Goal: Task Accomplishment & Management: Manage account settings

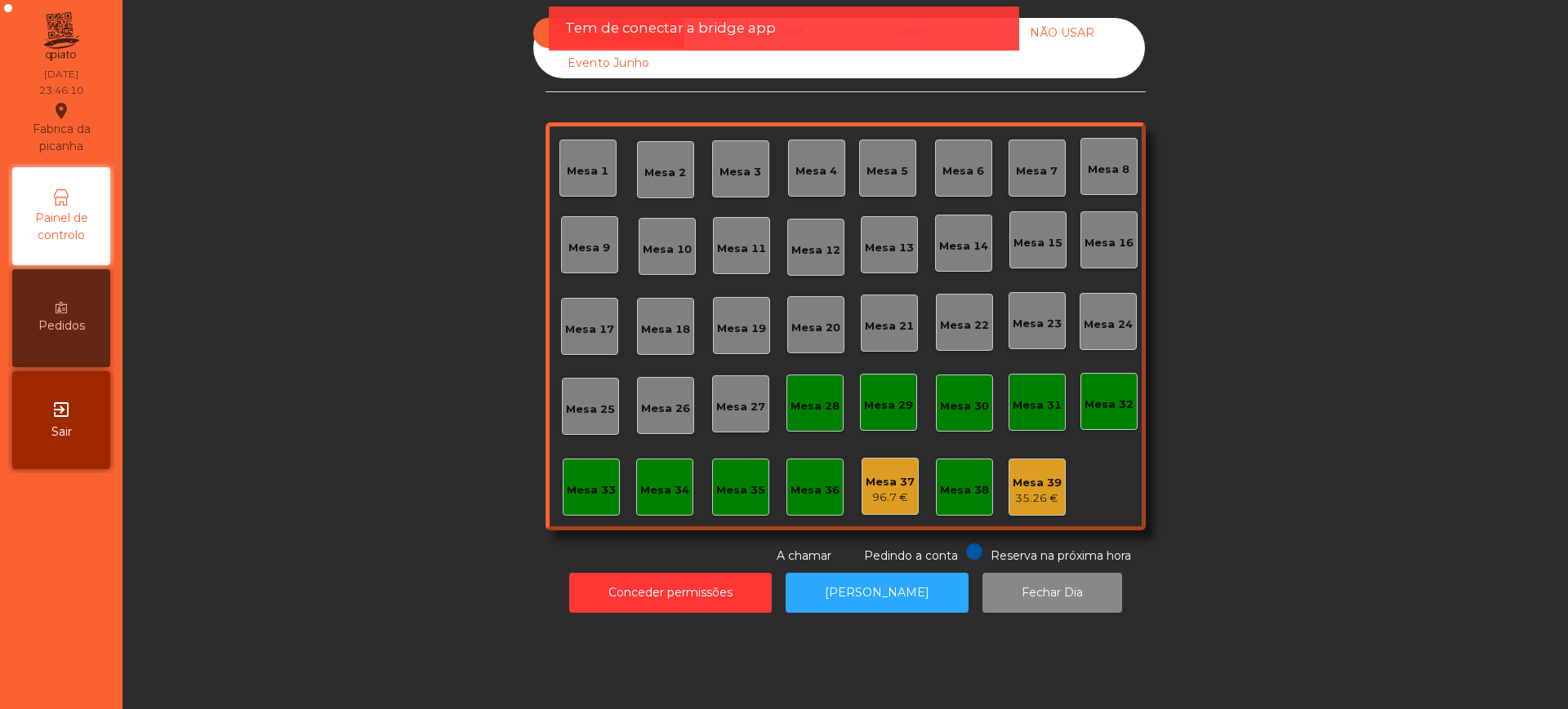
click at [793, 69] on div "Sala Consumo Staff Evento NÃO USAR Evento Junho" at bounding box center [838, 48] width 612 height 60
click at [896, 39] on div "Tem de conectar a bridge app" at bounding box center [784, 28] width 470 height 44
click at [927, 28] on div "Tem de conectar a bridge app" at bounding box center [784, 27] width 437 height 20
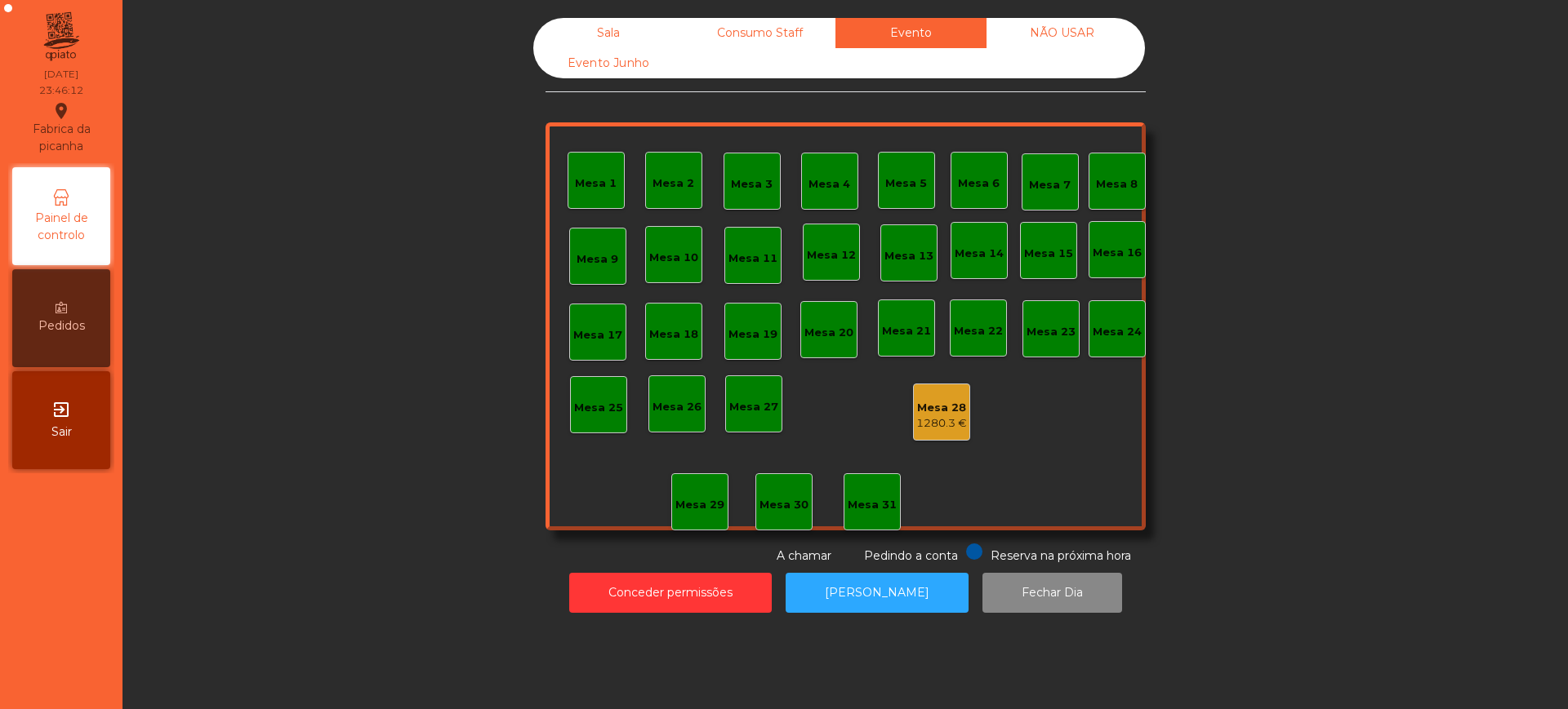
click at [793, 33] on div "Consumo Staff" at bounding box center [760, 33] width 151 height 30
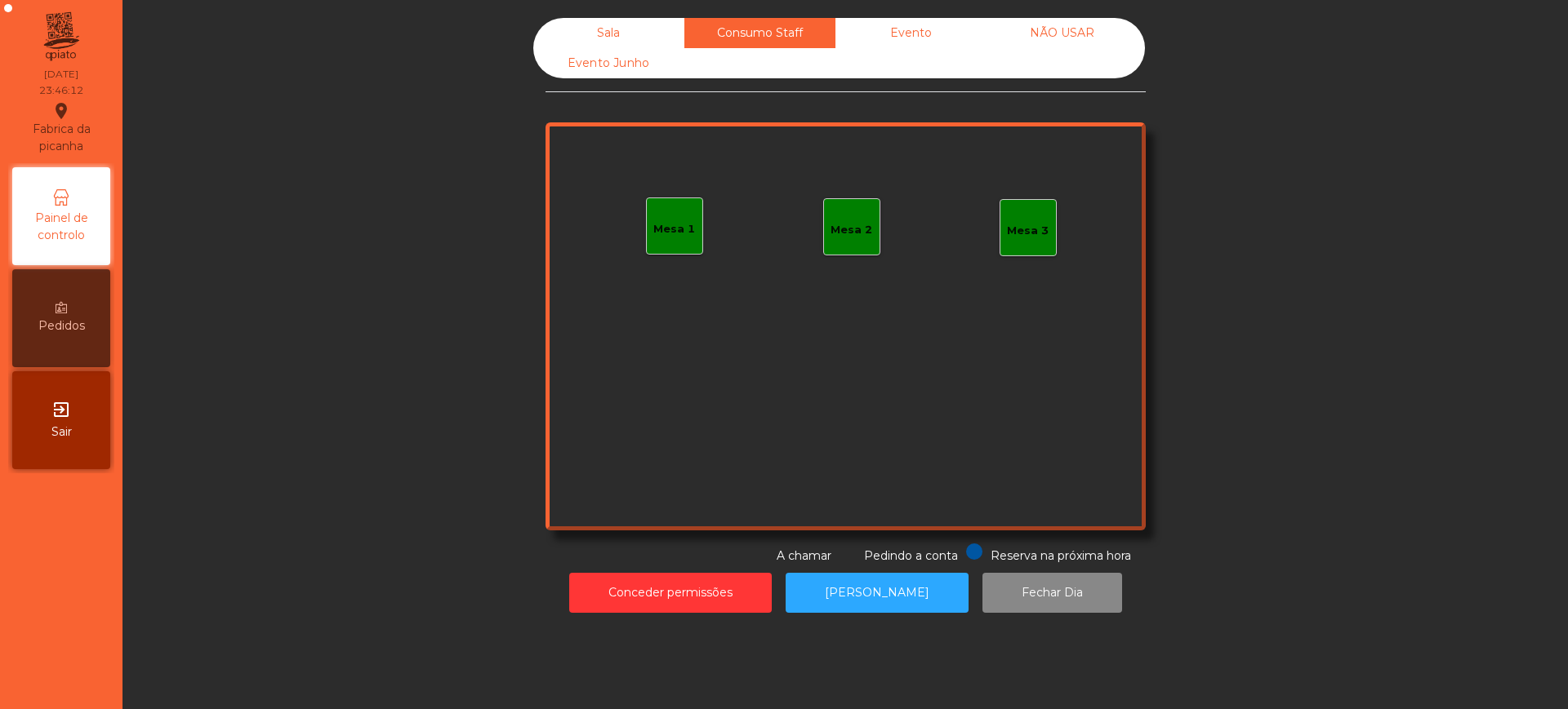
click at [598, 29] on div "Sala" at bounding box center [608, 33] width 151 height 30
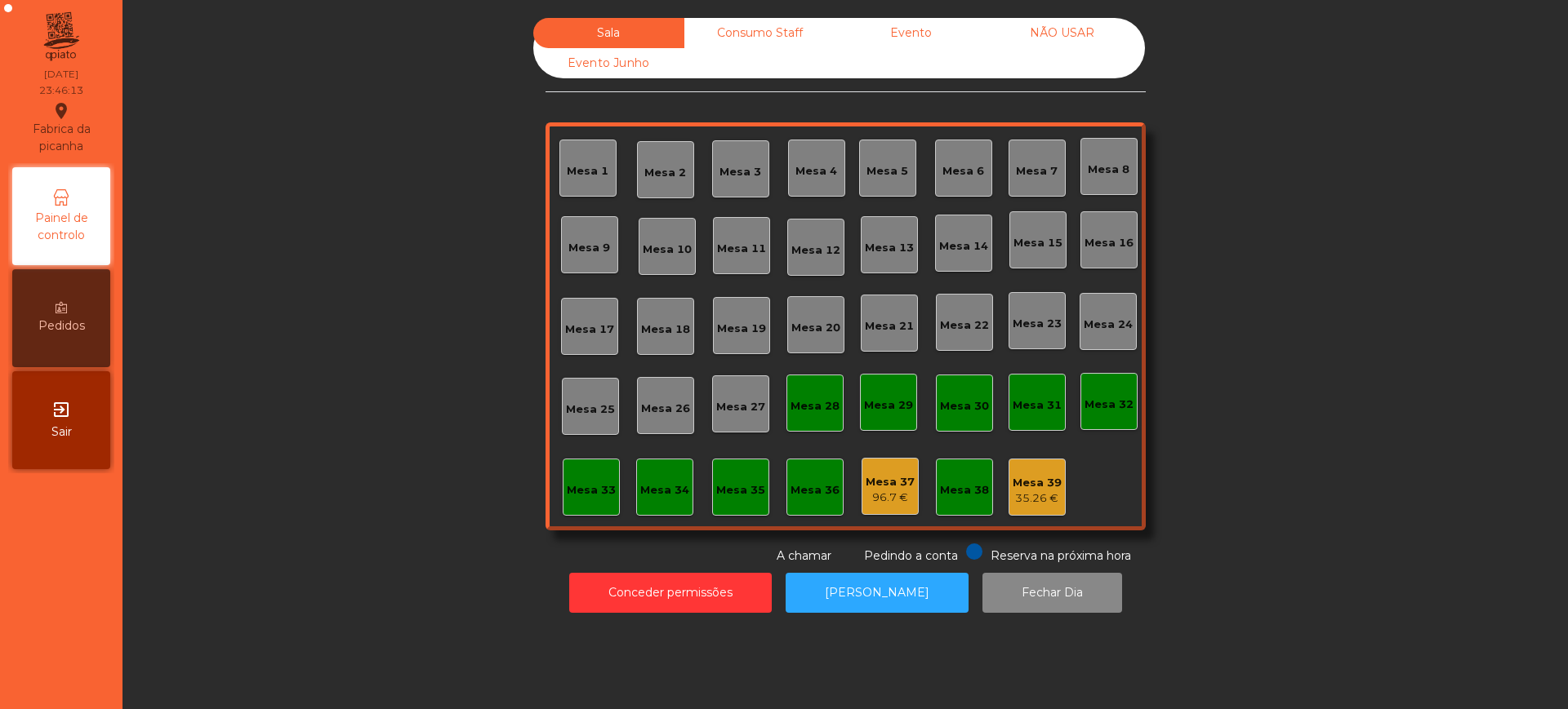
click at [375, 187] on div "Sala Consumo Staff Evento NÃO USAR Evento Junho Mesa 1 Mesa 2 Mesa 3 [GEOGRAPHI…" at bounding box center [845, 291] width 1401 height 547
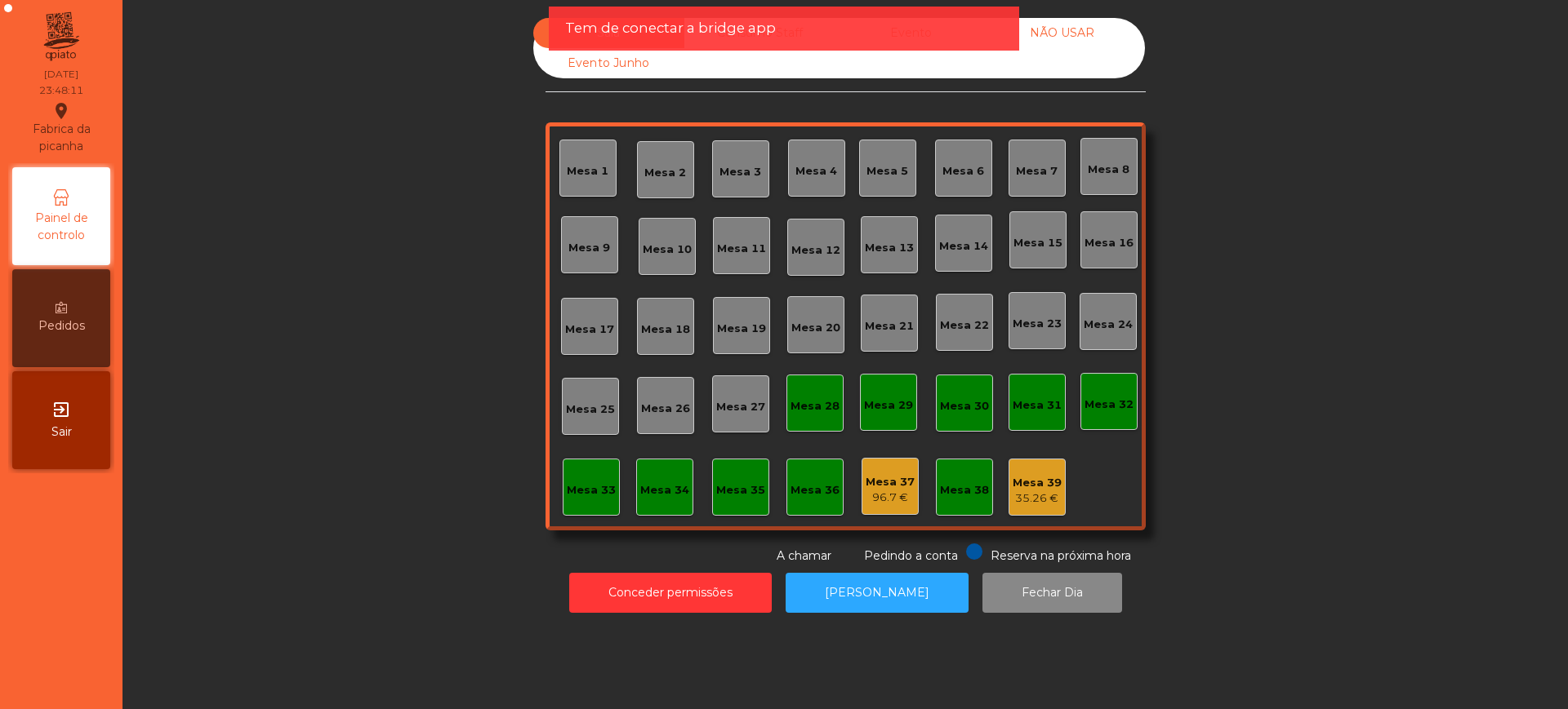
click at [431, 277] on div "Sala Consumo Staff Evento NÃO USAR Evento Junho Mesa 1 Mesa 2 Mesa 3 [GEOGRAPHI…" at bounding box center [845, 291] width 1401 height 547
click at [364, 150] on div "Sala Consumo Staff Evento NÃO USAR Evento Junho Mesa 1 Mesa 2 Mesa 3 [GEOGRAPHI…" at bounding box center [845, 291] width 1401 height 547
click at [474, 164] on div "Sala Consumo Staff Evento NÃO USAR Evento Junho Mesa 1 Mesa 2 Mesa 3 [GEOGRAPHI…" at bounding box center [845, 291] width 1401 height 547
click at [483, 226] on div "Sala Consumo Staff Evento NÃO USAR Evento Junho Mesa 1 Mesa 2 Mesa 3 [GEOGRAPHI…" at bounding box center [845, 291] width 1401 height 547
click at [545, 299] on div "Mesa 1 Mesa 2 Mesa 3 Mesa 4 Mesa 5 Mesa 6 Mesa 7 Mesa 8 Mesa 9 [GEOGRAPHIC_DATA…" at bounding box center [846, 326] width 600 height 408
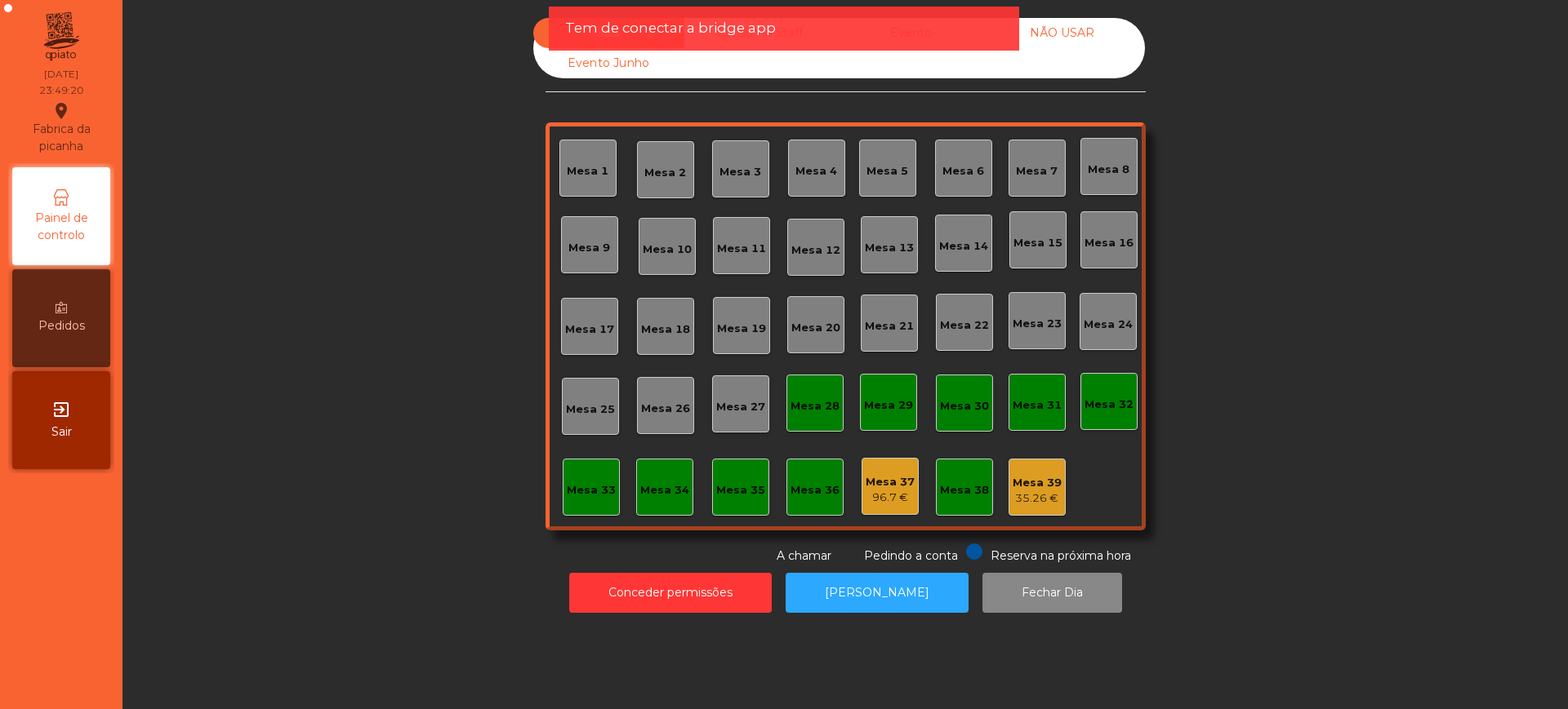
click at [473, 330] on div "Sala Consumo Staff Evento NÃO USAR Evento Junho Mesa 1 Mesa 2 Mesa 3 [GEOGRAPHI…" at bounding box center [845, 291] width 1401 height 547
click at [951, 46] on div "Tem de conectar a bridge app" at bounding box center [784, 28] width 470 height 44
click at [929, 70] on div "Sala Consumo Staff Evento NÃO USAR Evento Junho" at bounding box center [838, 48] width 612 height 60
click at [917, 32] on div "Tem de conectar a bridge app" at bounding box center [784, 27] width 437 height 20
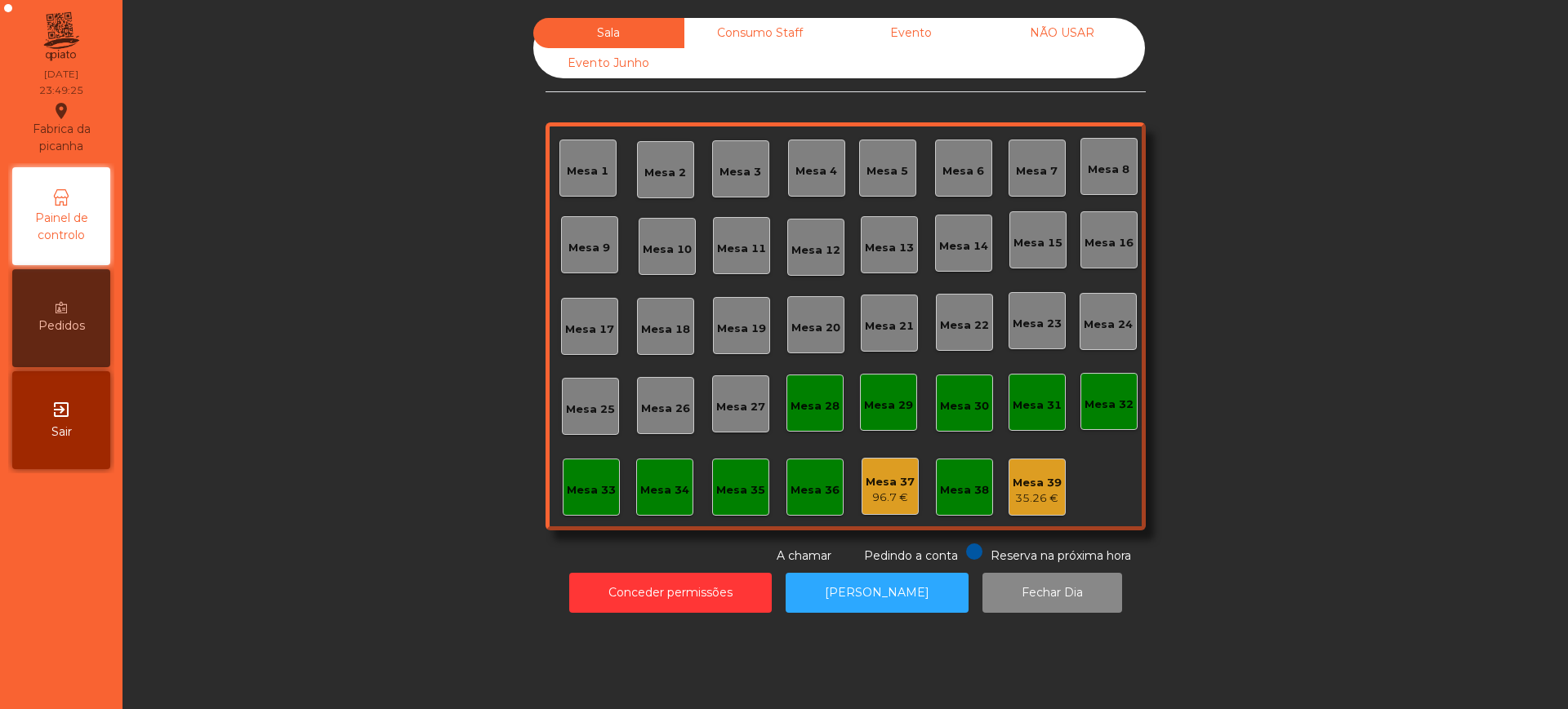
click at [887, 32] on div "Evento" at bounding box center [910, 33] width 151 height 30
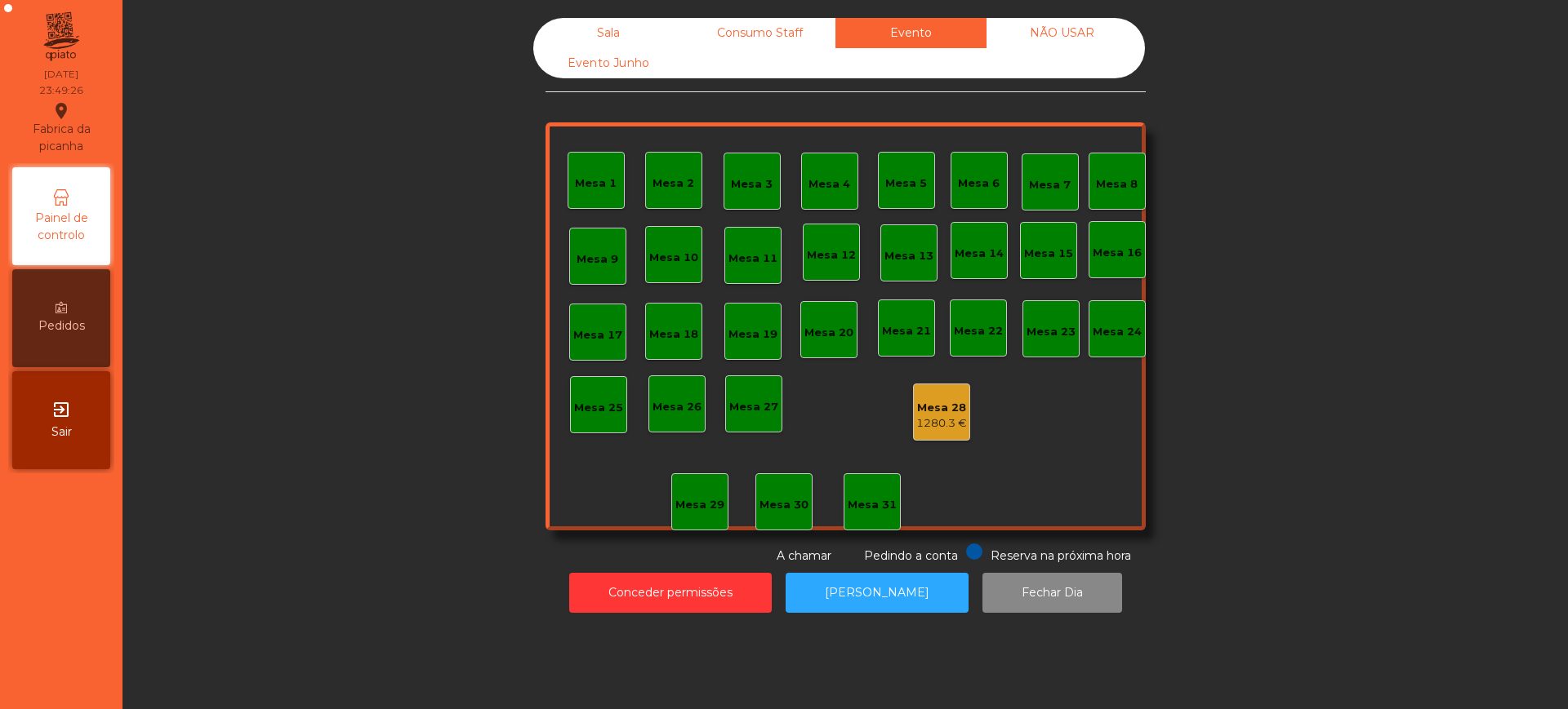
click at [923, 414] on div "Mesa 28" at bounding box center [941, 408] width 50 height 16
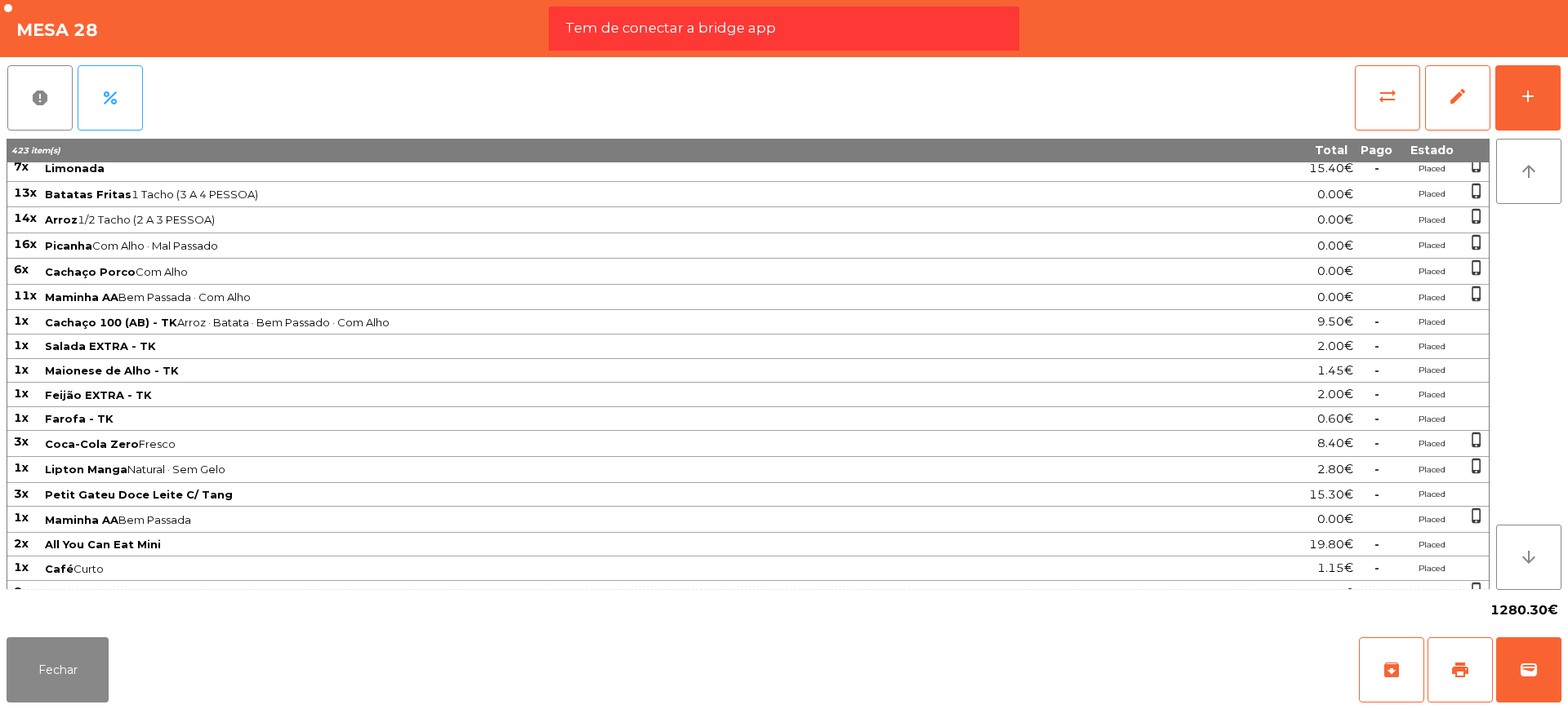
scroll to position [408, 0]
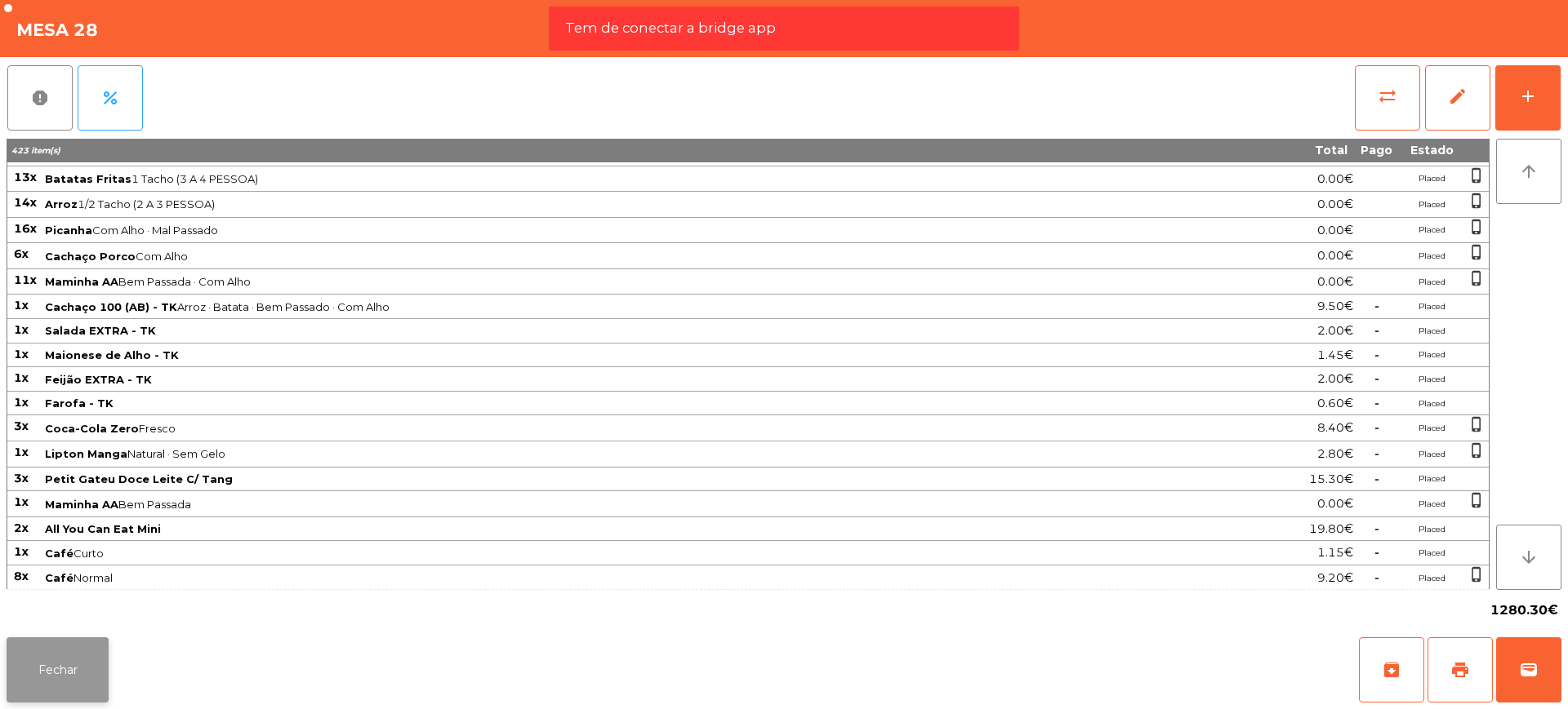
click at [35, 673] on button "Fechar" at bounding box center [57, 670] width 102 height 66
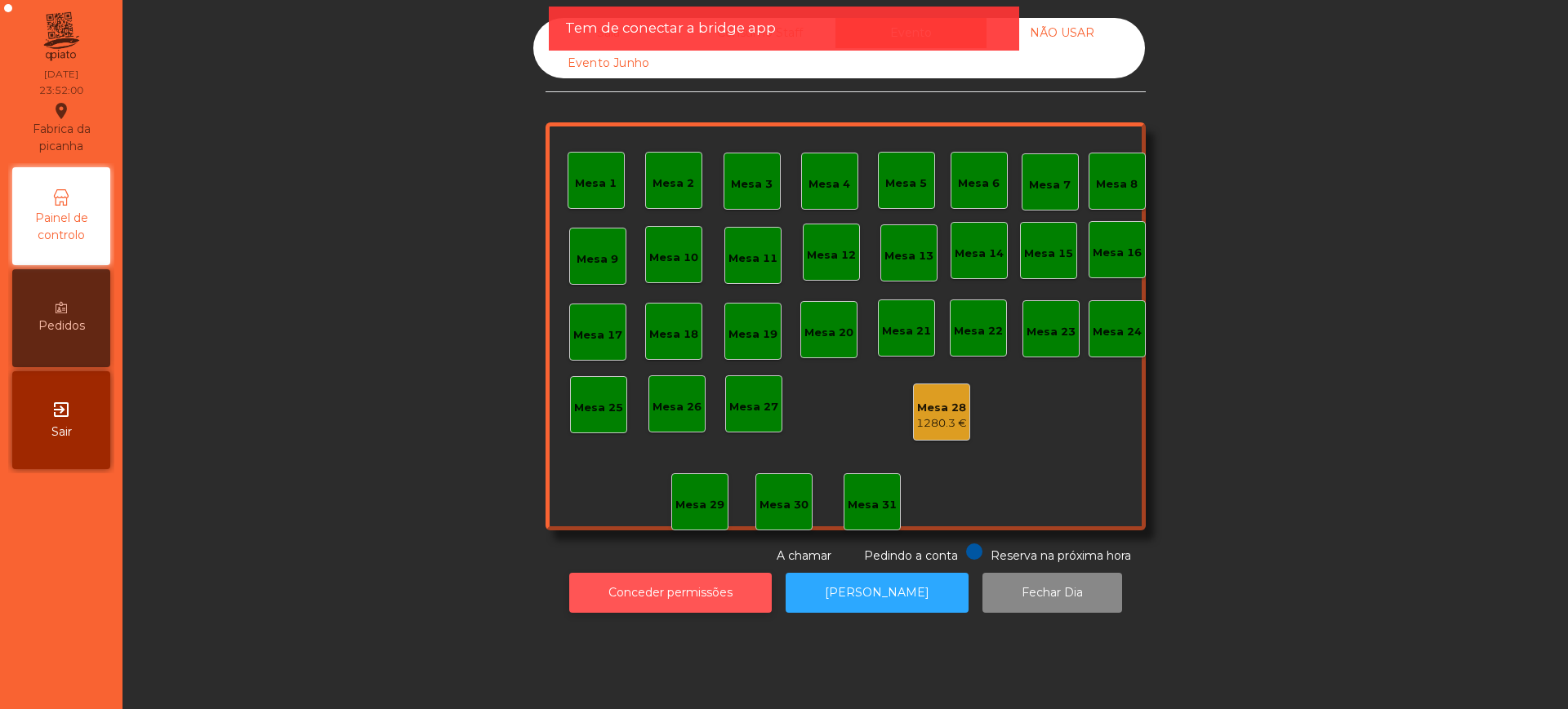
click at [615, 593] on button "Conceder permissões" at bounding box center [670, 592] width 203 height 40
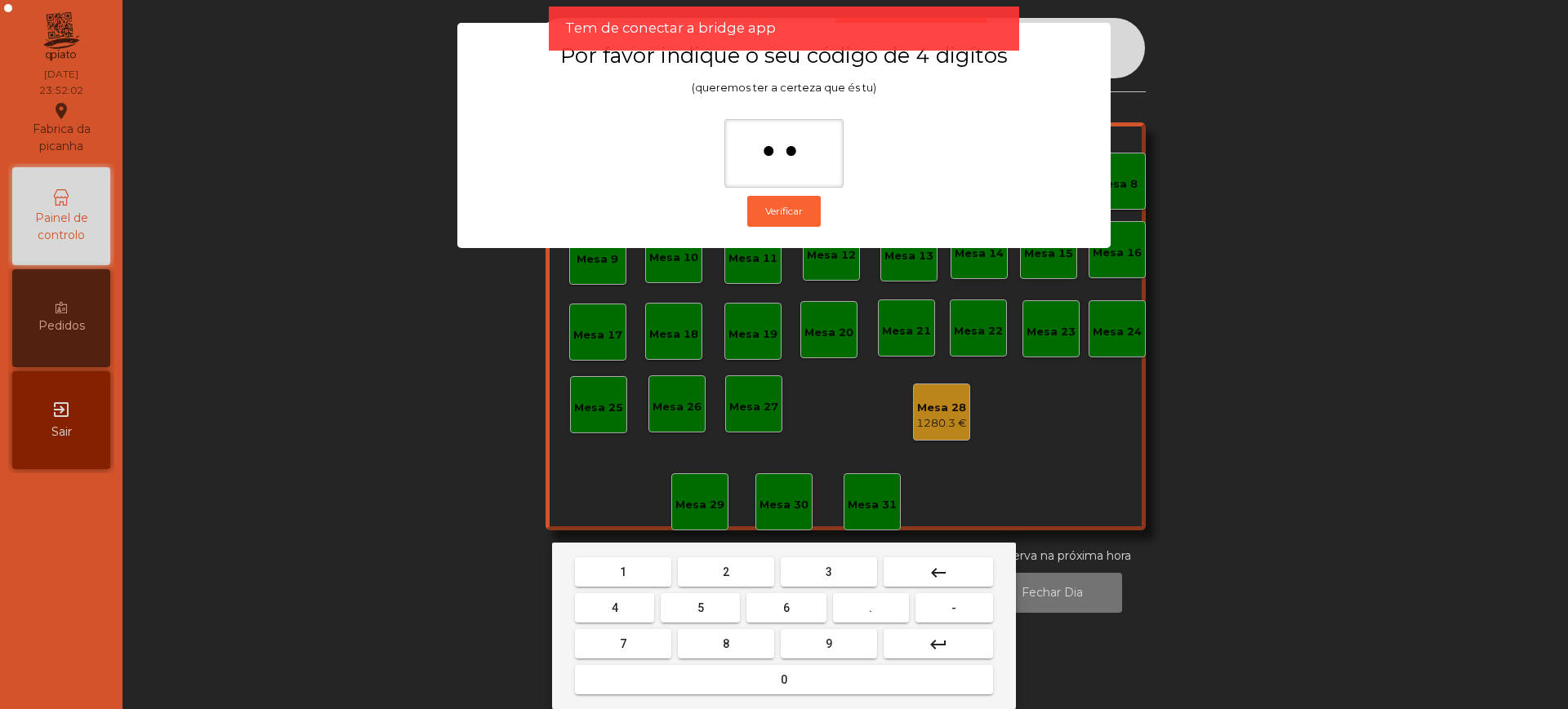
type input "***"
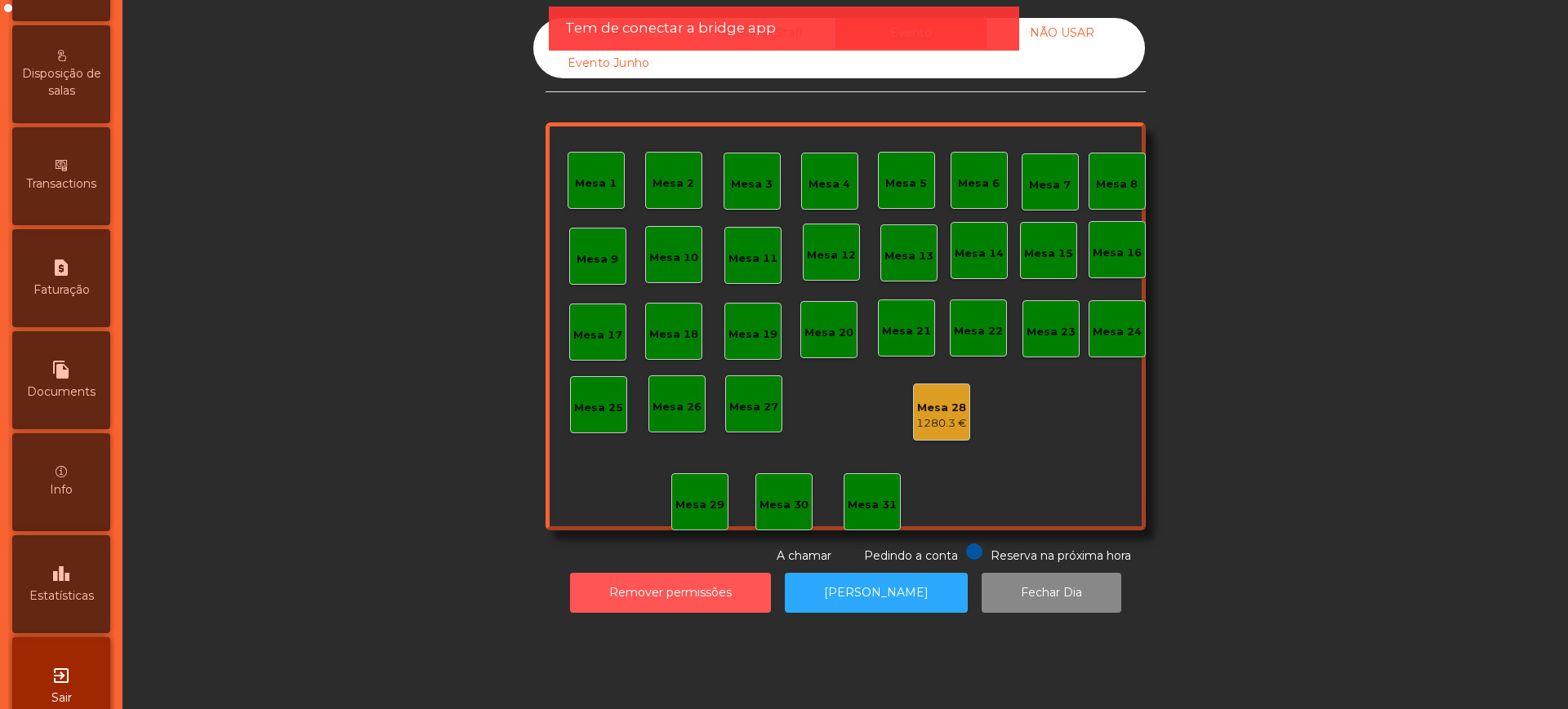
scroll to position [690, 0]
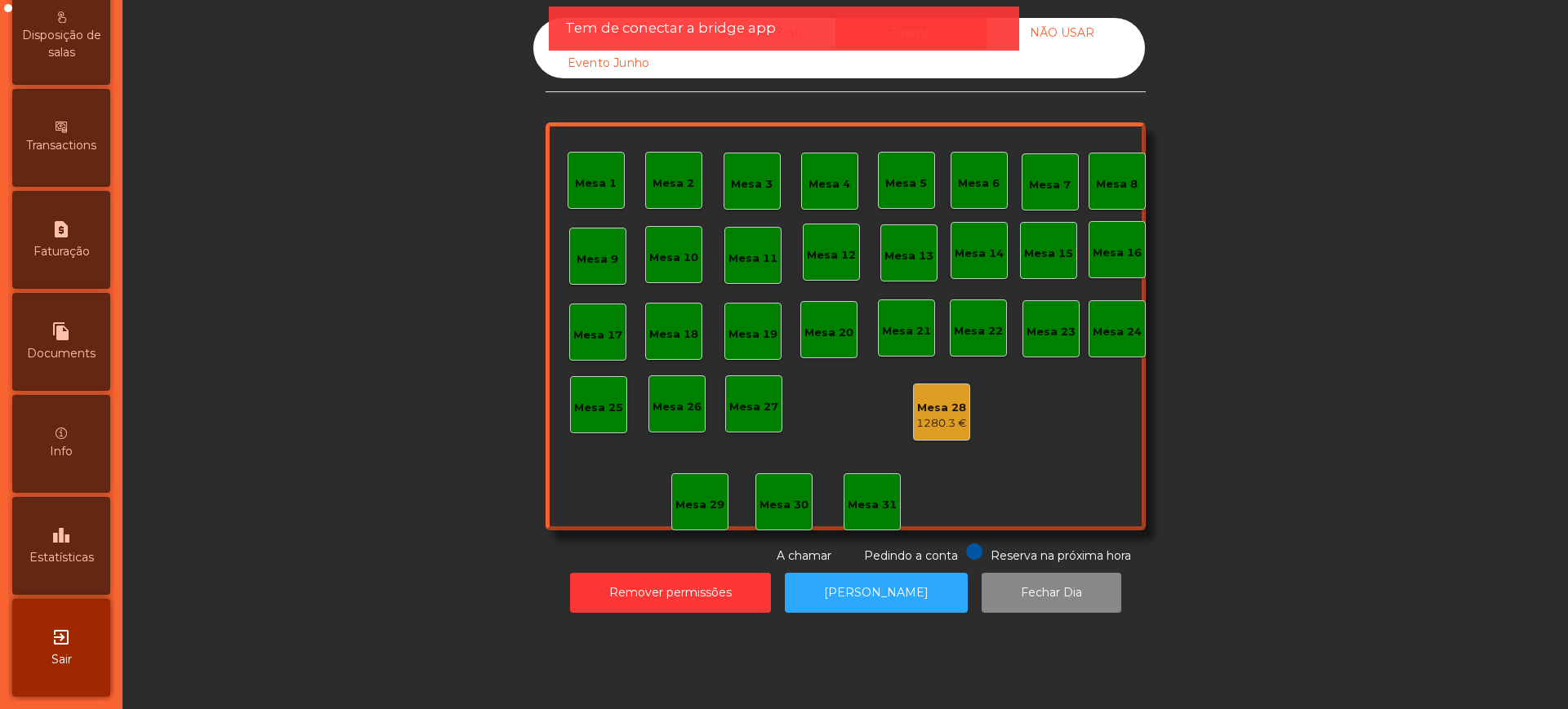
click at [55, 558] on span "Estatísticas" at bounding box center [61, 558] width 65 height 17
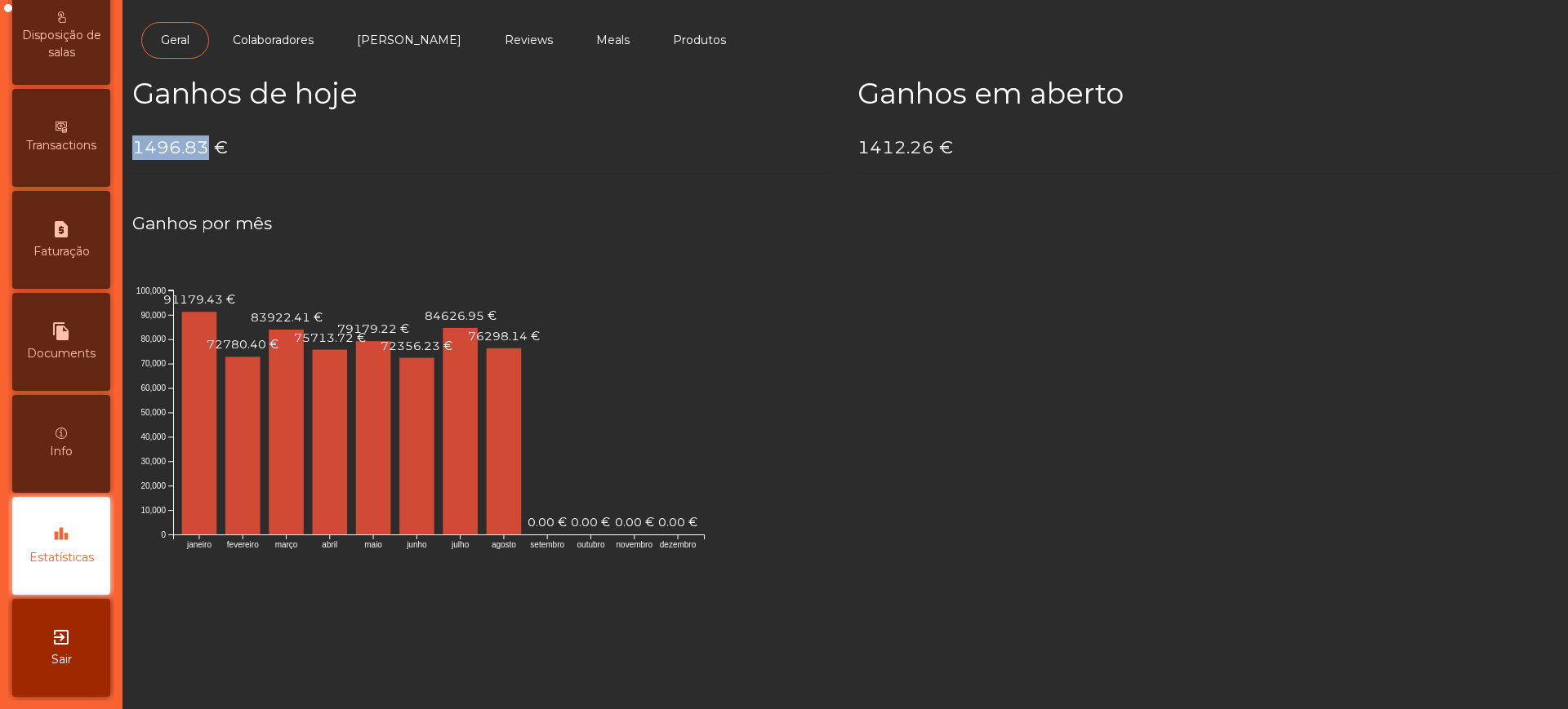
drag, startPoint x: 133, startPoint y: 148, endPoint x: 205, endPoint y: 148, distance: 72.0
click at [205, 148] on h4 "1496.83 €" at bounding box center [482, 148] width 700 height 25
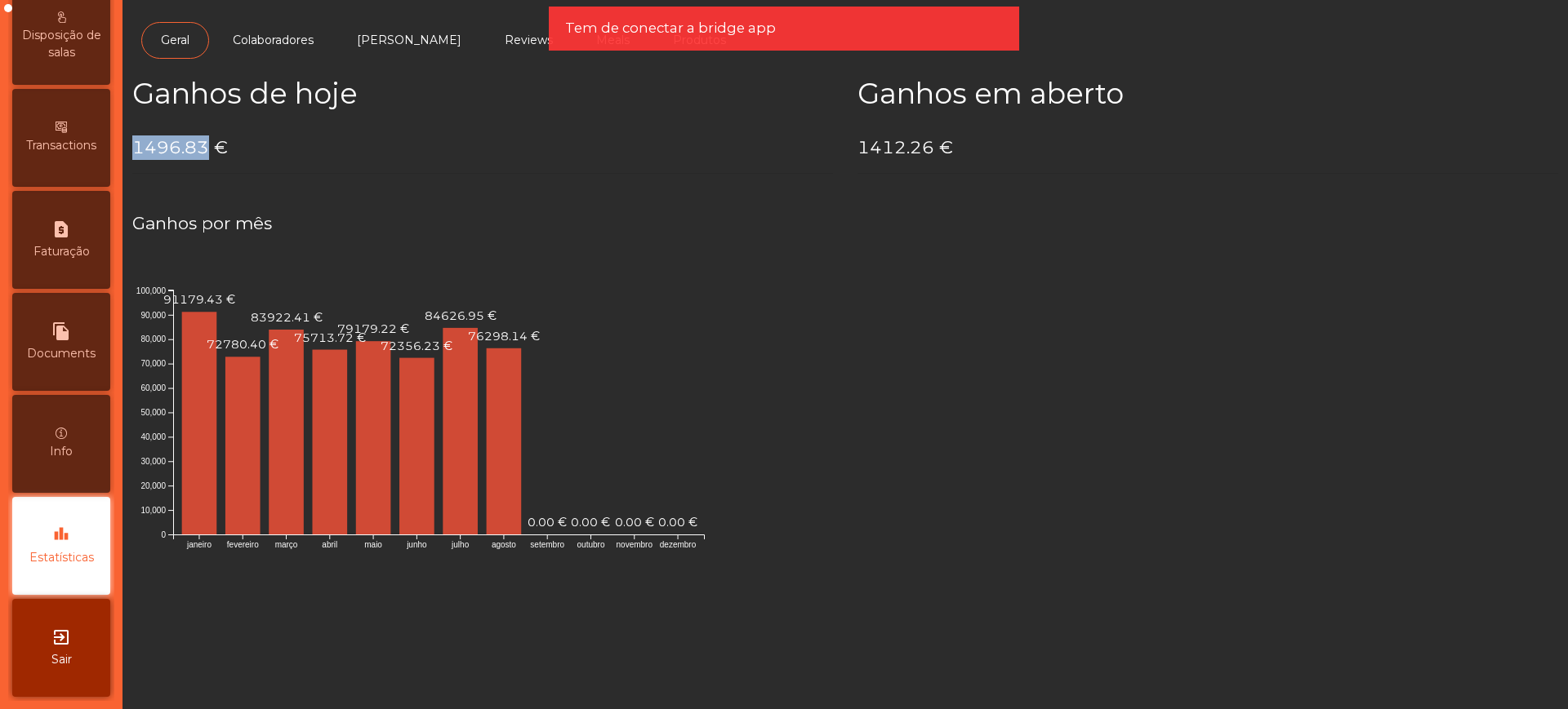
copy h4 "1496.83"
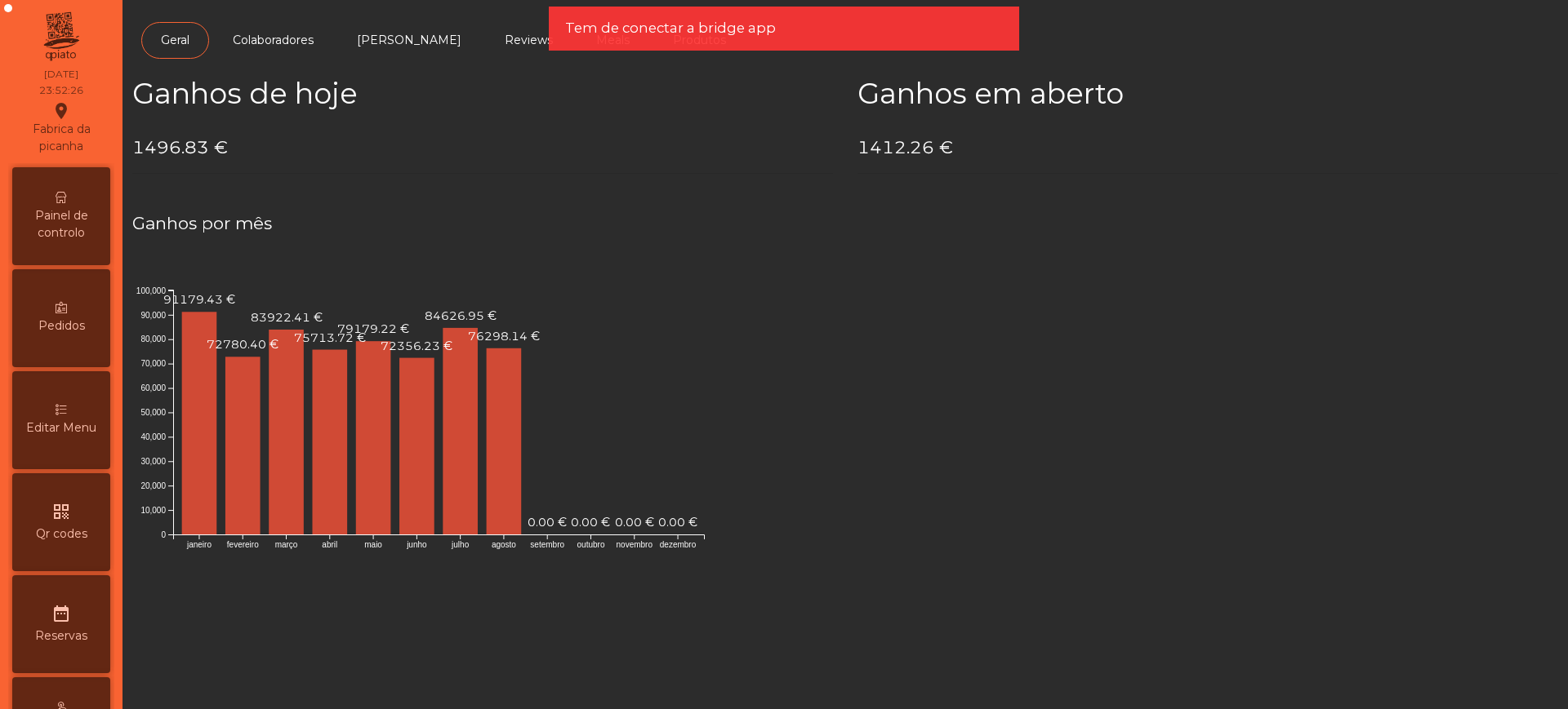
click at [76, 202] on div "Painel de controlo" at bounding box center [61, 216] width 98 height 98
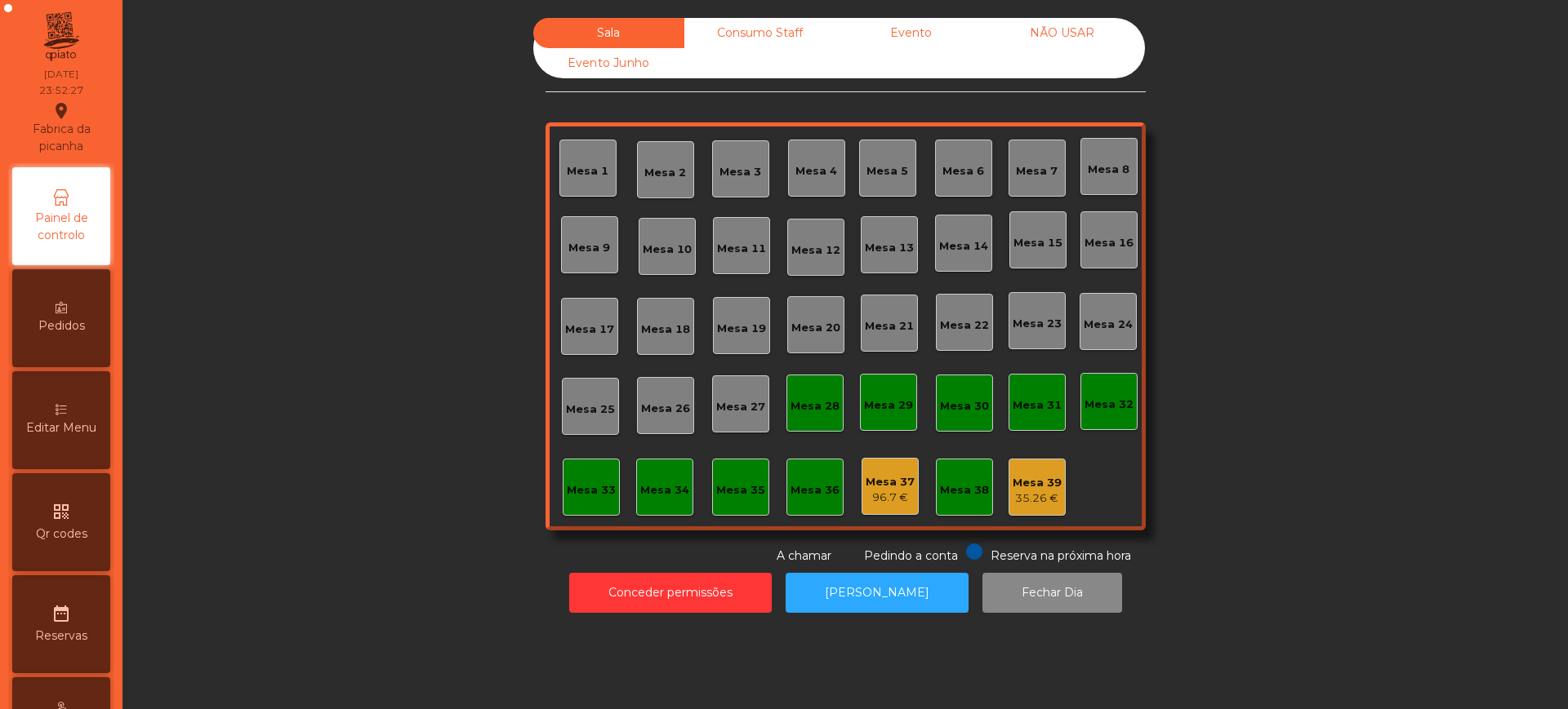
click at [874, 45] on div "Evento" at bounding box center [910, 33] width 151 height 30
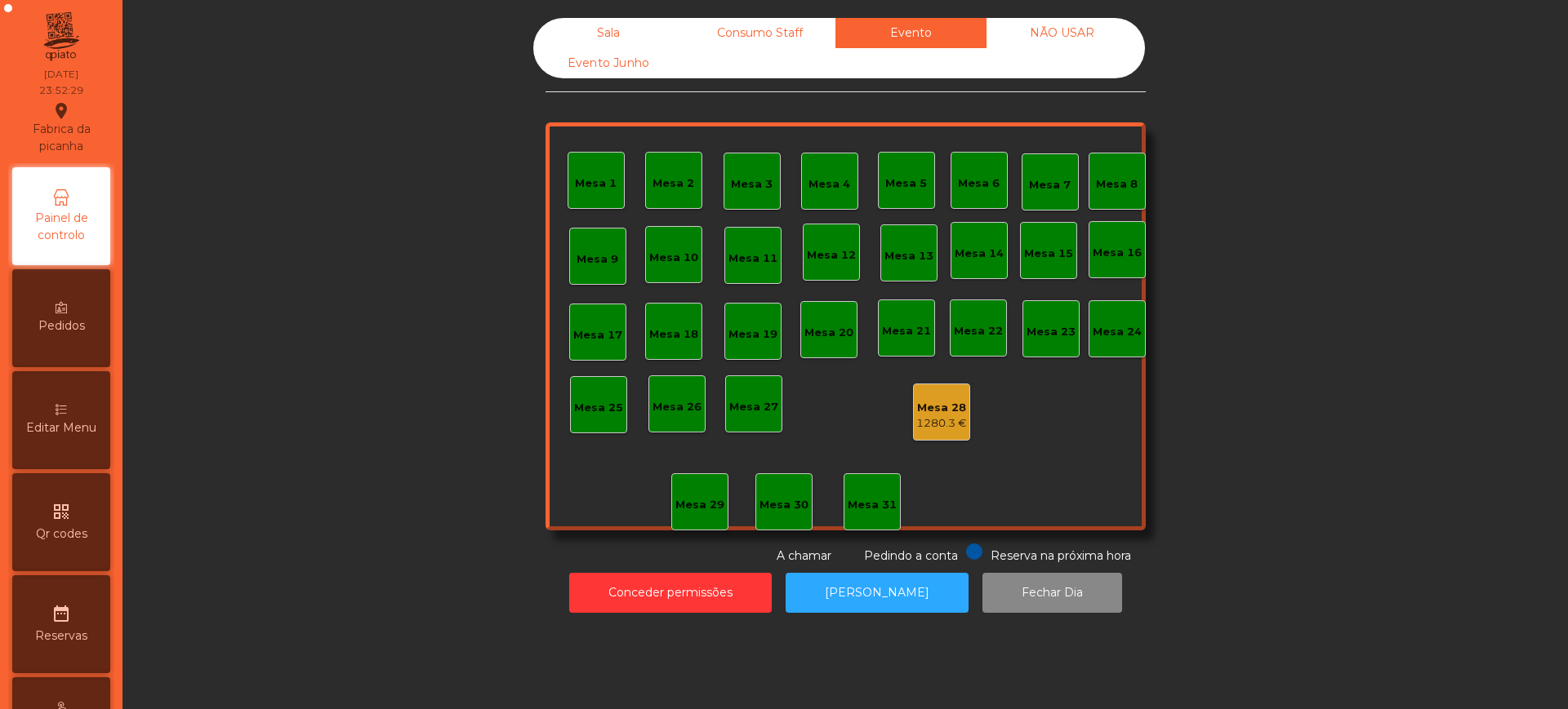
click at [935, 412] on div "Mesa 28" at bounding box center [941, 408] width 50 height 16
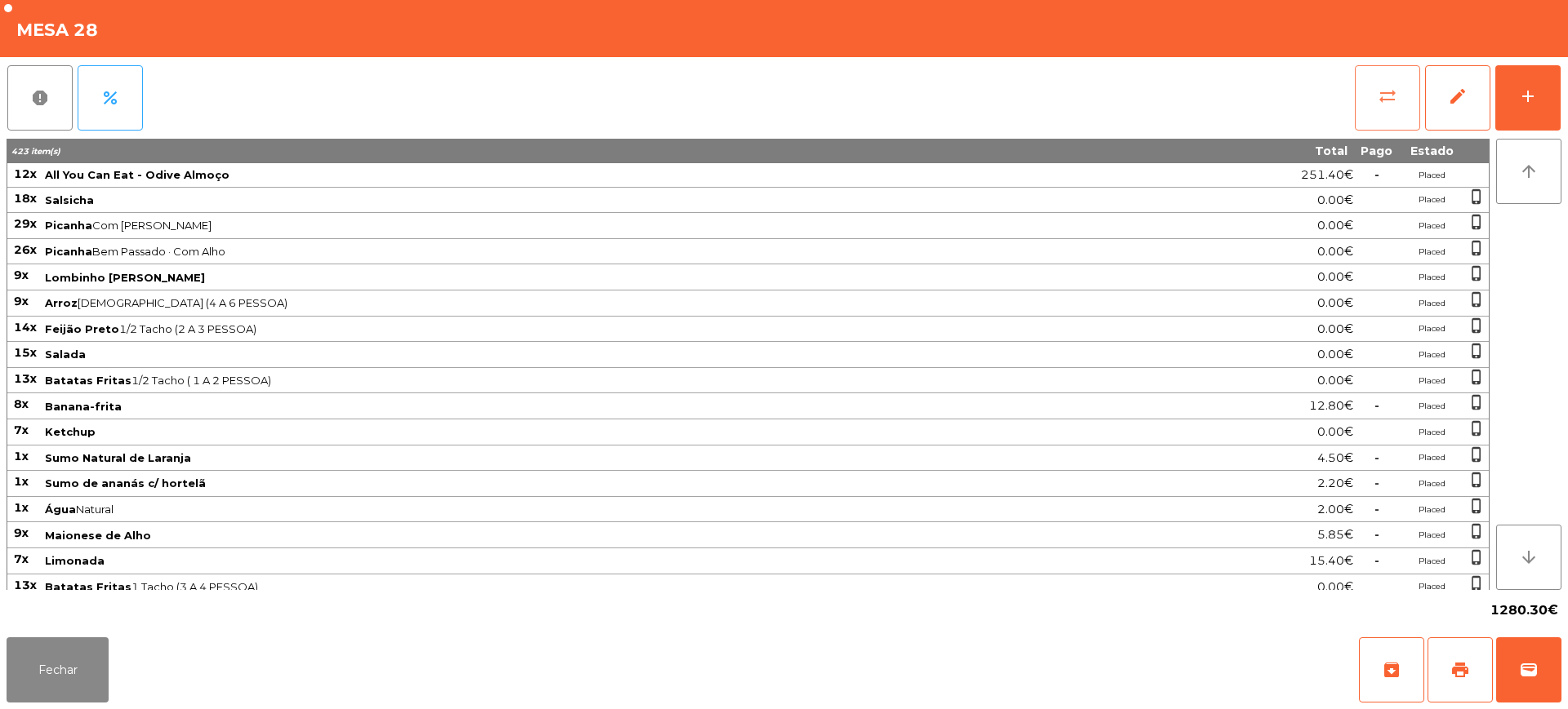
click at [1379, 95] on span "sync_alt" at bounding box center [1387, 96] width 19 height 19
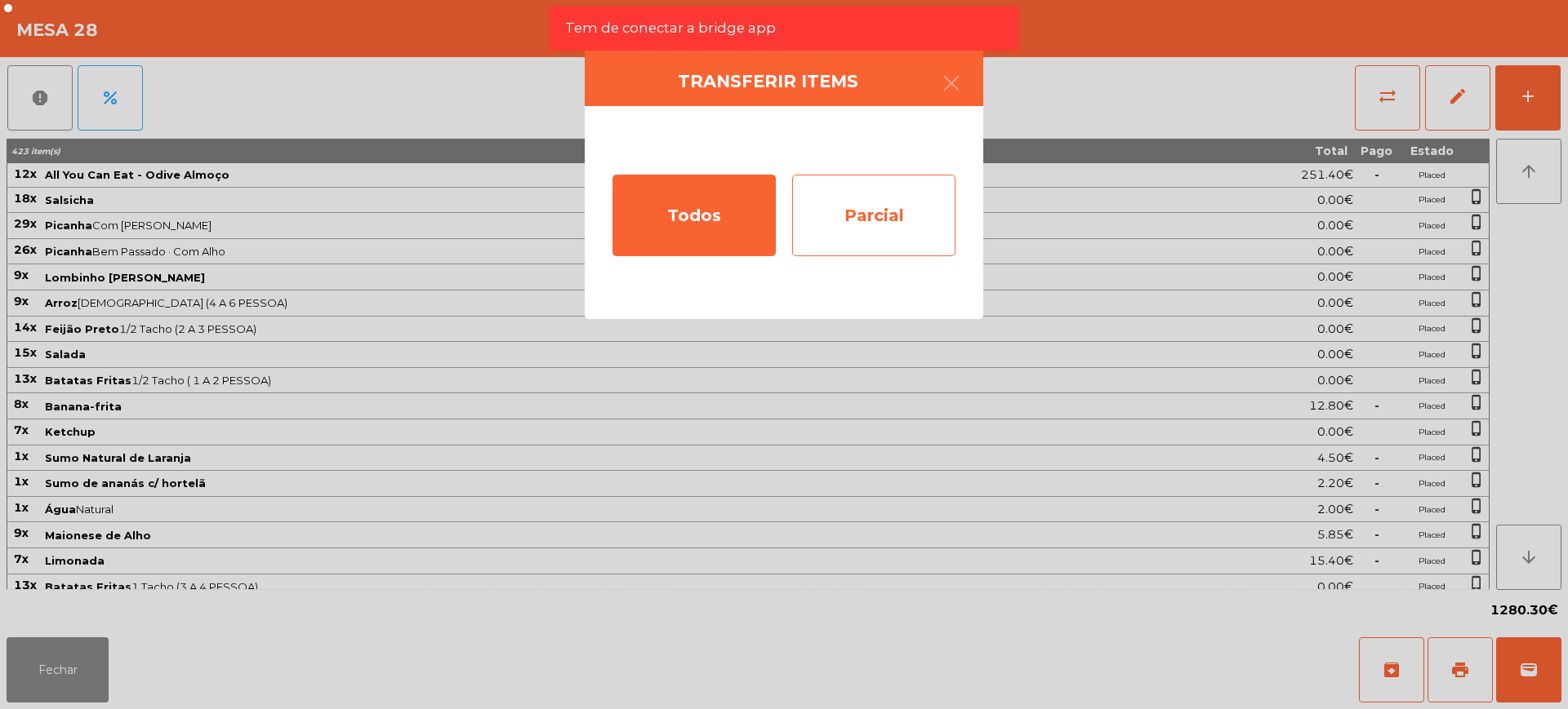
click at [869, 223] on div "Parcial" at bounding box center [873, 215] width 163 height 81
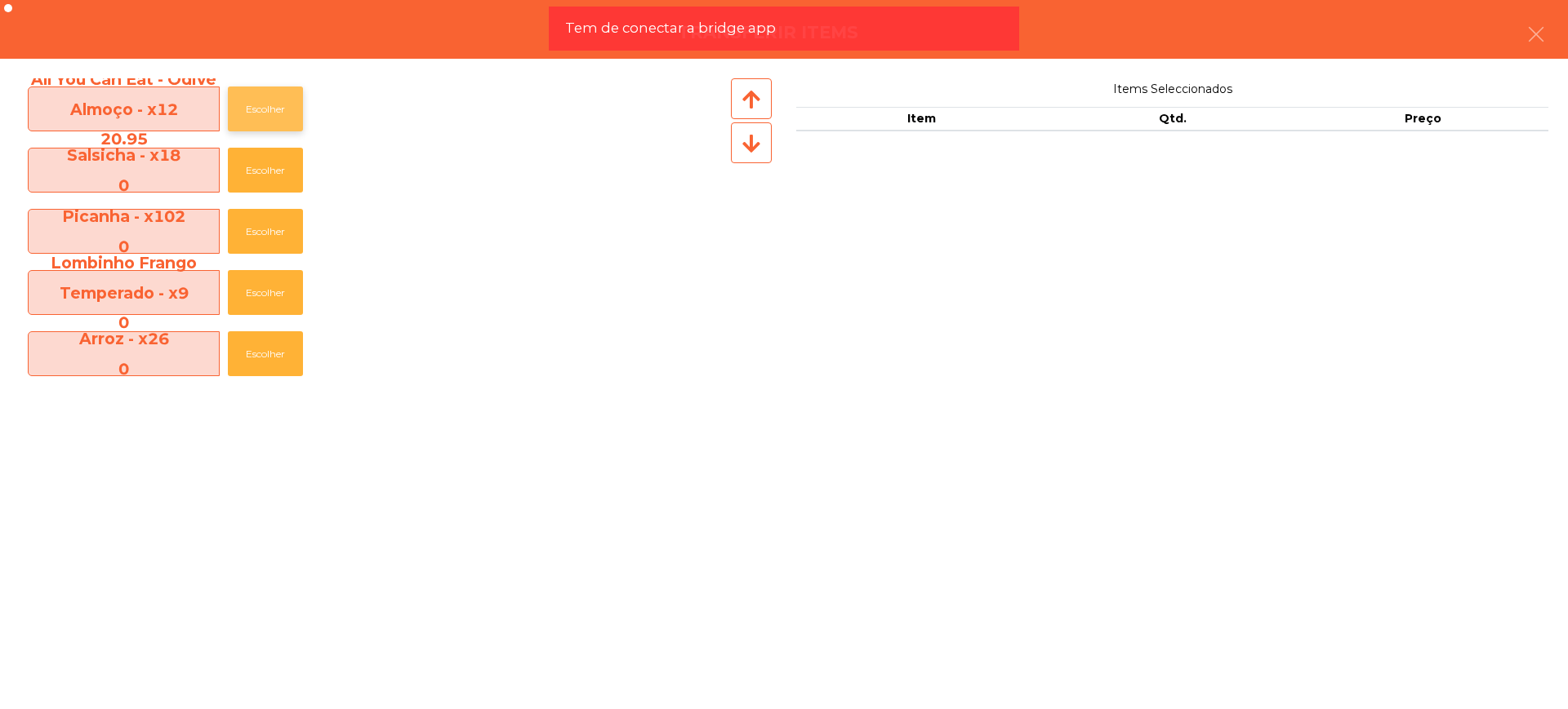
click at [250, 102] on button "Escolher" at bounding box center [265, 109] width 75 height 45
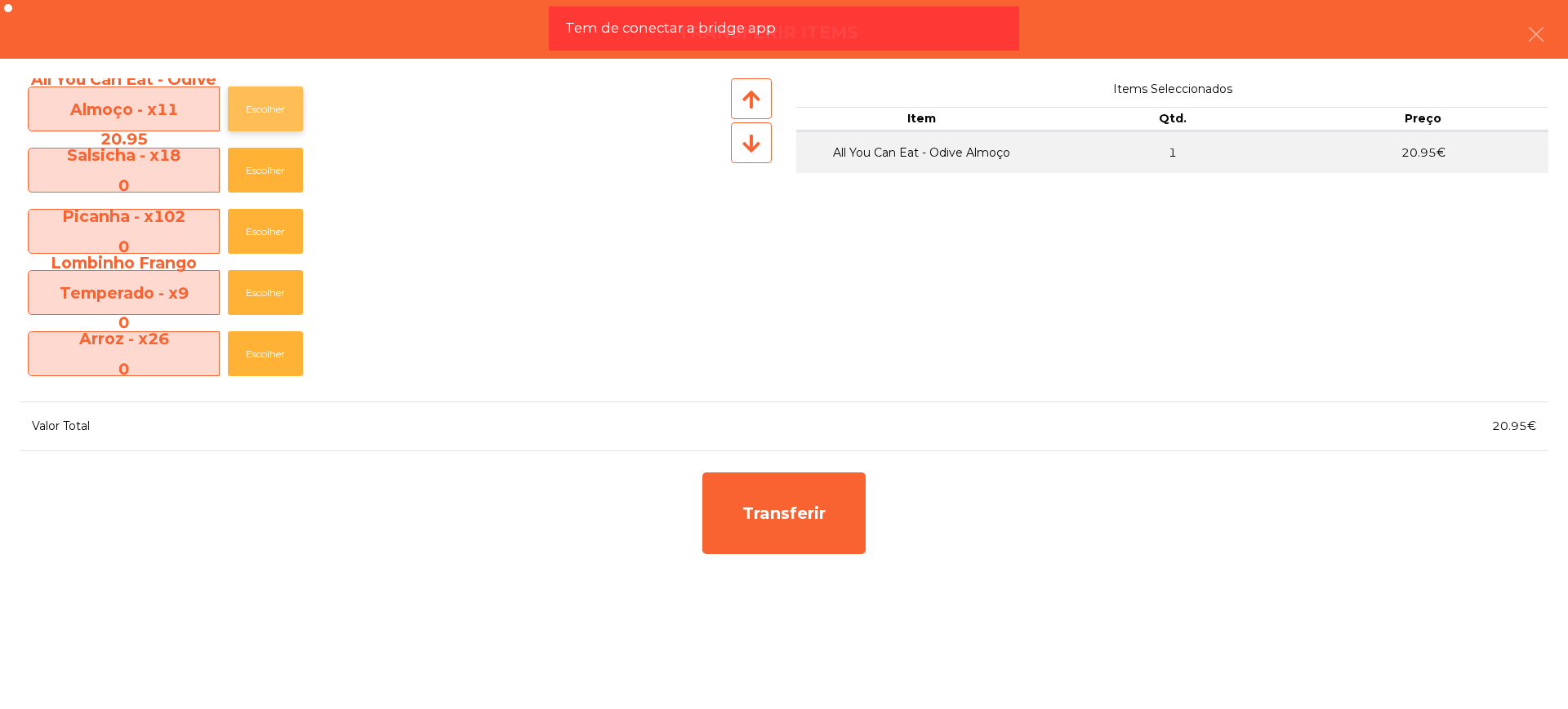
click at [250, 102] on button "Escolher" at bounding box center [265, 109] width 75 height 45
drag, startPoint x: 250, startPoint y: 102, endPoint x: 261, endPoint y: 102, distance: 11.0
click at [251, 102] on button "Escolher" at bounding box center [265, 109] width 75 height 45
click at [261, 102] on button "Escolher" at bounding box center [265, 109] width 75 height 45
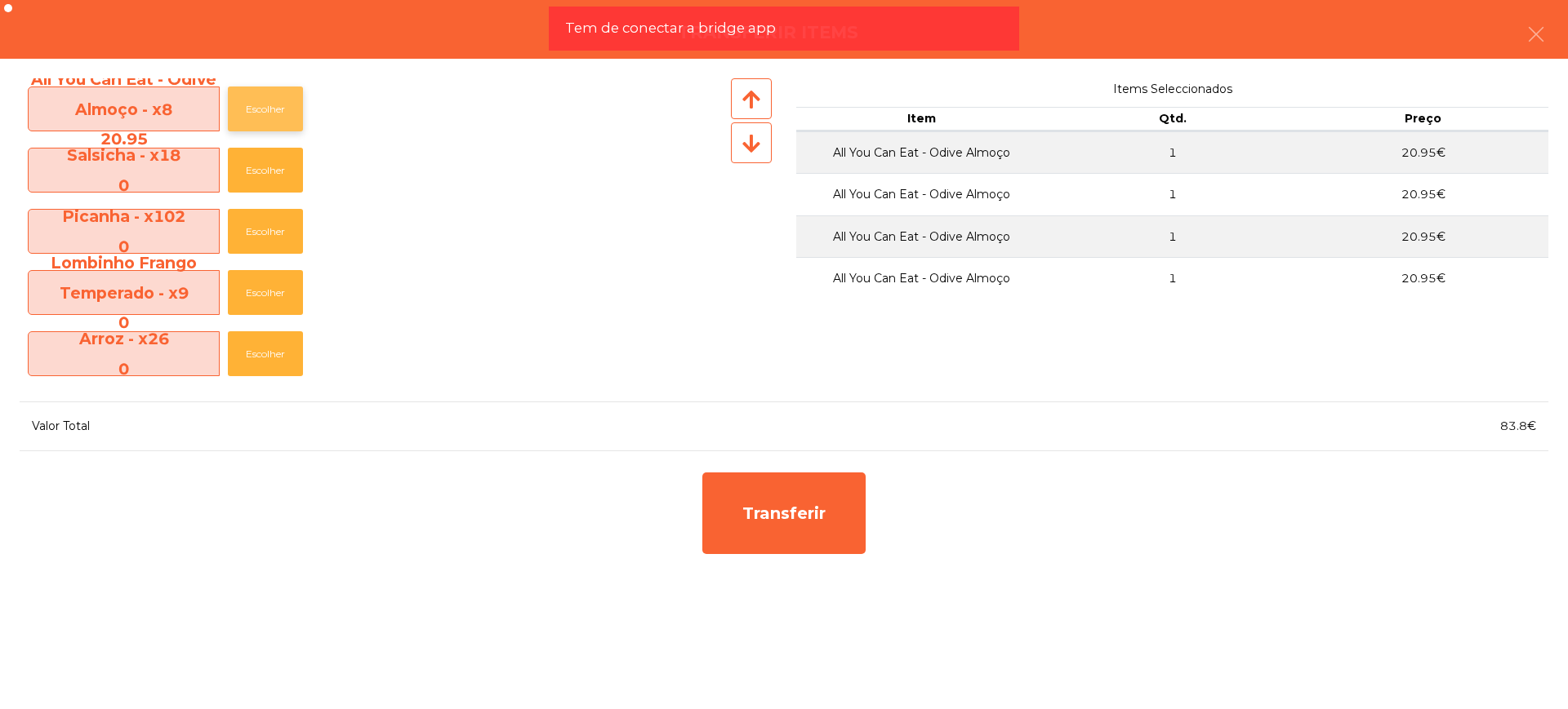
click at [261, 102] on button "Escolher" at bounding box center [265, 109] width 75 height 45
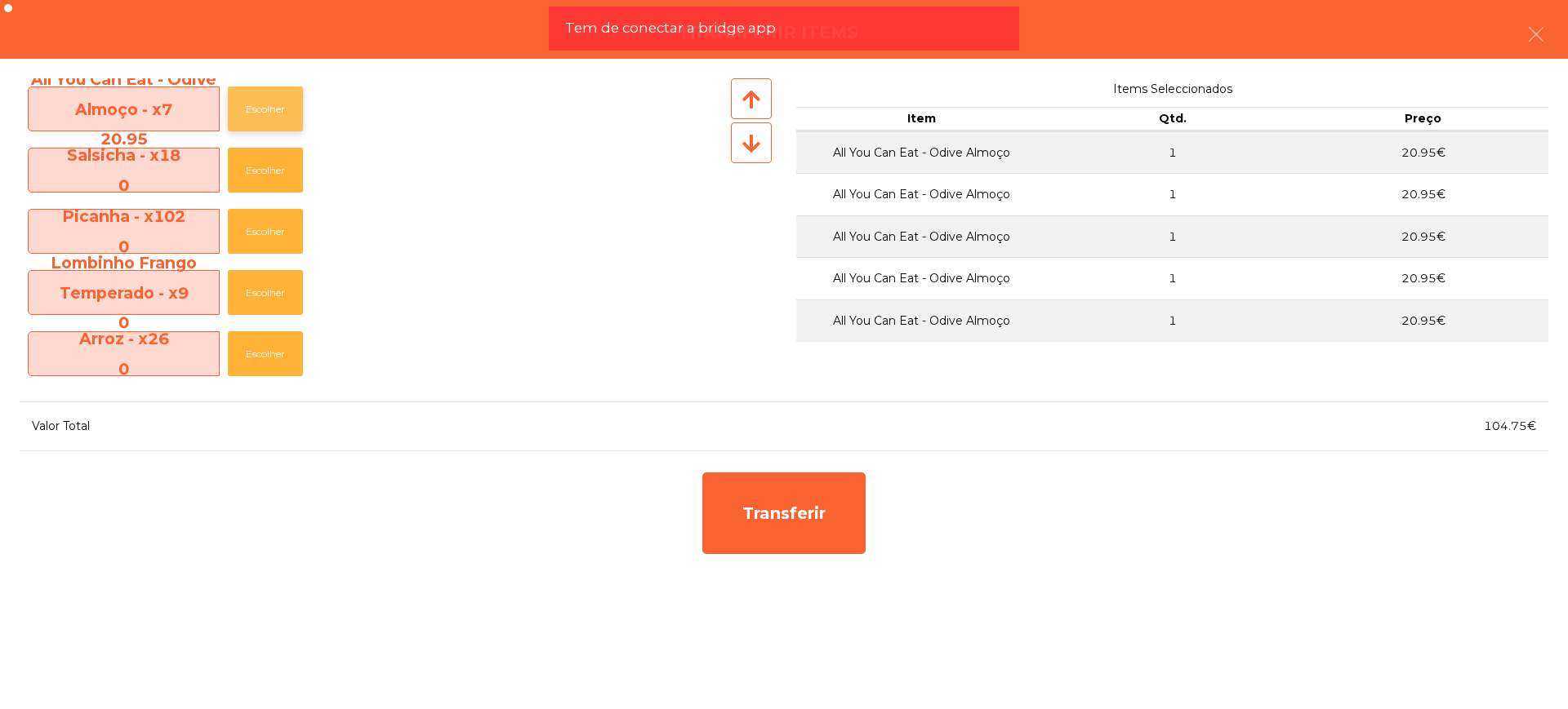
click at [262, 102] on button "Escolher" at bounding box center [265, 109] width 75 height 45
click at [263, 102] on button "Escolher" at bounding box center [265, 109] width 75 height 45
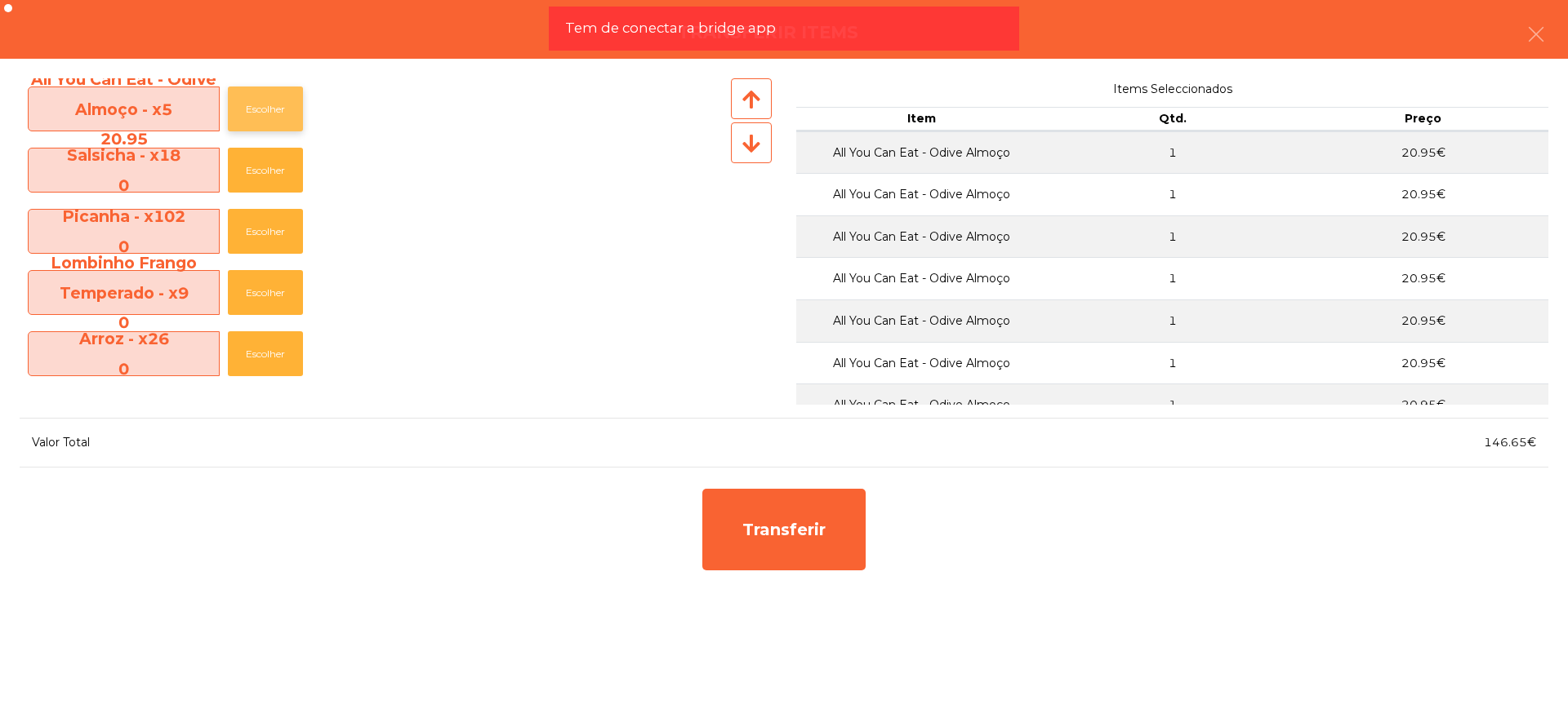
click at [267, 102] on button "Escolher" at bounding box center [265, 109] width 75 height 45
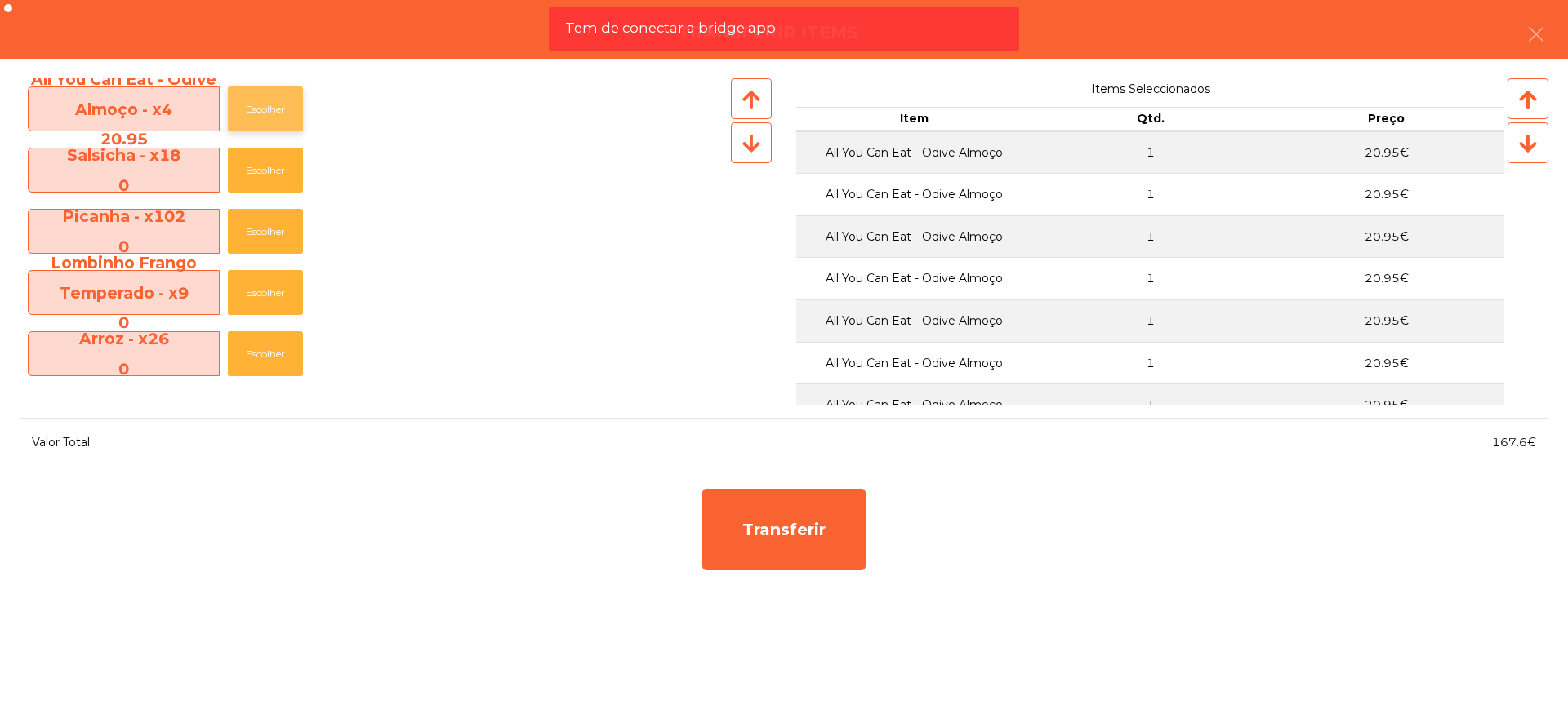
click at [267, 102] on button "Escolher" at bounding box center [265, 109] width 75 height 45
click at [268, 102] on button "Escolher" at bounding box center [265, 109] width 75 height 45
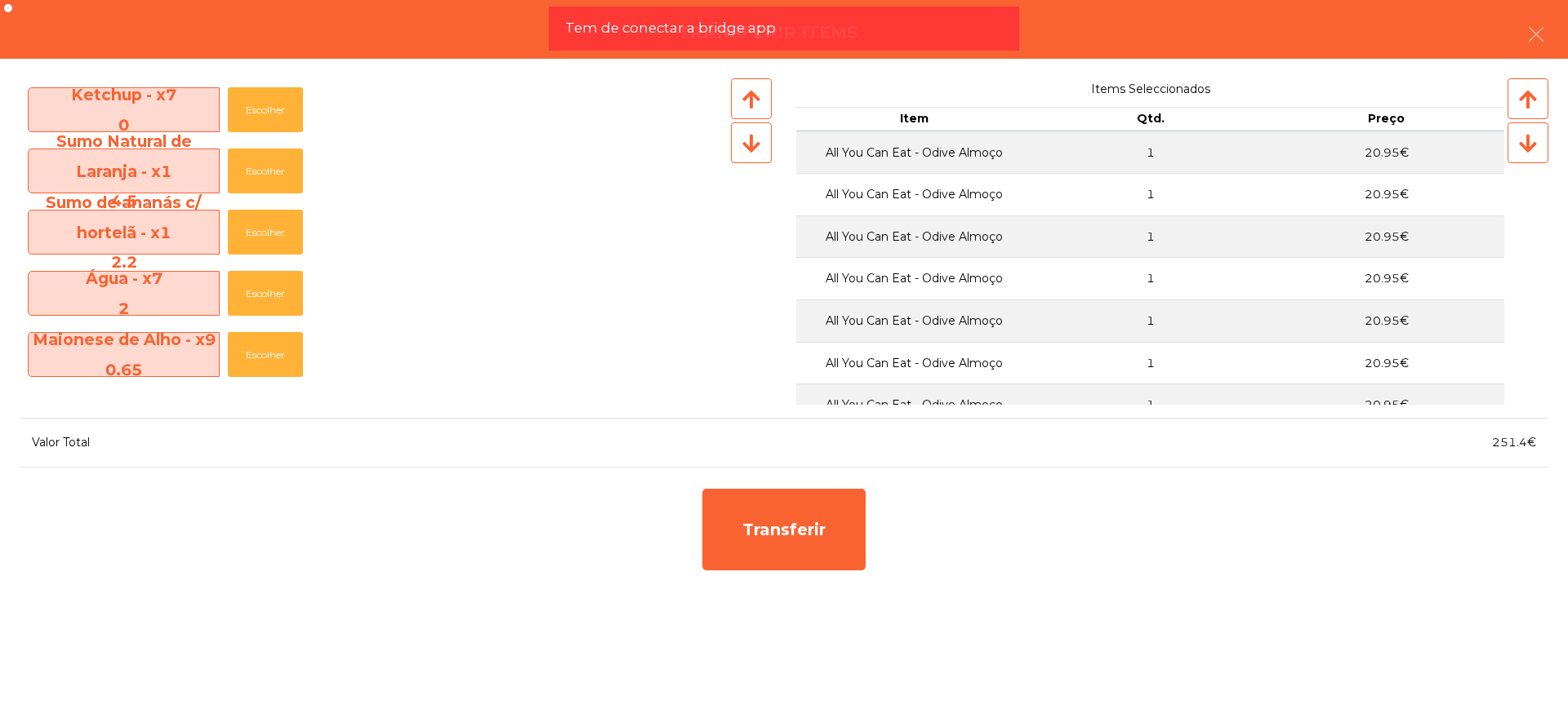
scroll to position [510, 0]
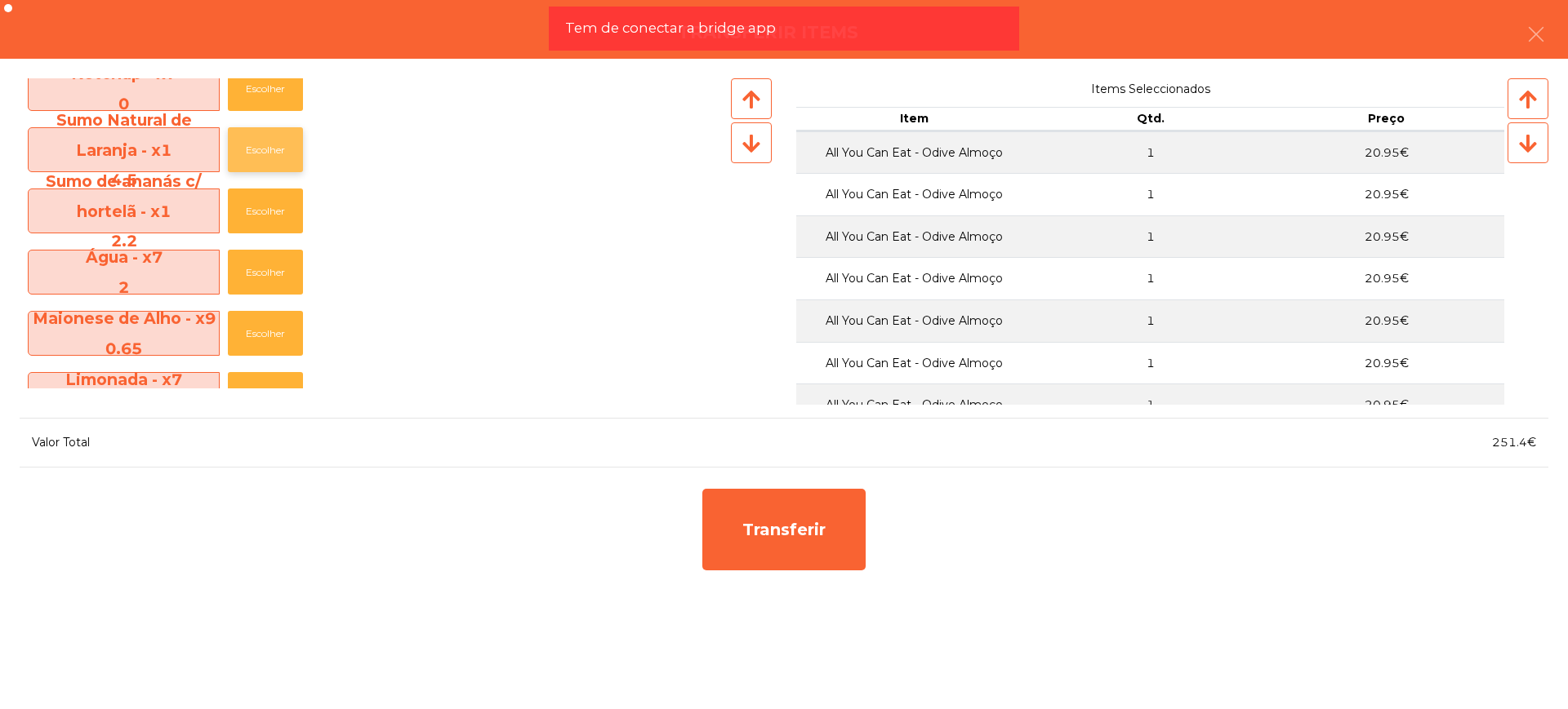
click at [276, 148] on button "Escolher" at bounding box center [265, 150] width 75 height 45
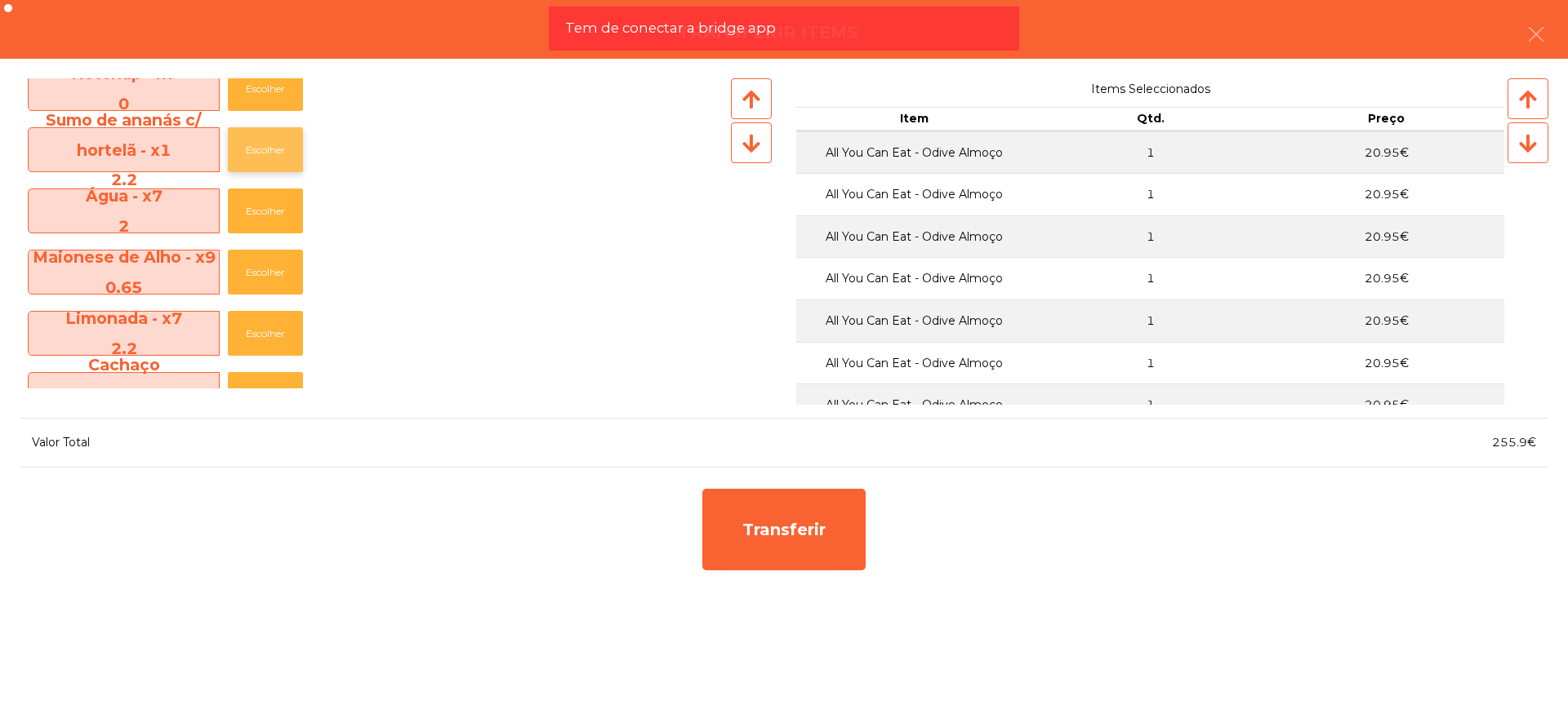
click at [276, 146] on button "Escolher" at bounding box center [265, 150] width 75 height 45
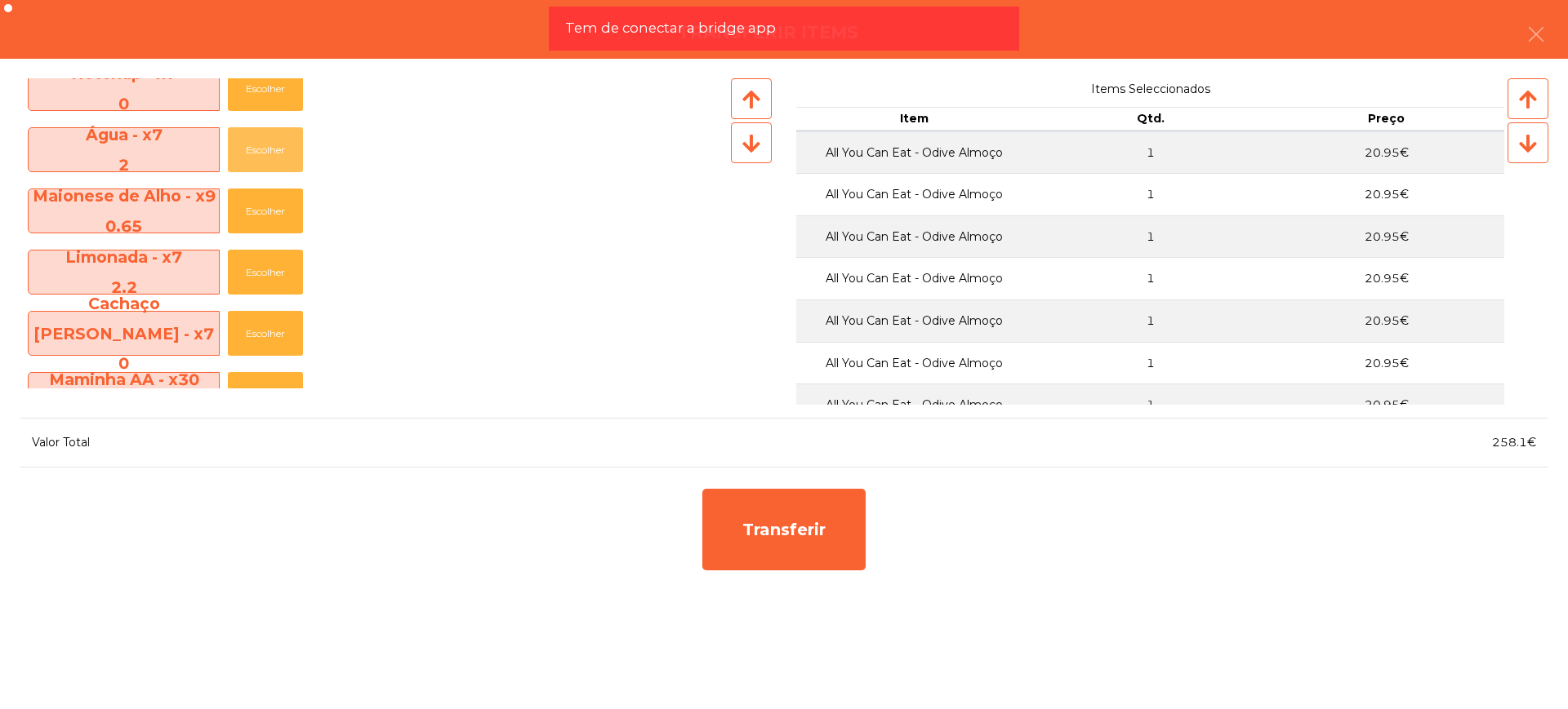
click at [276, 146] on button "Escolher" at bounding box center [265, 150] width 75 height 45
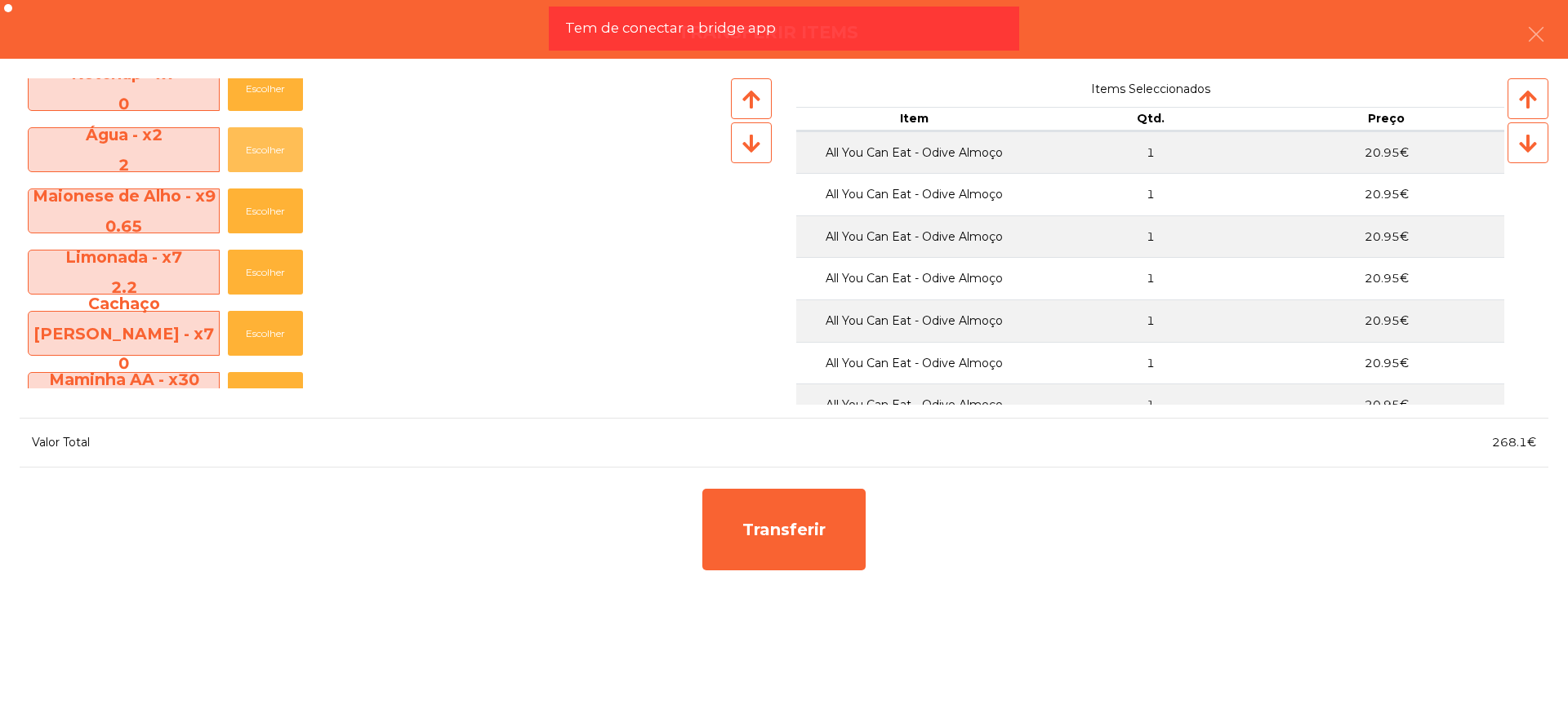
click at [276, 146] on button "Escolher" at bounding box center [265, 150] width 75 height 45
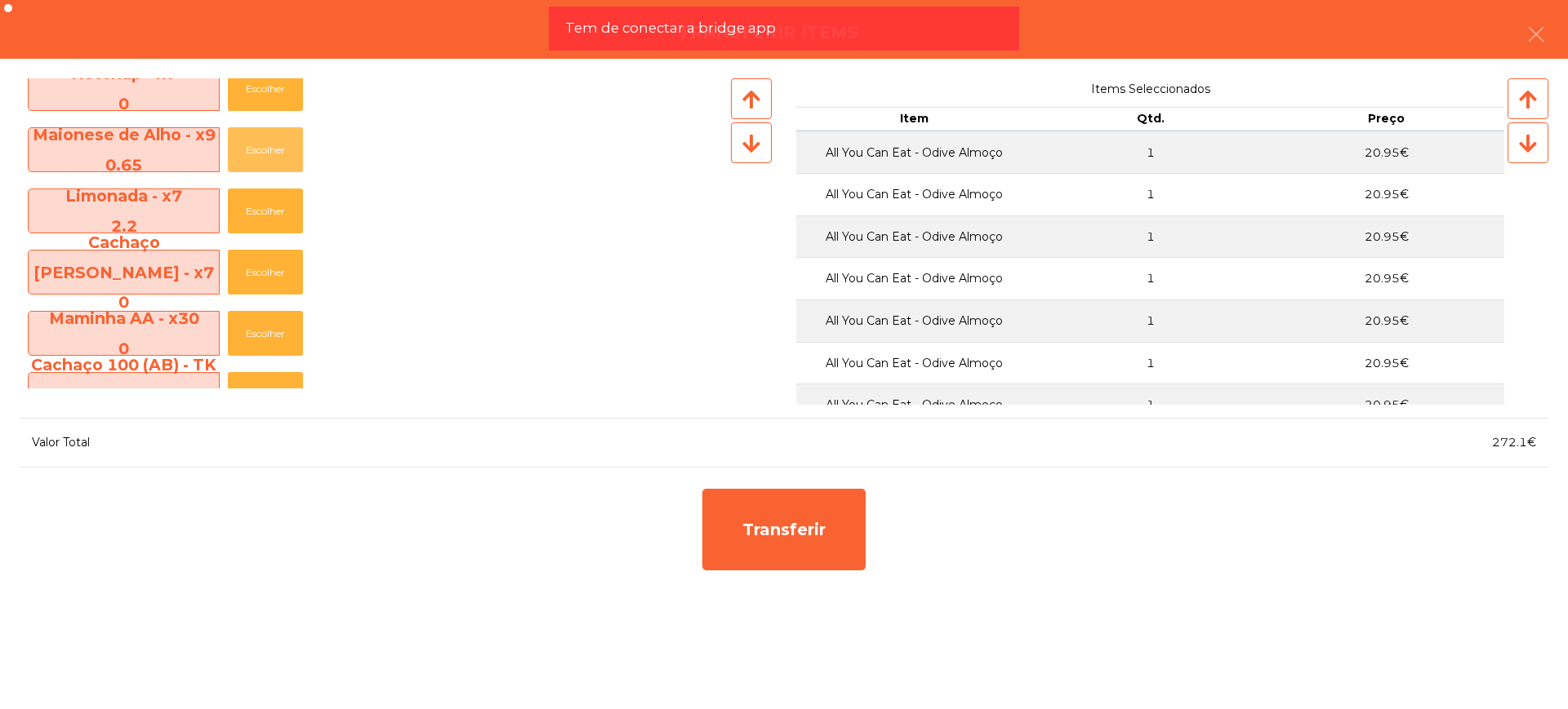
click at [276, 146] on button "Escolher" at bounding box center [265, 150] width 75 height 45
click at [274, 207] on button "Escolher" at bounding box center [265, 211] width 75 height 45
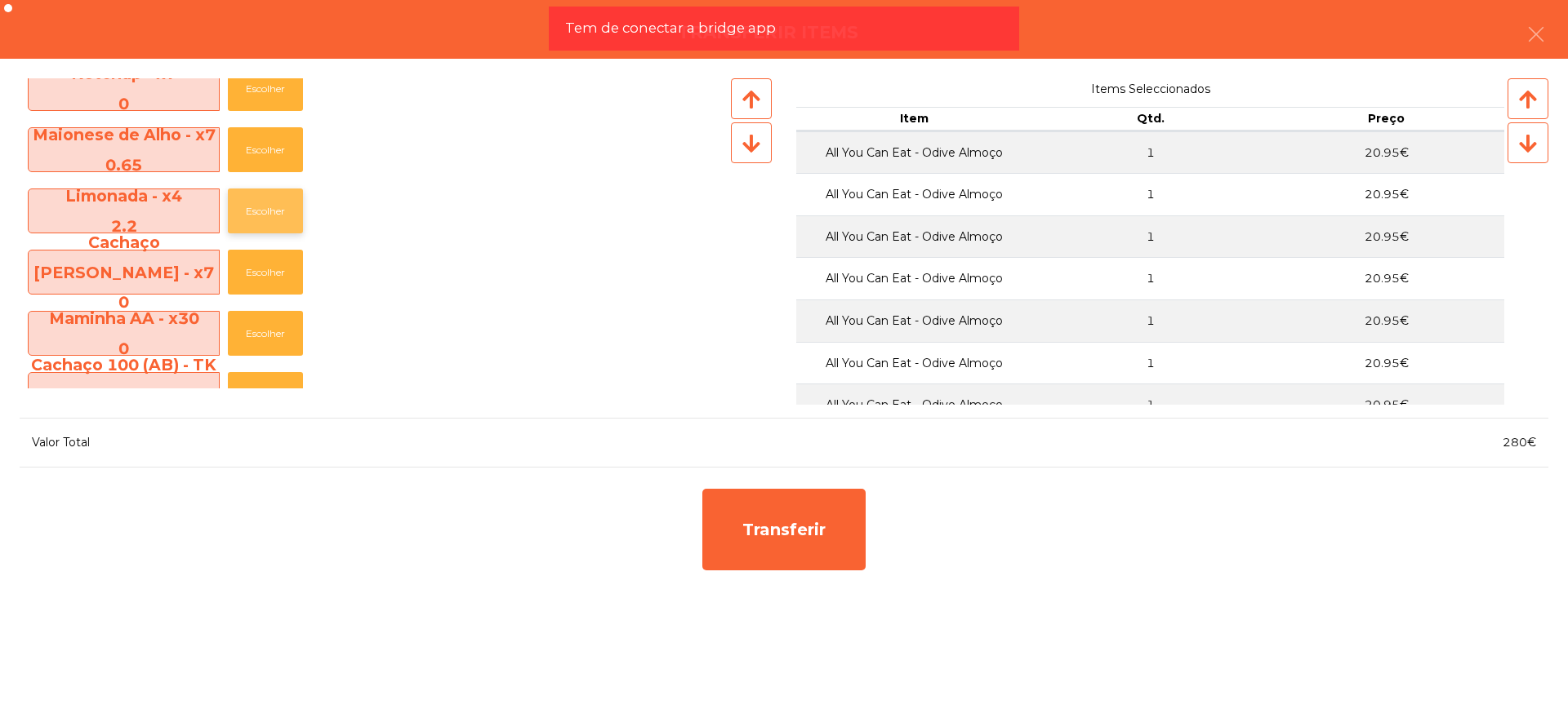
click at [274, 207] on button "Escolher" at bounding box center [265, 211] width 75 height 45
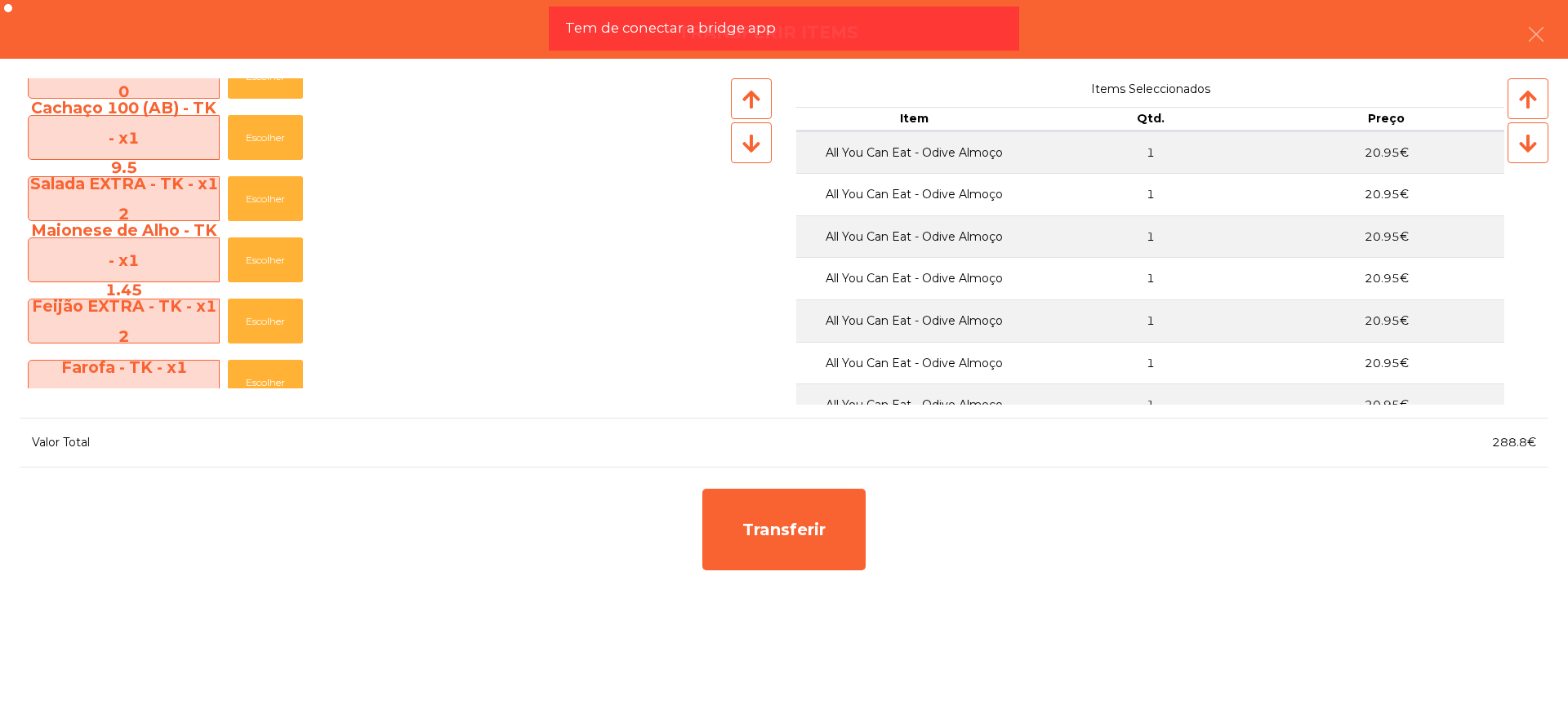
scroll to position [714, 0]
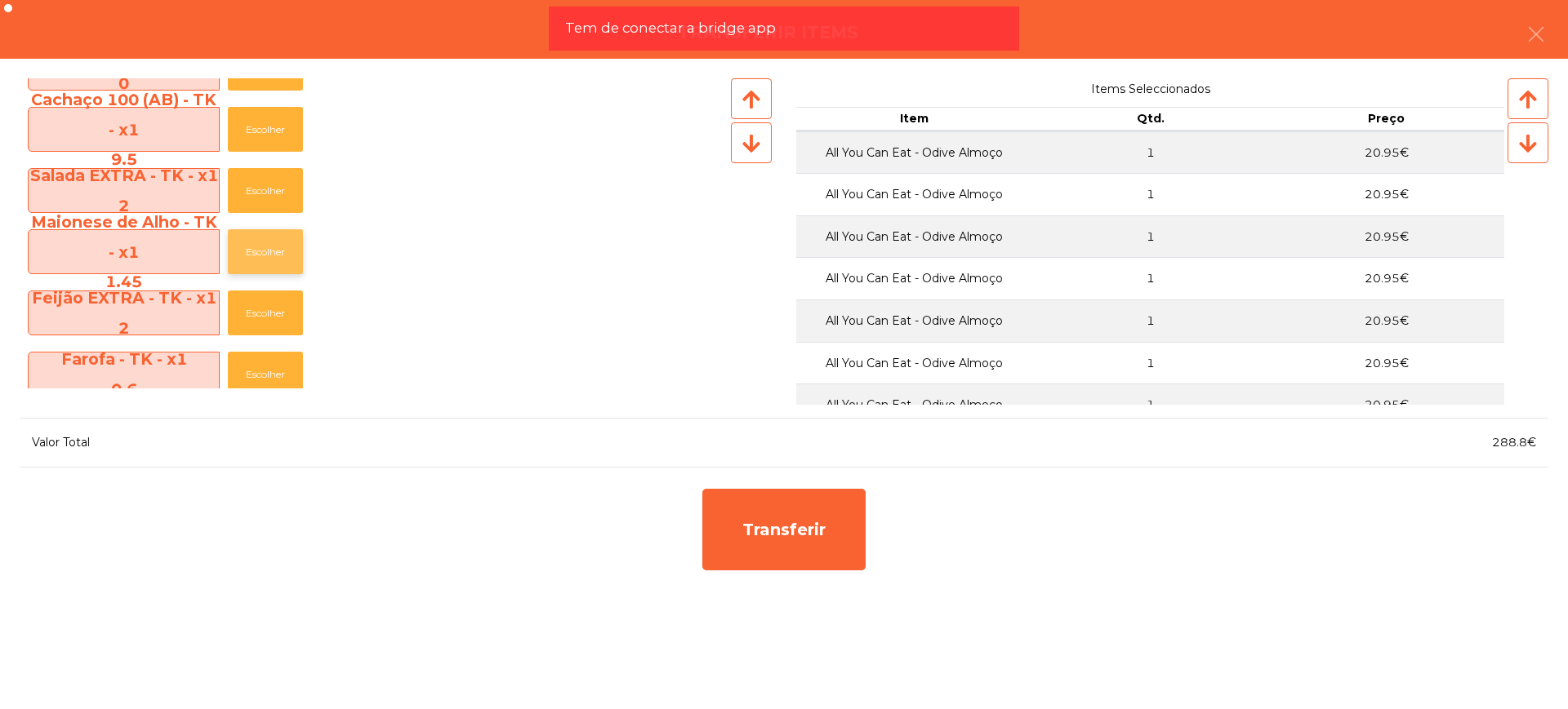
click at [271, 257] on button "Escolher" at bounding box center [265, 251] width 75 height 45
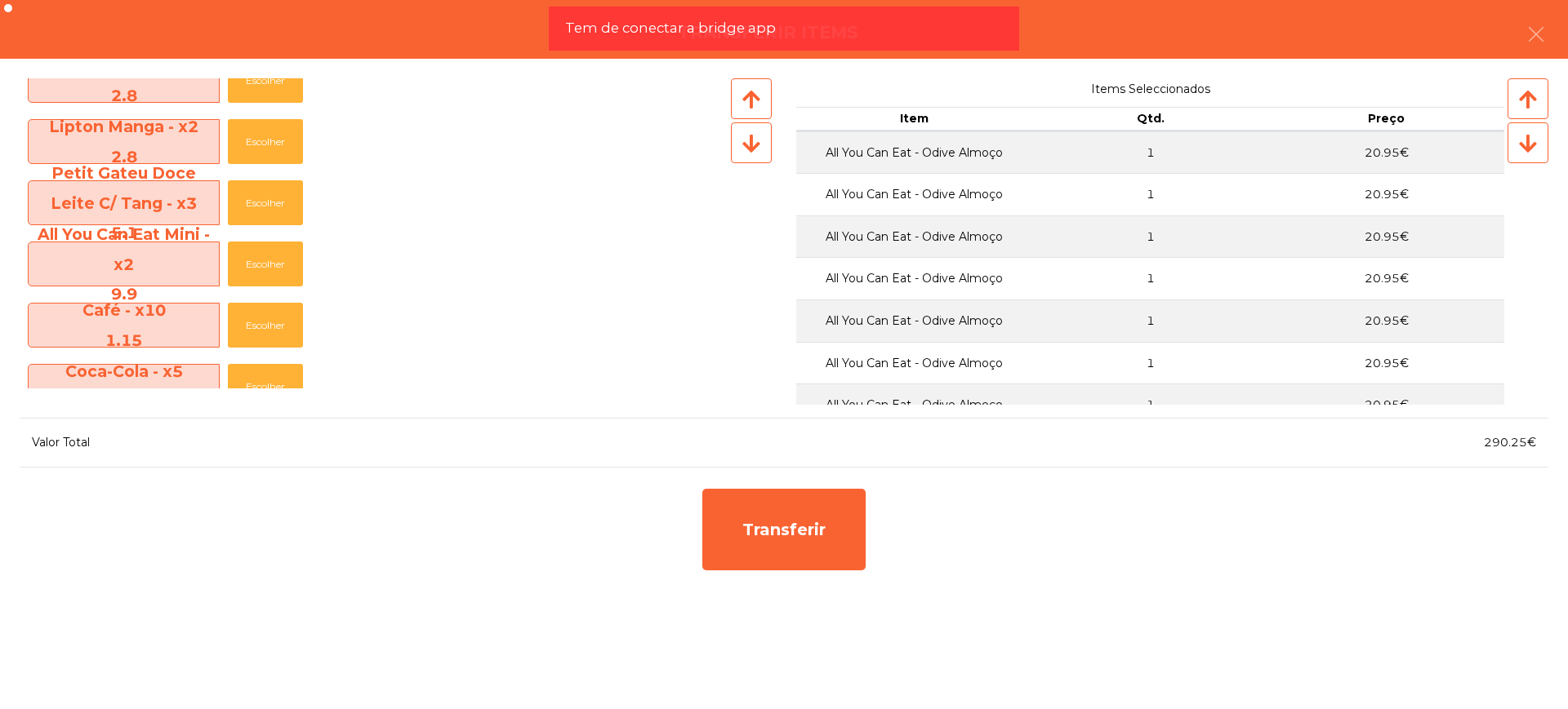
scroll to position [1021, 0]
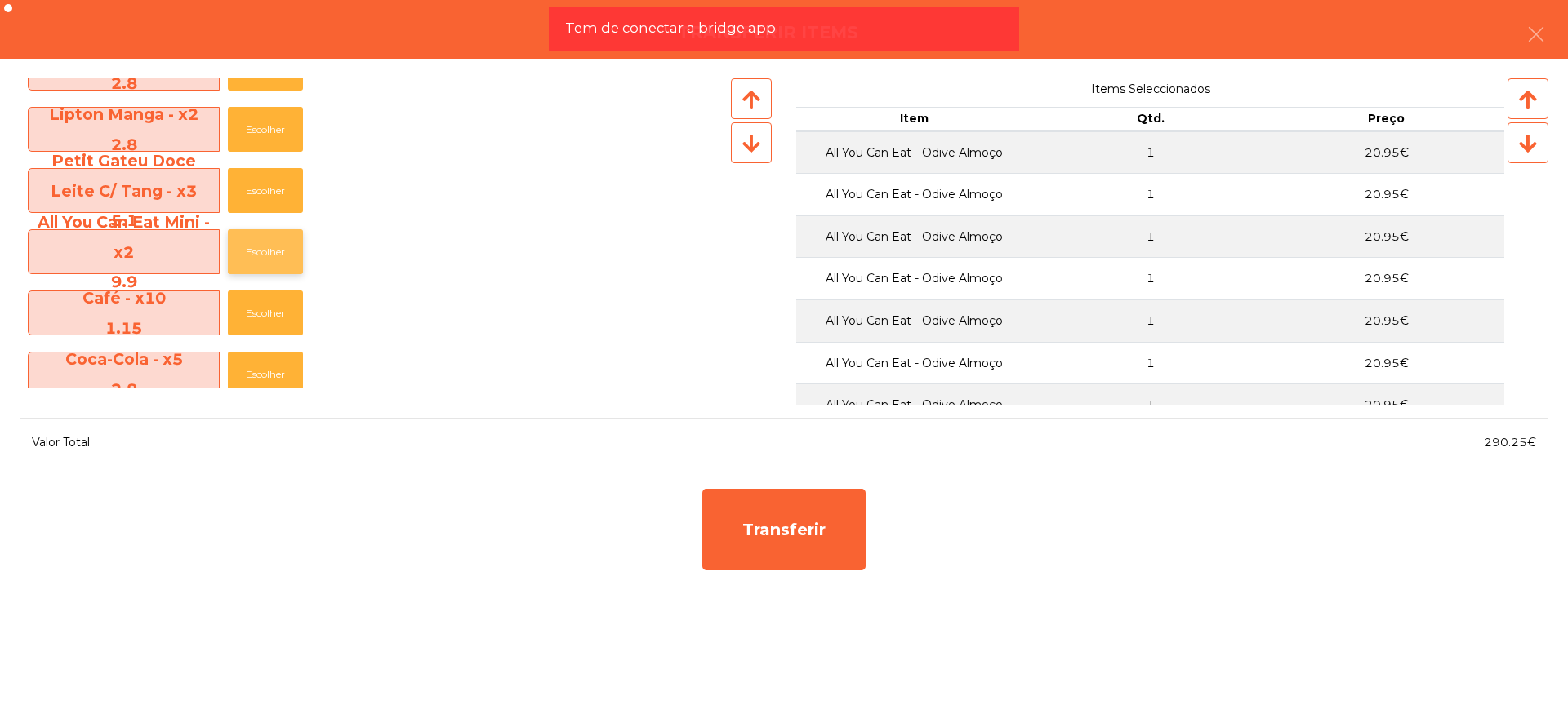
click at [277, 246] on button "Escolher" at bounding box center [265, 251] width 75 height 45
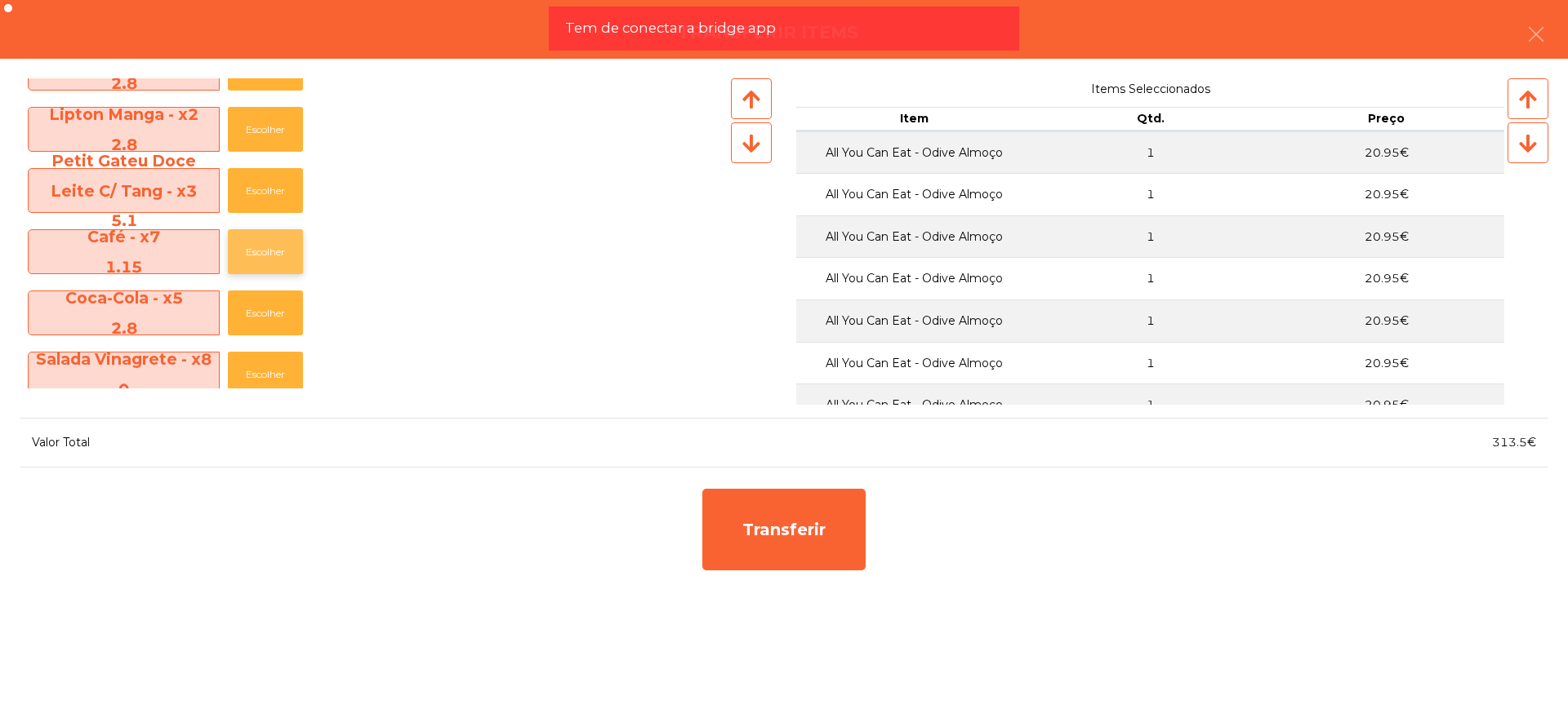
click at [277, 246] on button "Escolher" at bounding box center [265, 251] width 75 height 45
click at [277, 247] on button "Escolher" at bounding box center [265, 251] width 75 height 45
click at [278, 249] on button "Escolher" at bounding box center [265, 251] width 75 height 45
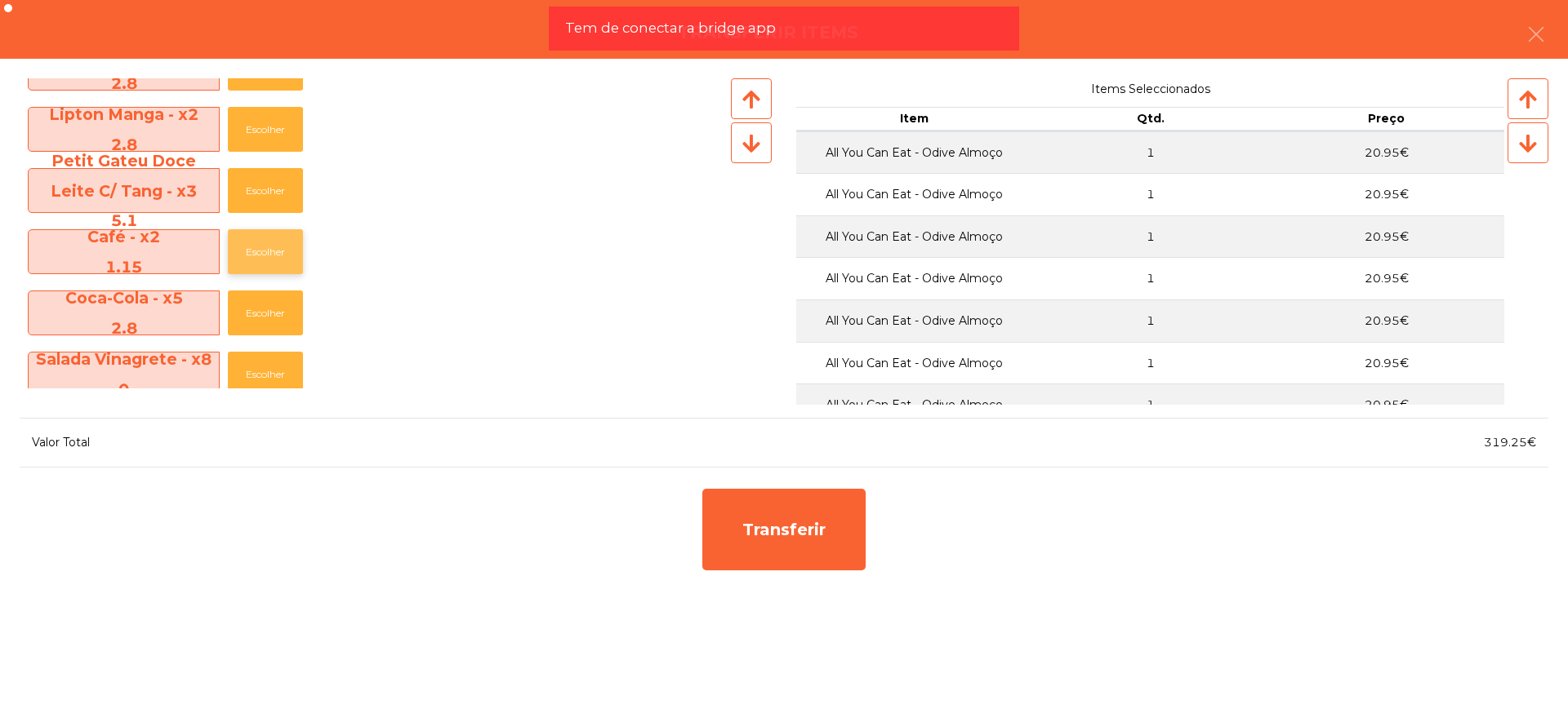
click at [278, 250] on button "Escolher" at bounding box center [265, 251] width 75 height 45
click at [278, 250] on button "Escolher" at bounding box center [265, 251] width 75 height 45
click at [278, 247] on button "Escolher" at bounding box center [265, 251] width 75 height 45
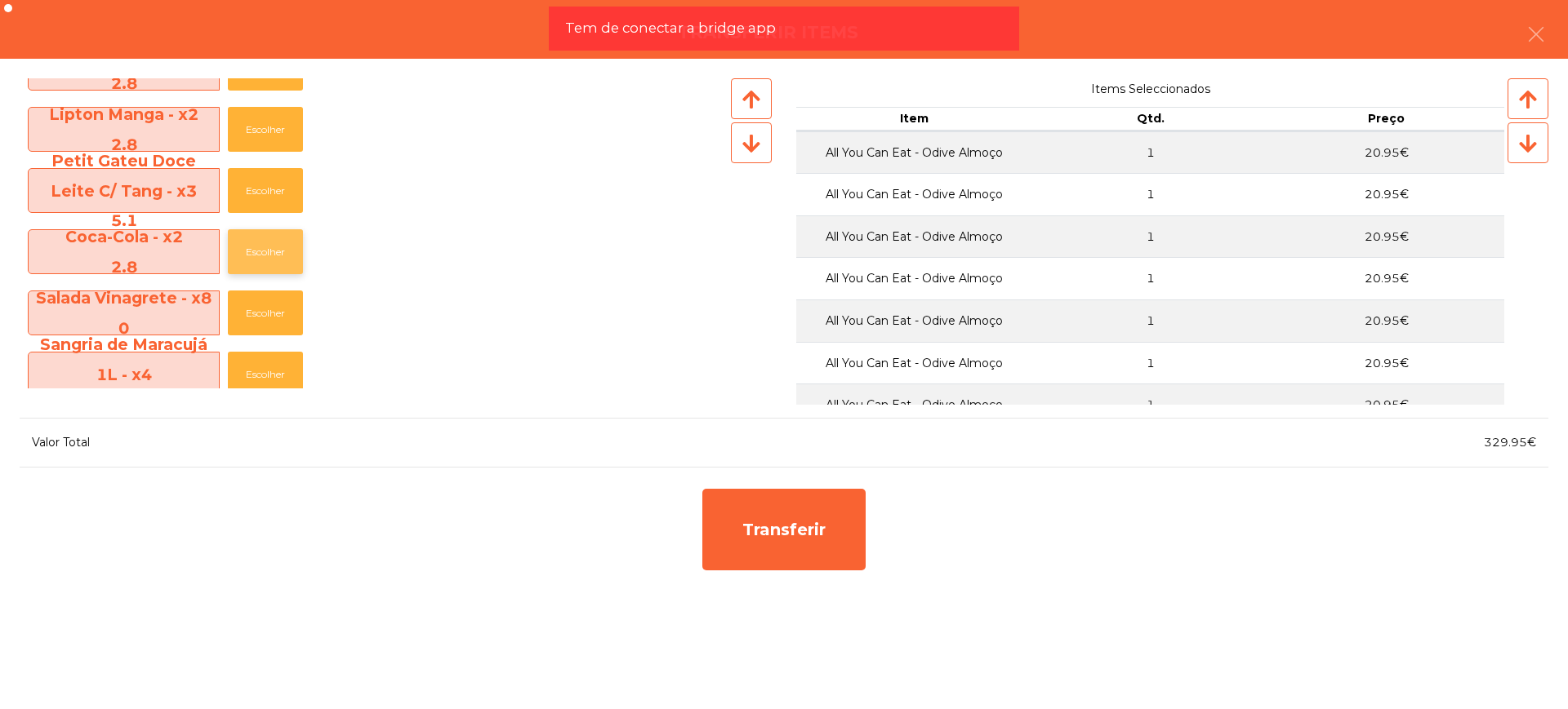
click at [278, 247] on button "Escolher" at bounding box center [265, 251] width 75 height 45
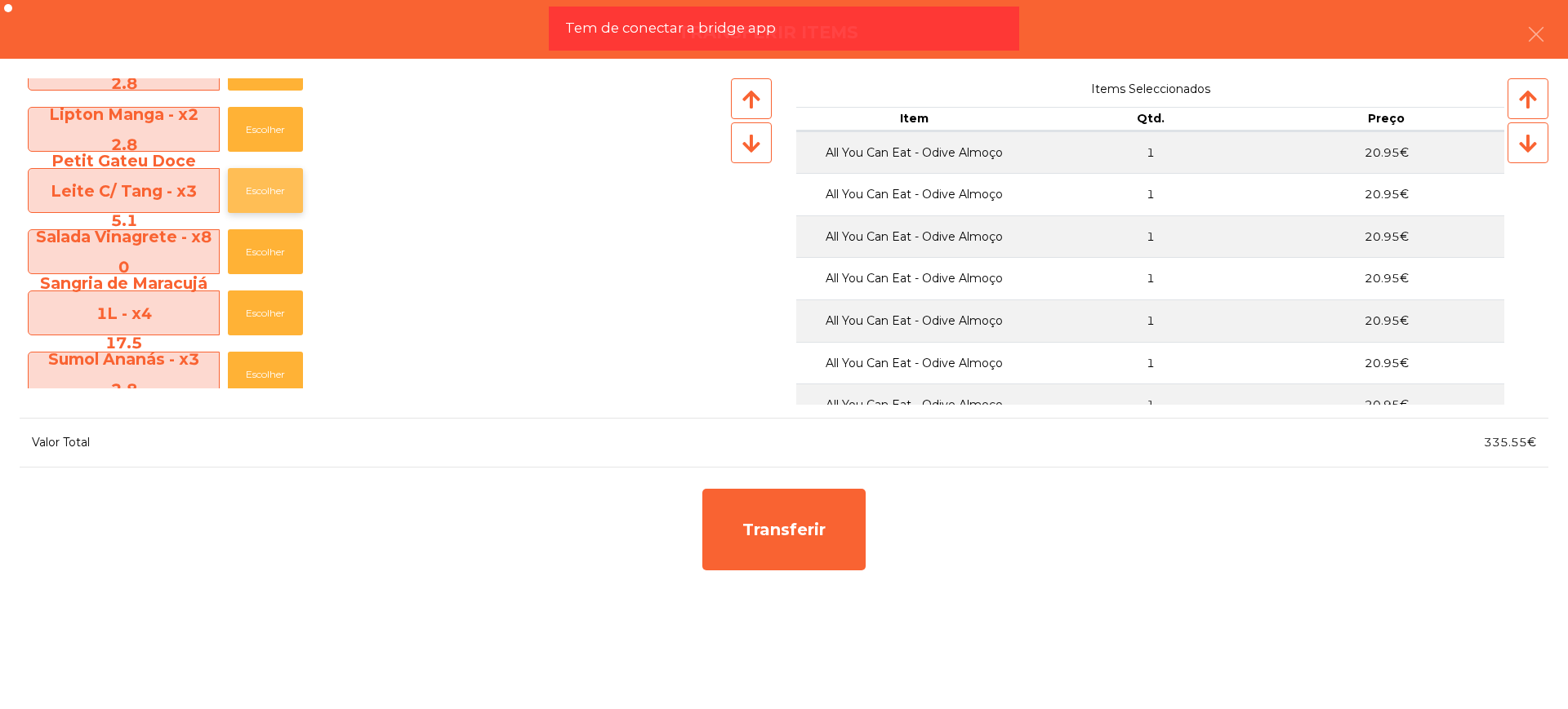
click at [286, 196] on button "Escolher" at bounding box center [265, 190] width 75 height 45
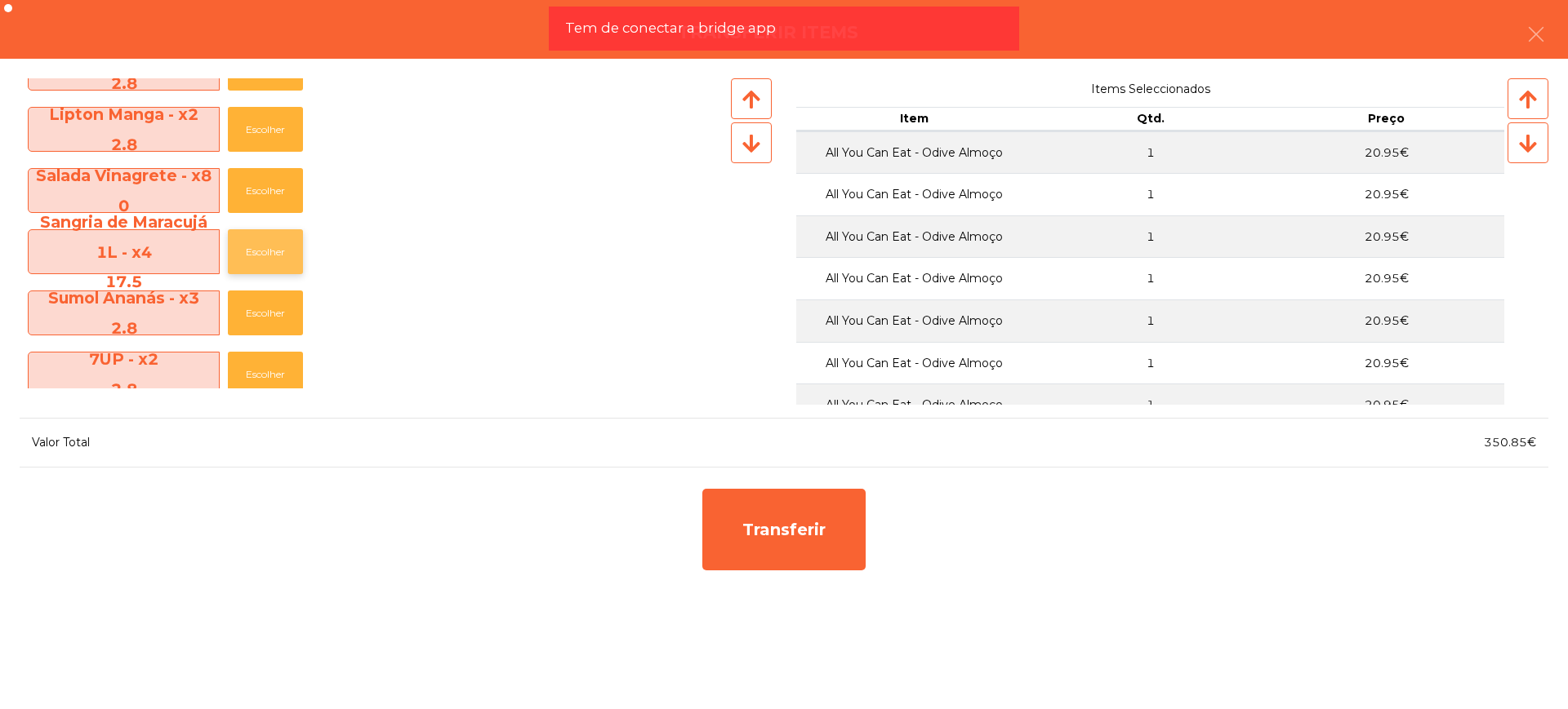
click at [278, 258] on button "Escolher" at bounding box center [265, 251] width 75 height 45
click at [278, 255] on button "Escolher" at bounding box center [265, 251] width 75 height 45
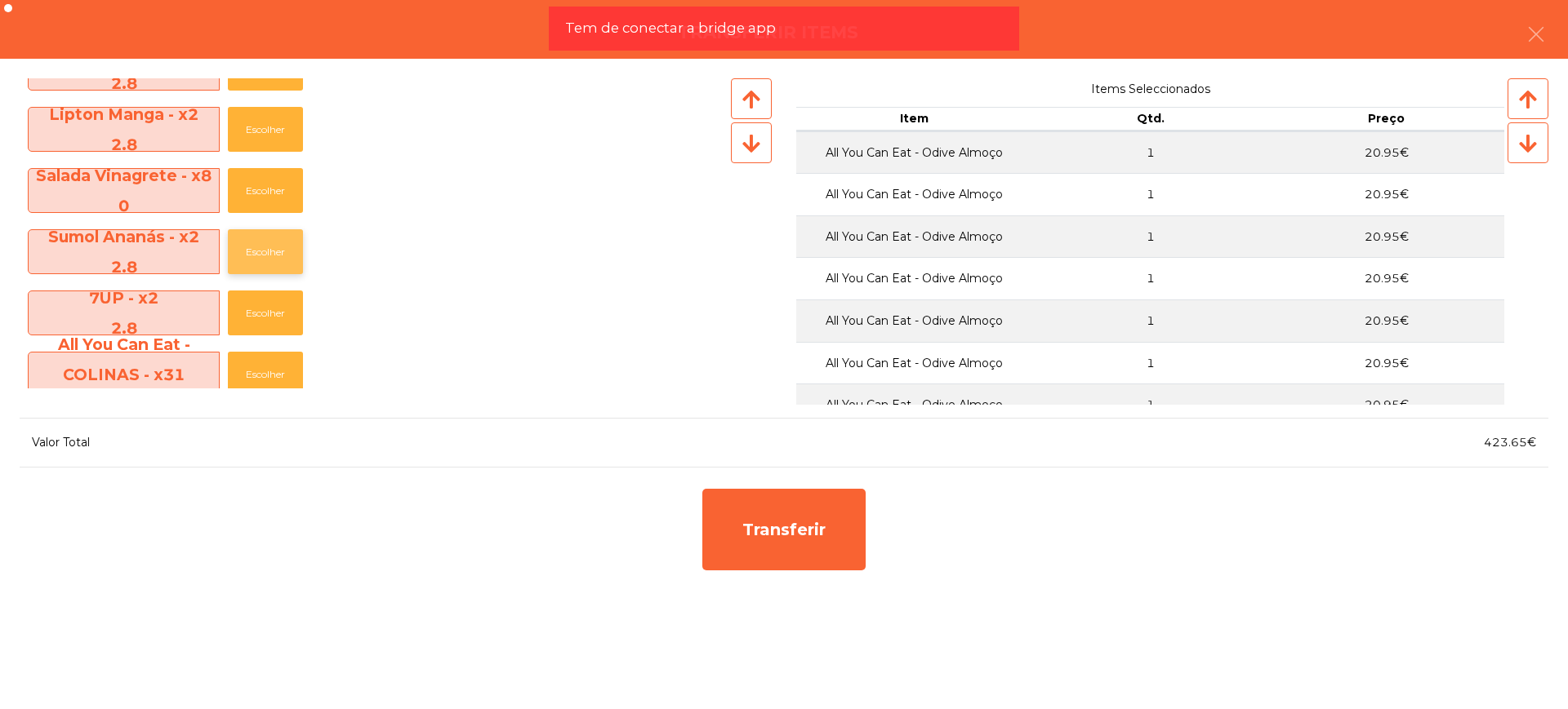
click at [278, 253] on button "Escolher" at bounding box center [265, 251] width 75 height 45
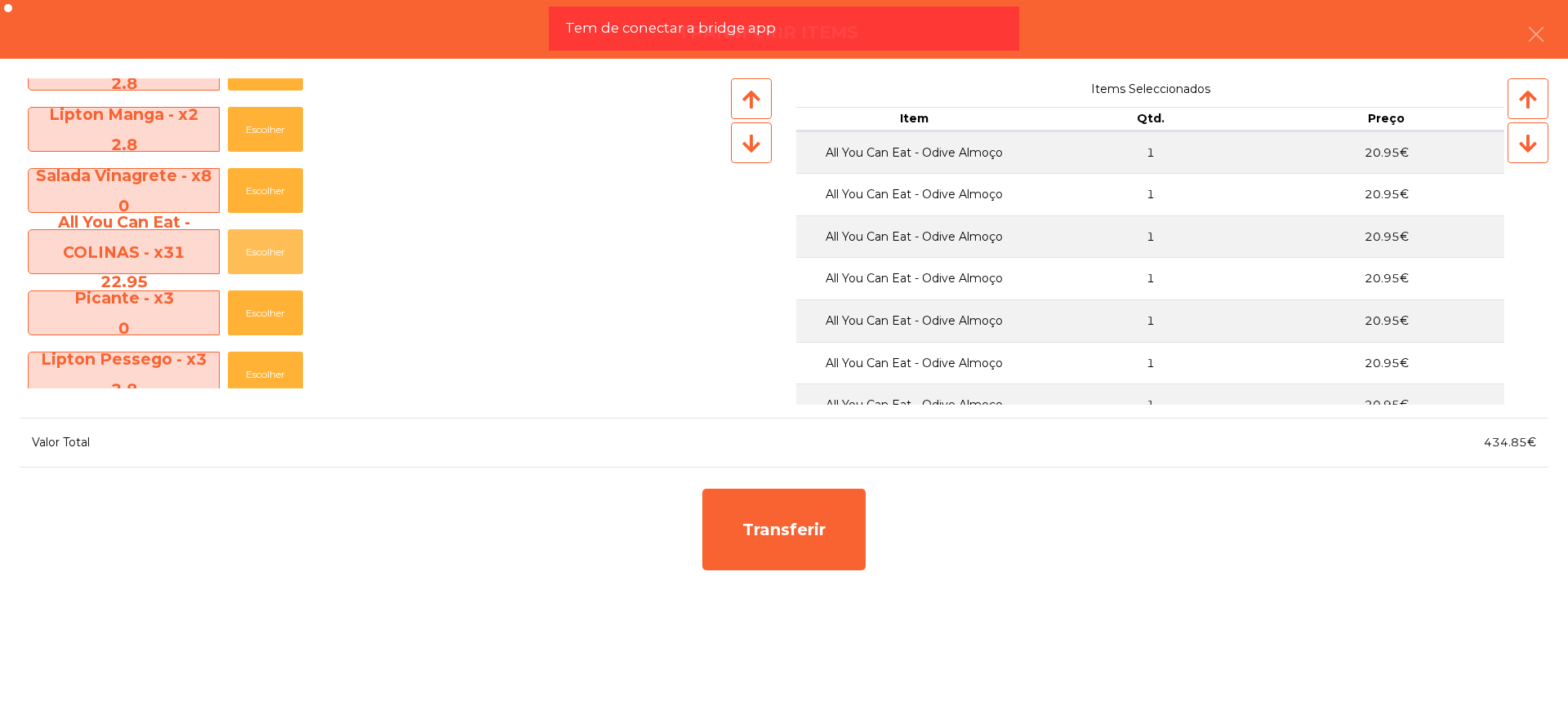
click at [278, 253] on button "Escolher" at bounding box center [265, 251] width 75 height 45
click at [274, 135] on button "Escolher" at bounding box center [265, 129] width 75 height 45
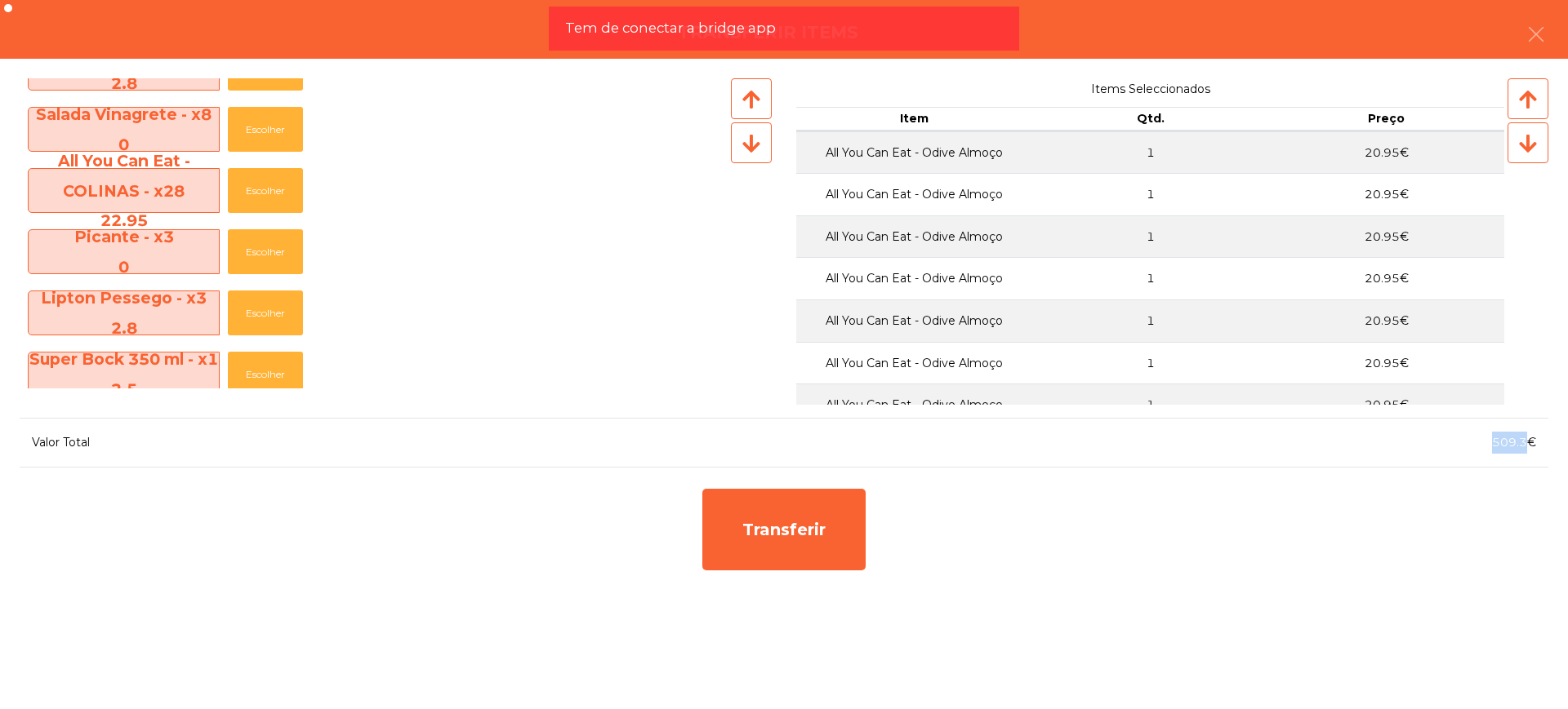
drag, startPoint x: 1492, startPoint y: 448, endPoint x: 1525, endPoint y: 447, distance: 33.0
click at [1525, 447] on span "509.3€" at bounding box center [1514, 442] width 44 height 15
copy span "509.3"
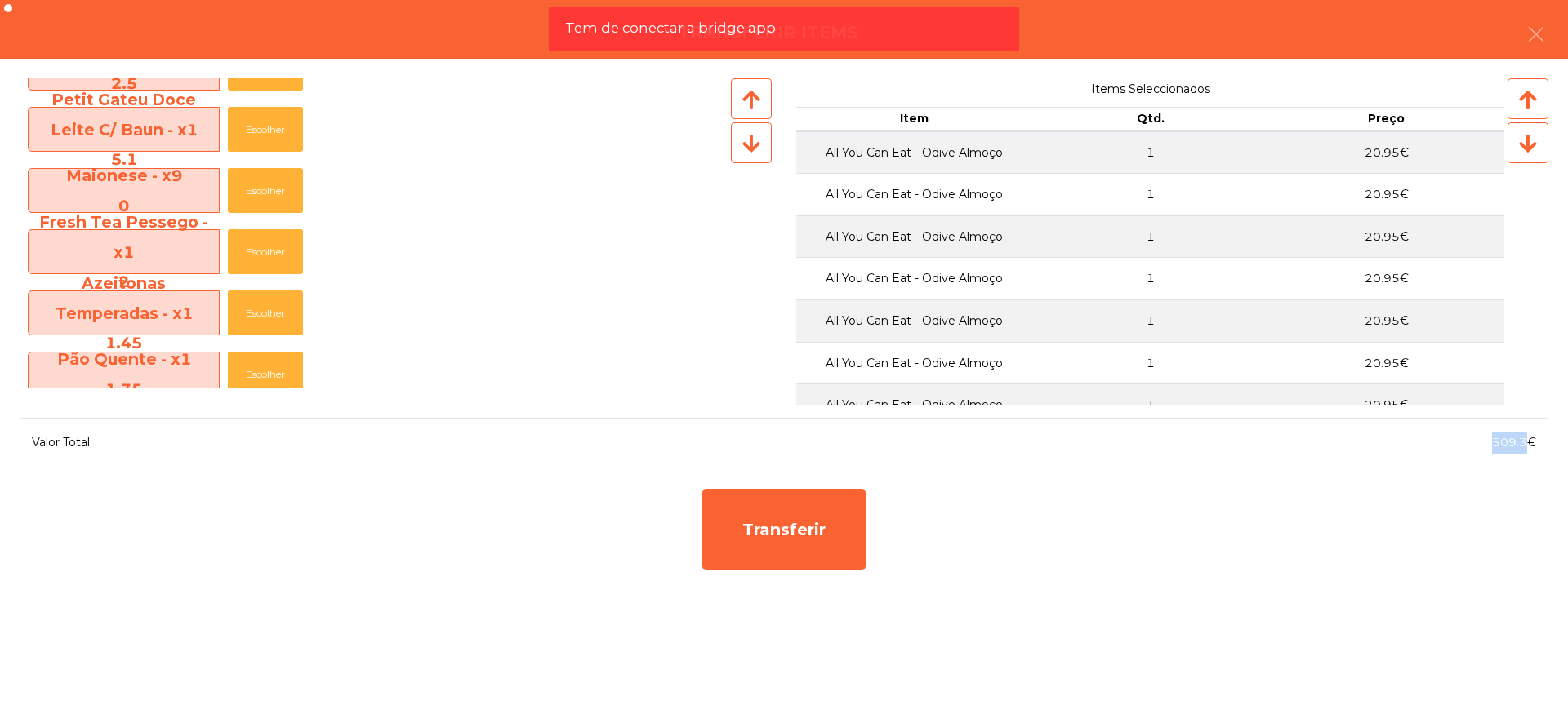
scroll to position [1429, 0]
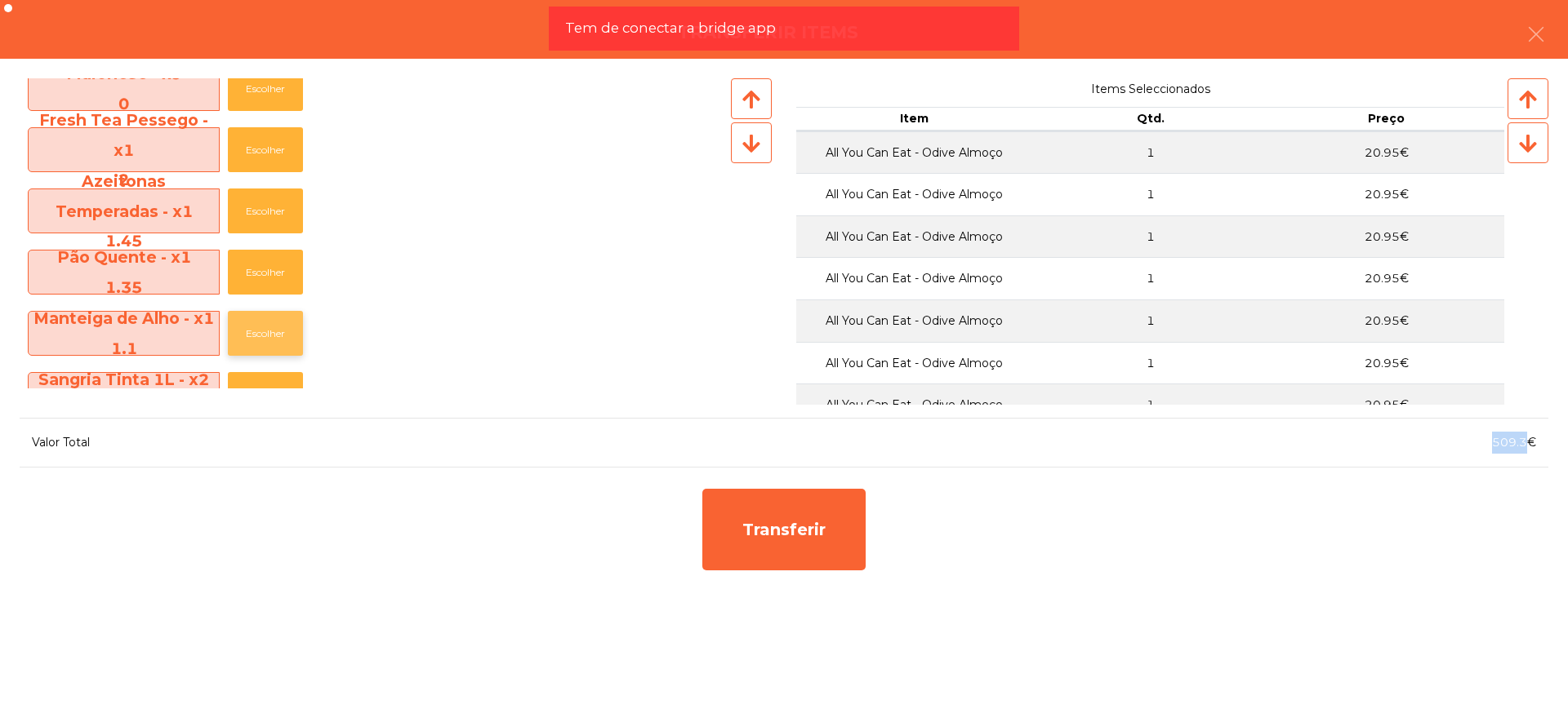
click at [265, 335] on button "Escolher" at bounding box center [265, 333] width 75 height 45
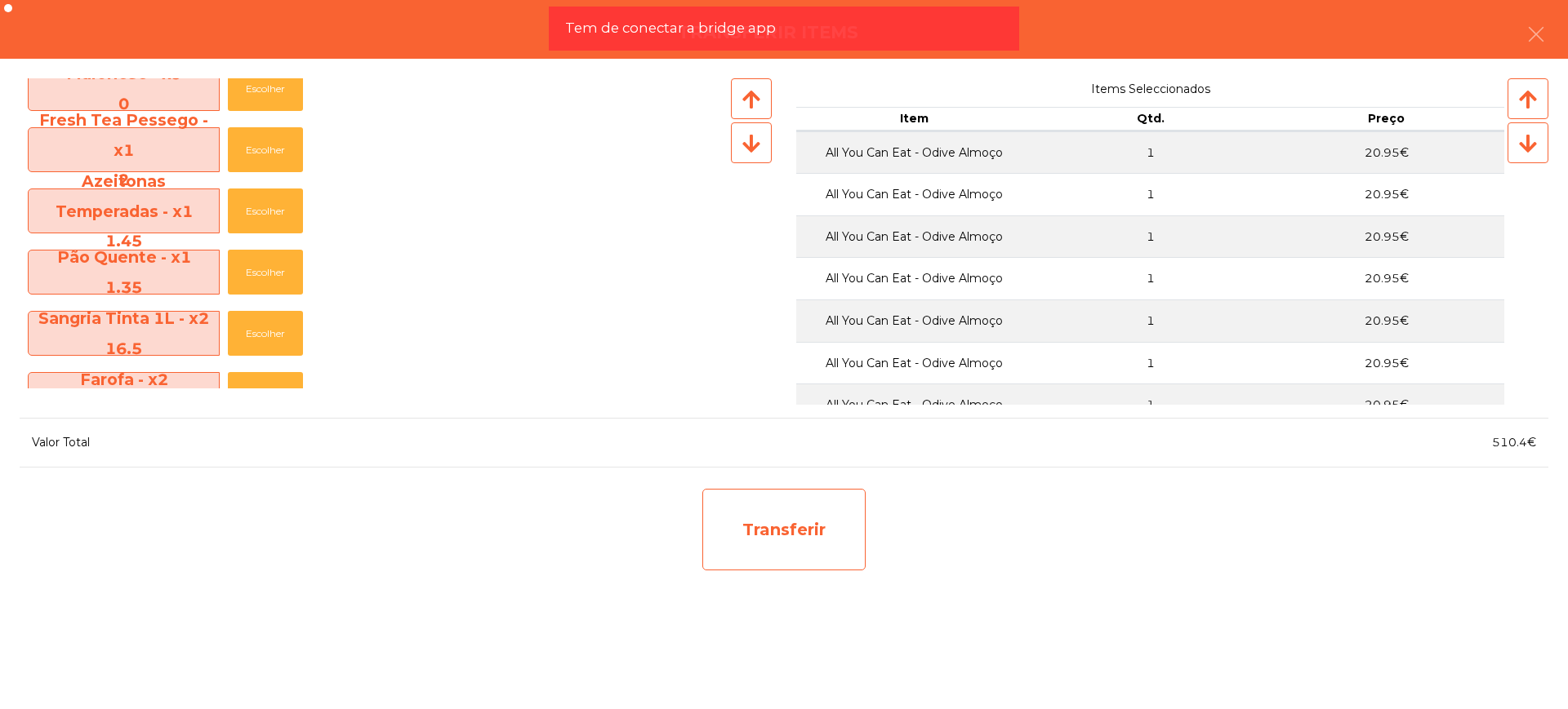
click at [796, 523] on div "Transferir" at bounding box center [784, 529] width 163 height 81
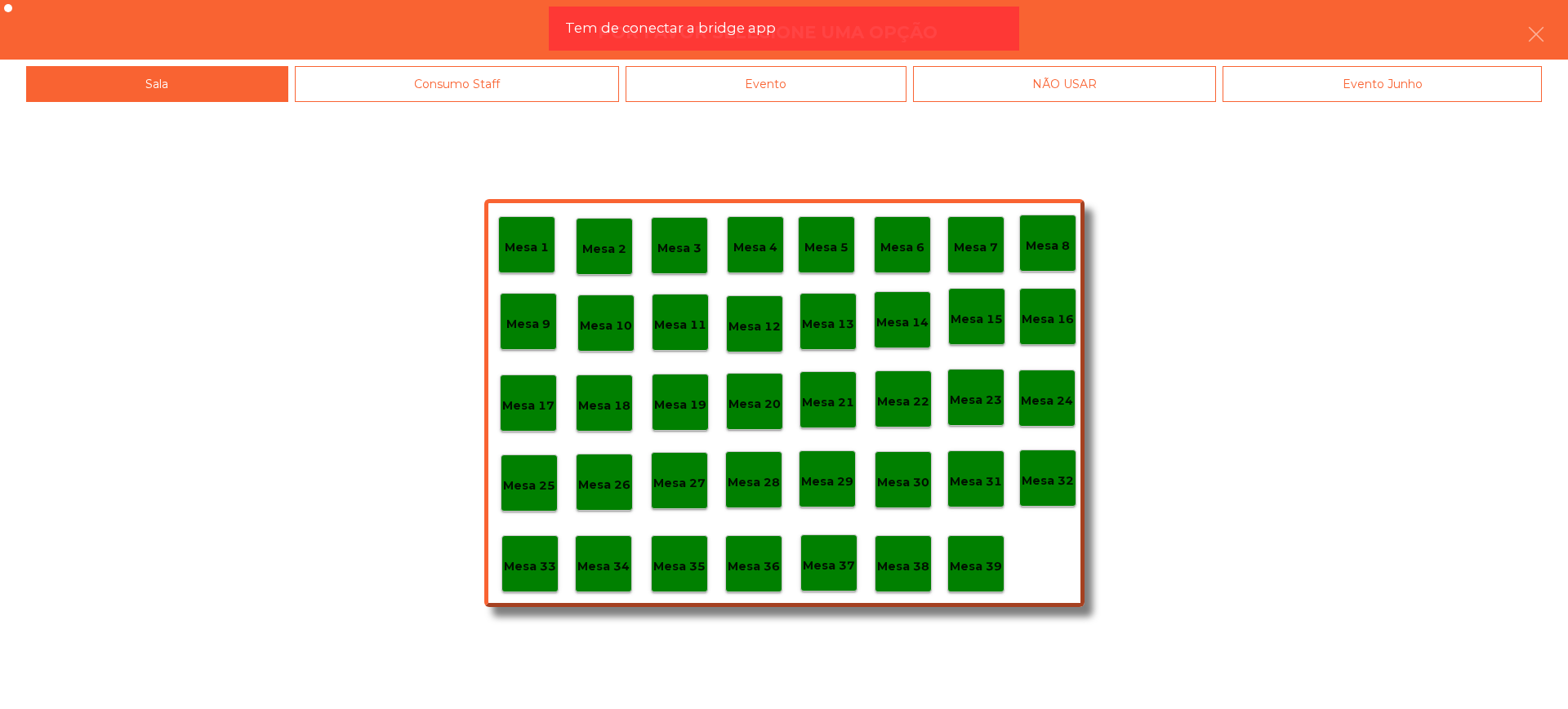
click at [834, 467] on div "Mesa 29" at bounding box center [827, 479] width 52 height 26
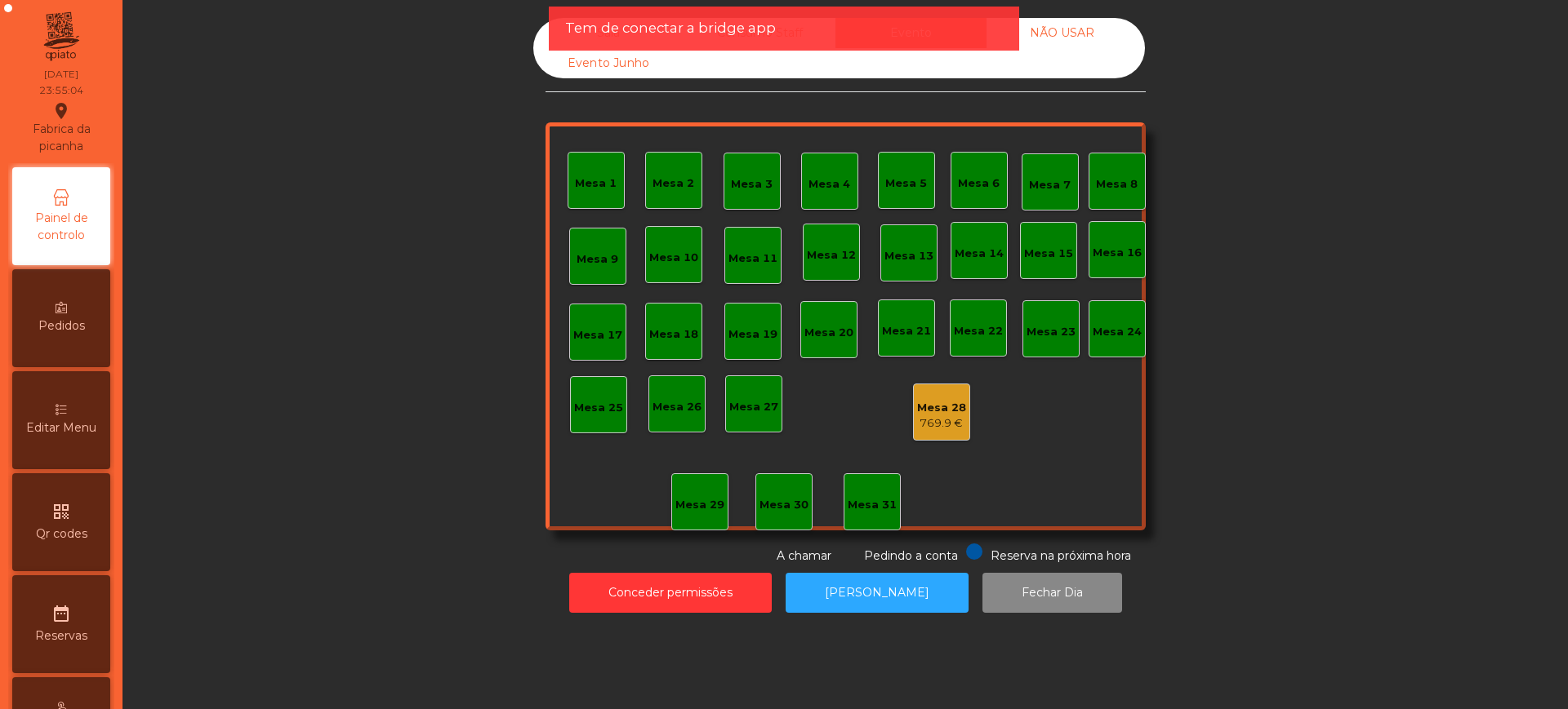
click at [931, 423] on div "769.9 €" at bounding box center [941, 423] width 49 height 16
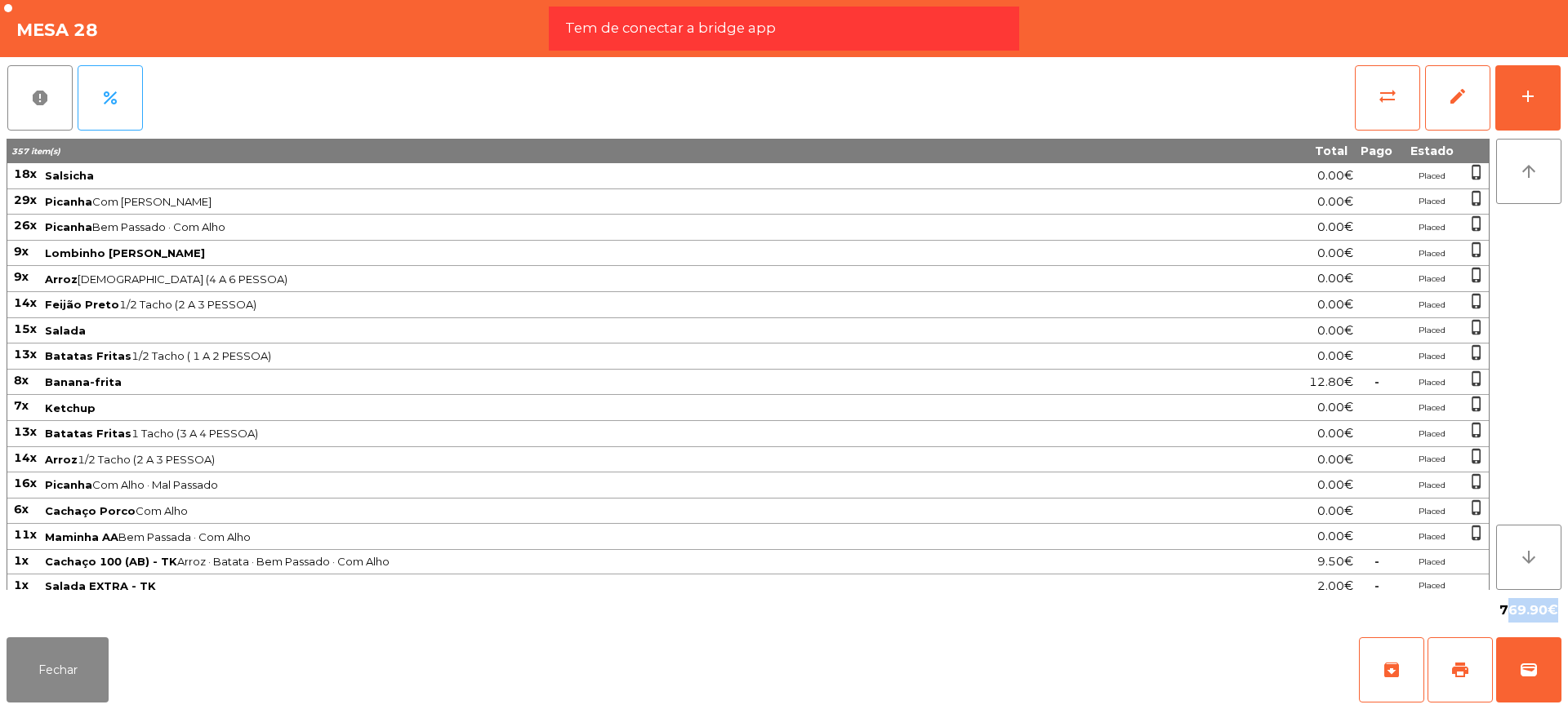
drag, startPoint x: 1502, startPoint y: 612, endPoint x: 1552, endPoint y: 613, distance: 50.0
click at [1552, 613] on span "769.90€" at bounding box center [1528, 611] width 58 height 25
copy span "769.90"
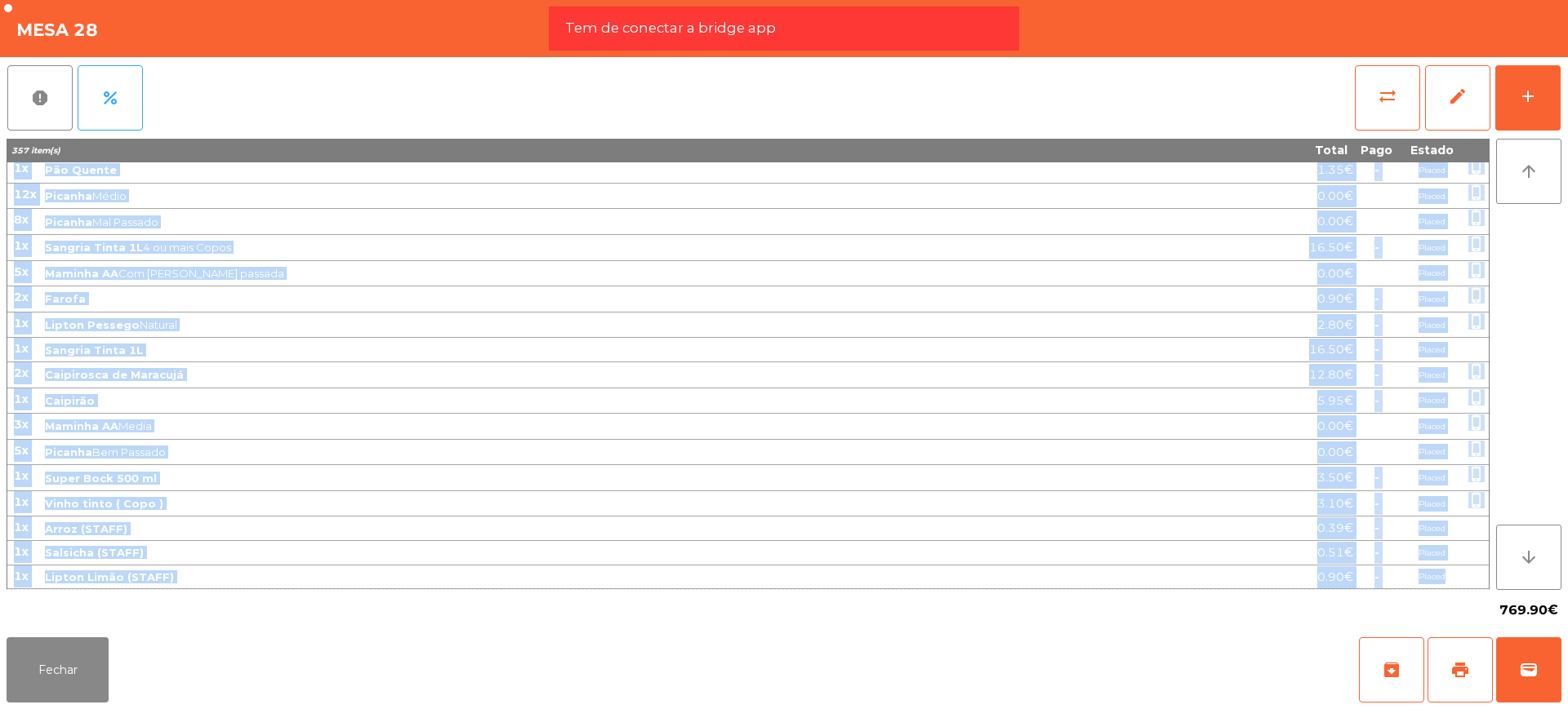
copy tbody "45l Ipsumdol 0.60€ Sitame conse_adipis 38e Seddoei Tem Inci · Utlab 6.24€ Etdol…"
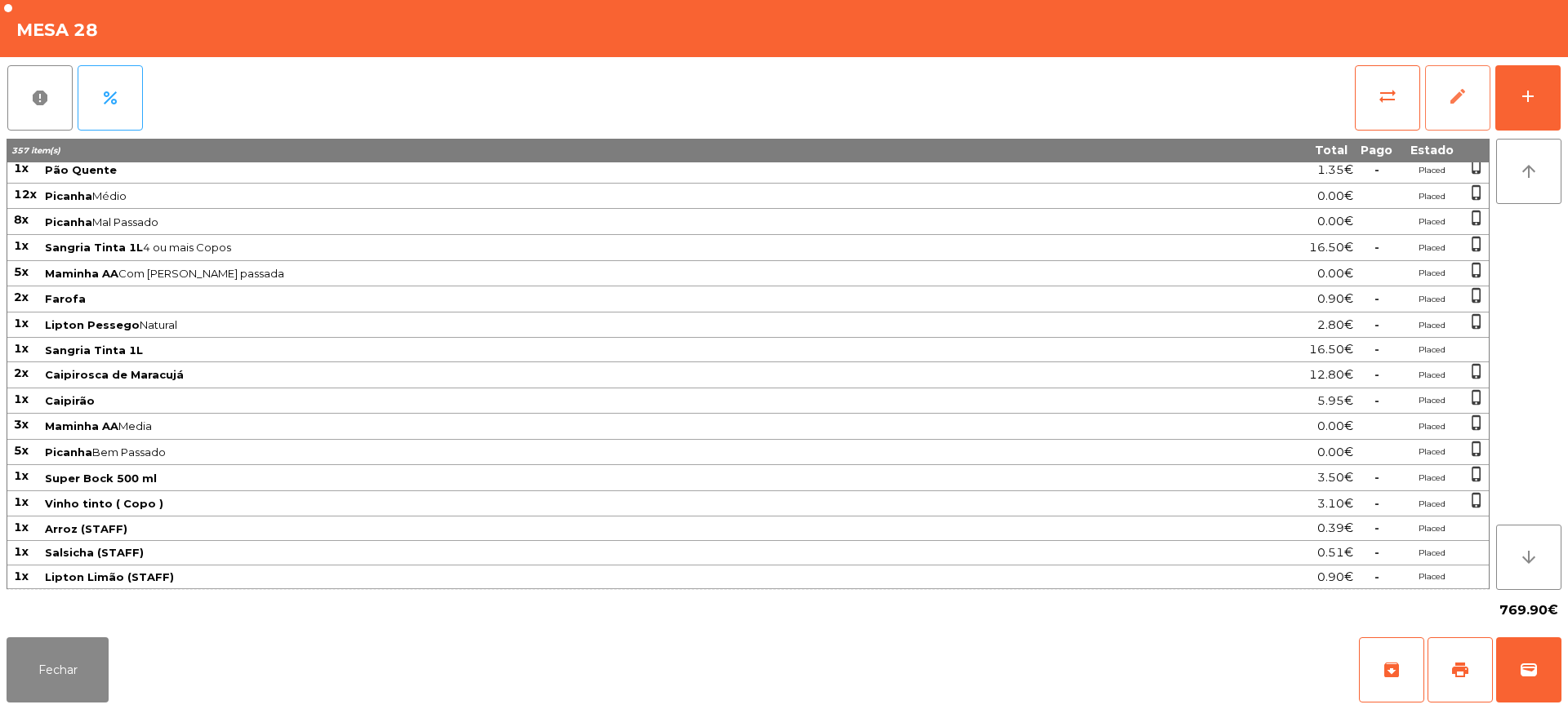
click at [1470, 89] on button "edit" at bounding box center [1457, 98] width 66 height 66
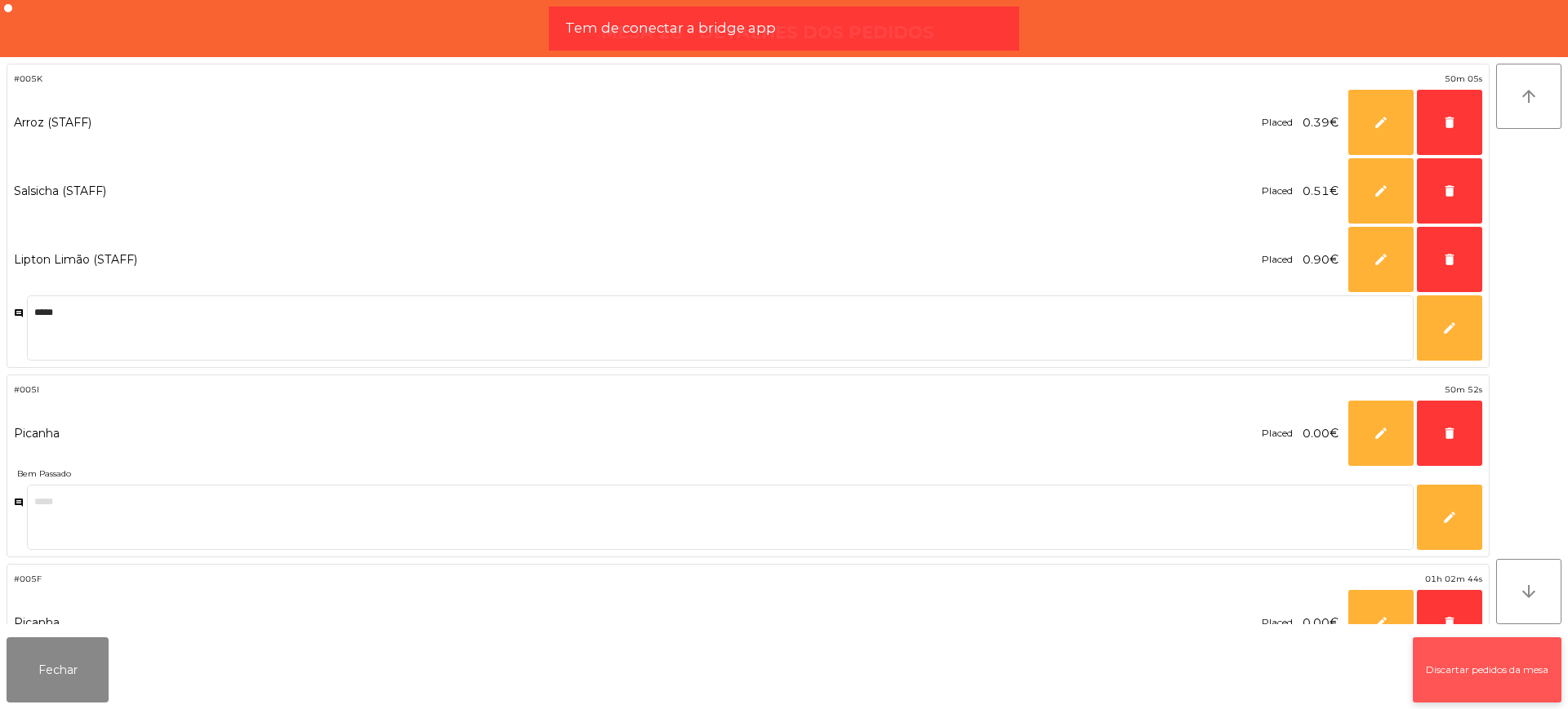
click at [1457, 667] on button "Discartar pedidos da mesa" at bounding box center [1487, 670] width 149 height 66
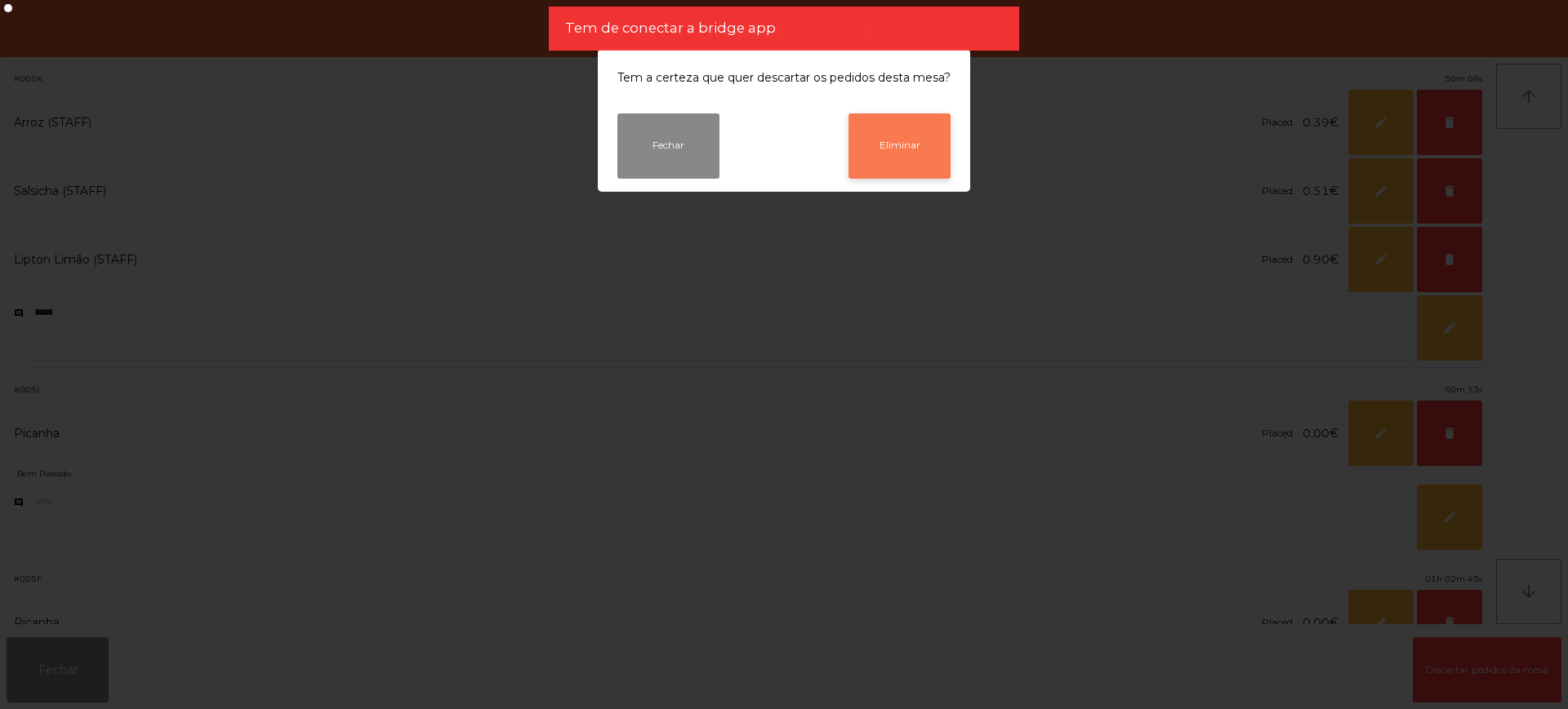
click at [889, 142] on button "Eliminar" at bounding box center [899, 146] width 102 height 66
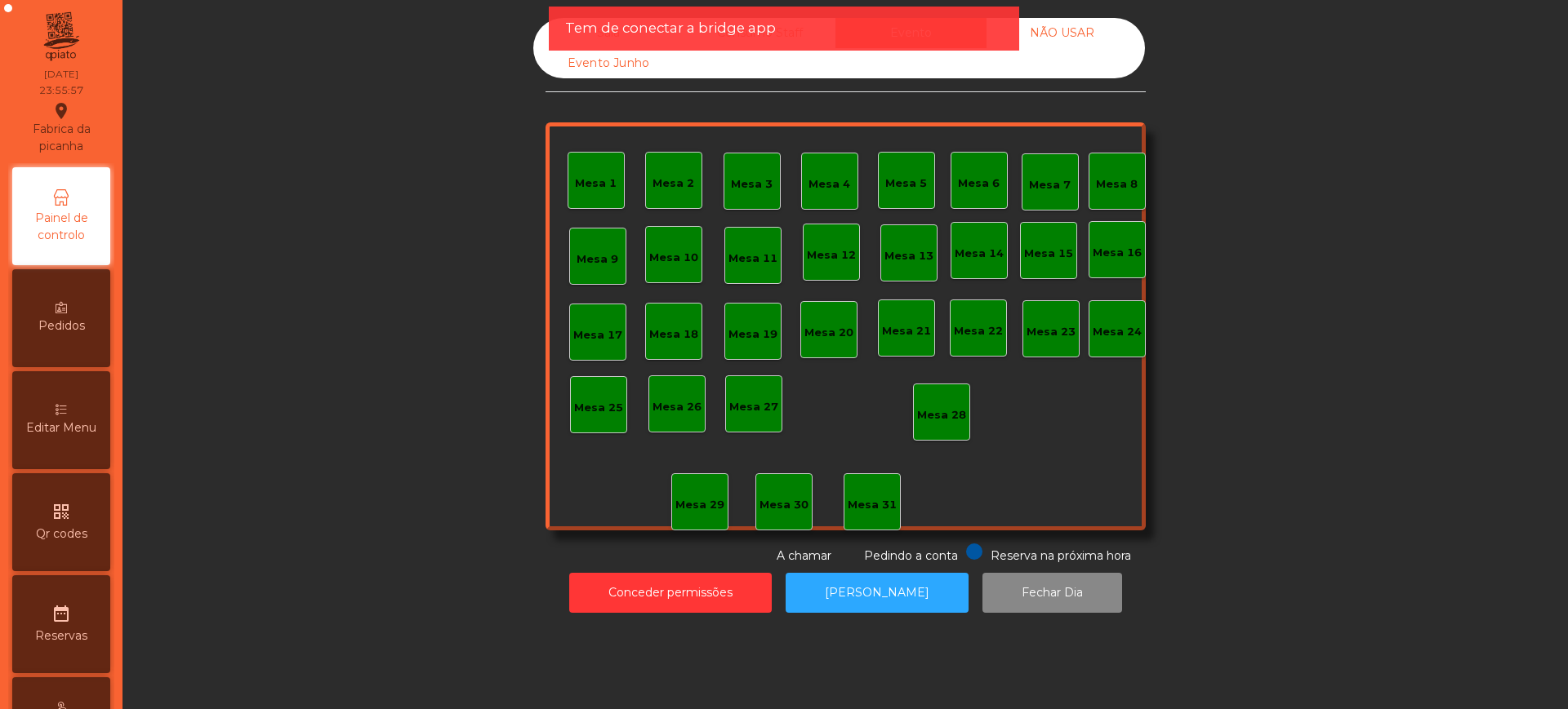
click at [545, 29] on div "Sala" at bounding box center [608, 33] width 151 height 30
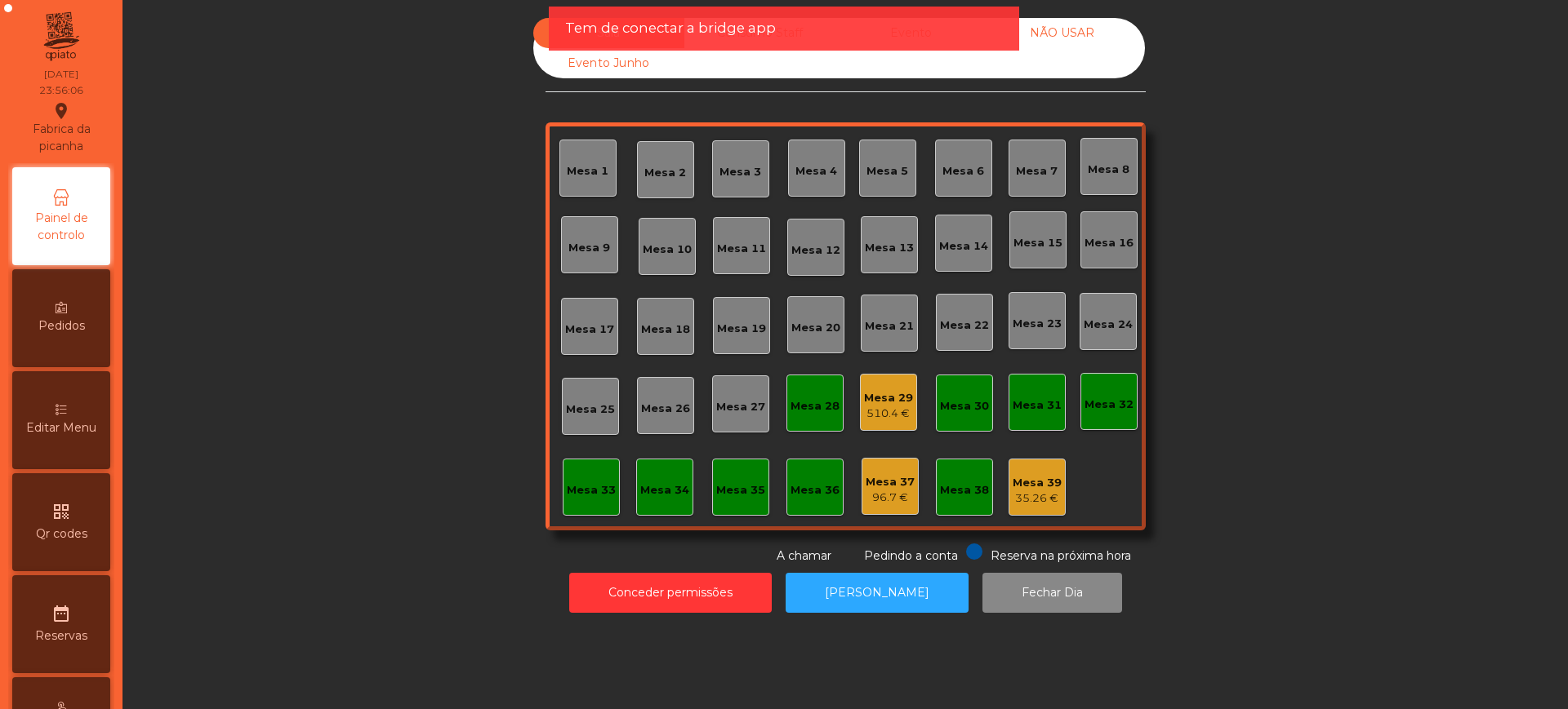
click at [881, 408] on div "510.4 €" at bounding box center [888, 413] width 49 height 16
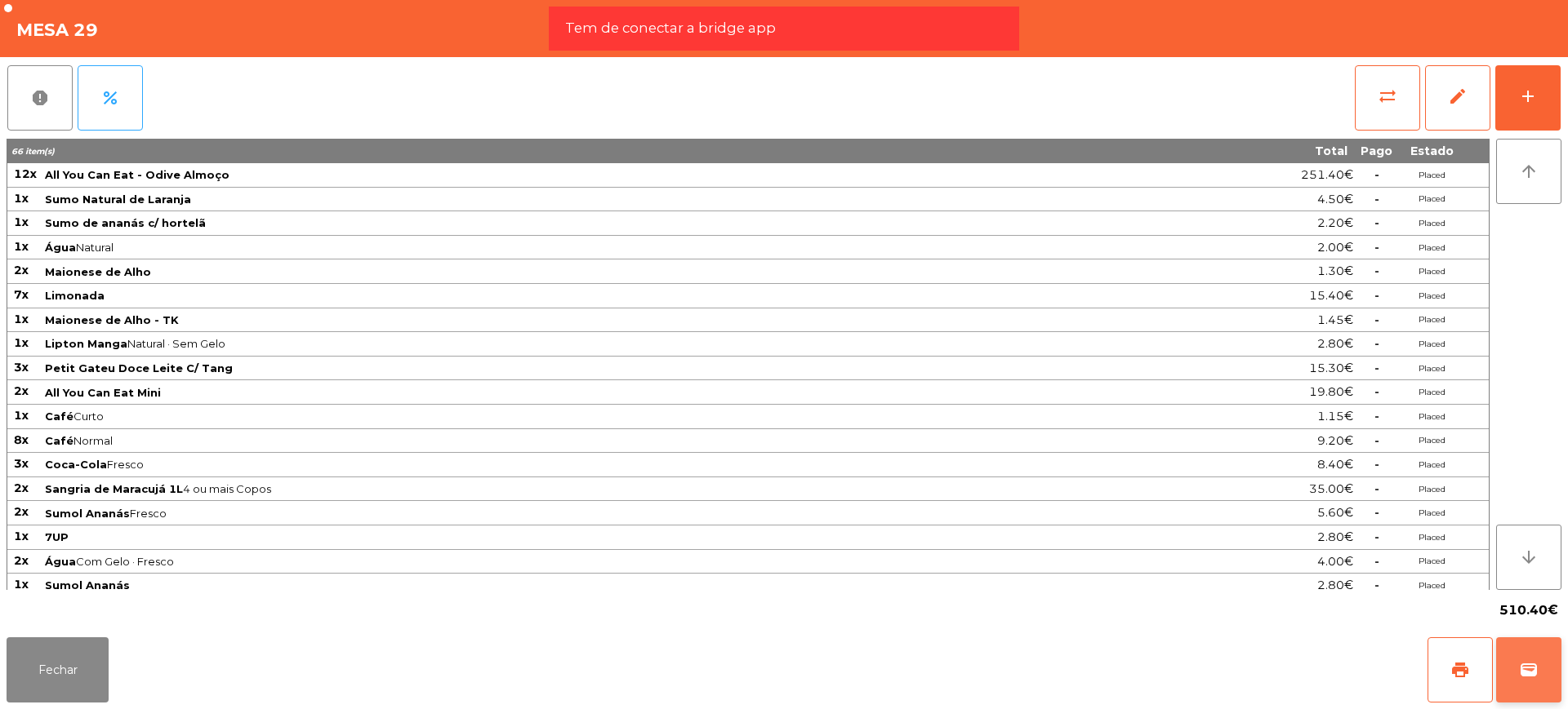
click at [1526, 663] on span "wallet" at bounding box center [1528, 670] width 19 height 19
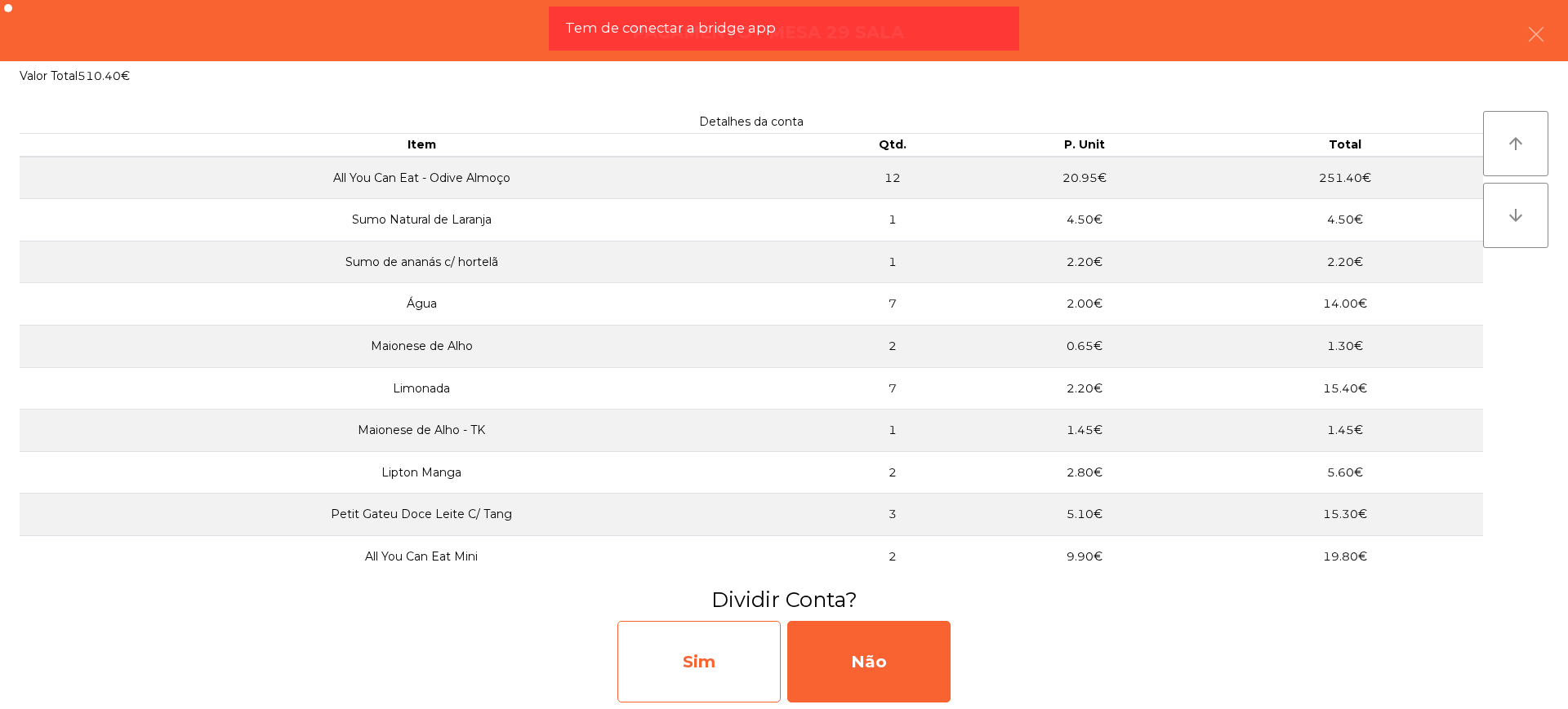
click at [730, 652] on div "Sim" at bounding box center [699, 662] width 163 height 81
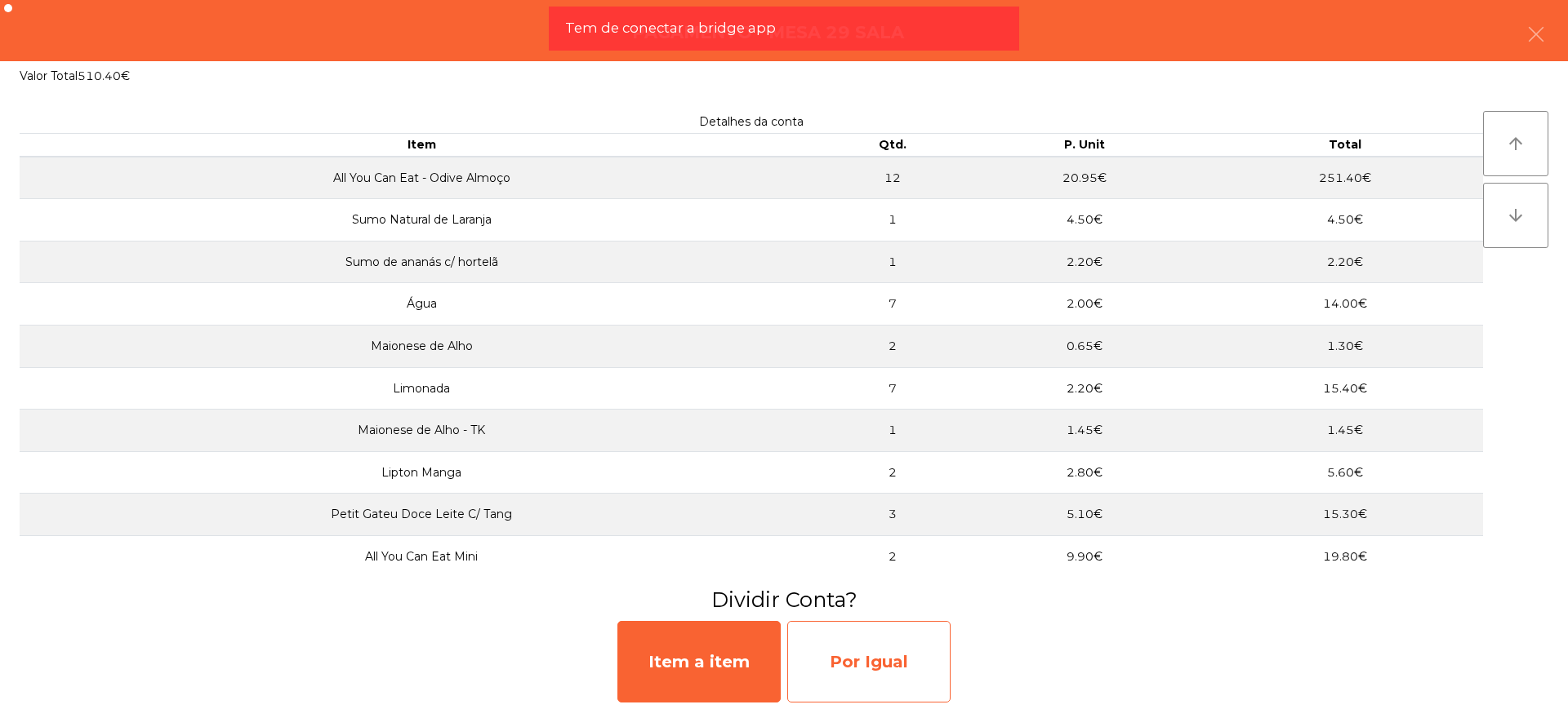
click at [862, 646] on div "Por Igual" at bounding box center [869, 662] width 163 height 81
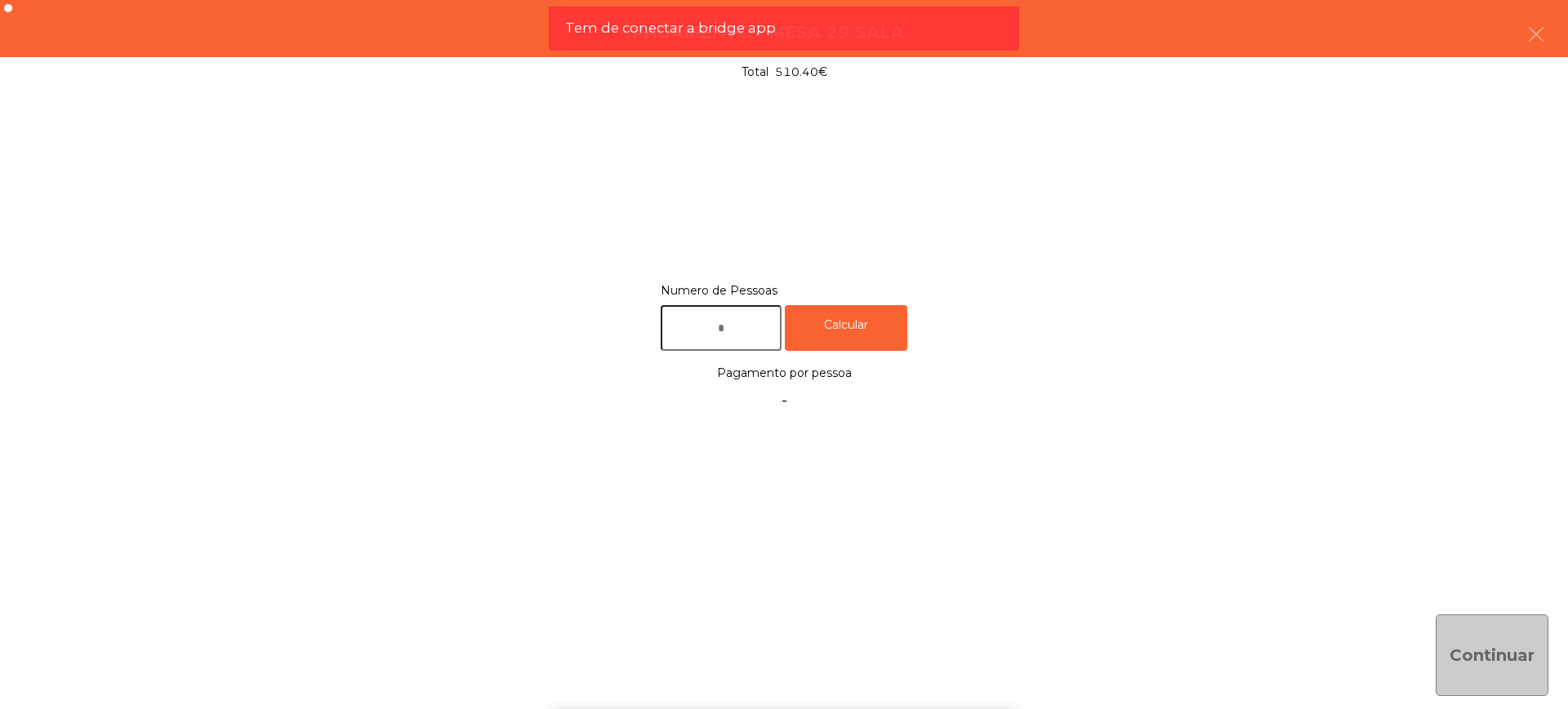
click at [728, 343] on input "text" at bounding box center [721, 328] width 120 height 47
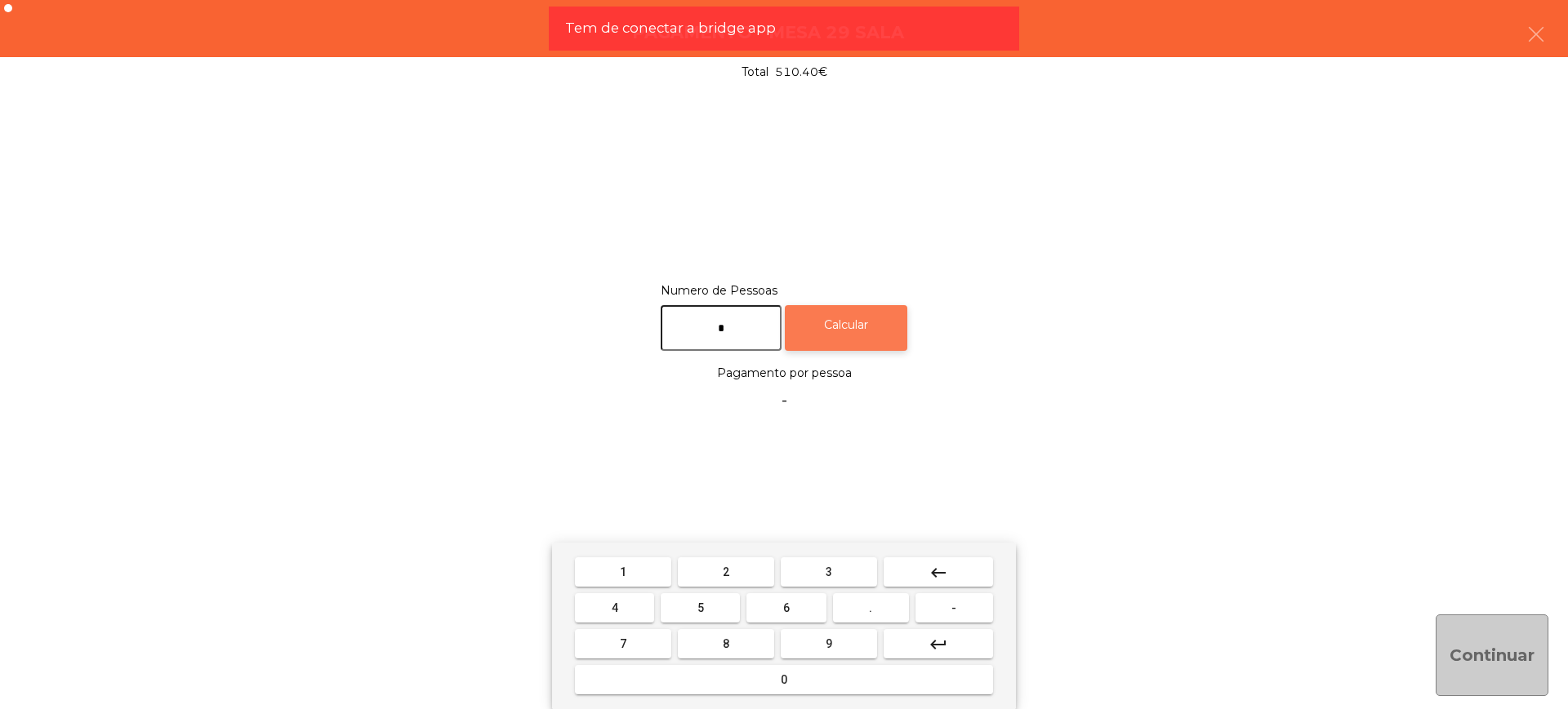
type input "*"
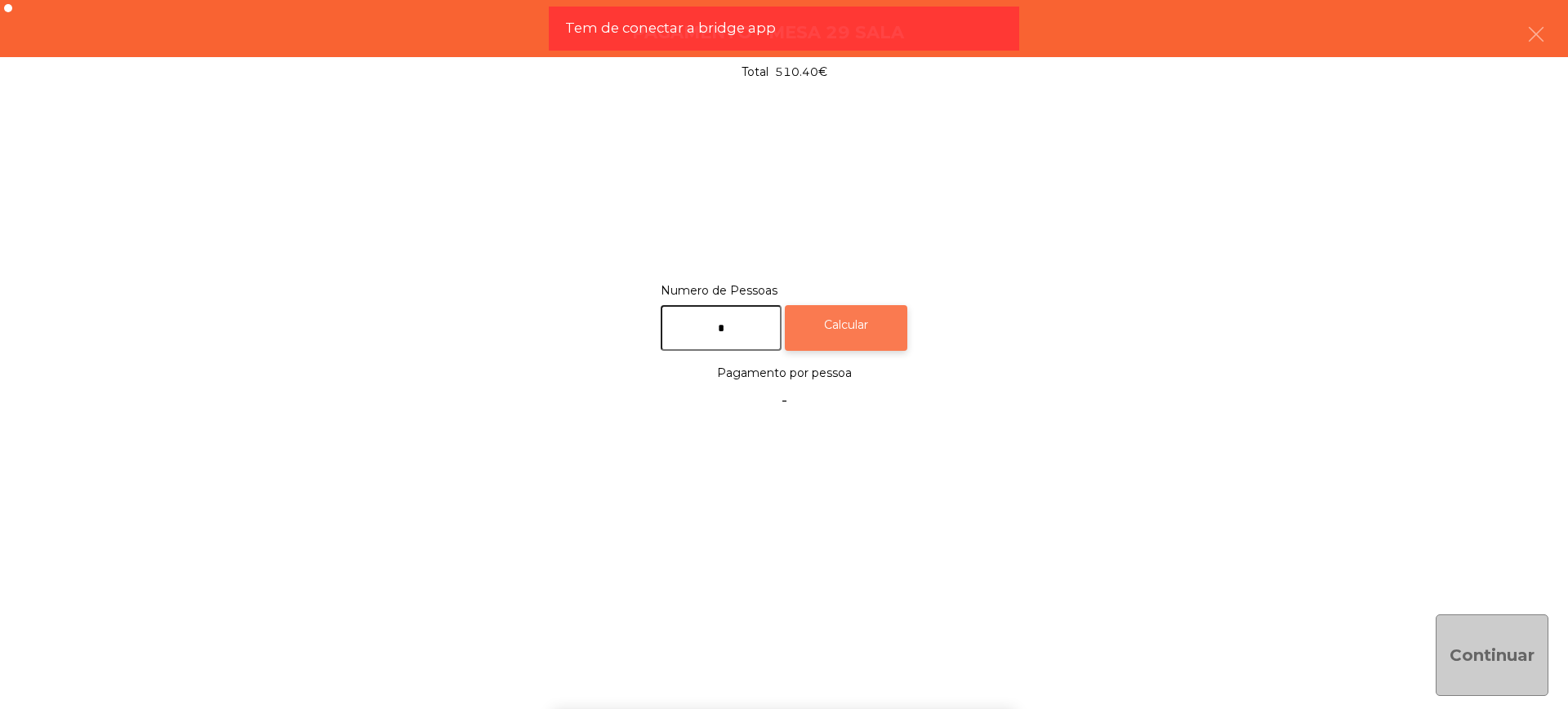
click at [839, 329] on div "Calcular" at bounding box center [846, 328] width 122 height 47
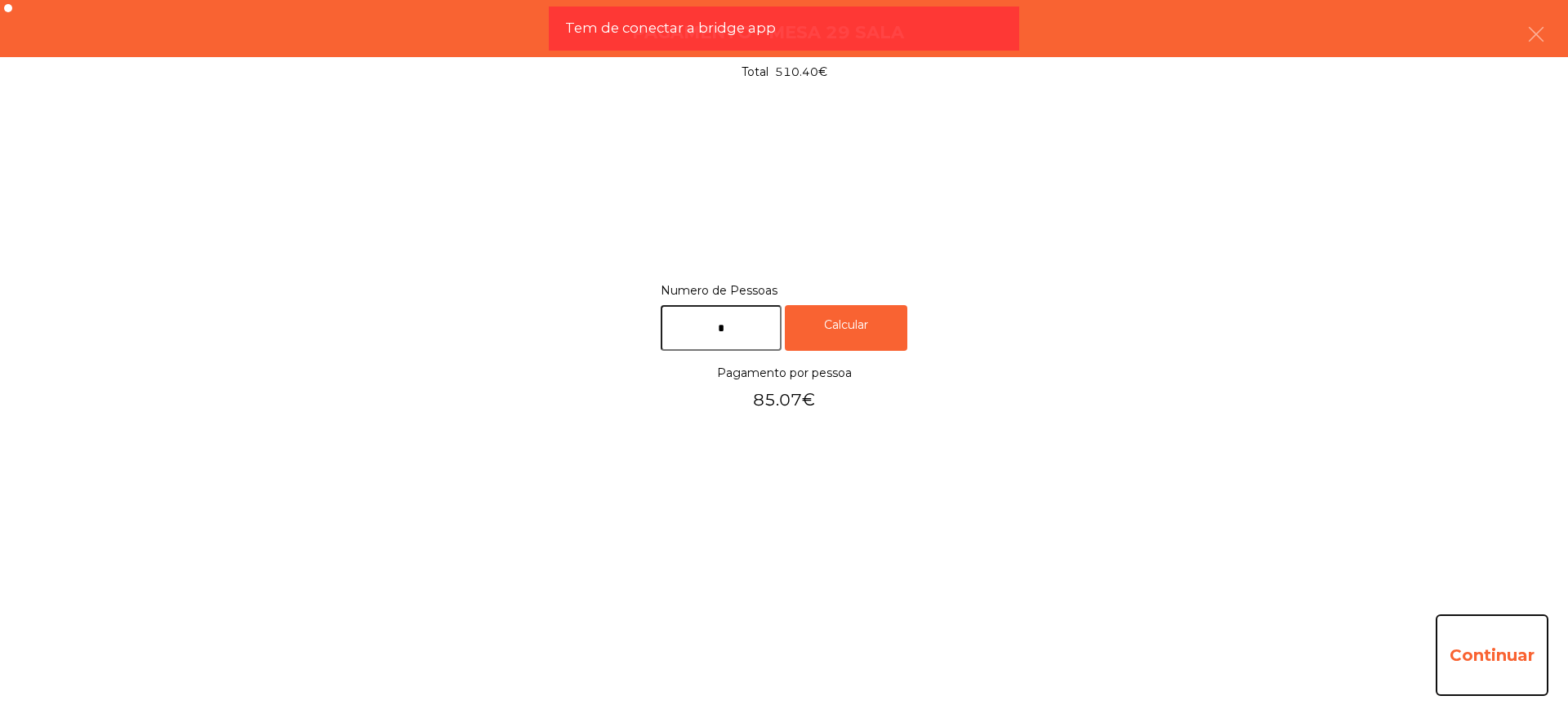
click at [1512, 643] on button "Continuar" at bounding box center [1491, 655] width 112 height 81
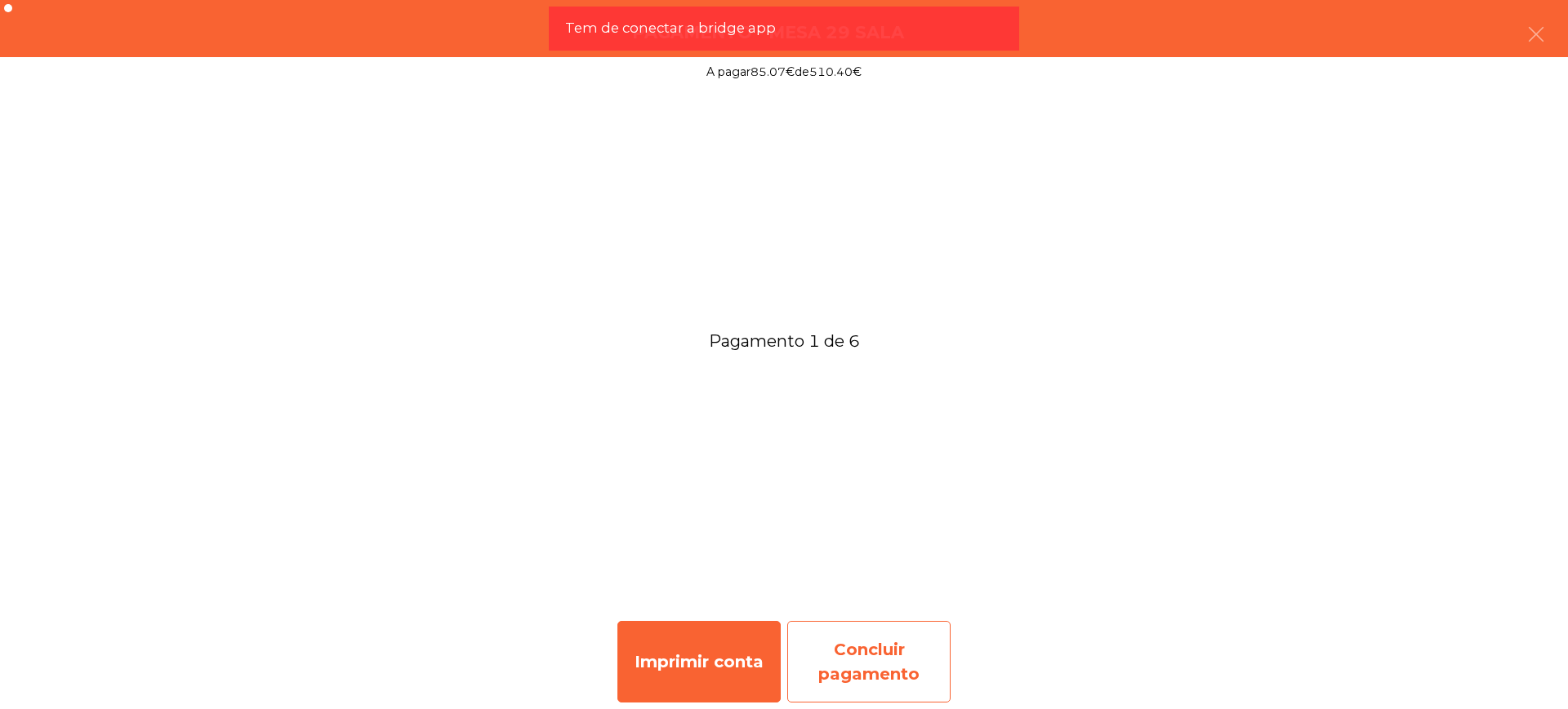
click at [908, 650] on div "Concluir pagamento" at bounding box center [869, 662] width 163 height 81
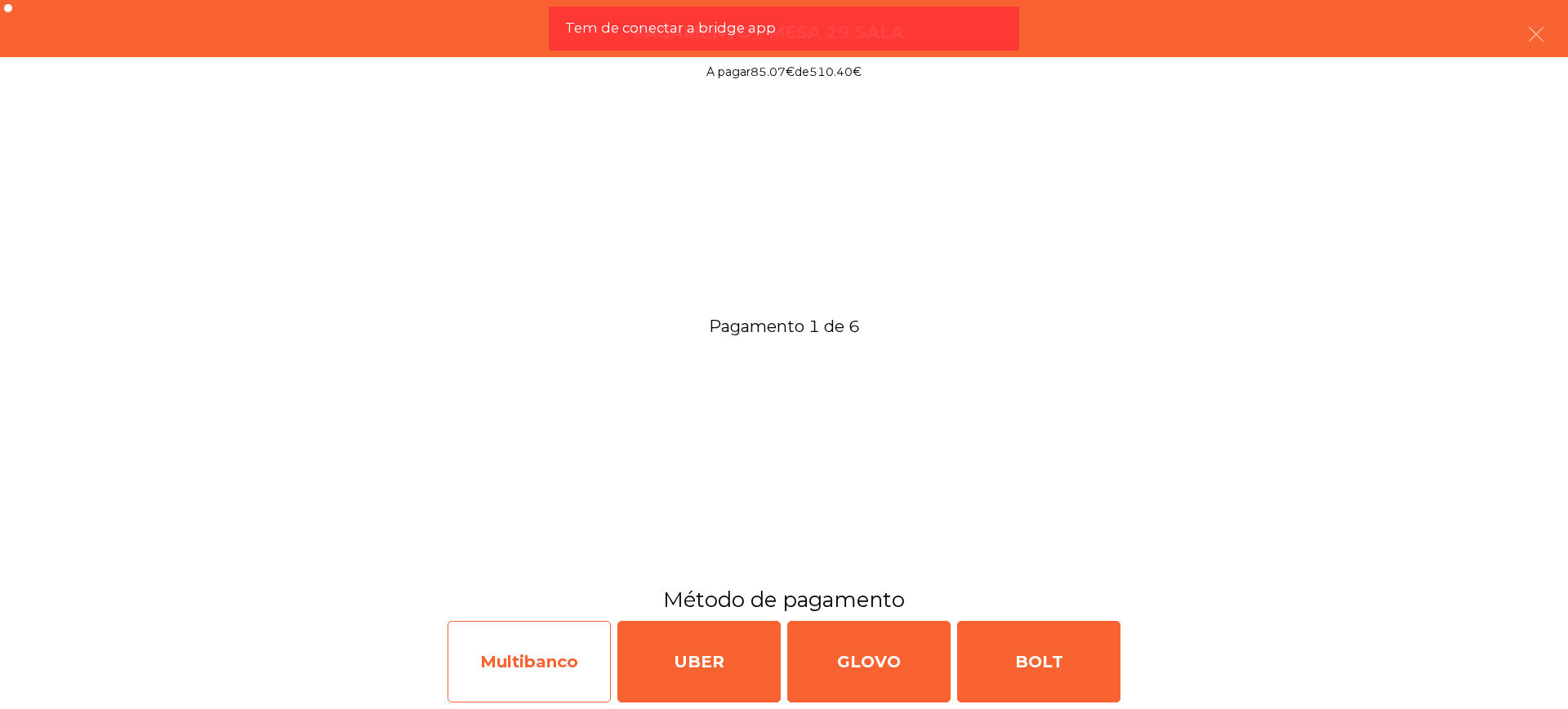
click at [547, 670] on div "Multibanco" at bounding box center [529, 662] width 163 height 81
select select "**"
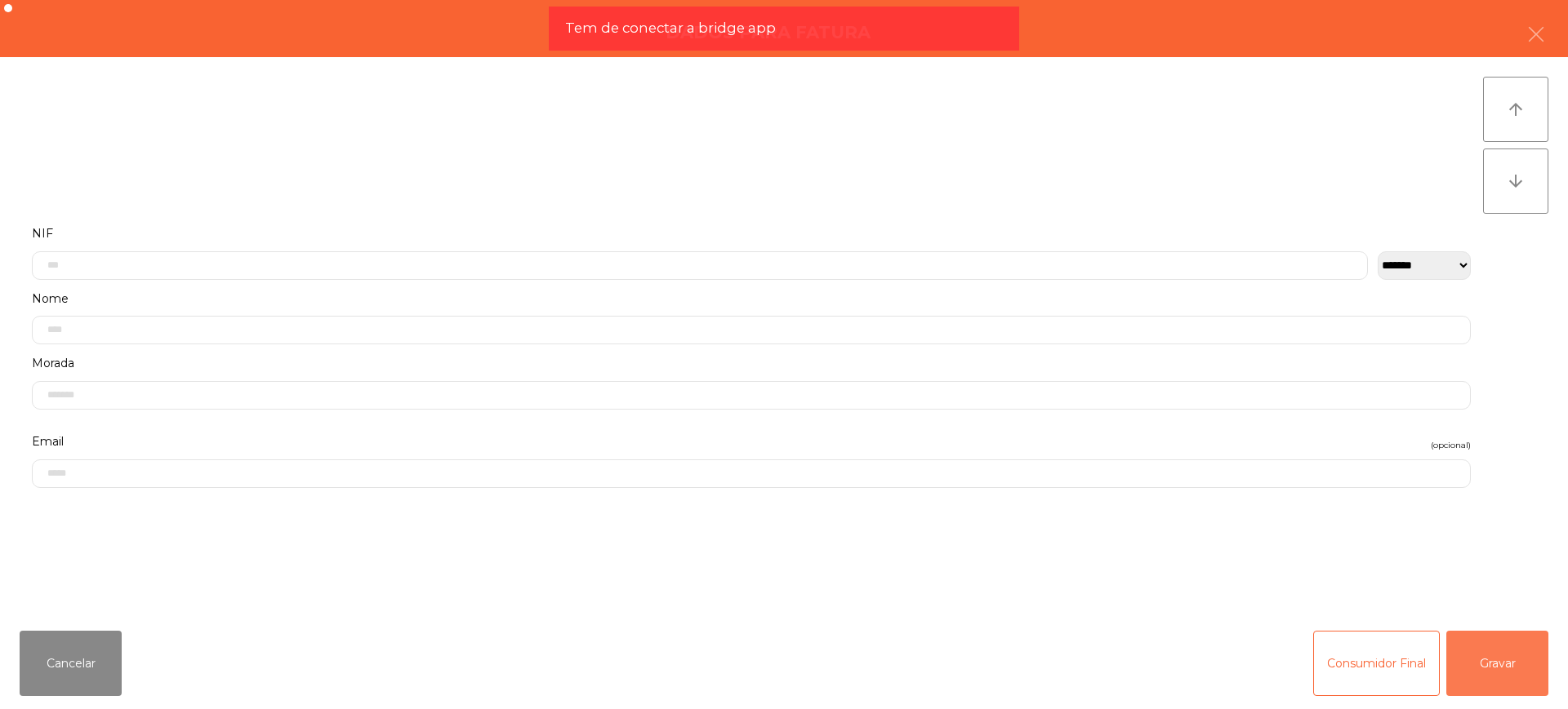
drag, startPoint x: 1533, startPoint y: 651, endPoint x: 1471, endPoint y: 652, distance: 62.0
click at [1533, 652] on button "Gravar" at bounding box center [1496, 664] width 102 height 66
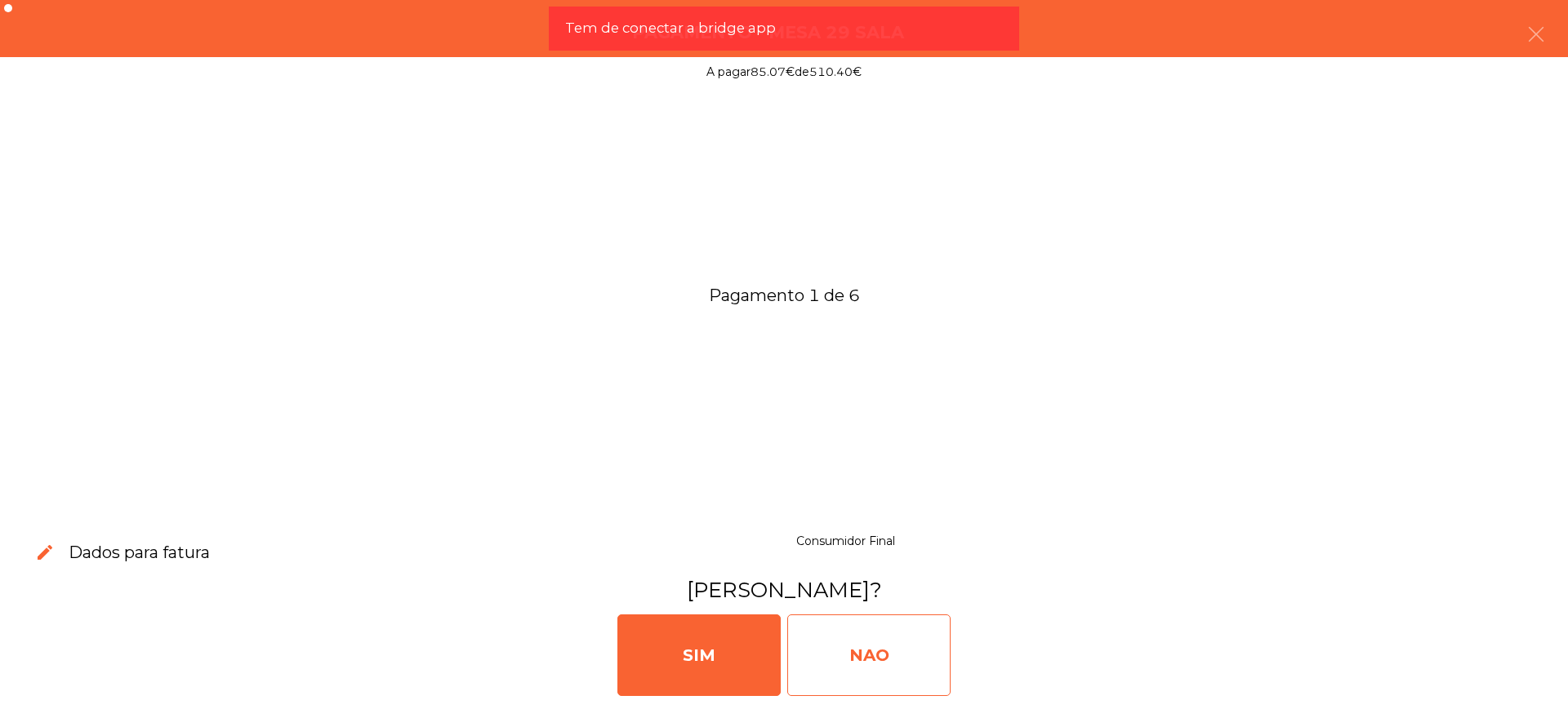
click at [889, 651] on div "NAO" at bounding box center [869, 655] width 163 height 81
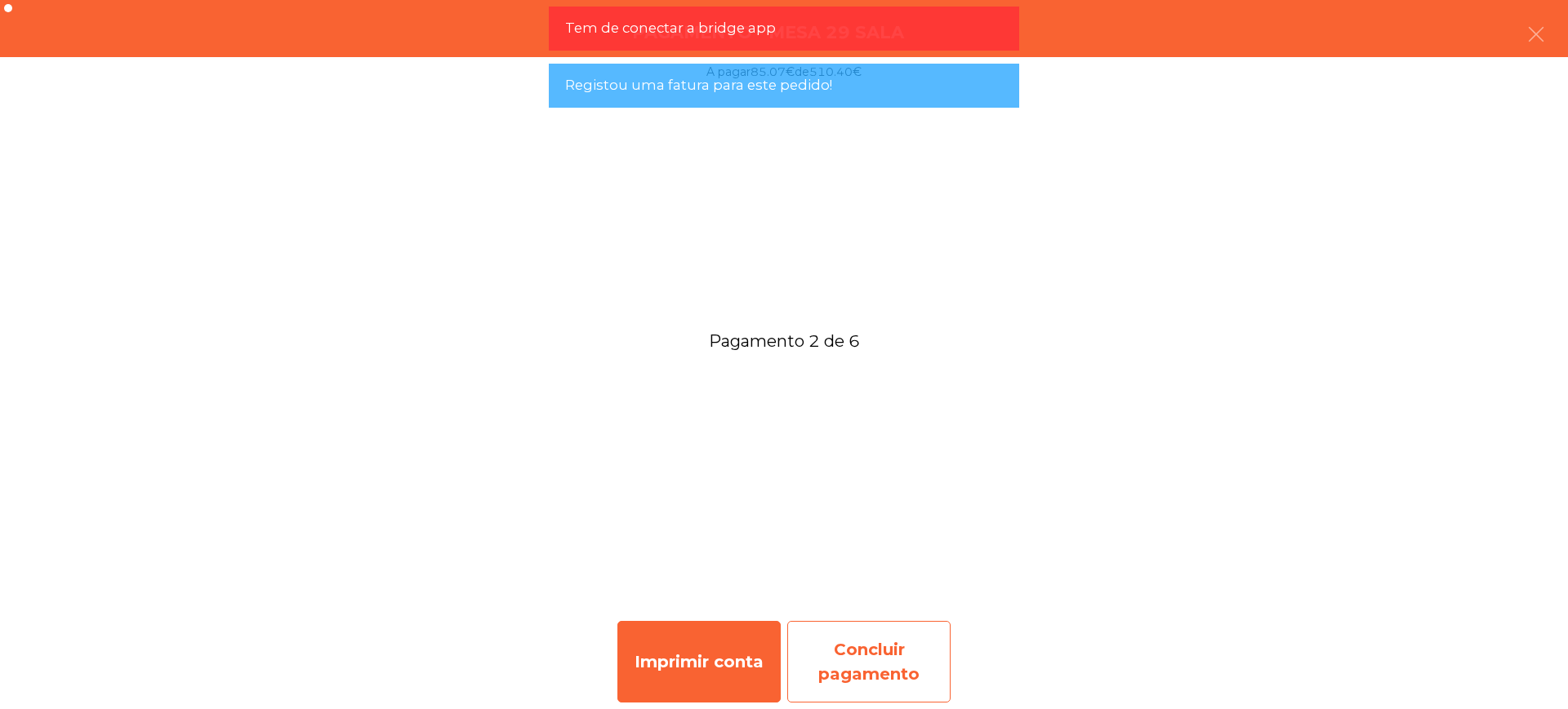
click at [872, 645] on div "Concluir pagamento" at bounding box center [869, 662] width 163 height 81
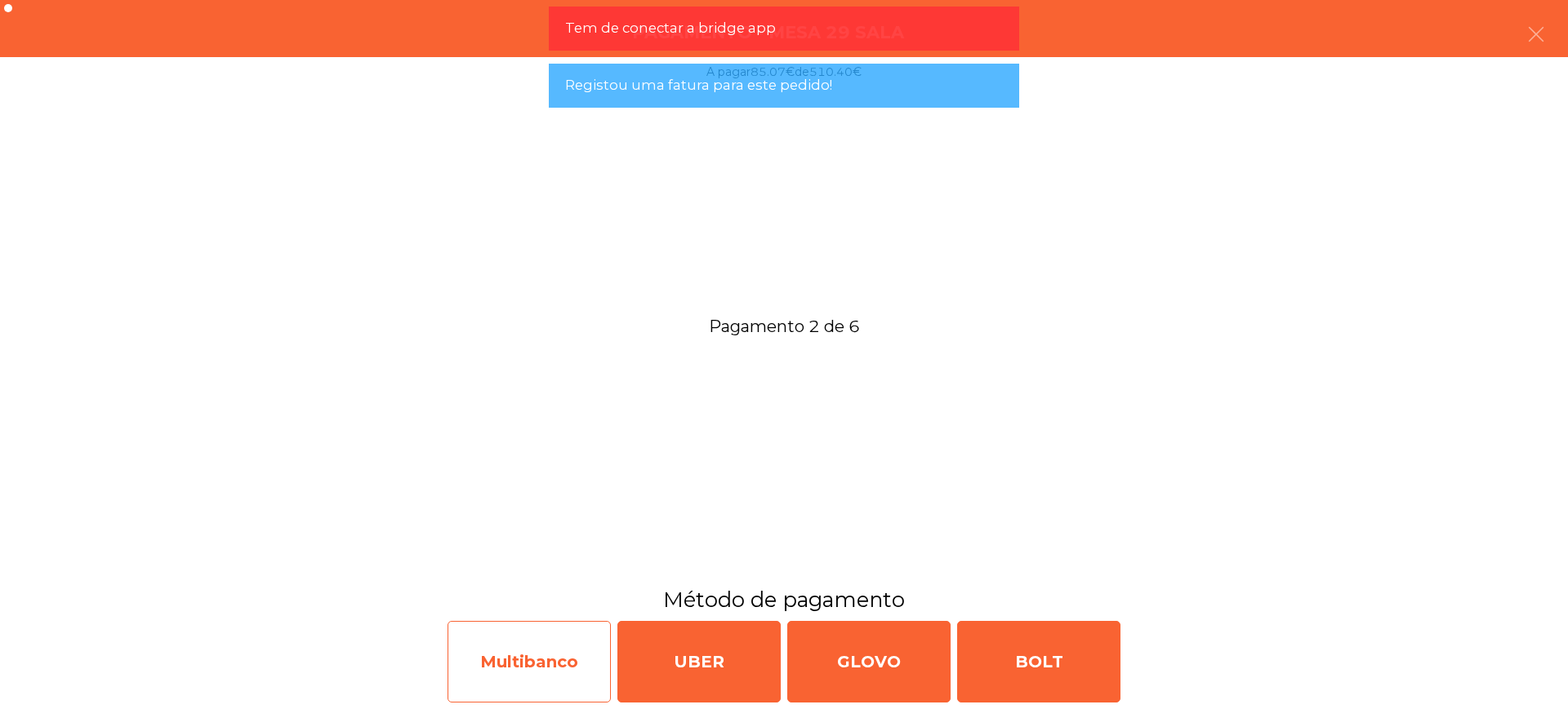
click at [571, 674] on div "Multibanco" at bounding box center [529, 662] width 163 height 81
select select "**"
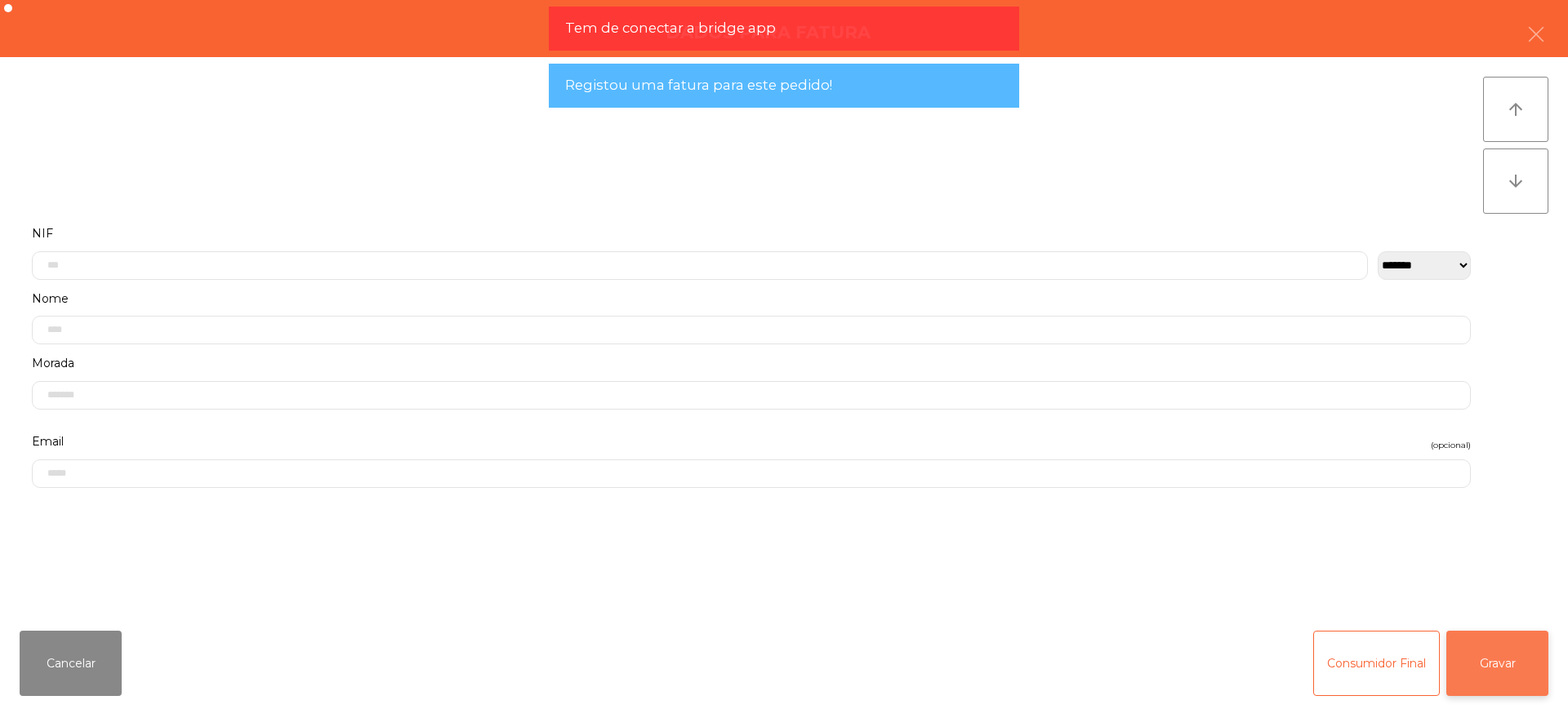
click at [1501, 653] on button "Gravar" at bounding box center [1496, 664] width 102 height 66
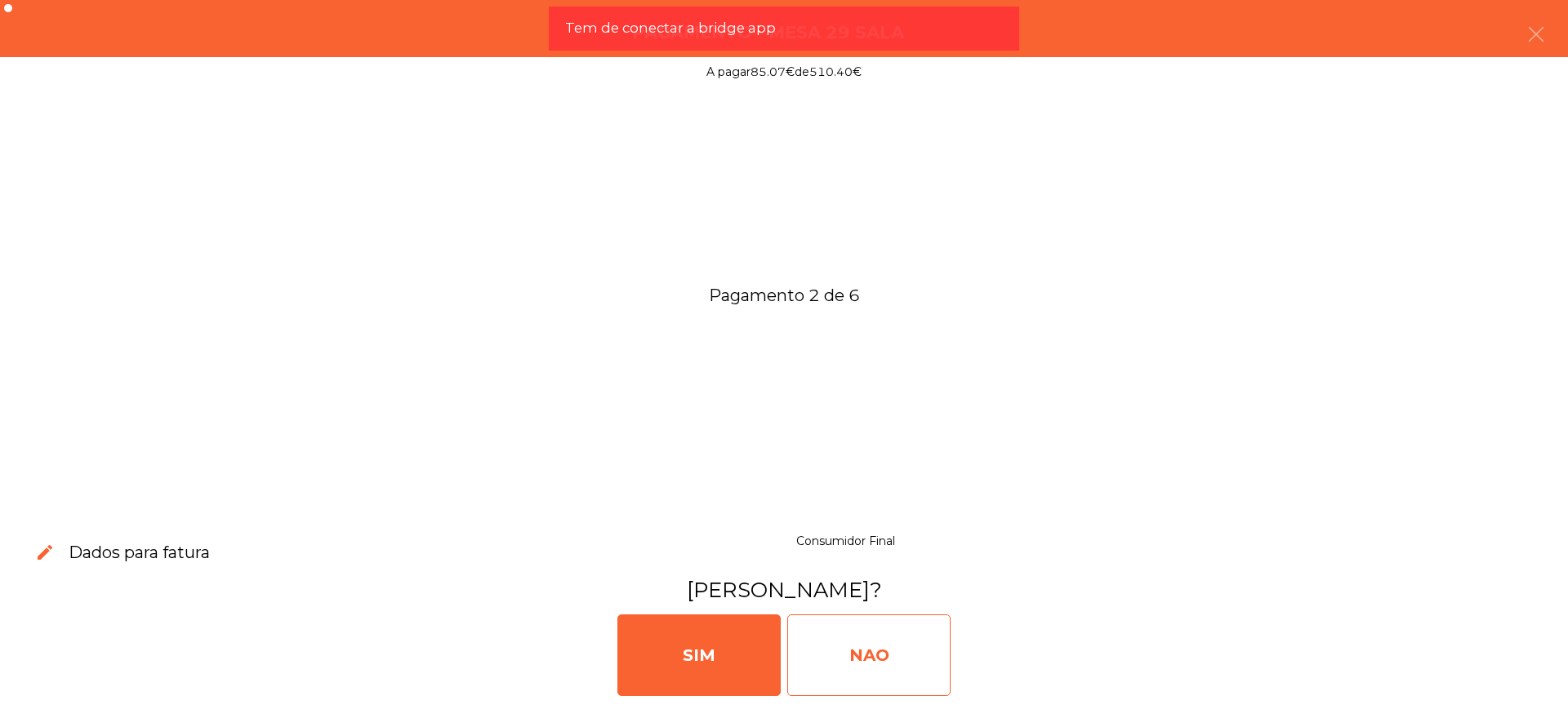
click at [892, 645] on div "NAO" at bounding box center [869, 655] width 163 height 81
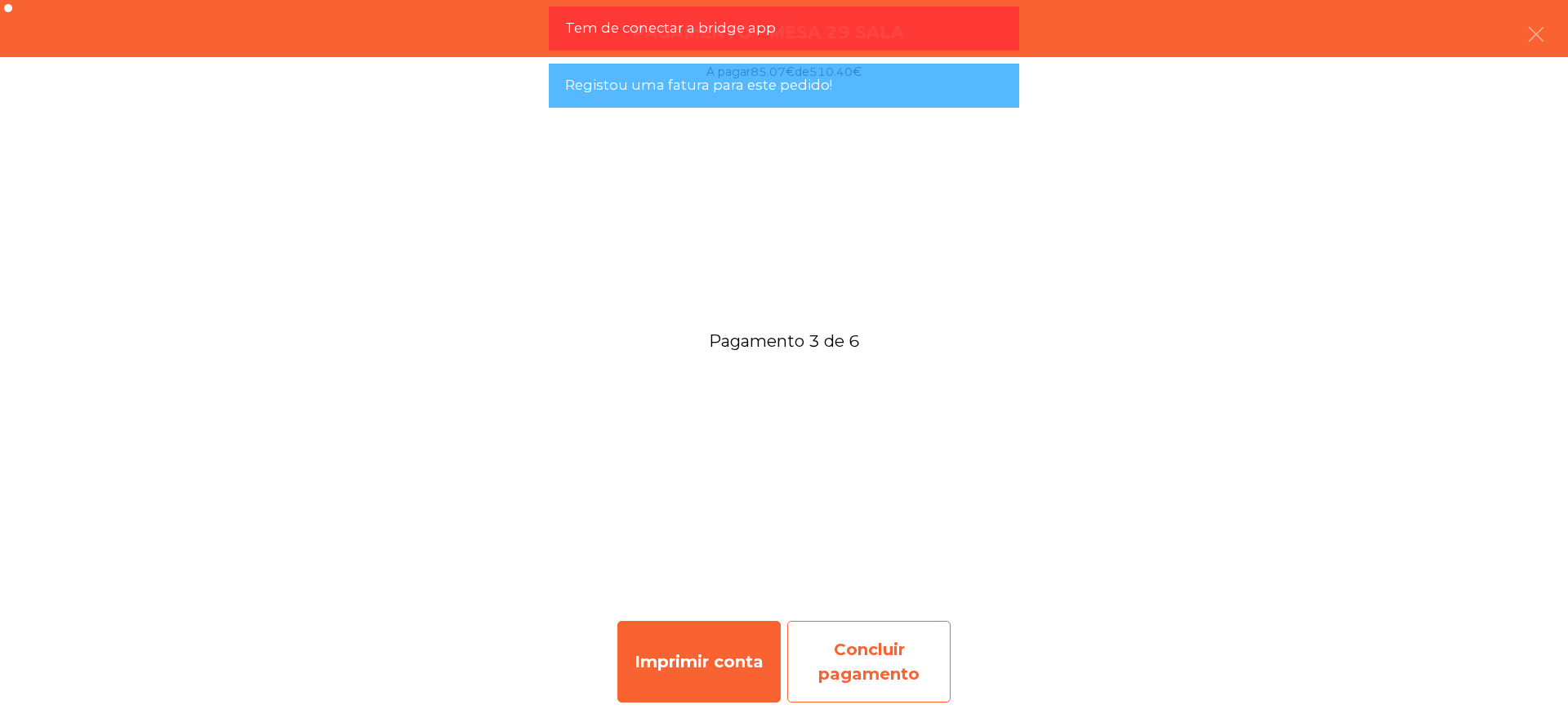
click at [859, 662] on div "Concluir pagamento" at bounding box center [869, 662] width 163 height 81
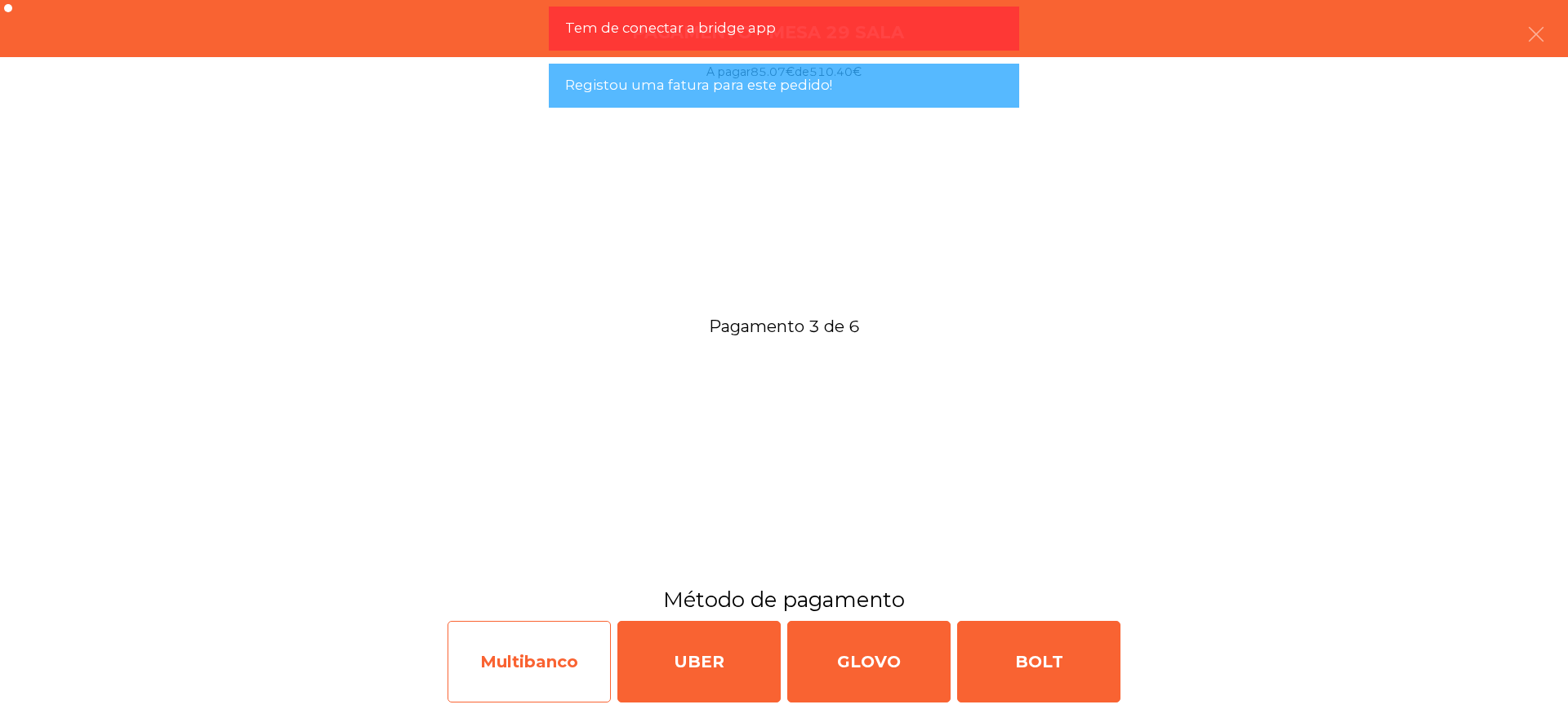
click at [551, 663] on div "Multibanco" at bounding box center [529, 662] width 163 height 81
select select "**"
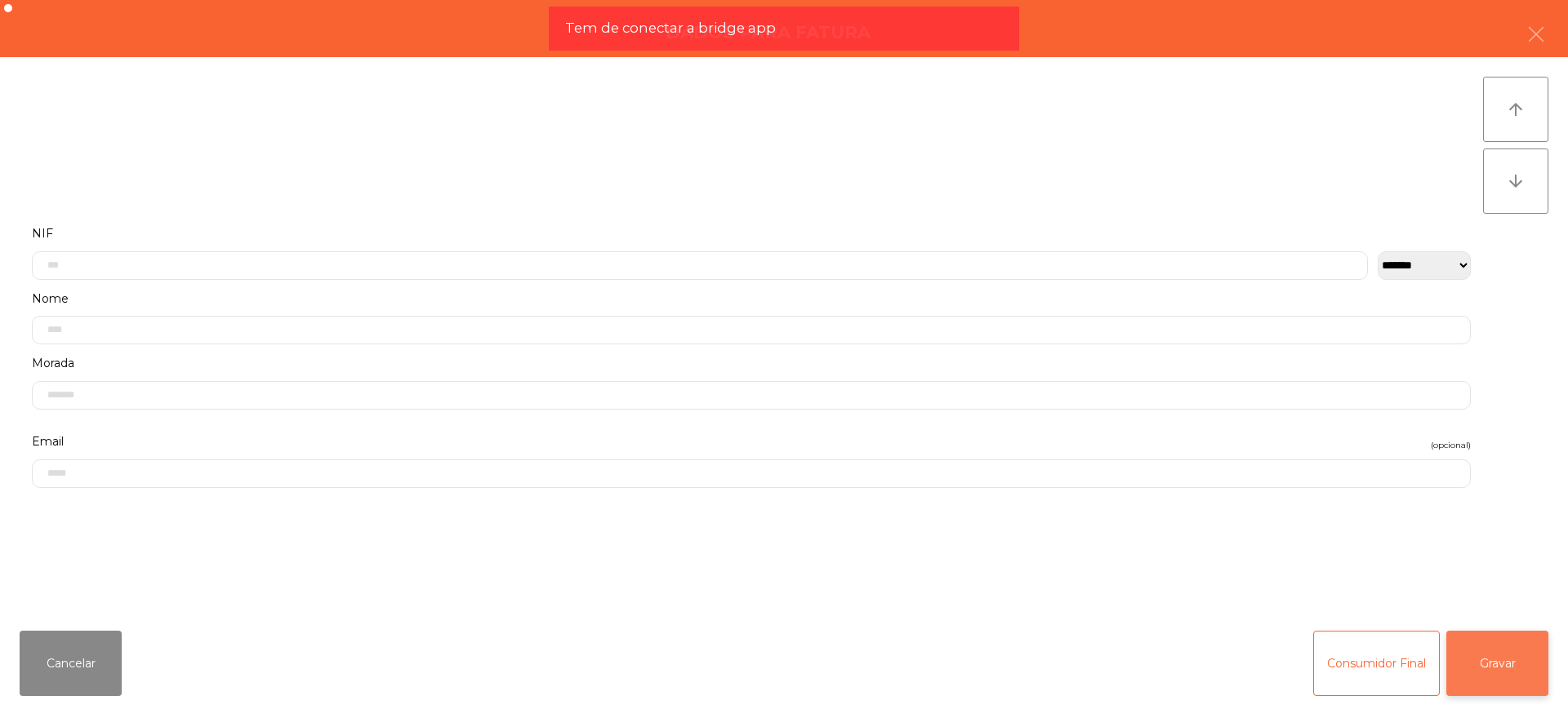
click at [1526, 665] on button "Gravar" at bounding box center [1496, 664] width 102 height 66
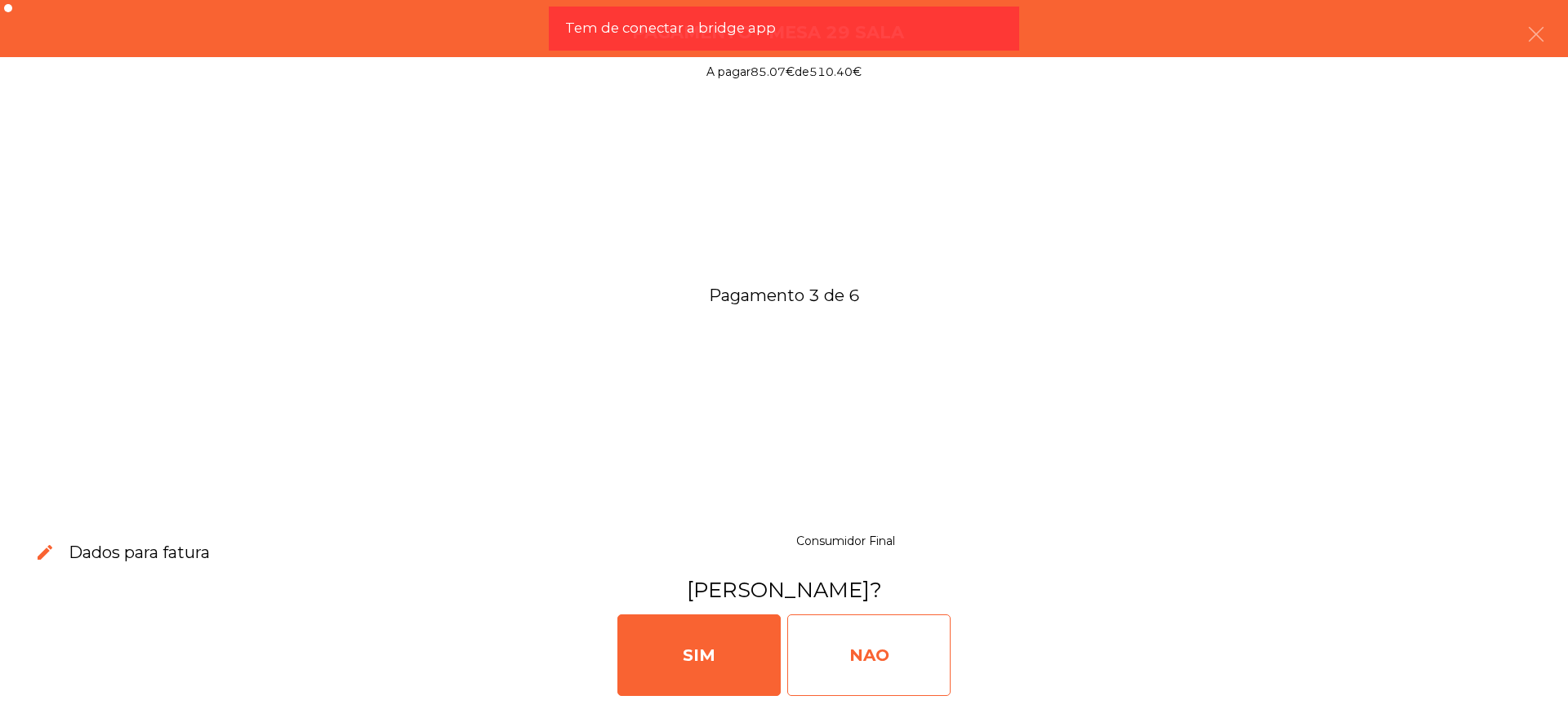
click at [891, 663] on div "NAO" at bounding box center [869, 655] width 163 height 81
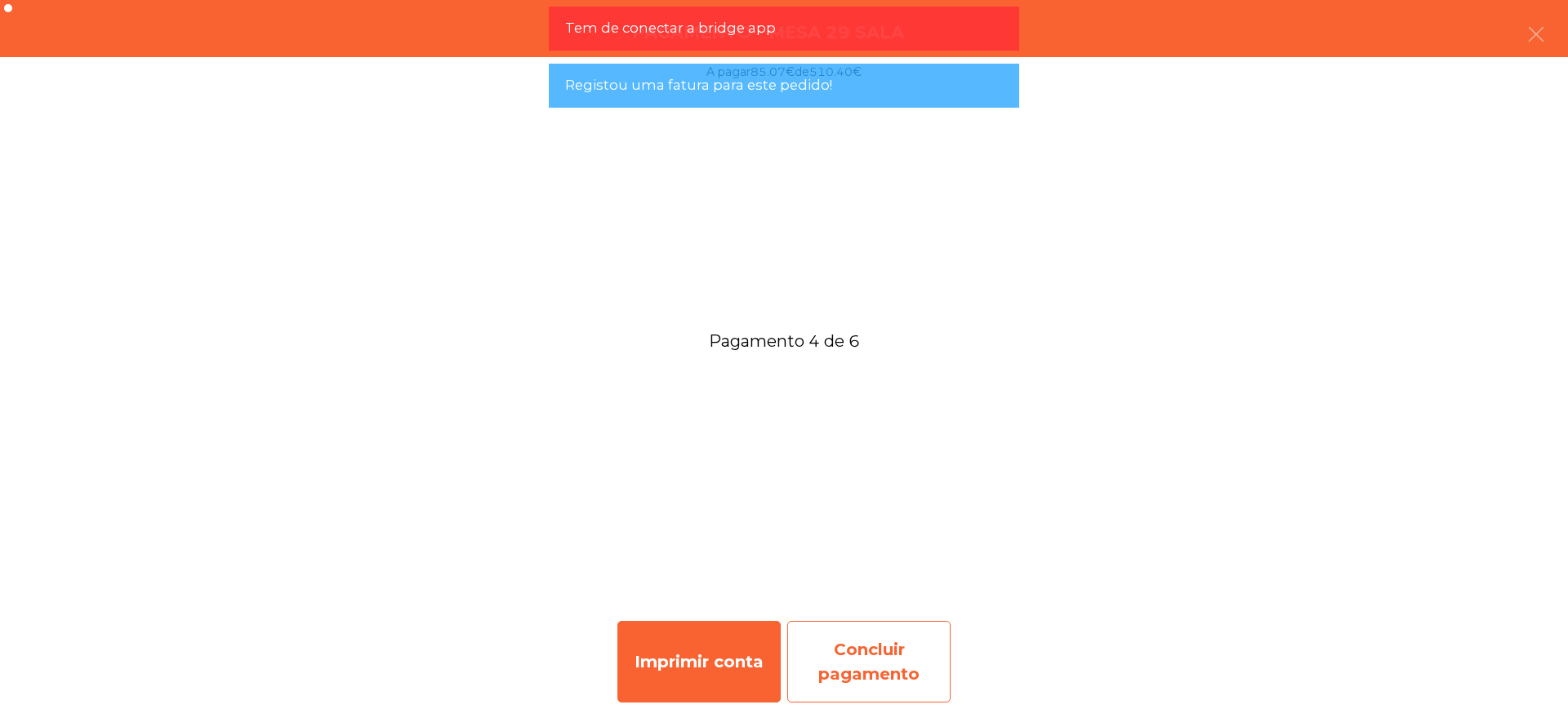
click at [933, 651] on div "Concluir pagamento" at bounding box center [869, 662] width 163 height 81
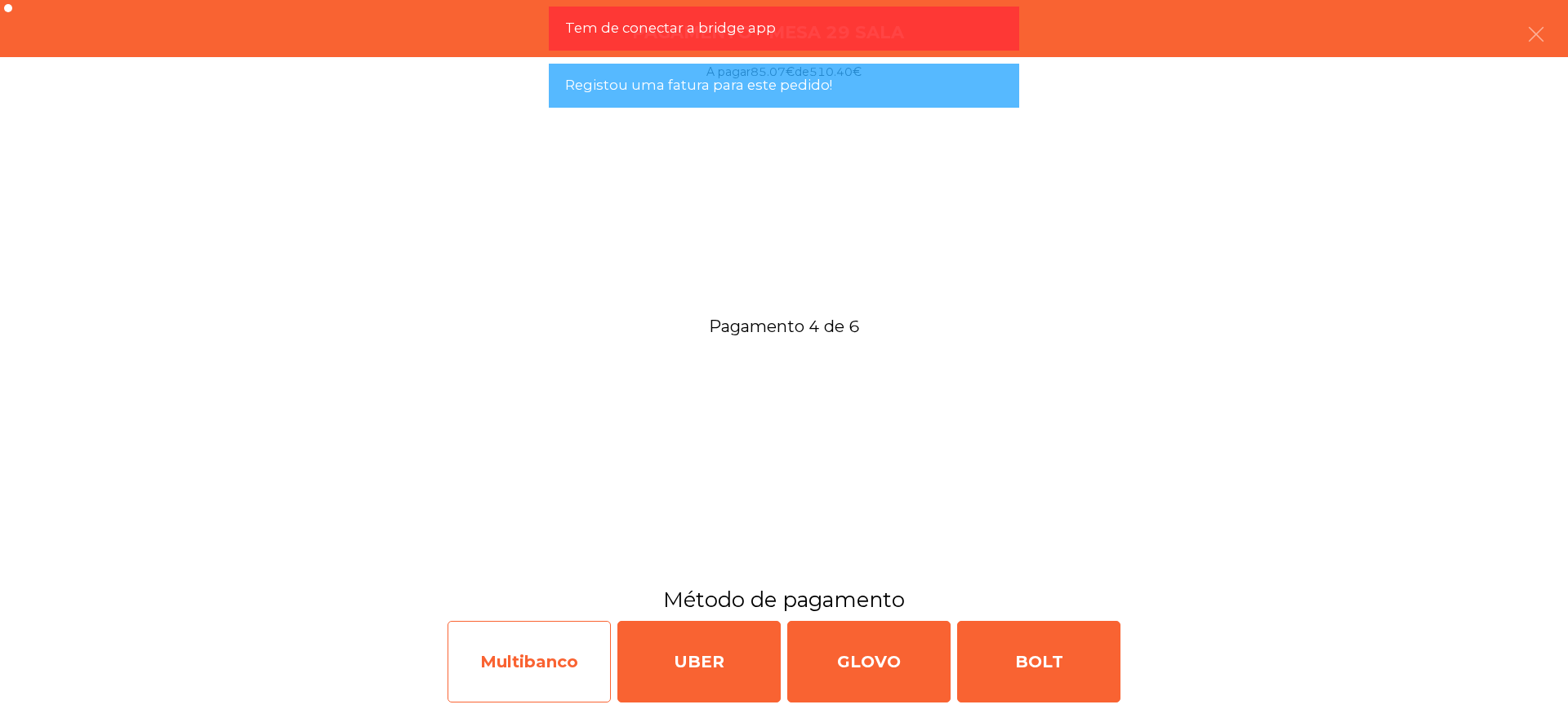
click at [586, 663] on div "Multibanco" at bounding box center [529, 662] width 163 height 81
select select "**"
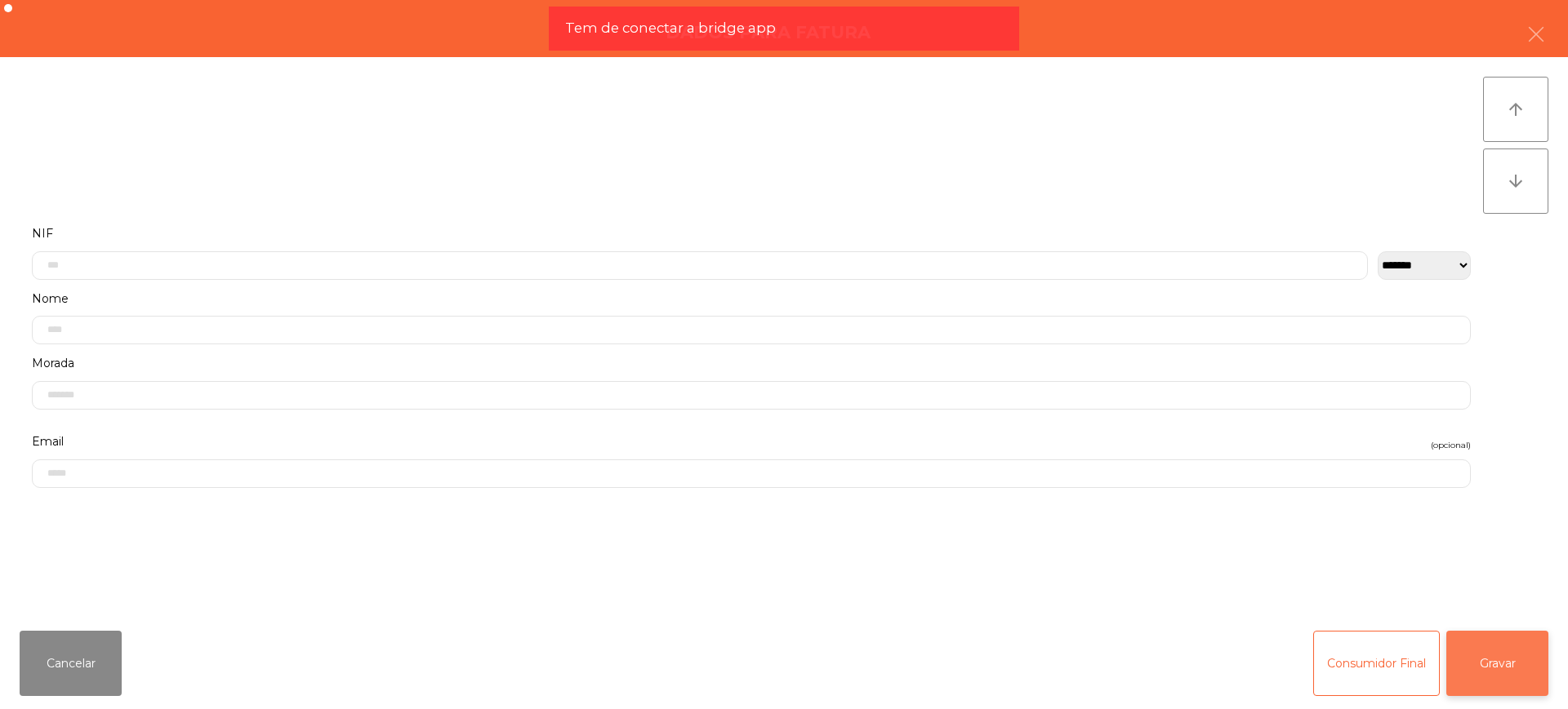
click at [1474, 661] on button "Gravar" at bounding box center [1496, 664] width 102 height 66
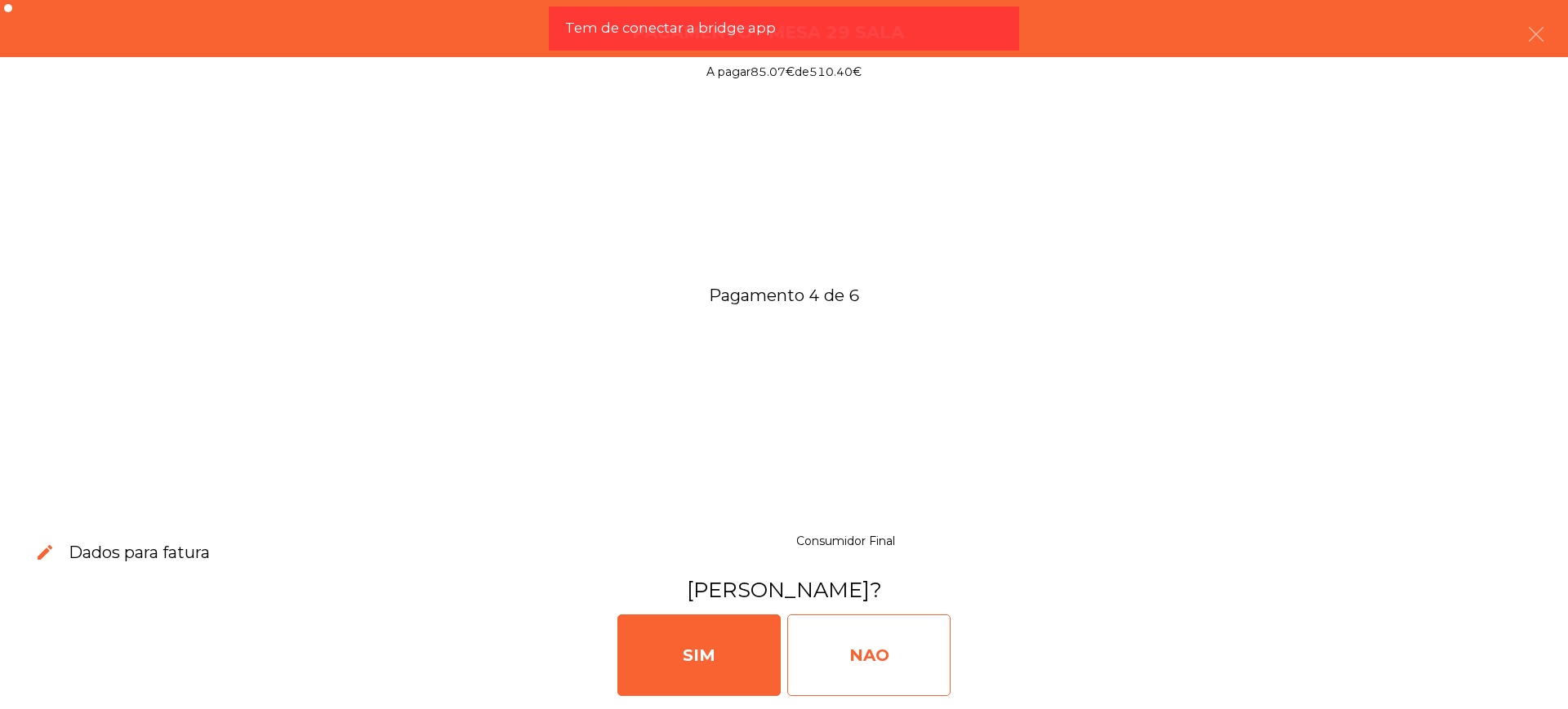
click at [856, 659] on div "NAO" at bounding box center [869, 655] width 163 height 81
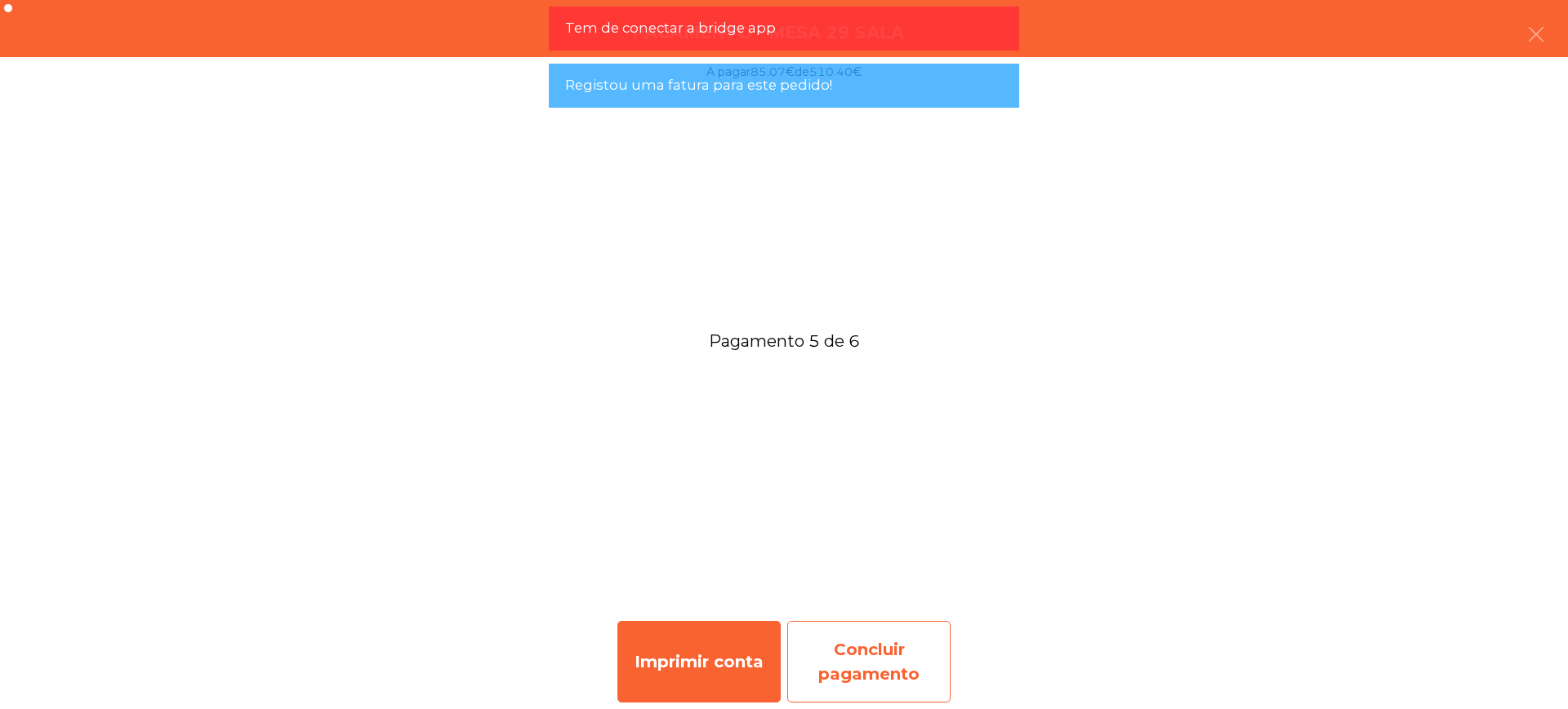
click at [896, 638] on div "Concluir pagamento" at bounding box center [869, 662] width 163 height 81
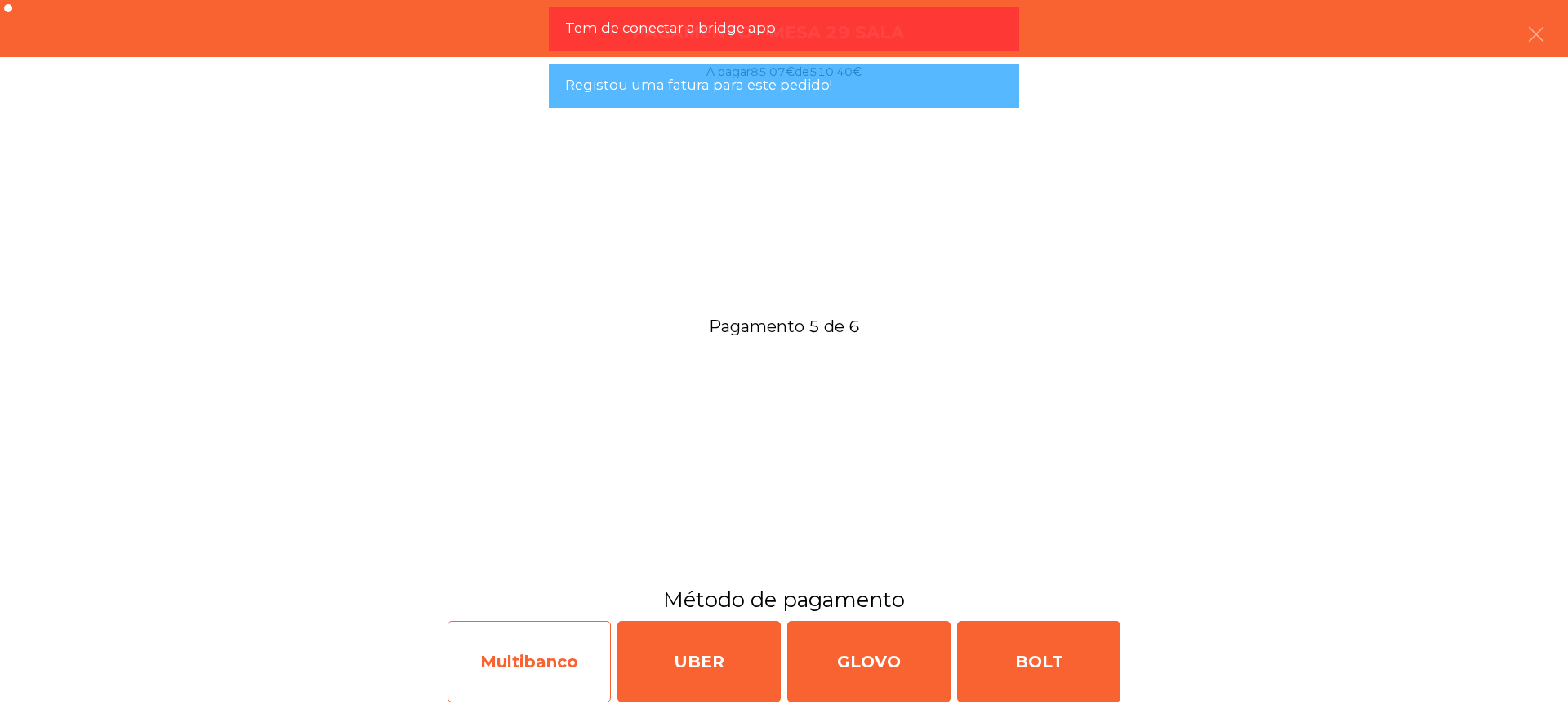
click at [559, 644] on div "Multibanco" at bounding box center [529, 662] width 163 height 81
select select "**"
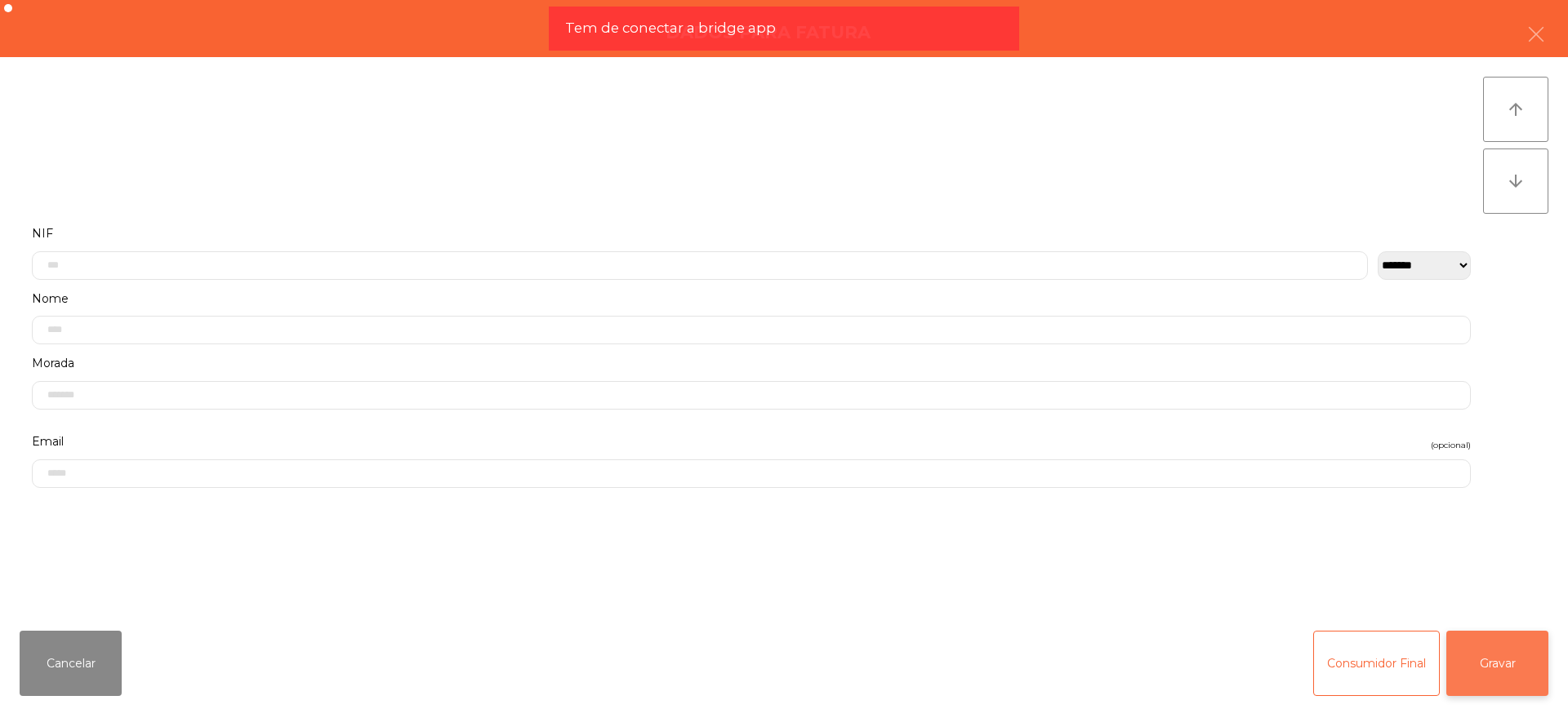
click at [1470, 662] on button "Gravar" at bounding box center [1496, 664] width 102 height 66
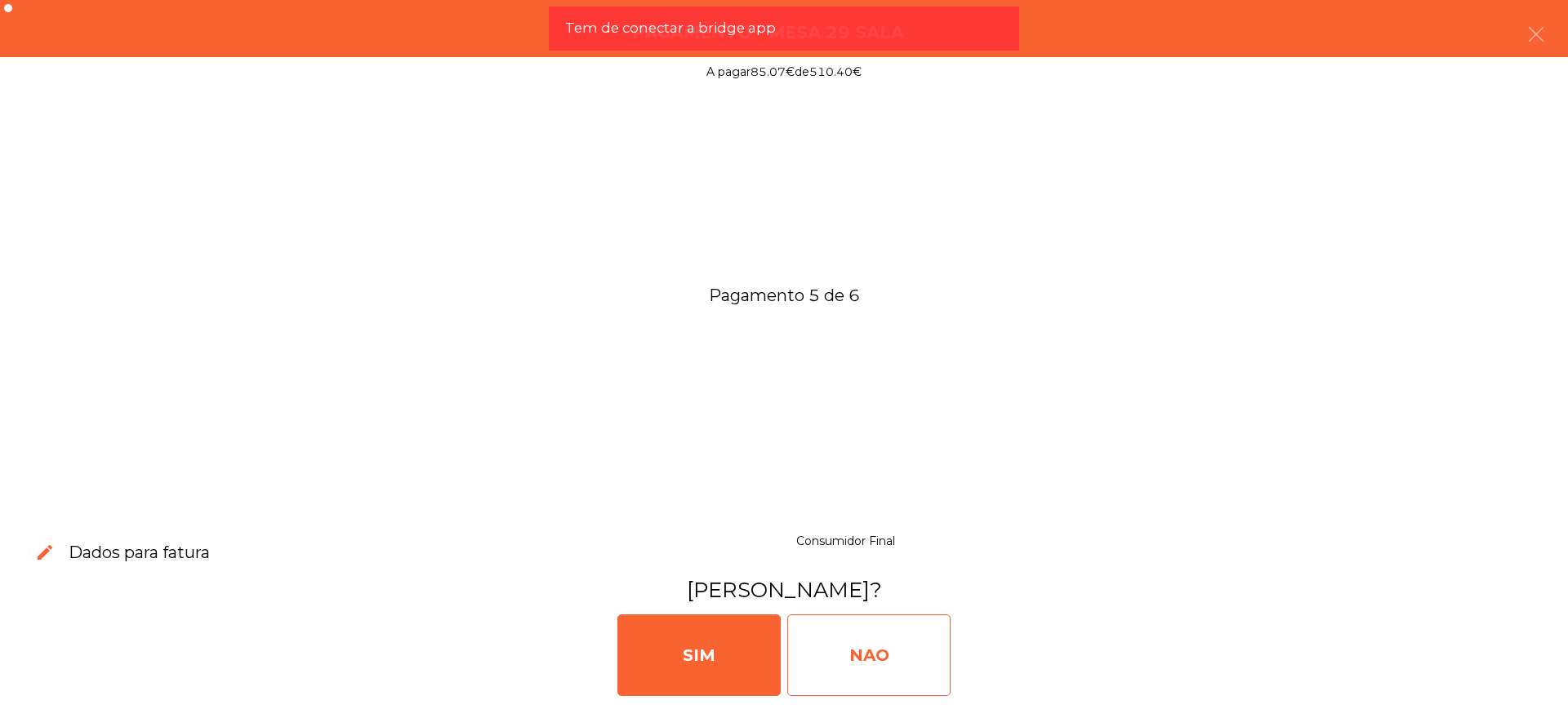
click at [821, 646] on div "NAO" at bounding box center [869, 655] width 163 height 81
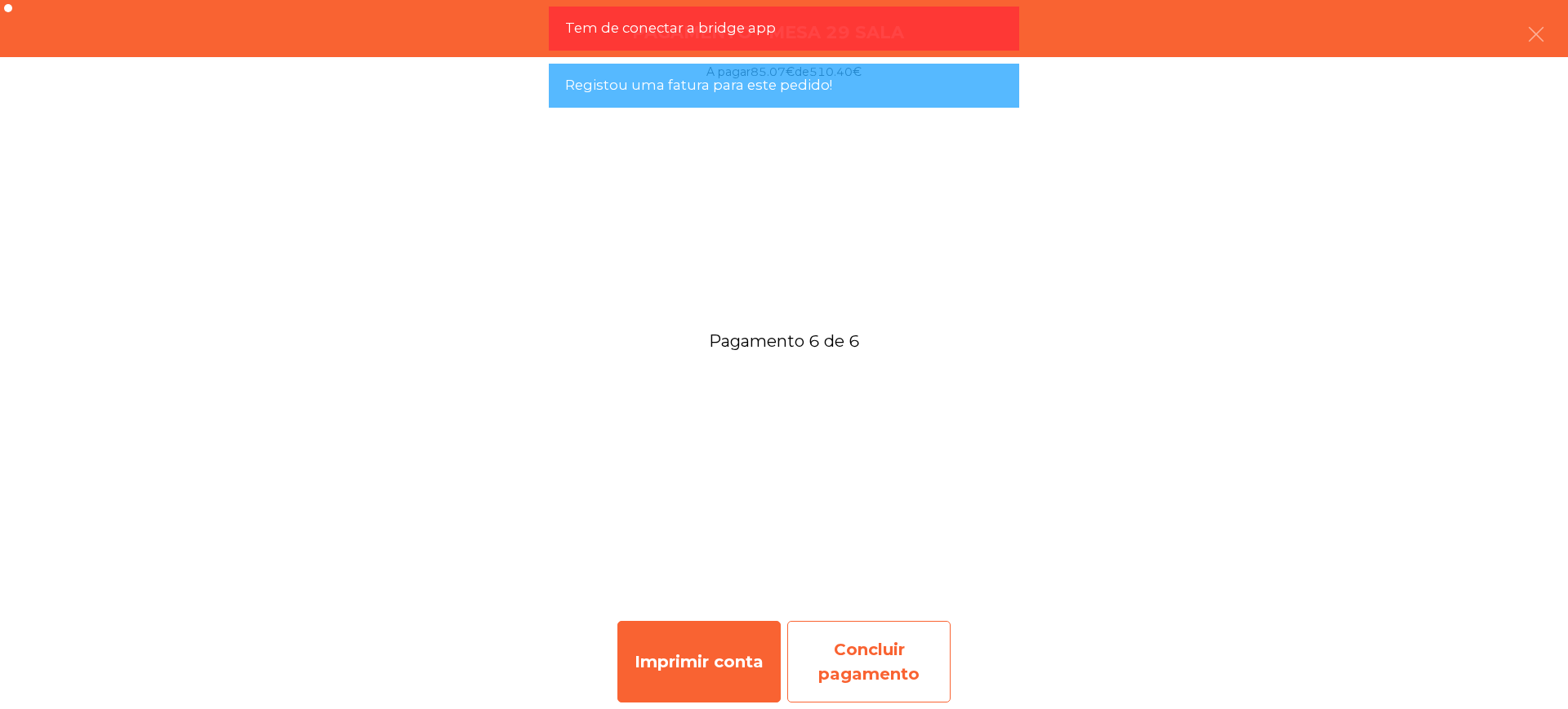
click at [890, 643] on div "Concluir pagamento" at bounding box center [869, 662] width 163 height 81
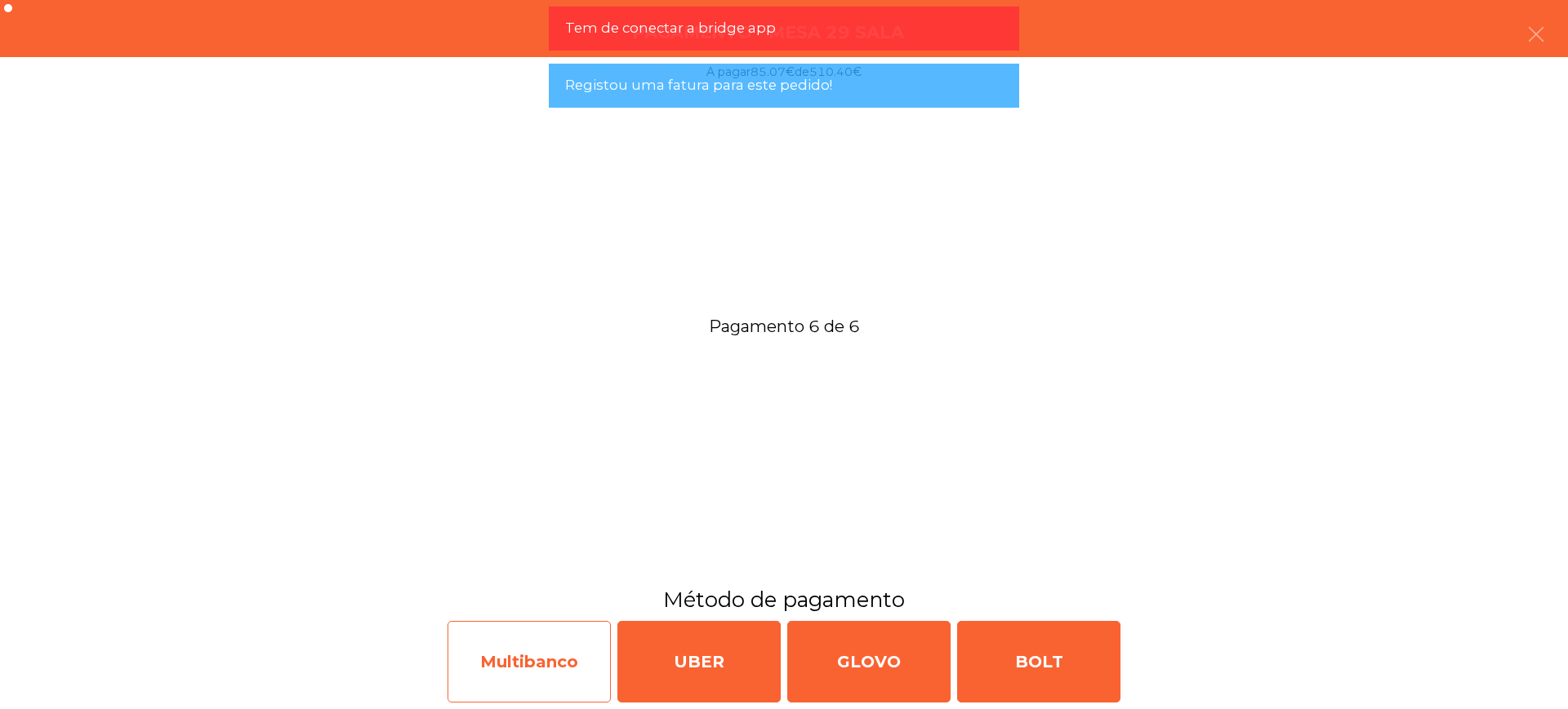
click at [555, 659] on div "Multibanco" at bounding box center [529, 662] width 163 height 81
select select "**"
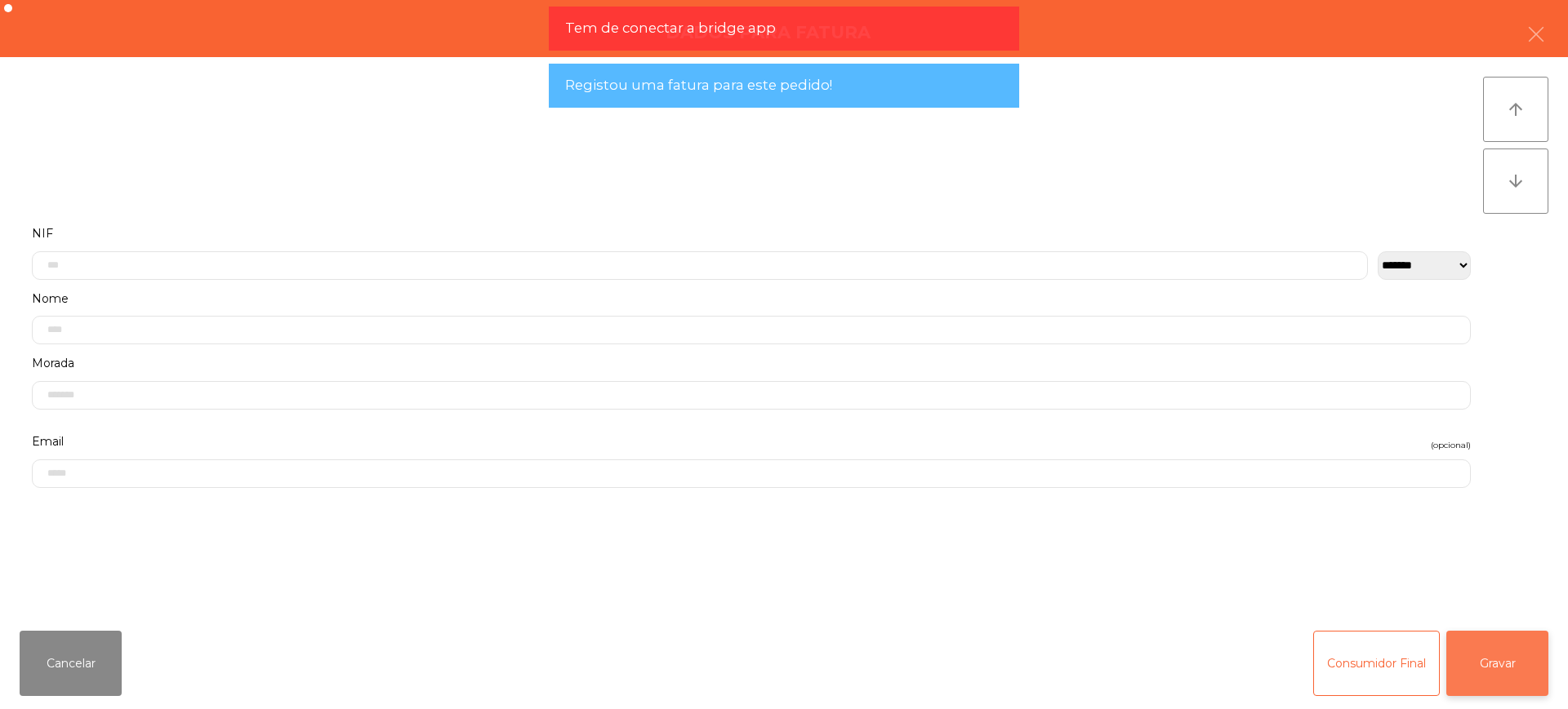
click at [1501, 659] on button "Gravar" at bounding box center [1496, 664] width 102 height 66
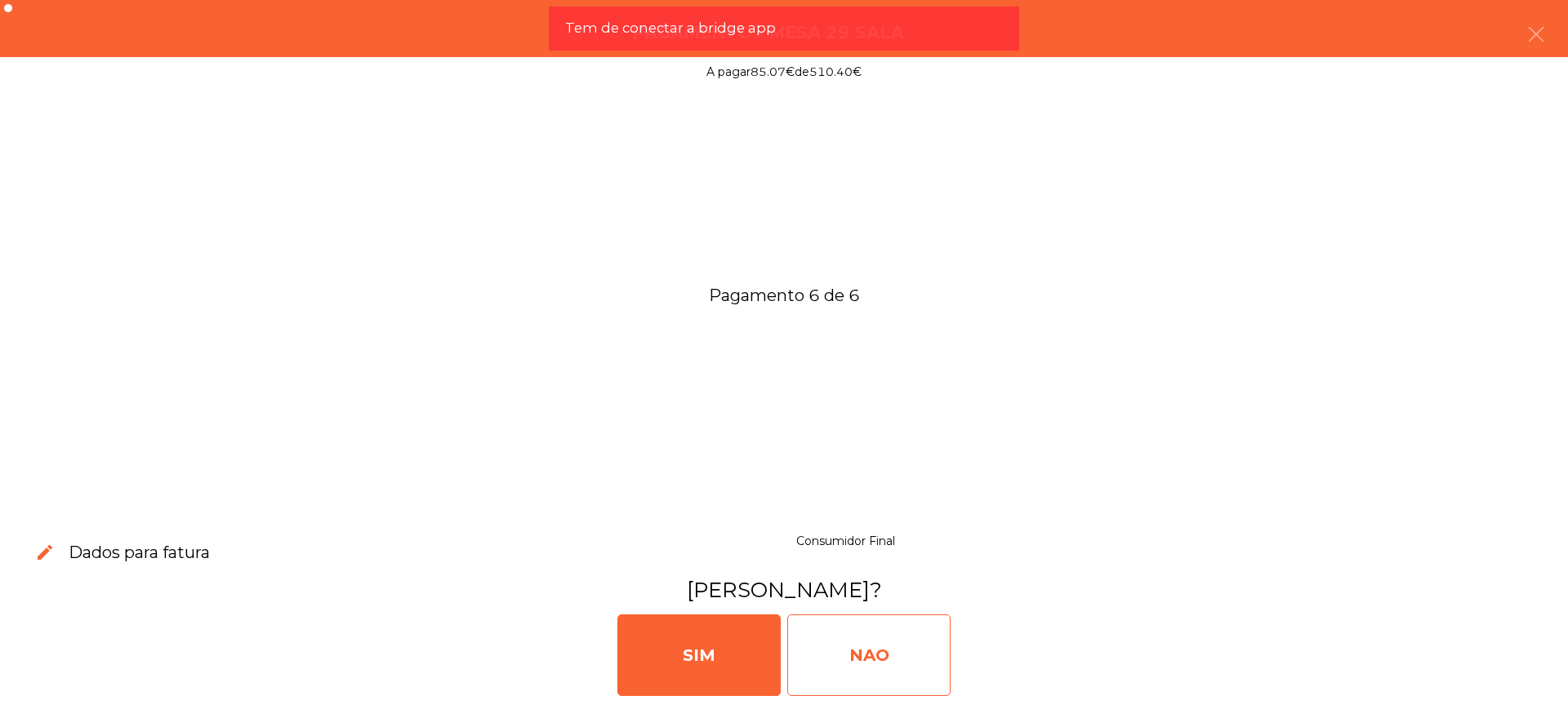
click at [875, 670] on div "NAO" at bounding box center [869, 655] width 163 height 81
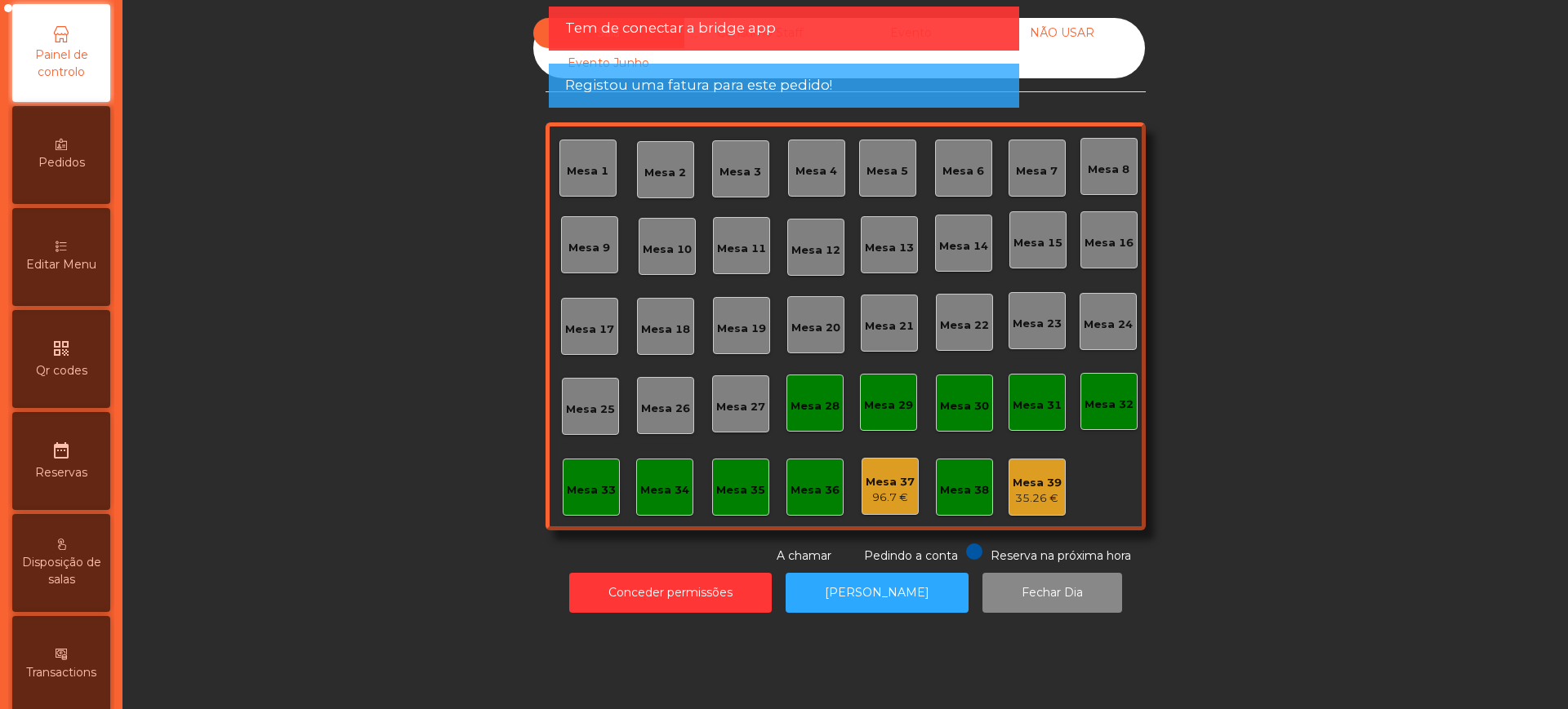
scroll to position [690, 0]
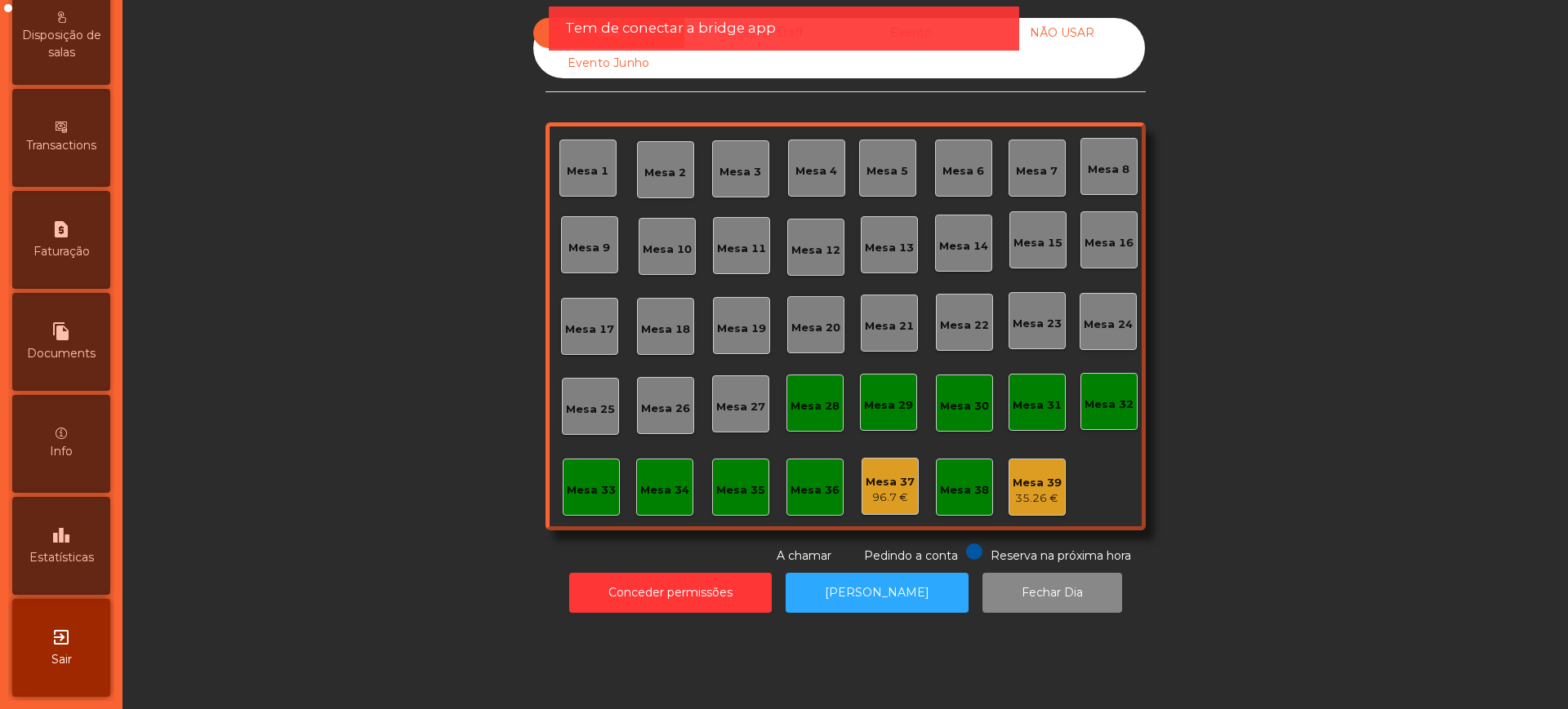
click at [92, 557] on span "Estatísticas" at bounding box center [61, 558] width 65 height 17
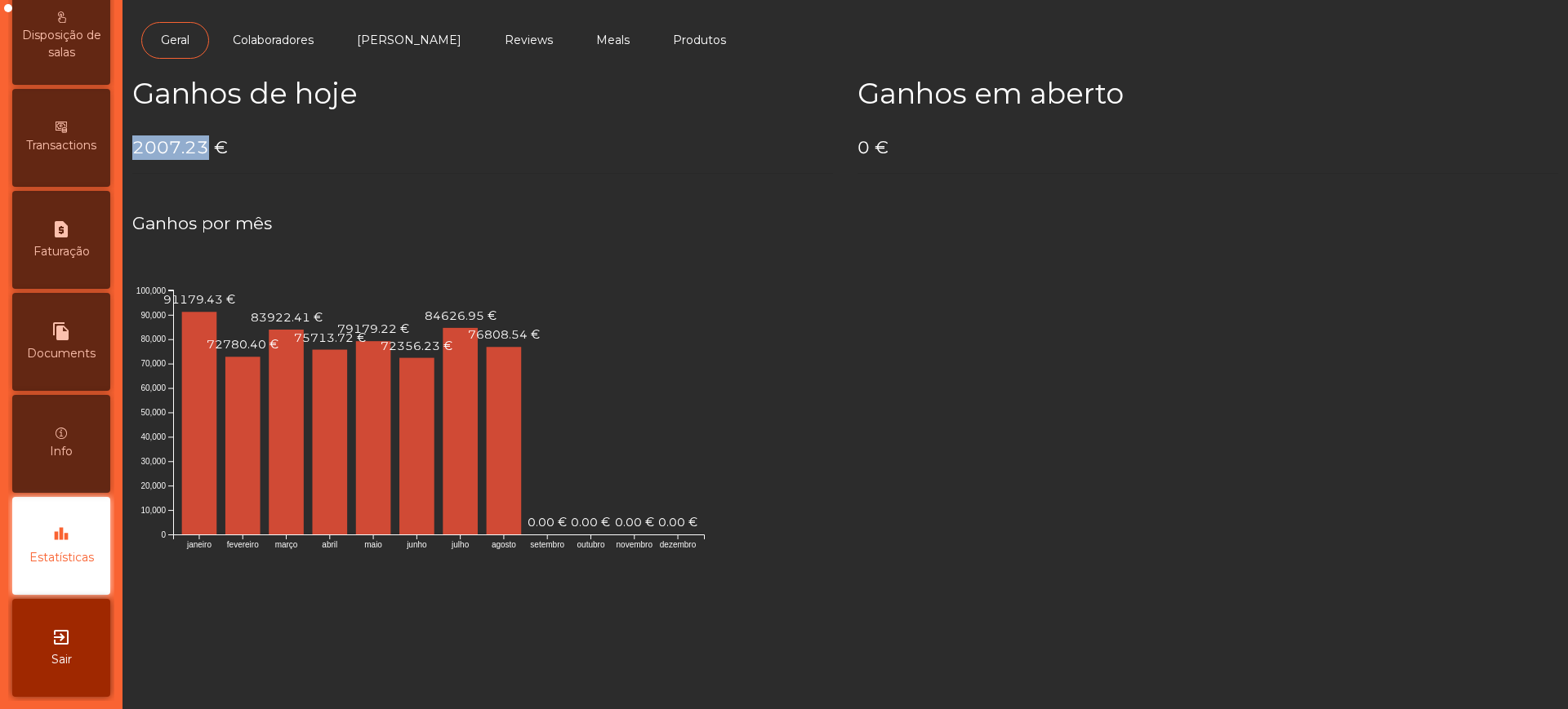
drag, startPoint x: 134, startPoint y: 146, endPoint x: 203, endPoint y: 149, distance: 69.1
click at [203, 149] on h4 "2007.23 €" at bounding box center [482, 148] width 700 height 25
copy h4 "2007.23"
click at [66, 642] on icon "exit_to_app" at bounding box center [61, 637] width 19 height 19
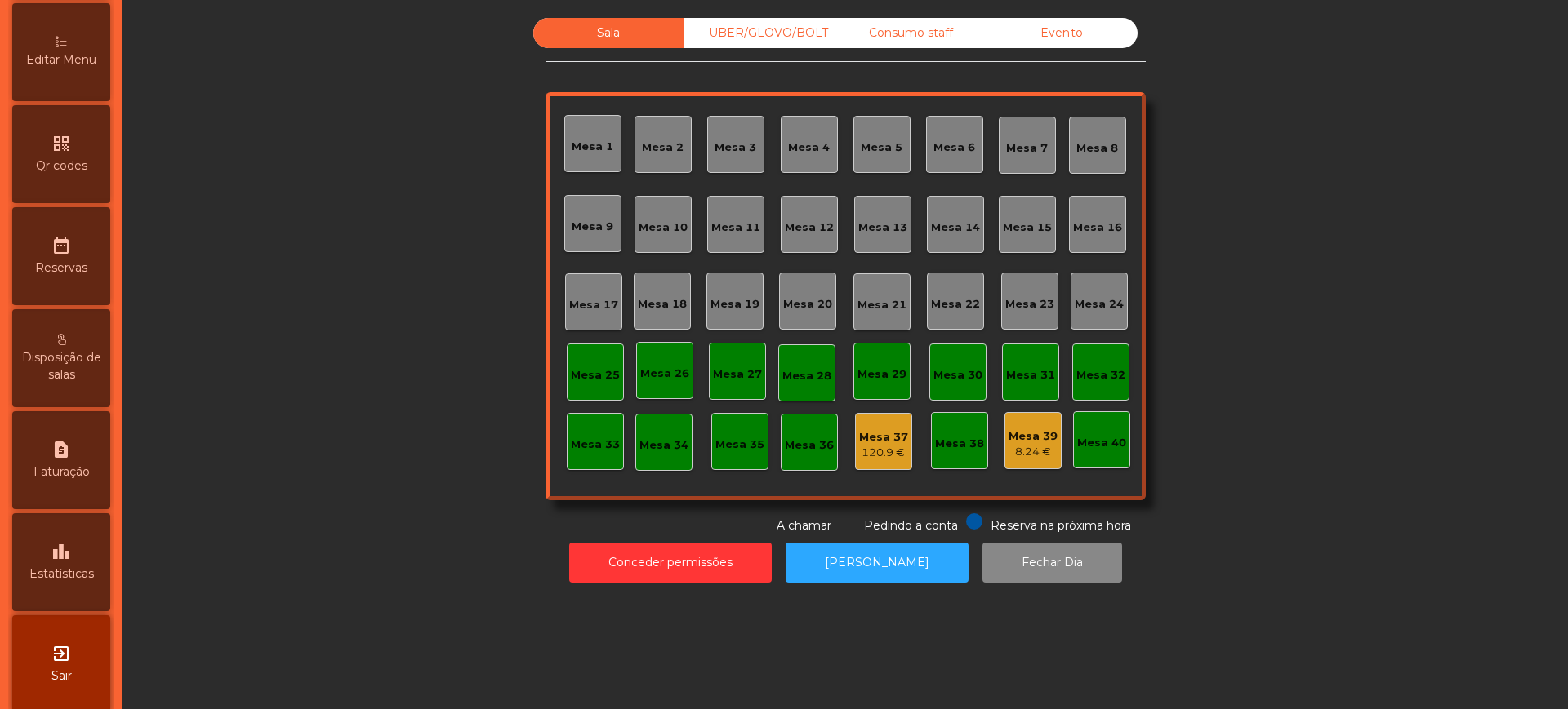
scroll to position [402, 0]
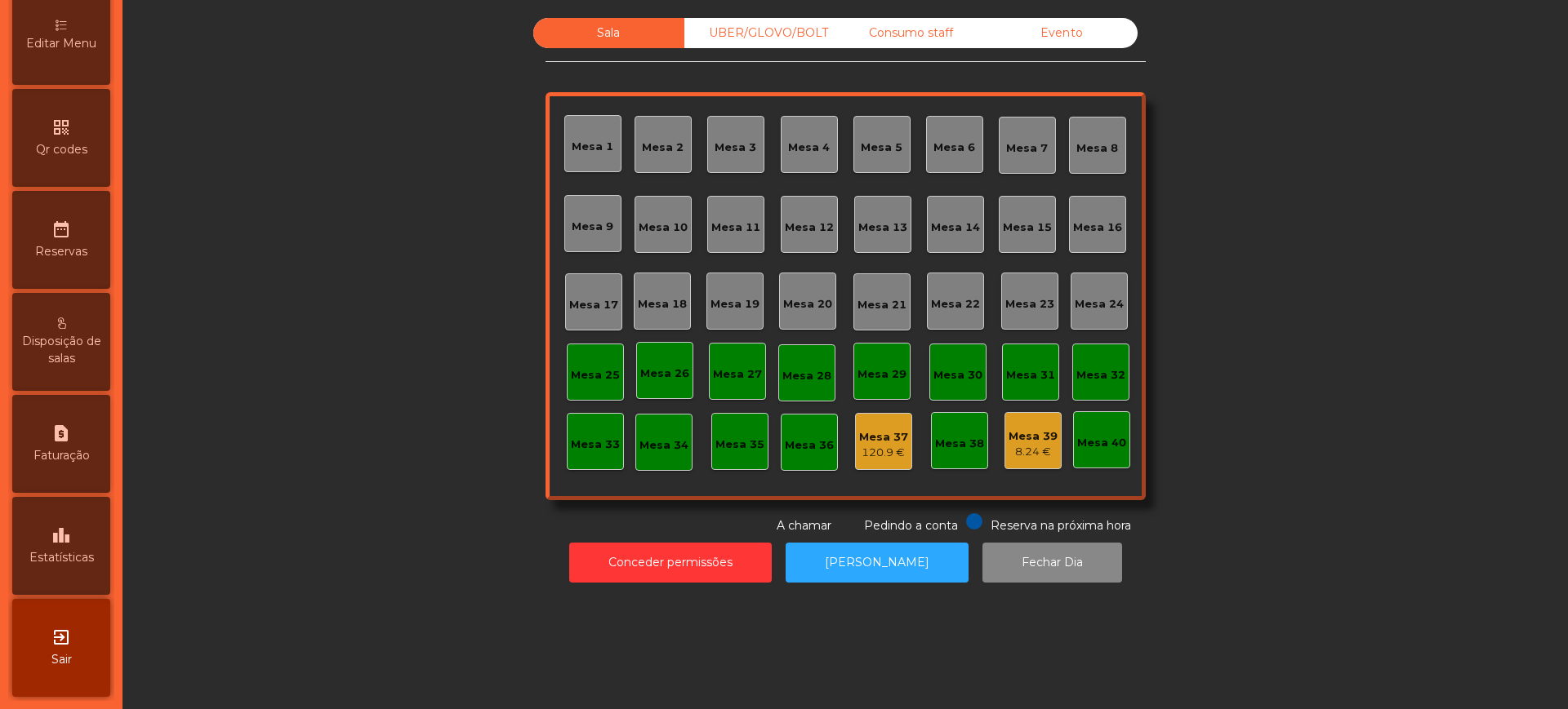
click at [71, 538] on icon "leaderboard" at bounding box center [61, 536] width 19 height 19
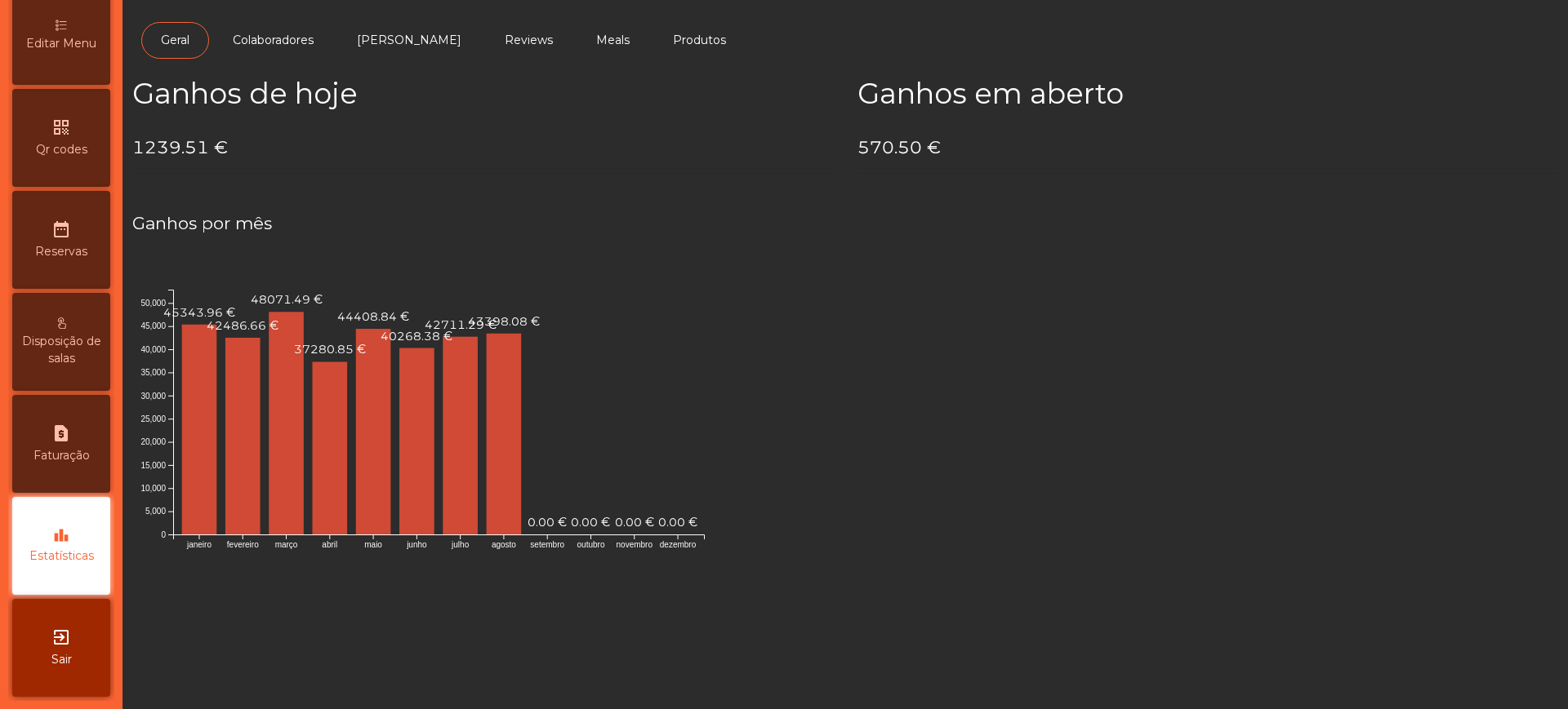
click at [205, 149] on h4 "1239.51 €" at bounding box center [482, 148] width 700 height 25
drag, startPoint x: 134, startPoint y: 144, endPoint x: 202, endPoint y: 146, distance: 68.0
click at [202, 146] on h4 "1239.51 €" at bounding box center [482, 148] width 700 height 25
drag, startPoint x: 205, startPoint y: 147, endPoint x: 129, endPoint y: 150, distance: 76.1
click at [129, 150] on div "Ganhos de hoje 1239.51 €" at bounding box center [483, 132] width 725 height 110
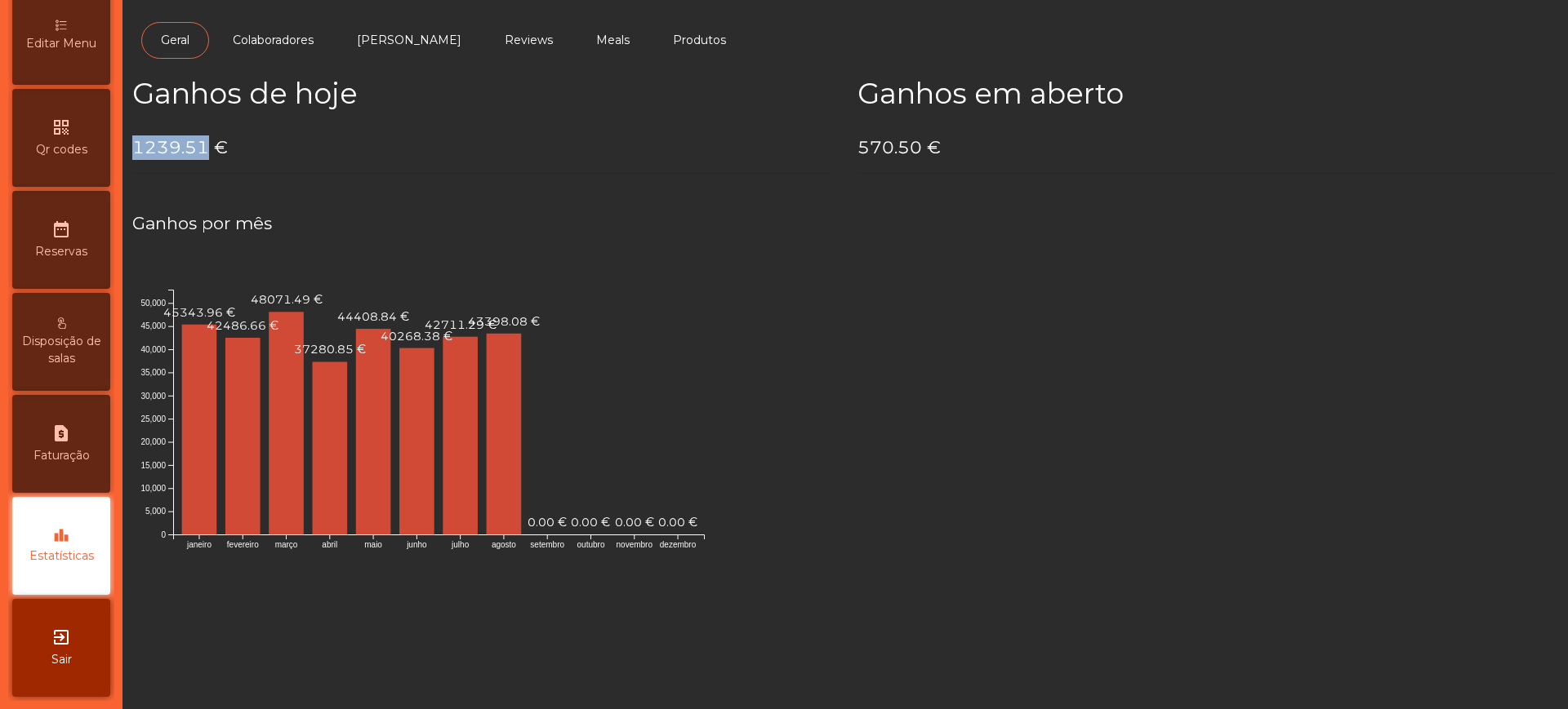
copy h4 "1239.51"
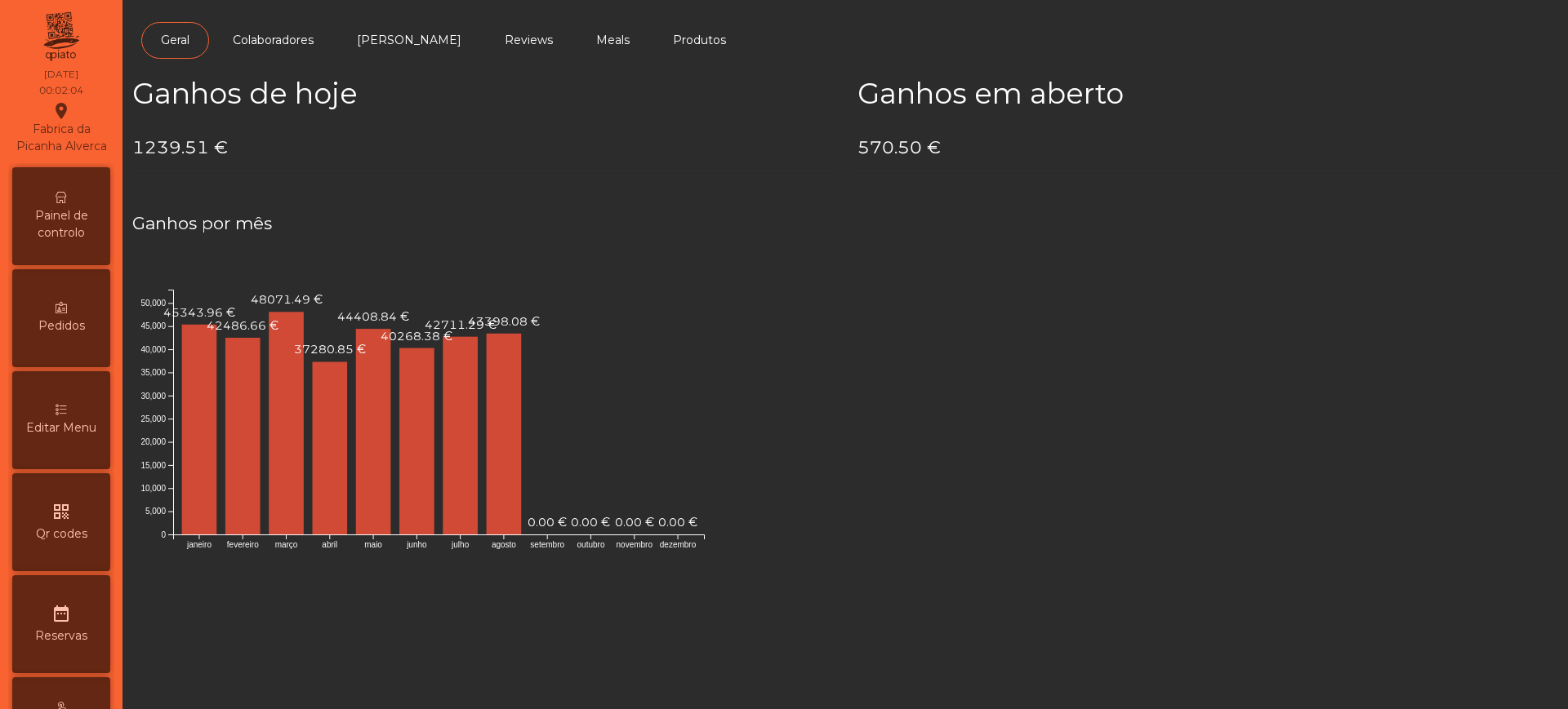
click at [66, 241] on span "Painel de controlo" at bounding box center [60, 224] width 89 height 35
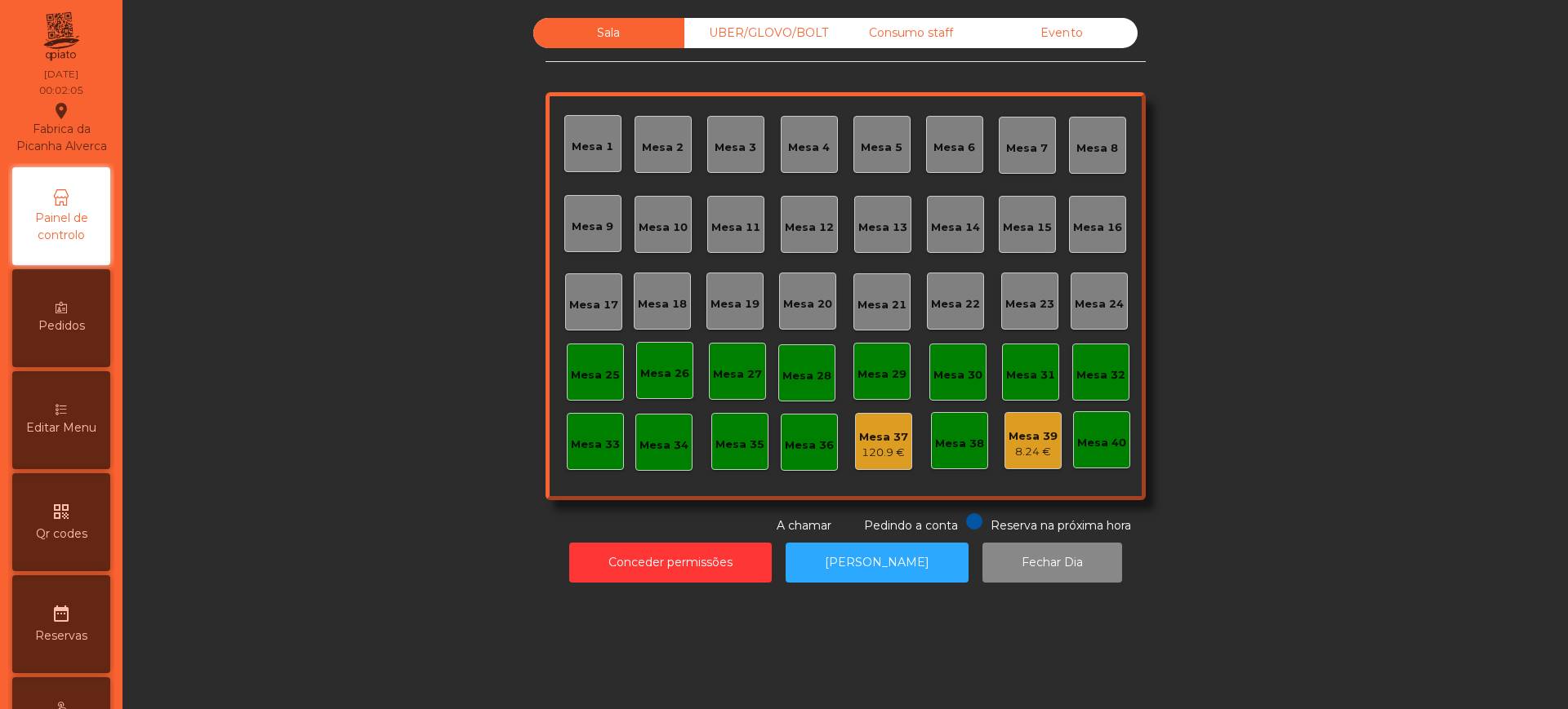
click at [892, 31] on div "Consumo staff" at bounding box center [910, 33] width 151 height 30
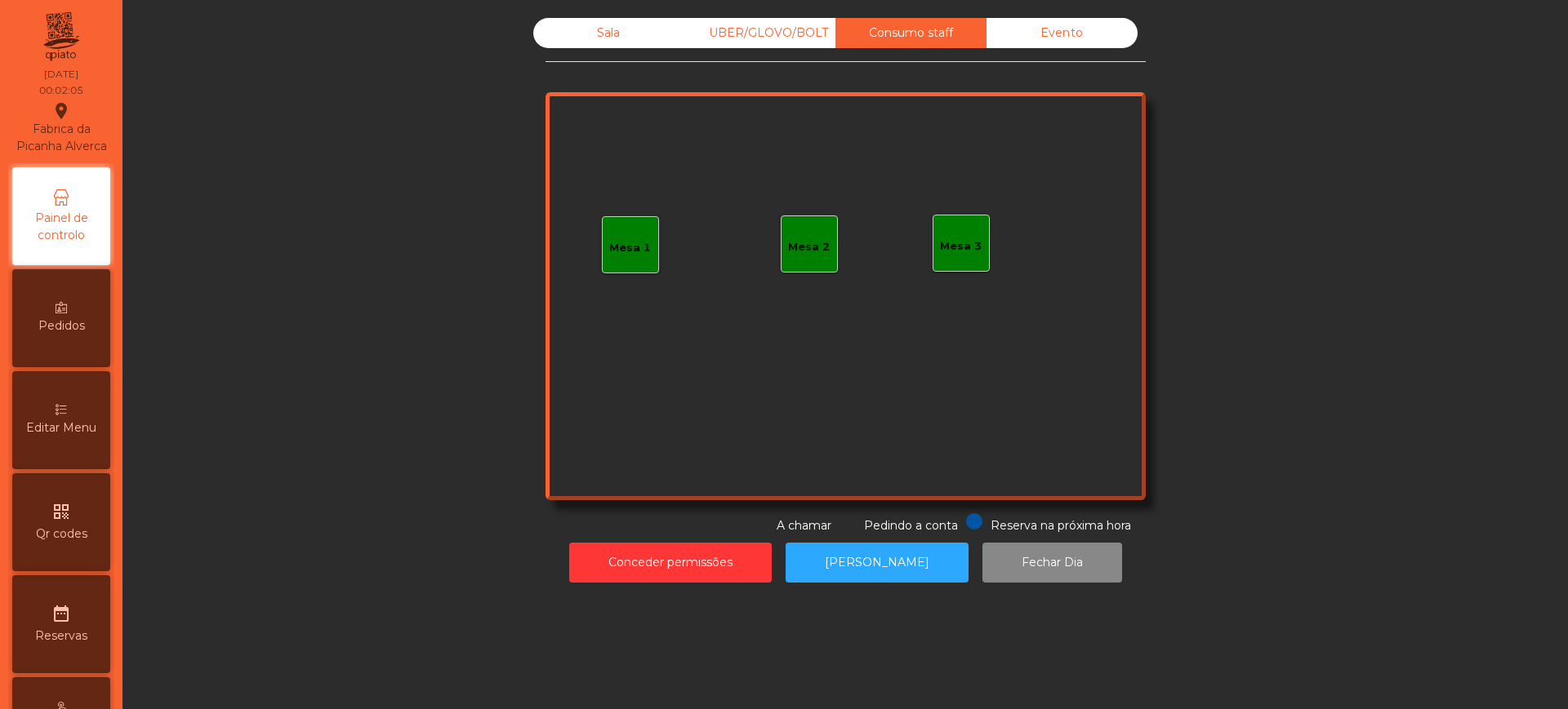
click at [1064, 41] on div "Evento" at bounding box center [1062, 33] width 151 height 30
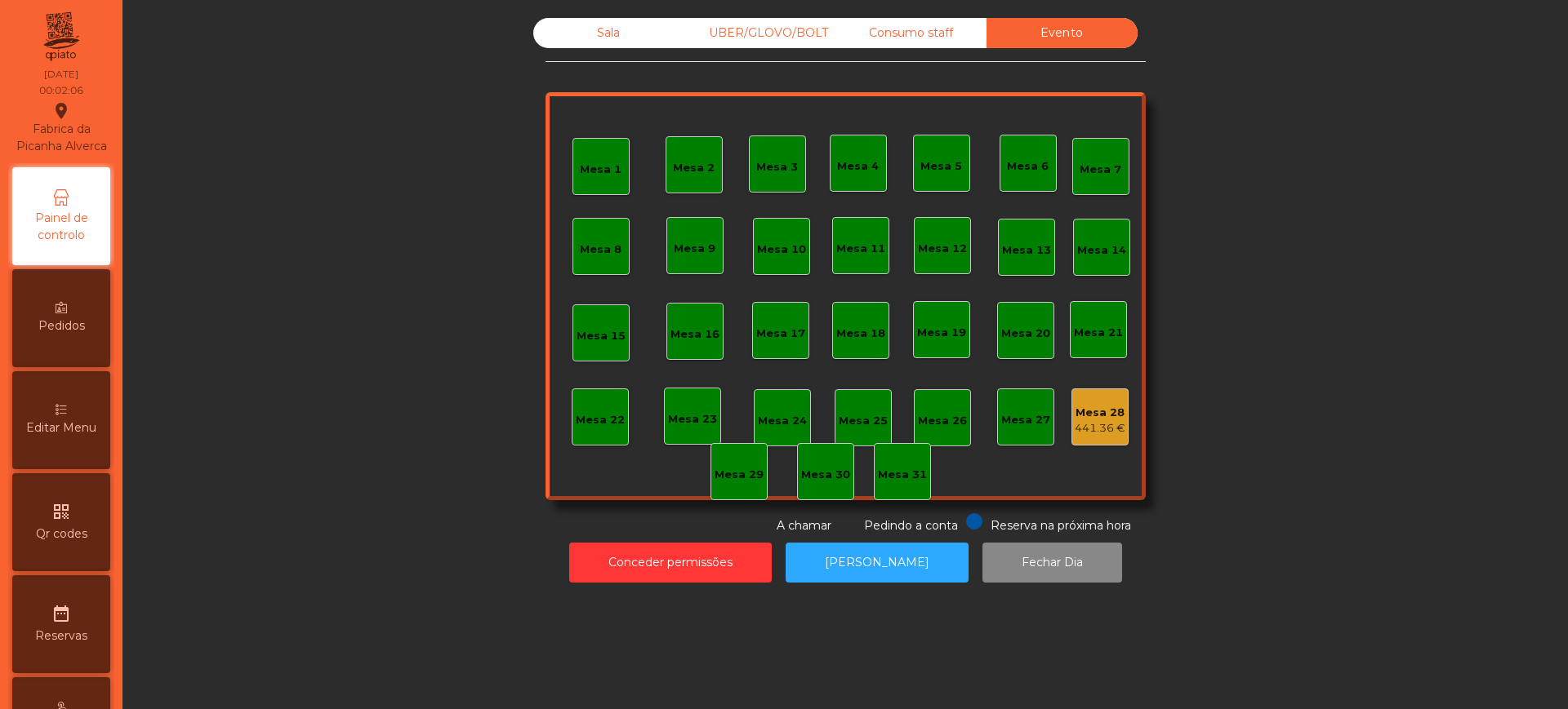
click at [1078, 408] on div "Mesa 28" at bounding box center [1100, 412] width 50 height 16
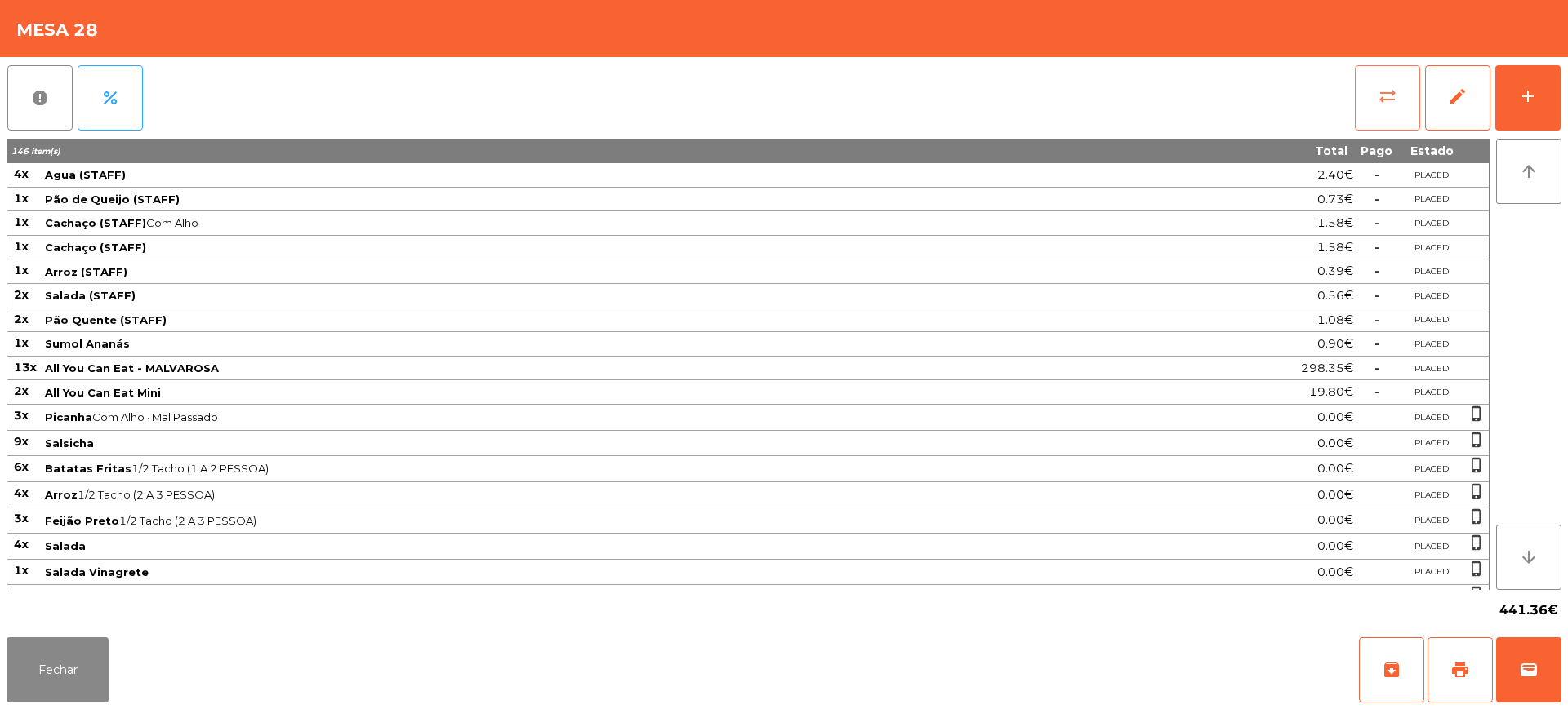
click at [1378, 108] on button "sync_alt" at bounding box center [1387, 98] width 66 height 66
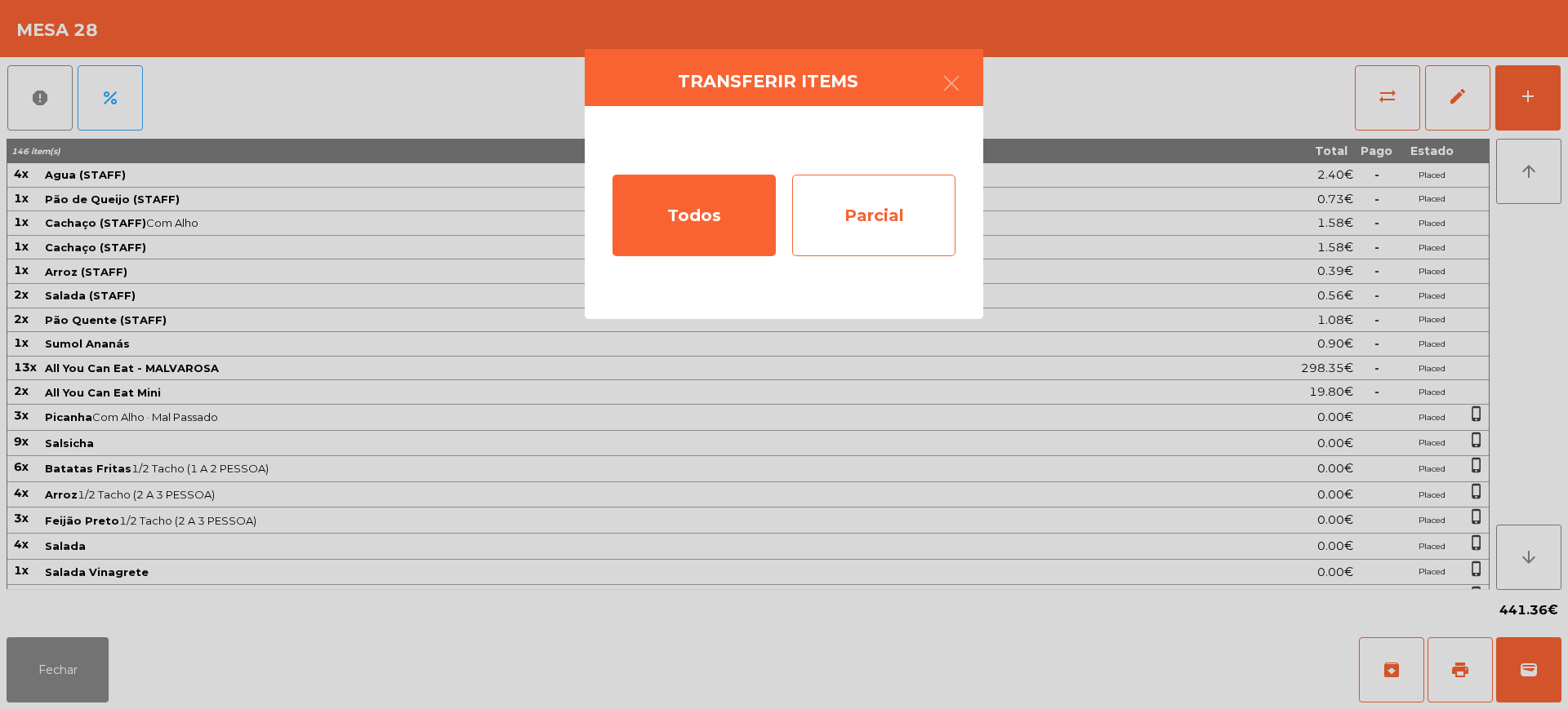
click at [884, 215] on div "Parcial" at bounding box center [873, 215] width 163 height 81
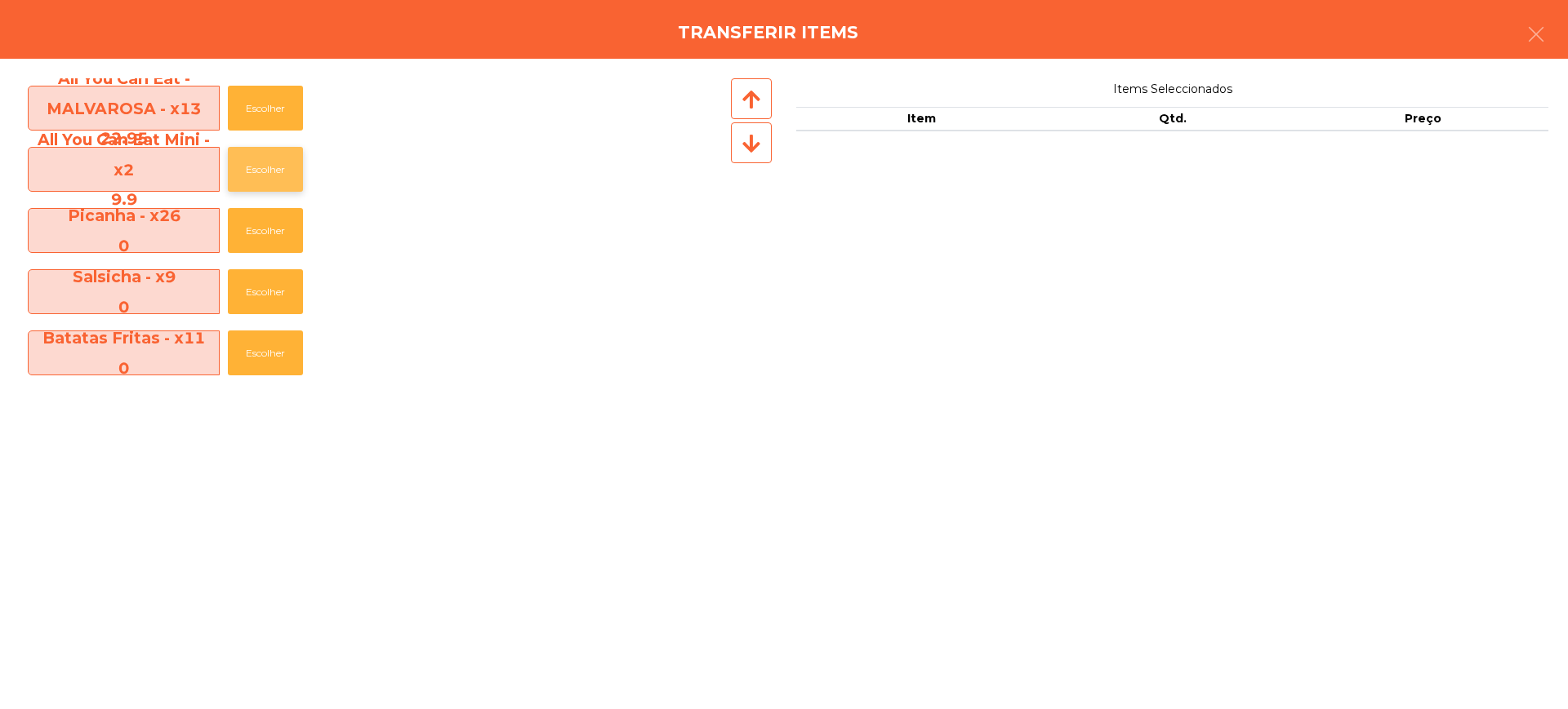
scroll to position [306, 0]
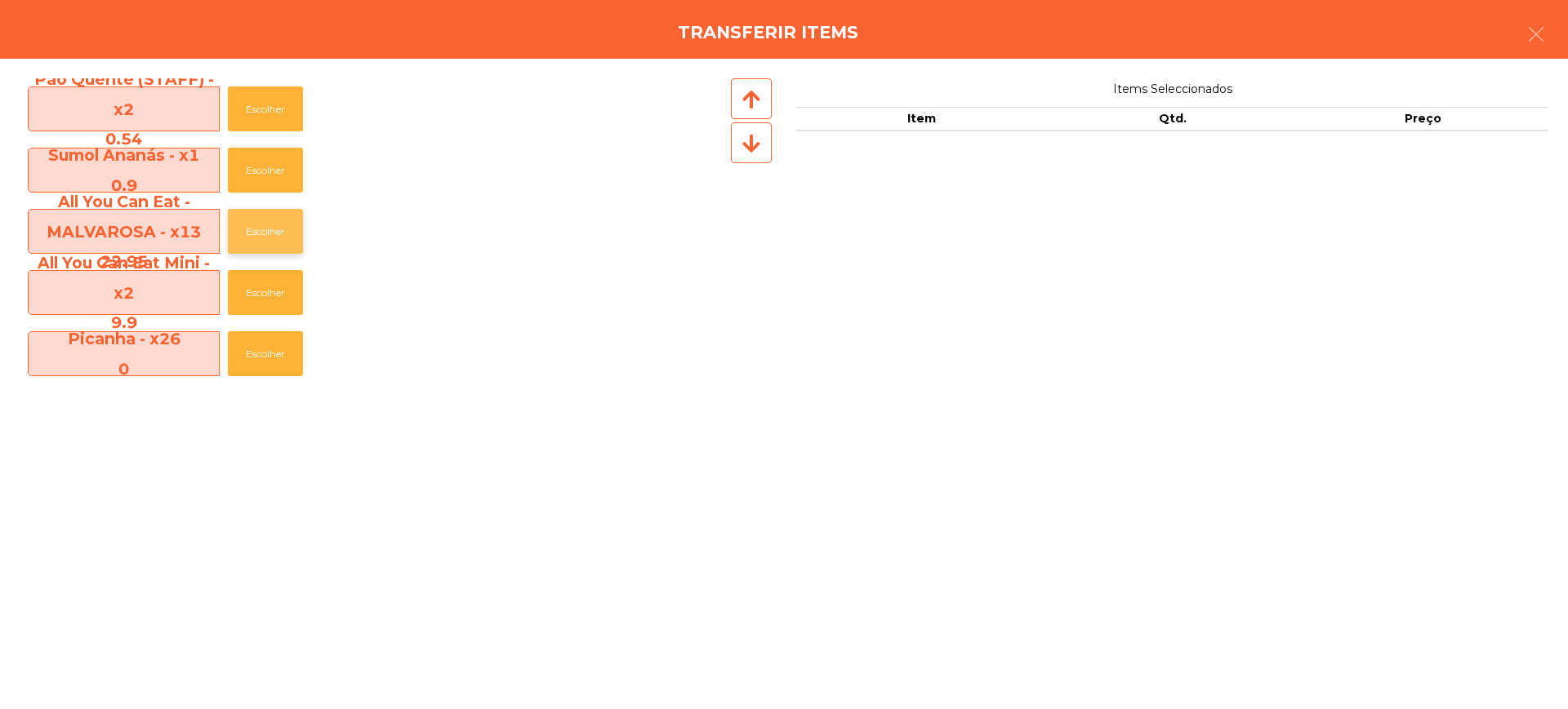
click at [278, 235] on button "Escolher" at bounding box center [265, 231] width 75 height 45
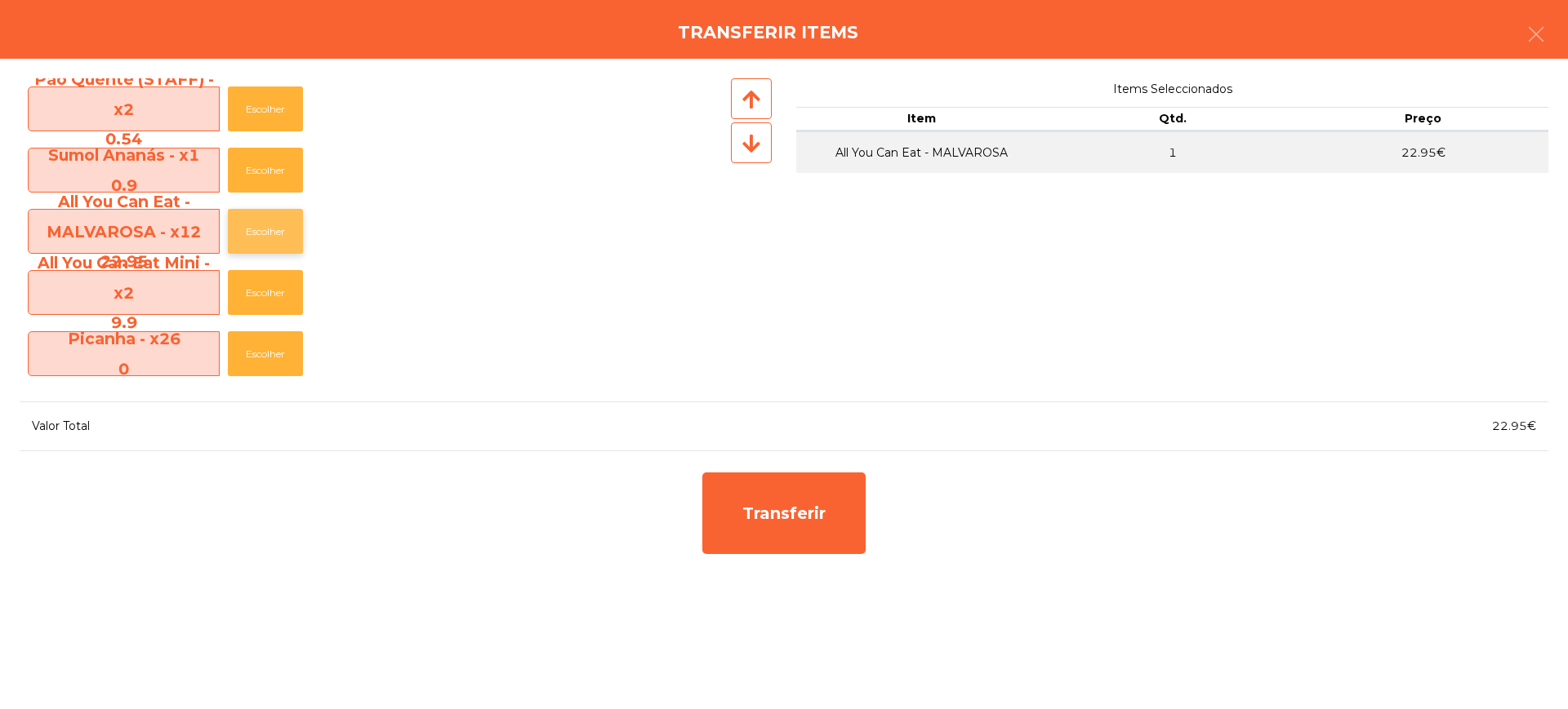
click at [278, 227] on button "Escolher" at bounding box center [265, 231] width 75 height 45
click at [278, 227] on button "Escolher" at bounding box center [265, 231] width 75 height 45
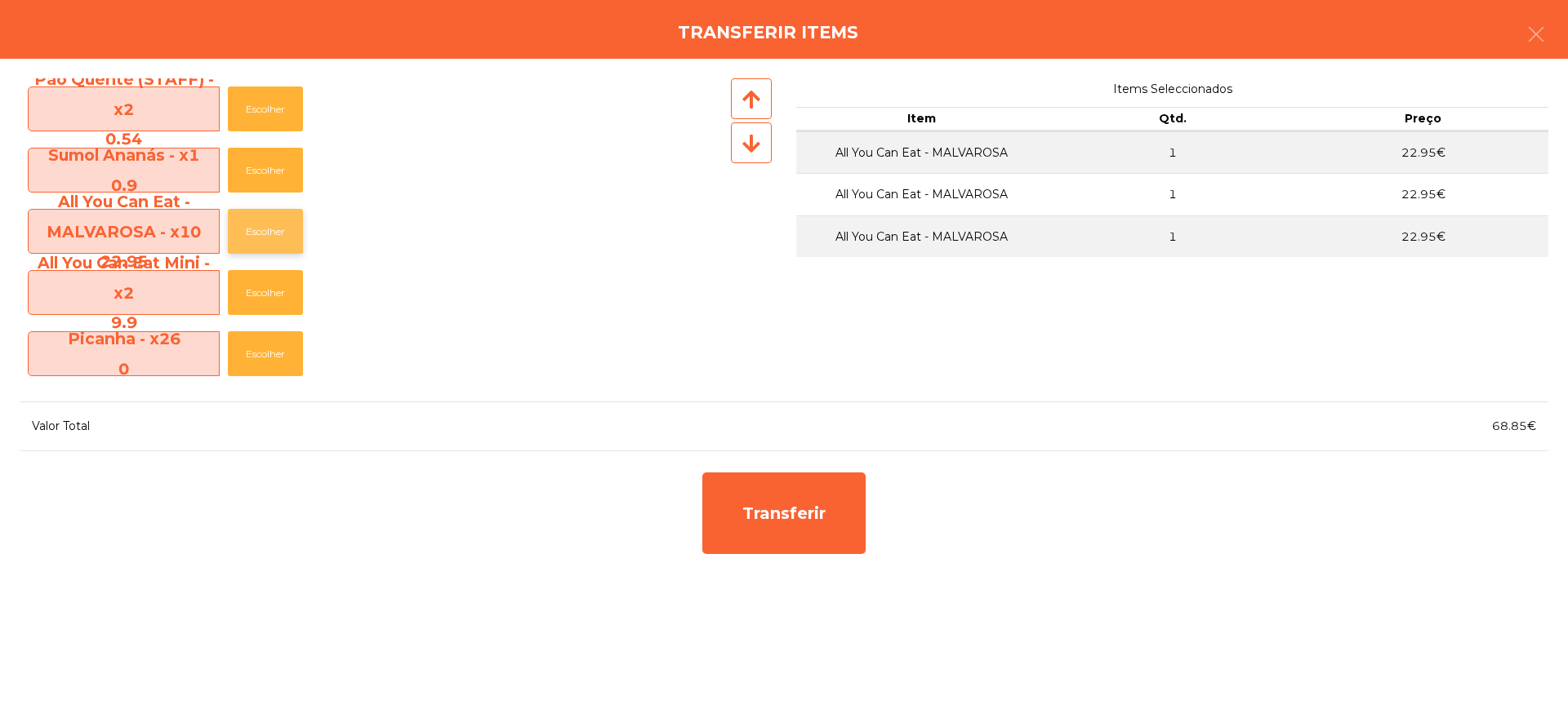
click at [278, 227] on button "Escolher" at bounding box center [265, 231] width 75 height 45
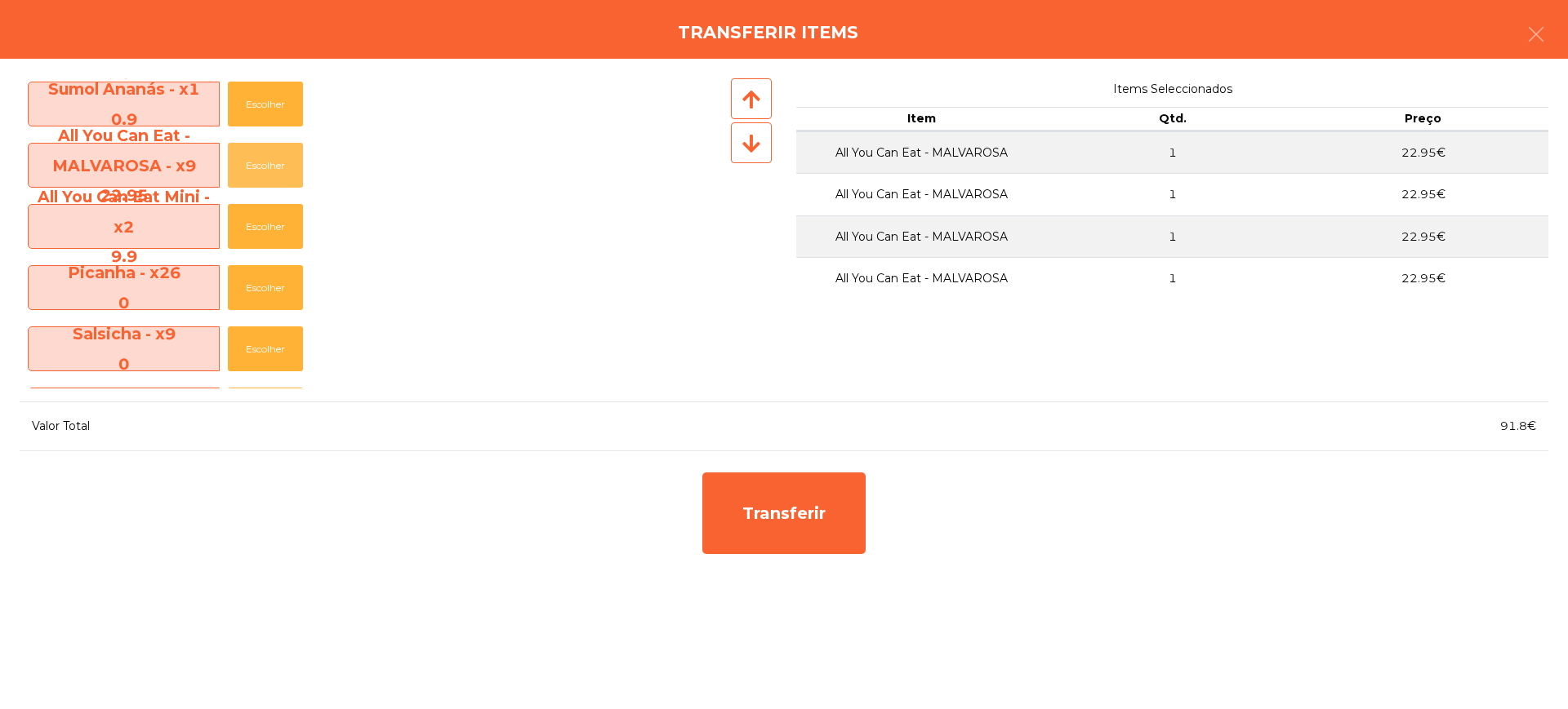
scroll to position [408, 0]
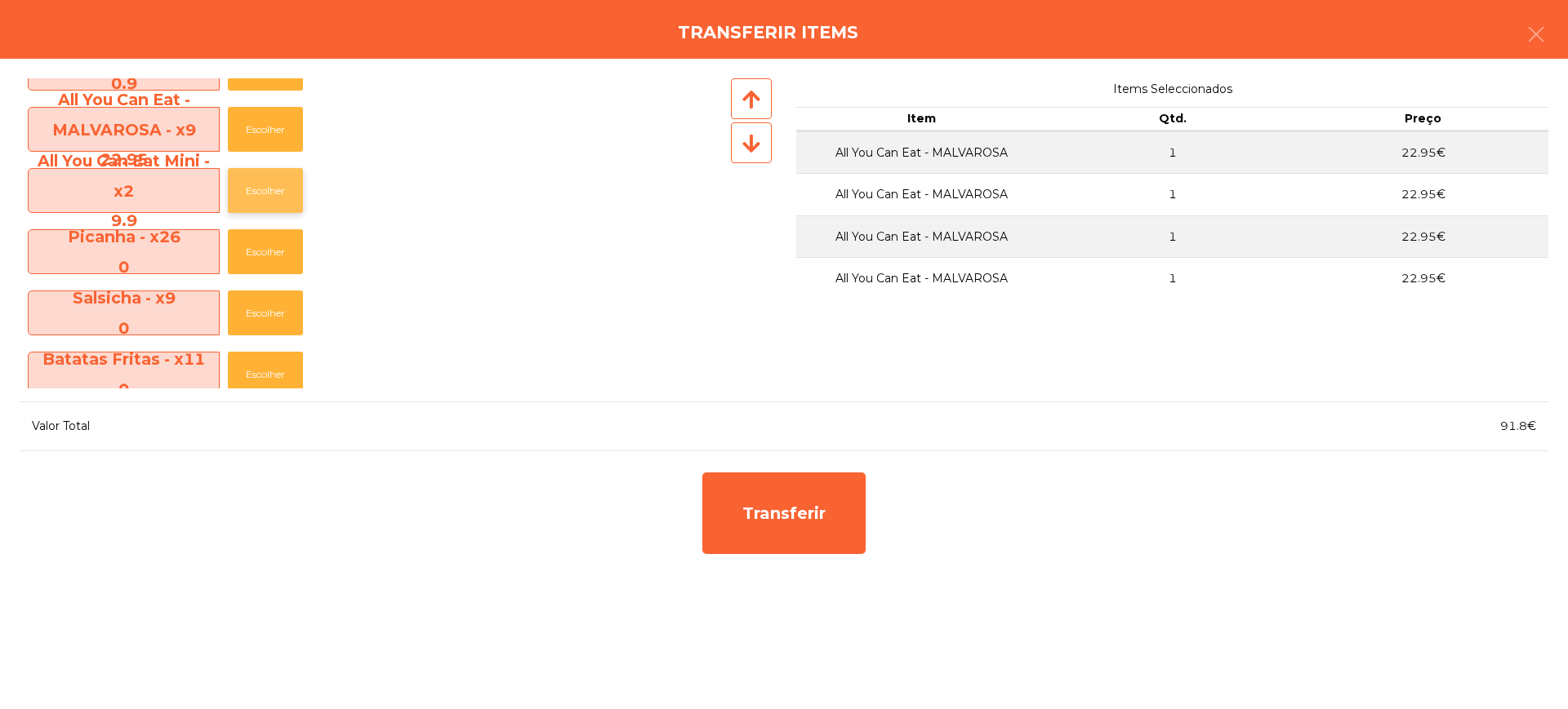
click at [275, 199] on button "Escolher" at bounding box center [265, 190] width 75 height 45
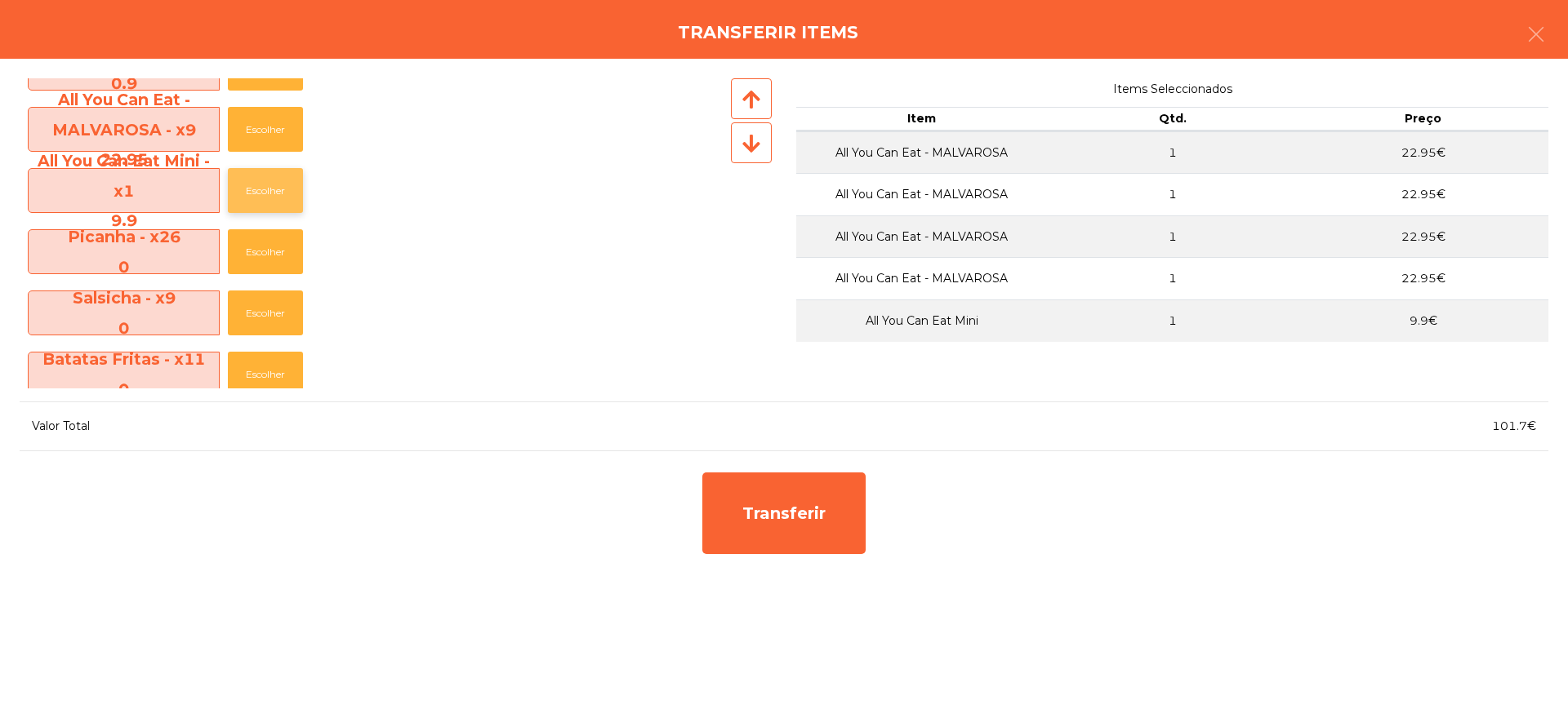
click at [276, 190] on button "Escolher" at bounding box center [265, 190] width 75 height 45
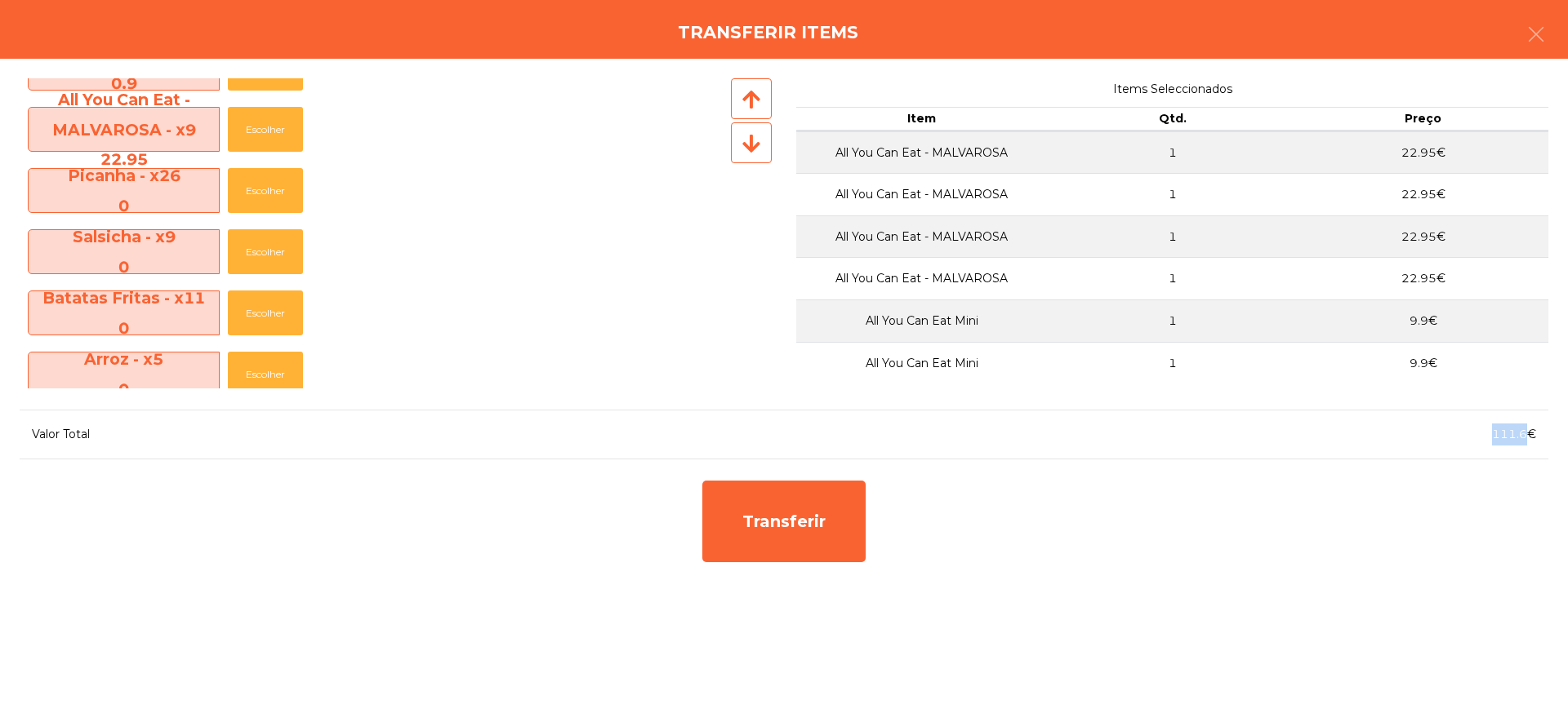
drag, startPoint x: 1492, startPoint y: 440, endPoint x: 1526, endPoint y: 441, distance: 34.0
click at [1526, 441] on span "111.6€" at bounding box center [1514, 434] width 44 height 15
copy span "111.6"
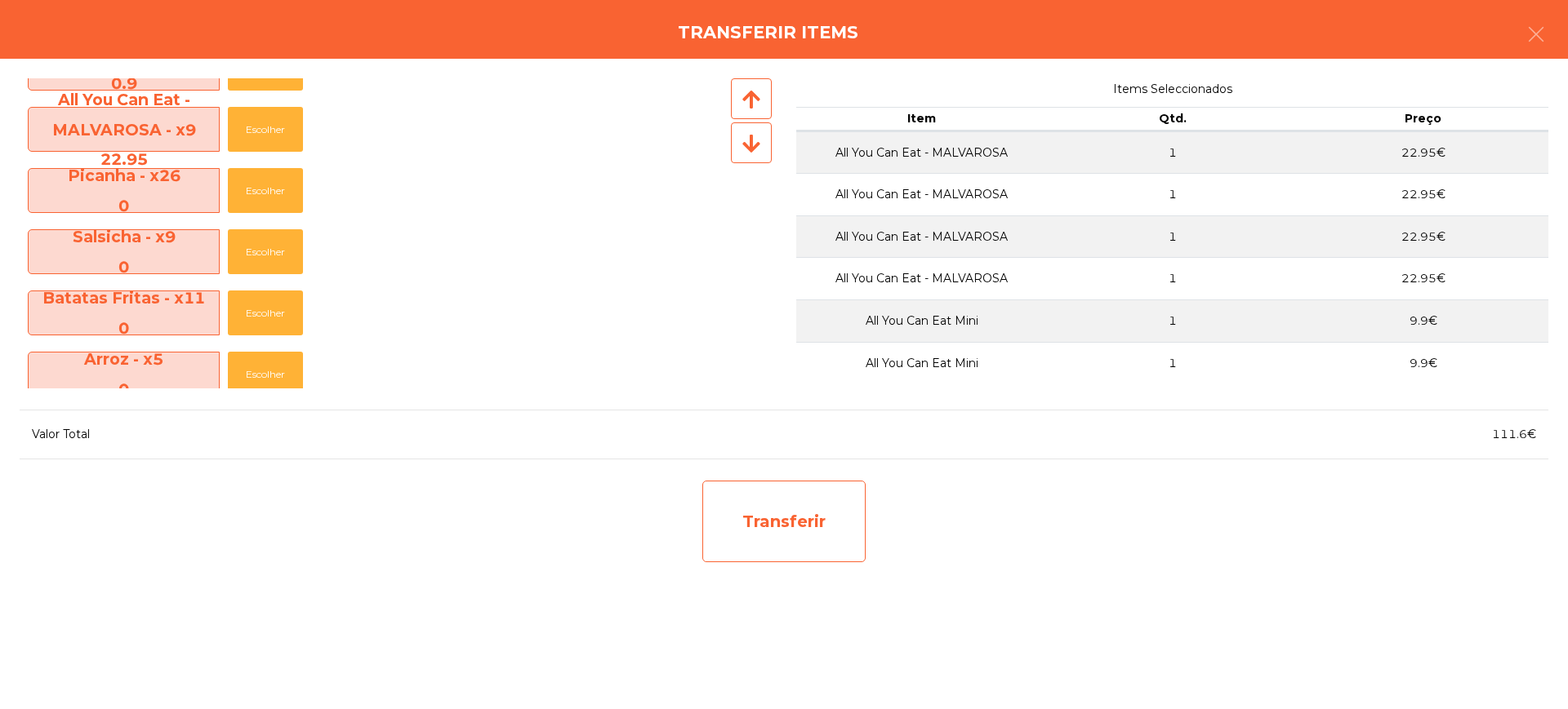
click at [783, 525] on div "Transferir" at bounding box center [784, 521] width 163 height 81
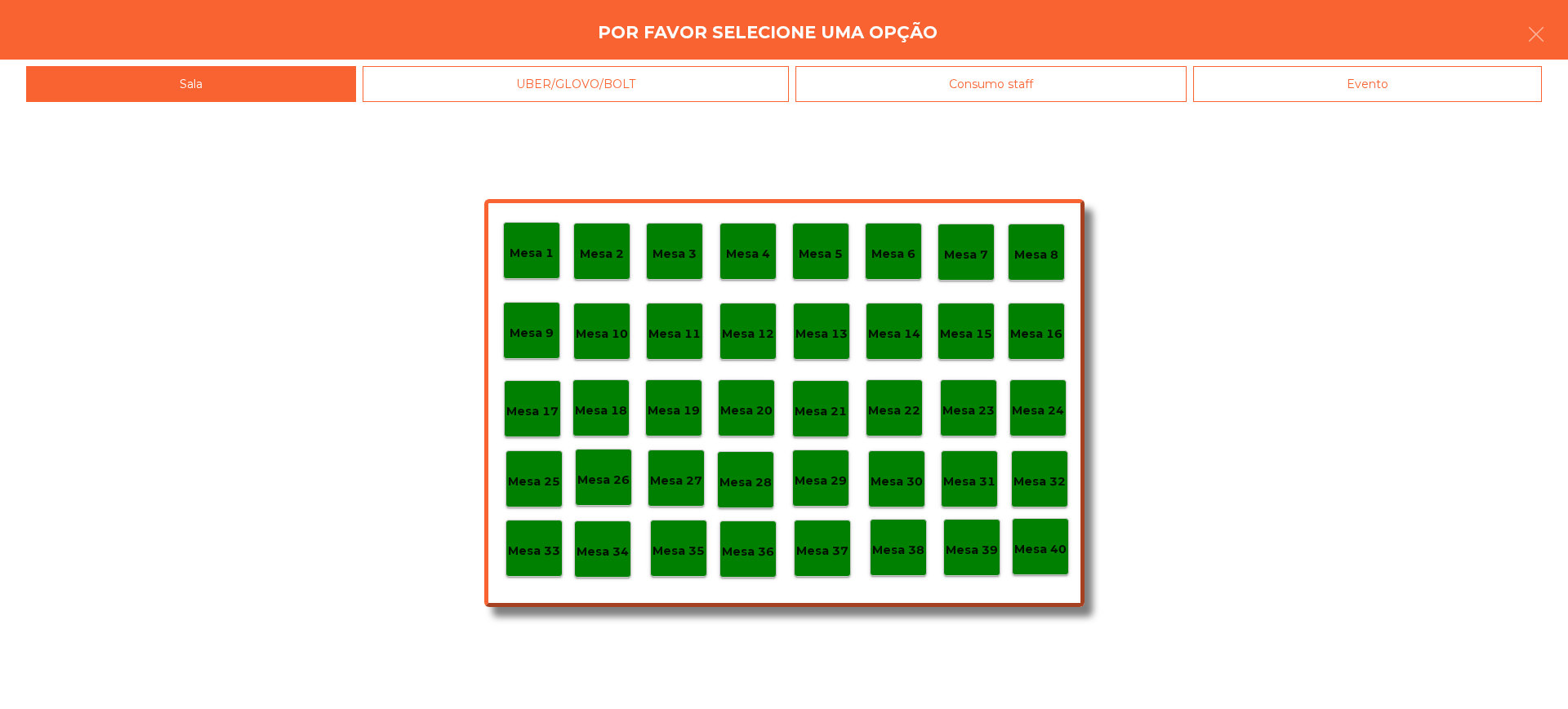
click at [826, 482] on p "Mesa 29" at bounding box center [820, 481] width 52 height 19
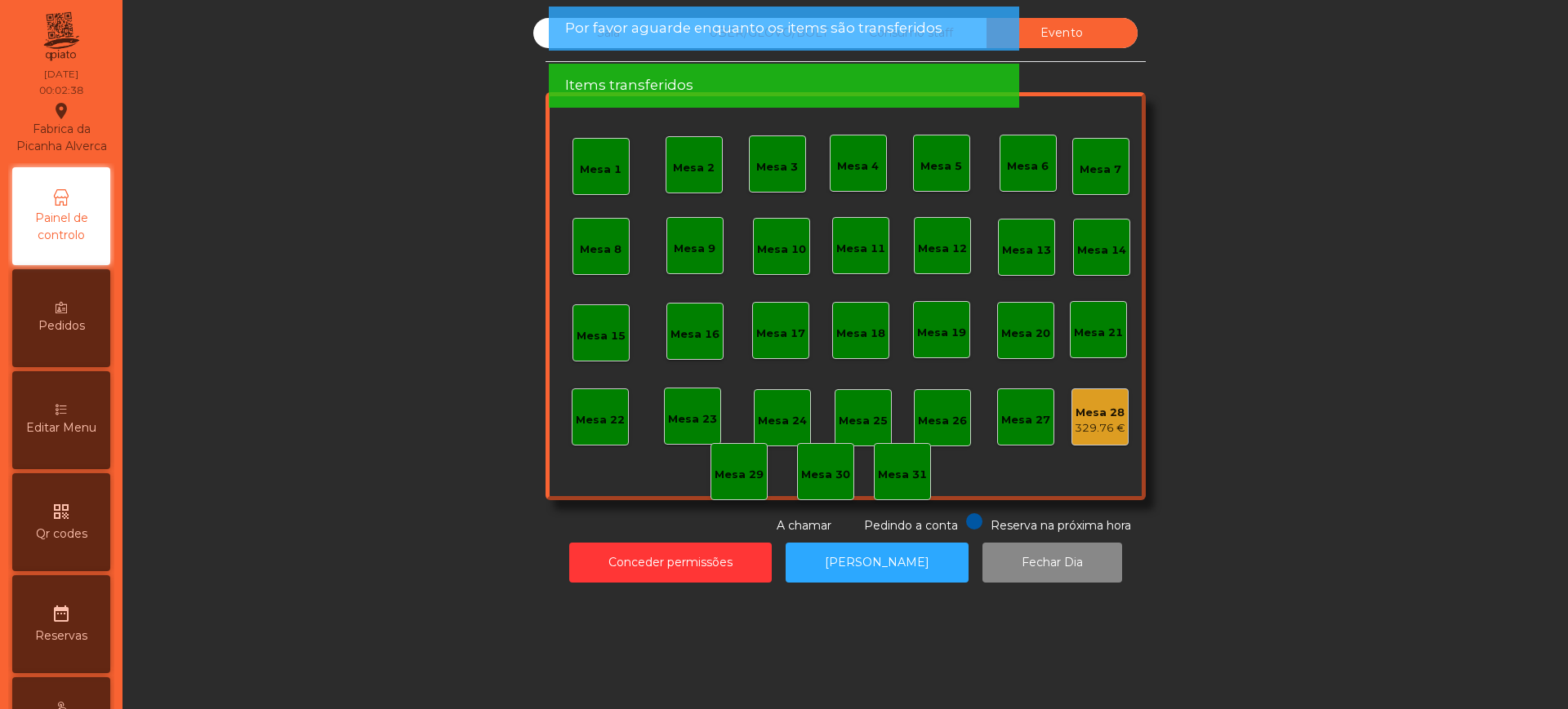
click at [1085, 423] on div "329.76 €" at bounding box center [1100, 428] width 50 height 16
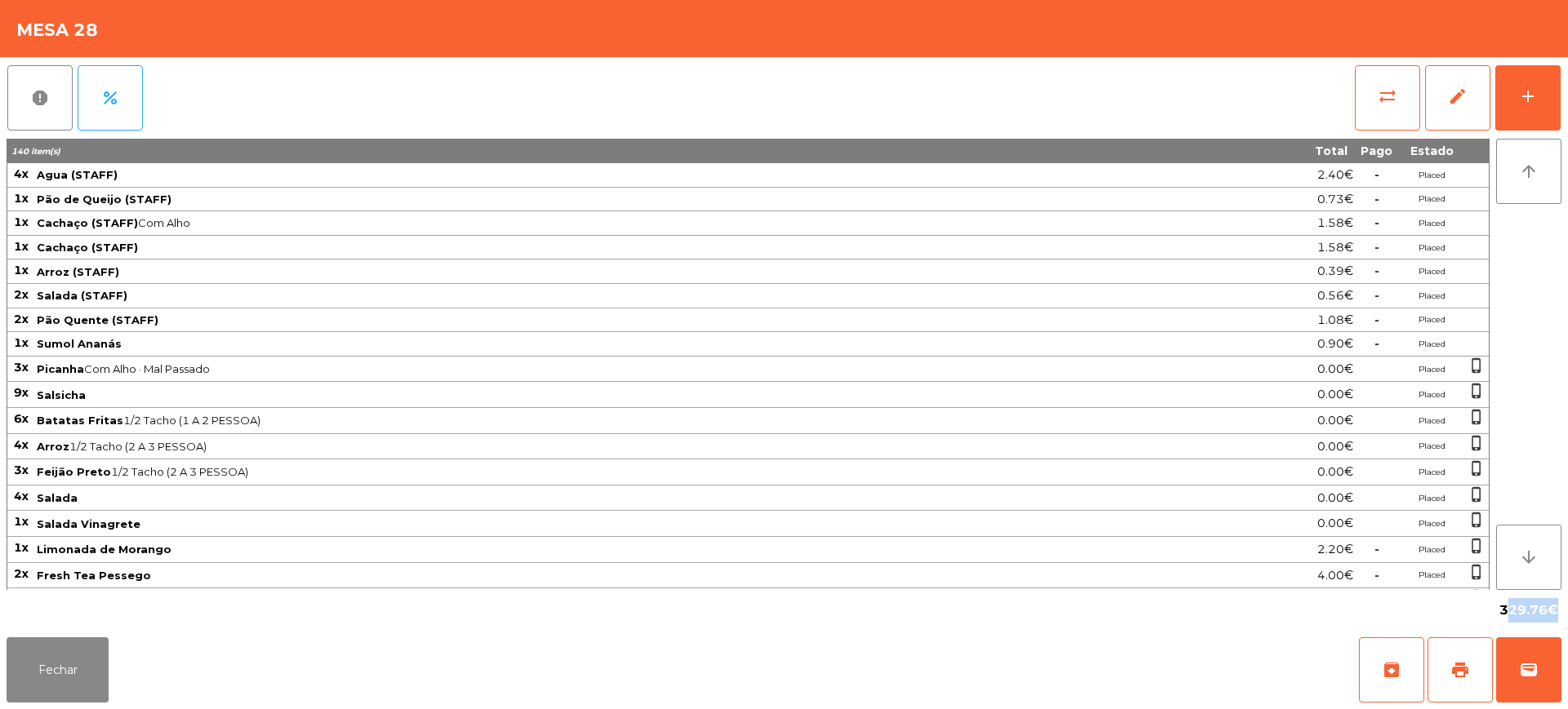
drag, startPoint x: 1499, startPoint y: 605, endPoint x: 1549, endPoint y: 616, distance: 51.2
click at [1549, 616] on span "329.76€" at bounding box center [1528, 611] width 58 height 25
copy span "329.76"
click at [553, 259] on td "Arroz (STAFF)" at bounding box center [591, 272] width 1110 height 25
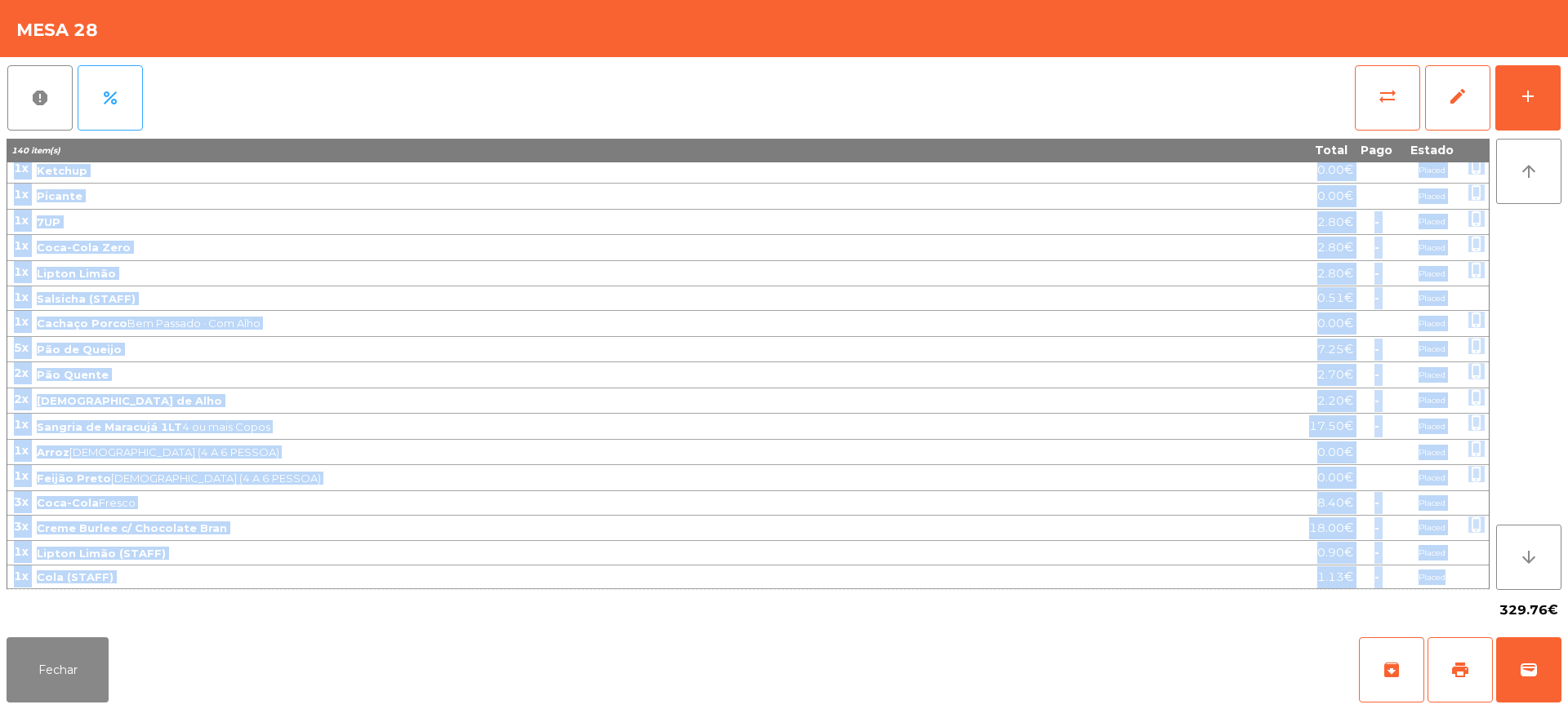
drag, startPoint x: 39, startPoint y: 180, endPoint x: 1461, endPoint y: 582, distance: 1477.7
copy tbody "4x Agua (STAFF) 2.40€ - Placed 1x Pão de Queijo (STAFF) 0.73€ - Placed 1x Cacha…"
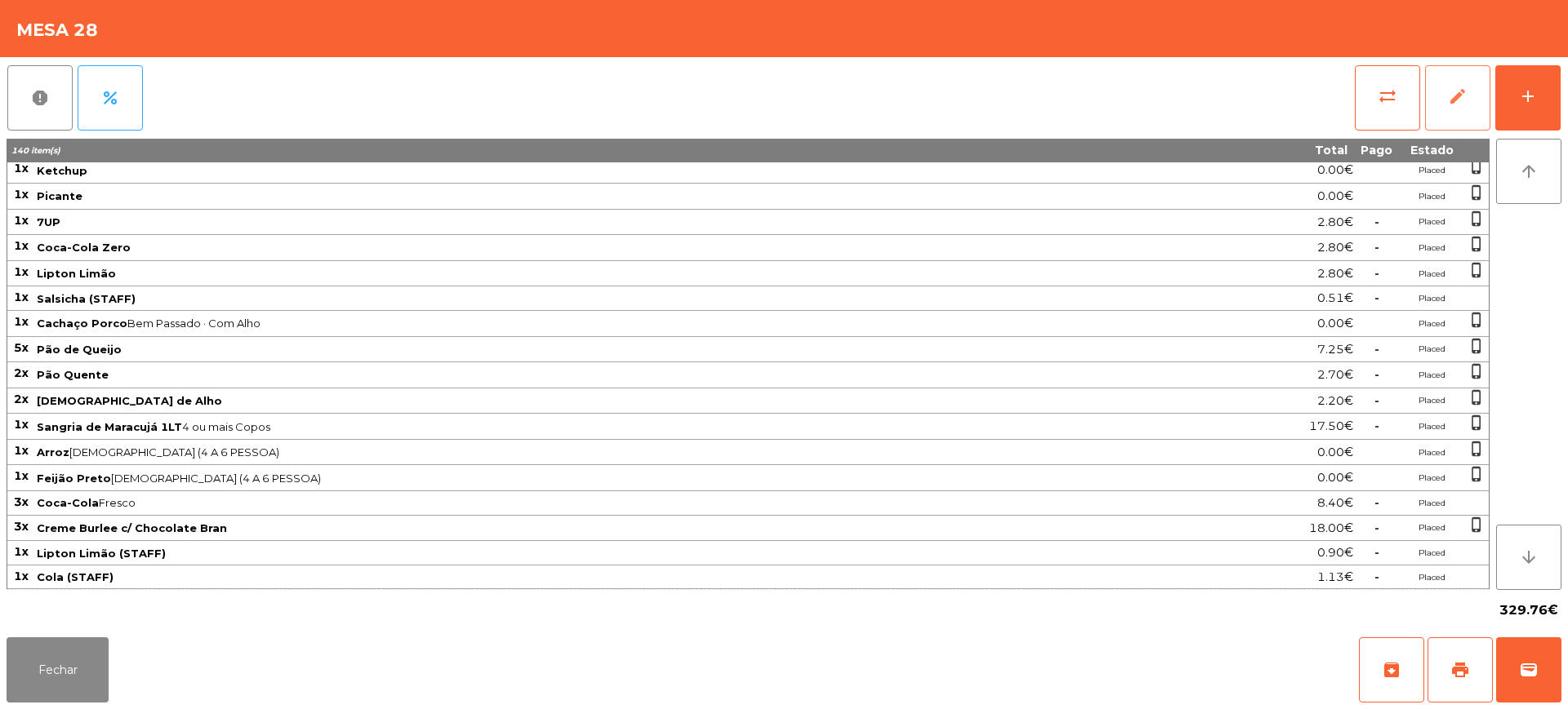
click at [1442, 99] on button "edit" at bounding box center [1457, 98] width 66 height 66
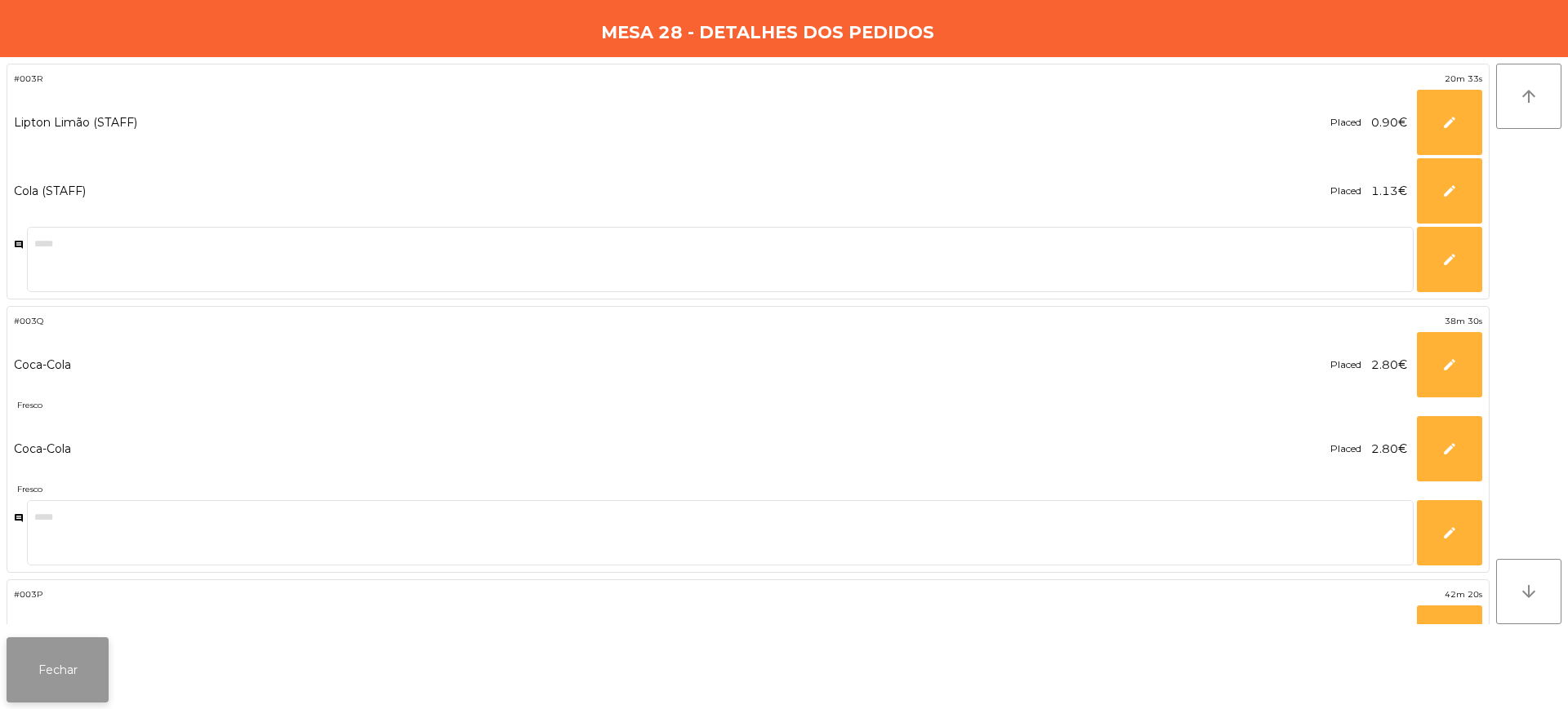
click at [81, 681] on button "Fechar" at bounding box center [57, 670] width 102 height 66
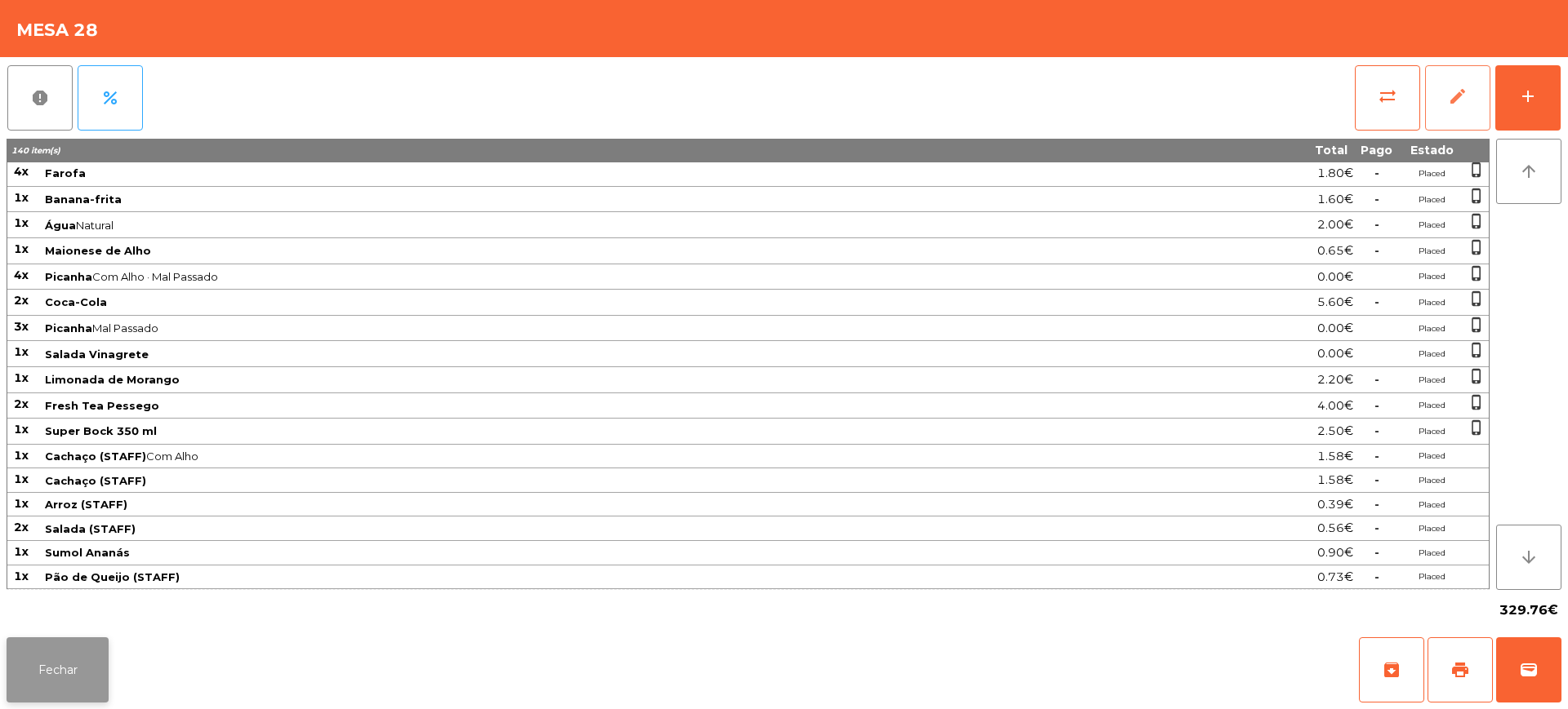
scroll to position [997, 0]
click at [71, 691] on button "Fechar" at bounding box center [57, 670] width 102 height 66
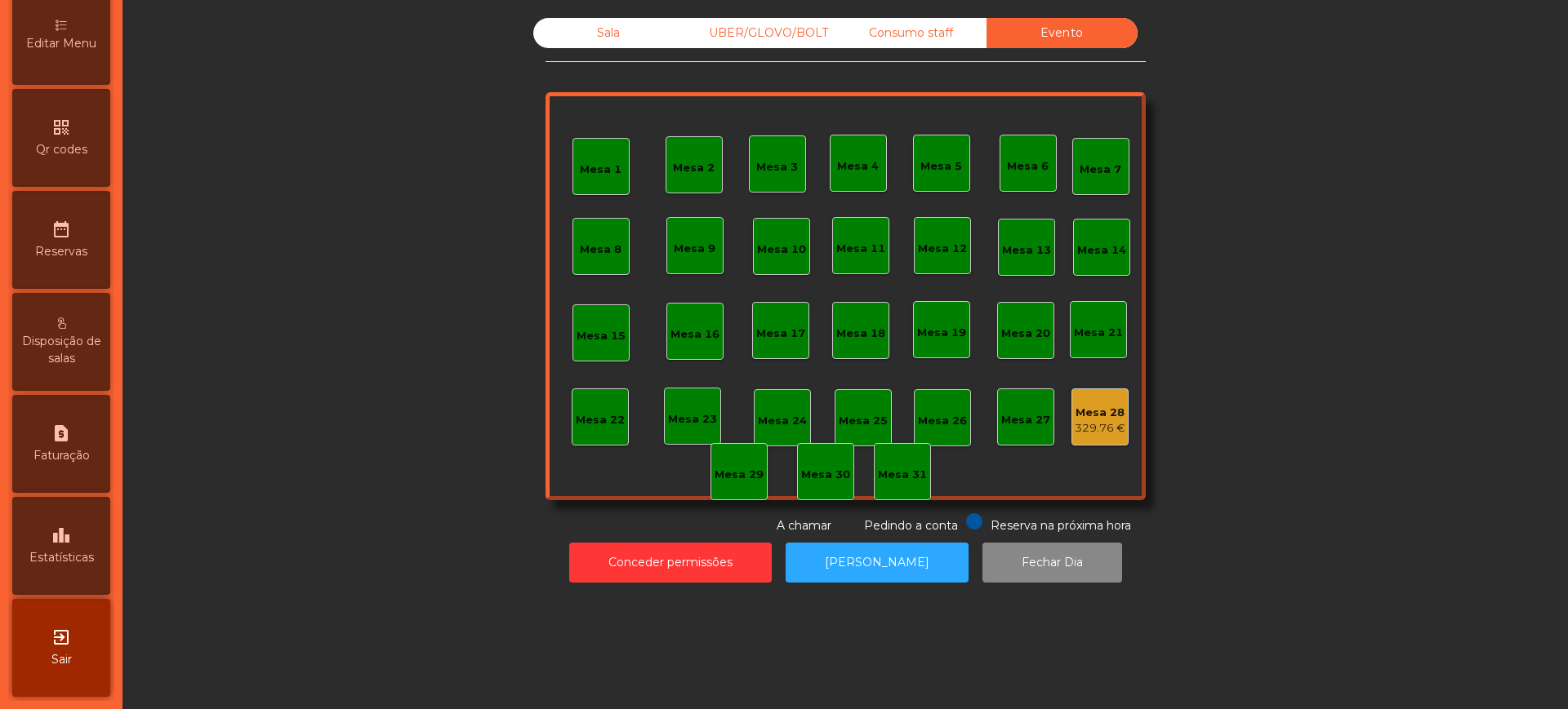
scroll to position [402, 0]
click at [638, 564] on button "Conceder permissões" at bounding box center [670, 562] width 203 height 40
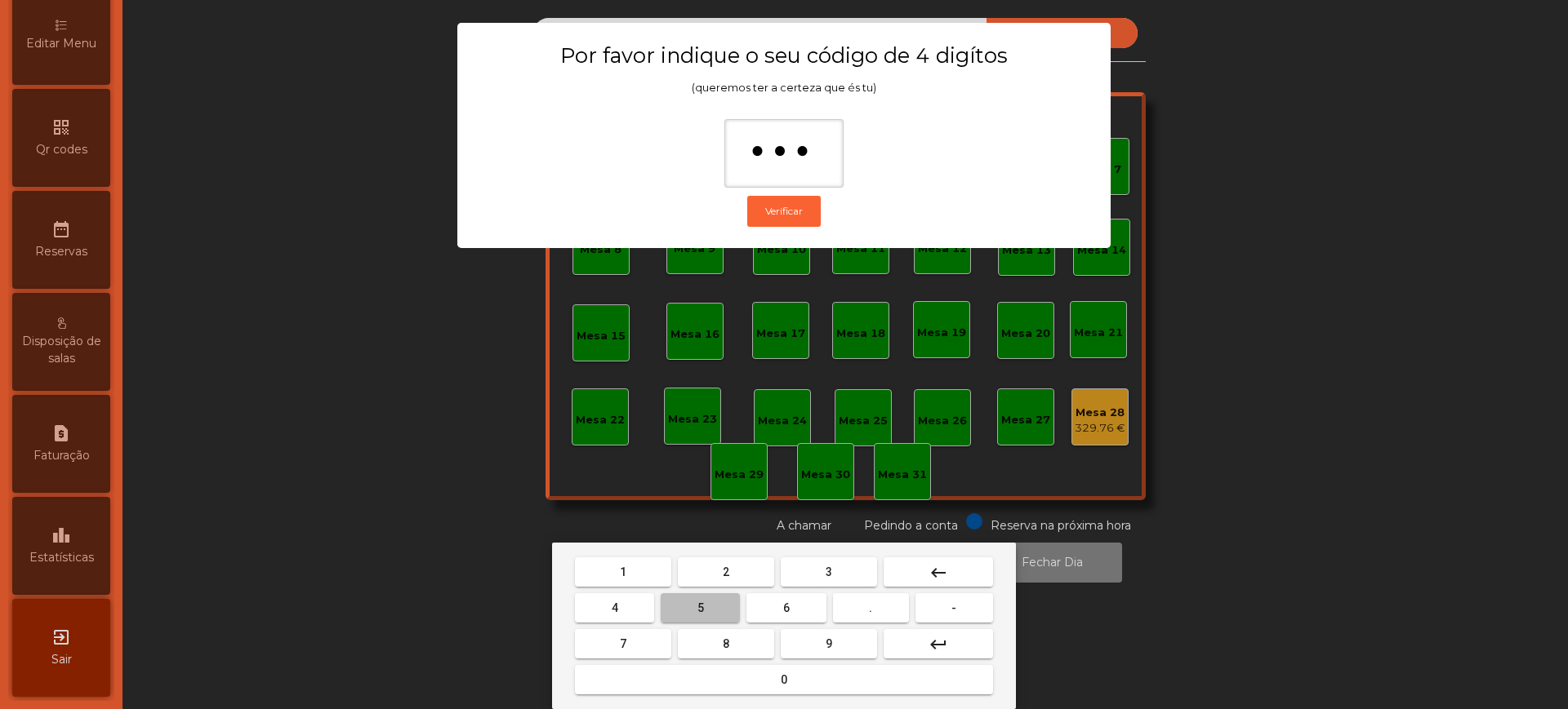
type input "****"
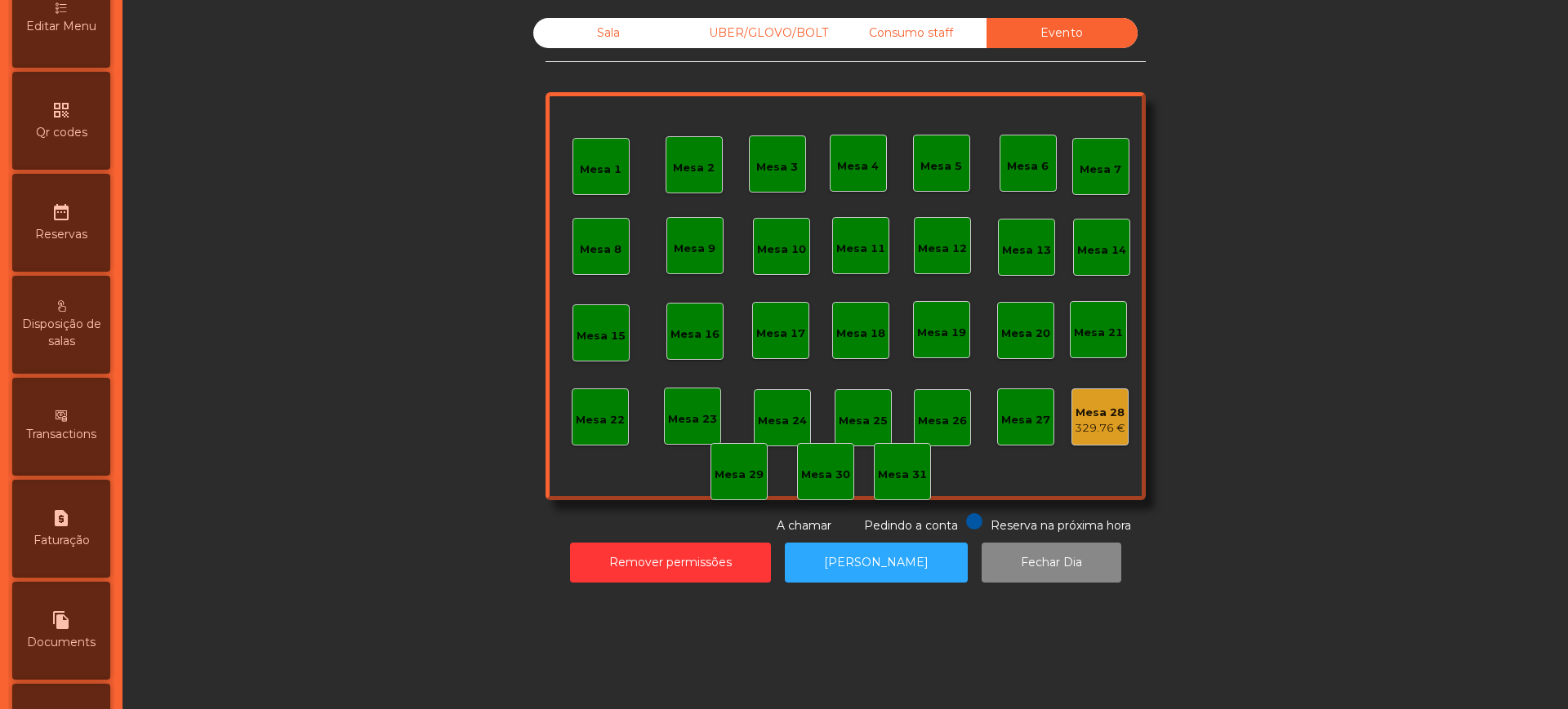
click at [1087, 414] on div "Mesa 28" at bounding box center [1100, 412] width 50 height 16
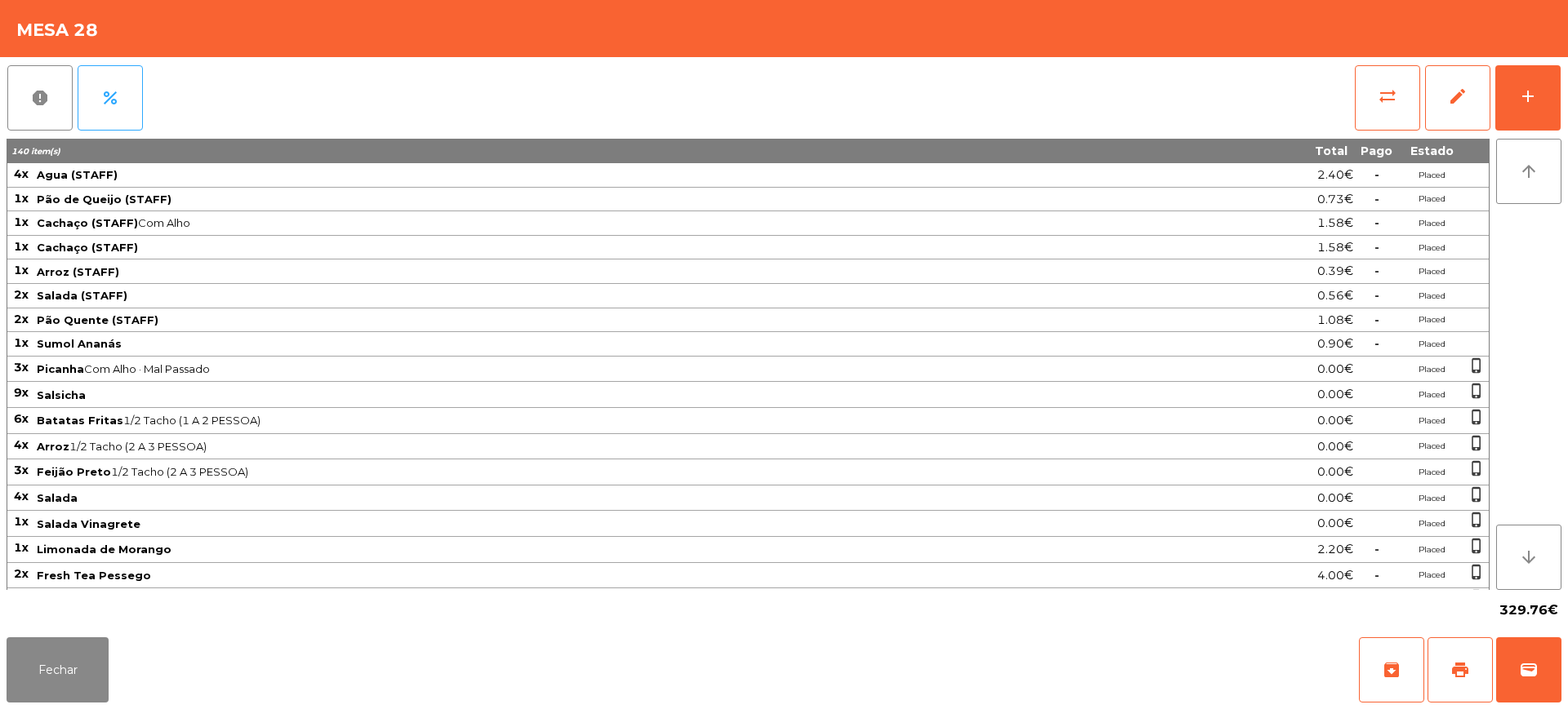
click at [923, 82] on div "report percent sync_alt edit add" at bounding box center [784, 98] width 1555 height 81
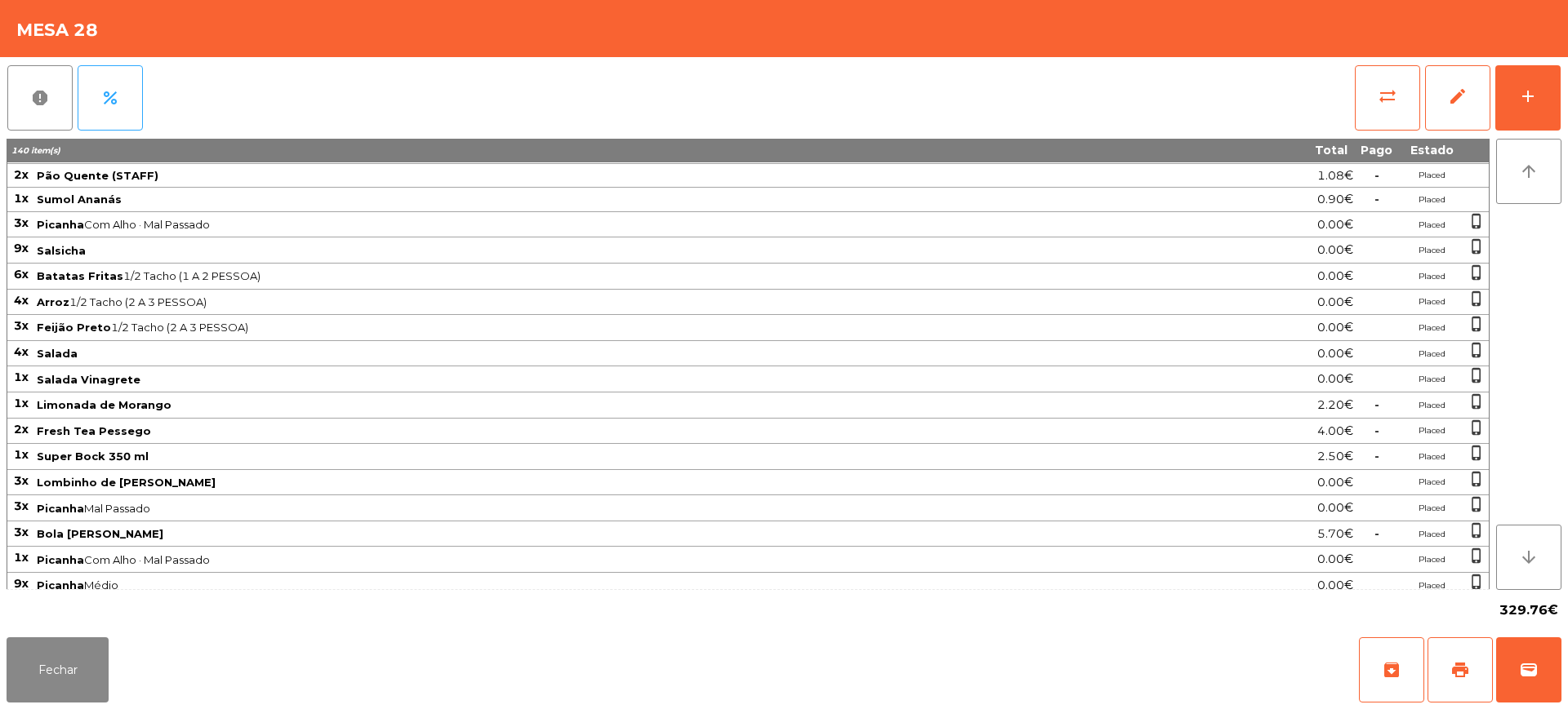
scroll to position [0, 0]
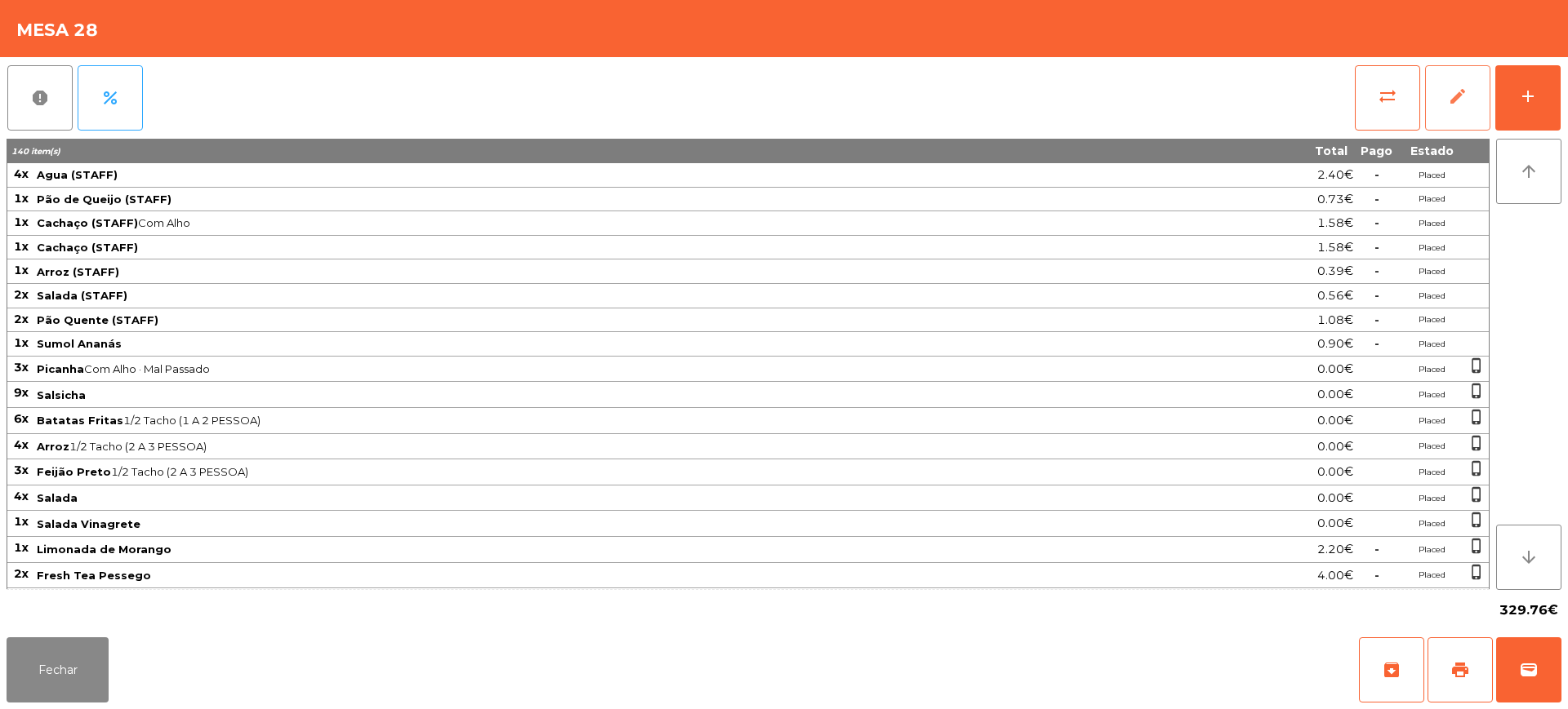
click at [1445, 97] on button "edit" at bounding box center [1457, 98] width 66 height 66
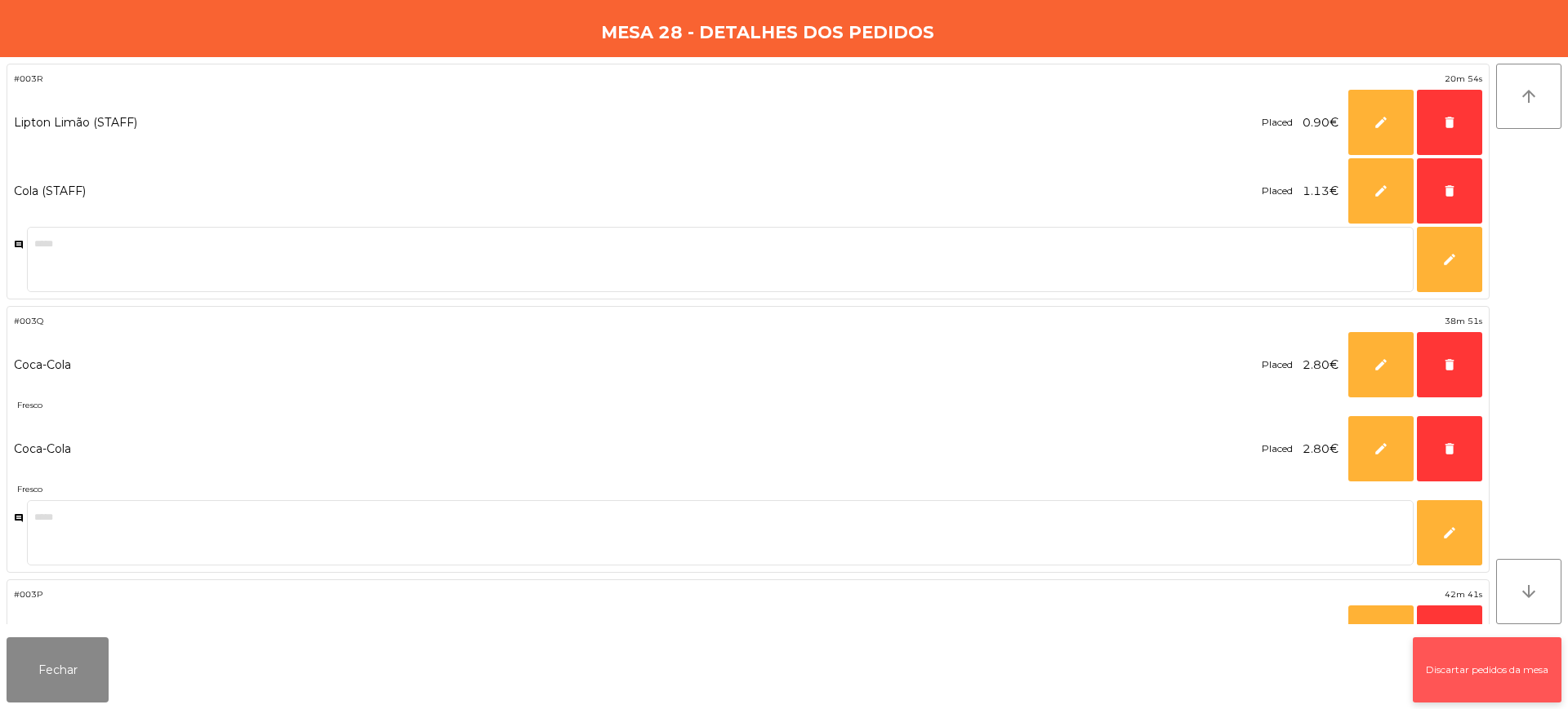
click at [1484, 671] on button "Discartar pedidos da mesa" at bounding box center [1487, 670] width 149 height 66
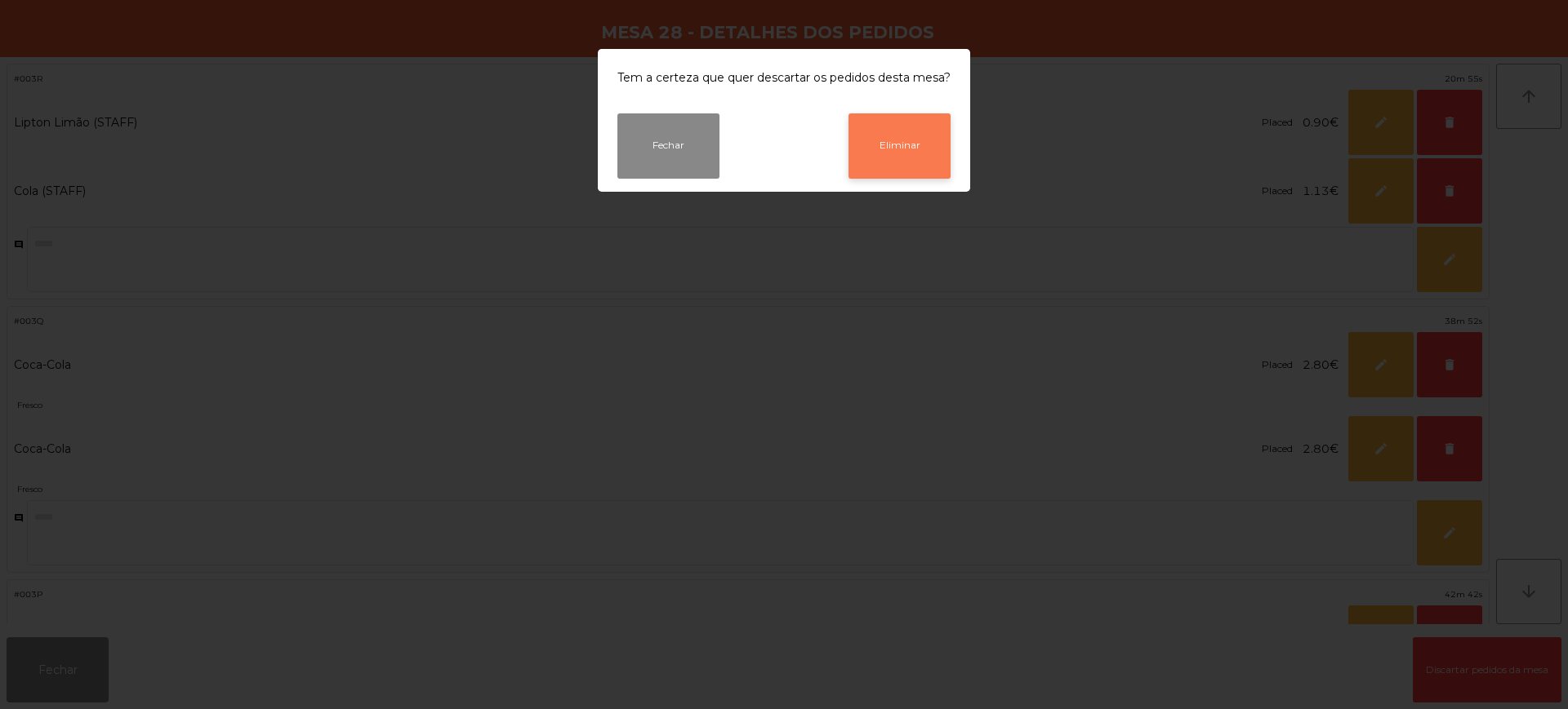
click at [907, 152] on button "Eliminar" at bounding box center [899, 146] width 102 height 66
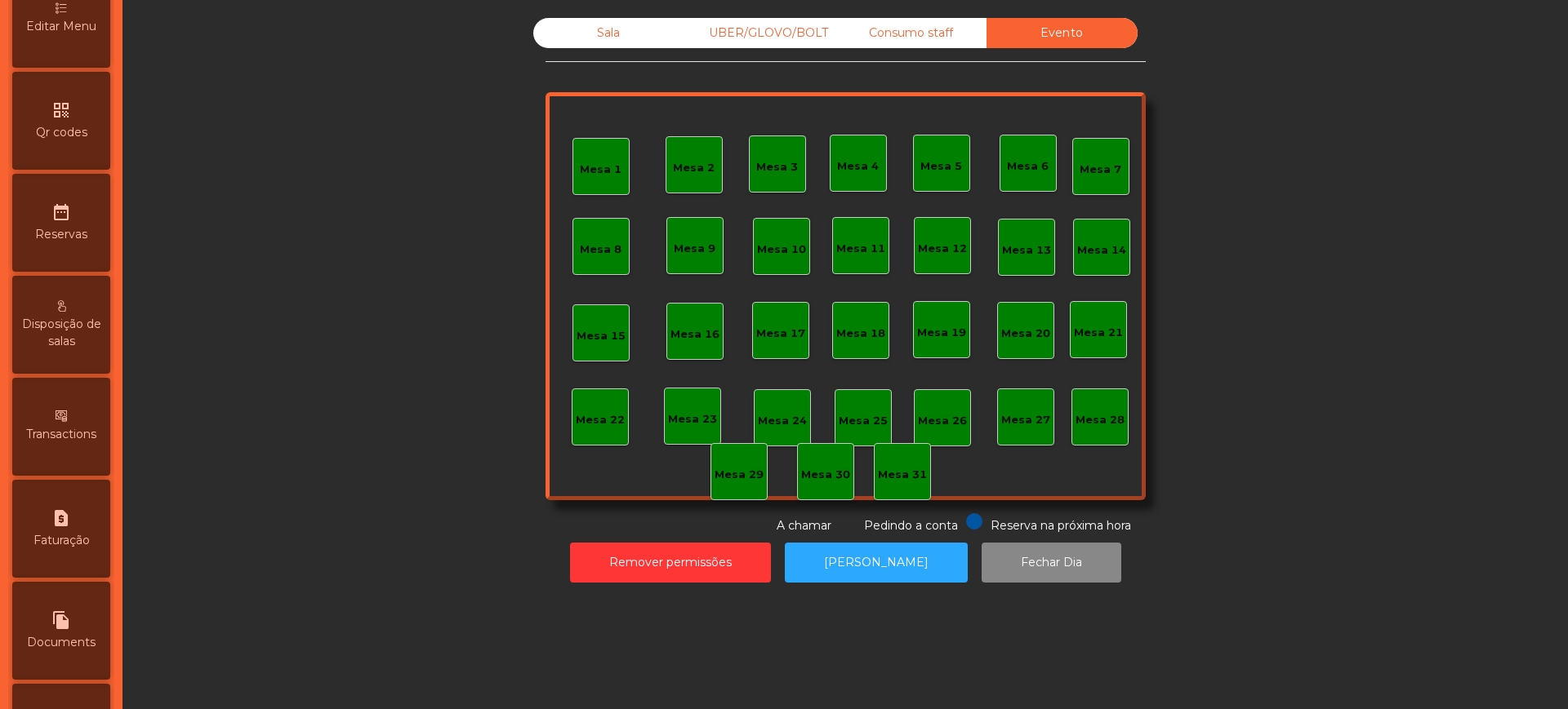
click at [582, 36] on div "Sala" at bounding box center [608, 33] width 151 height 30
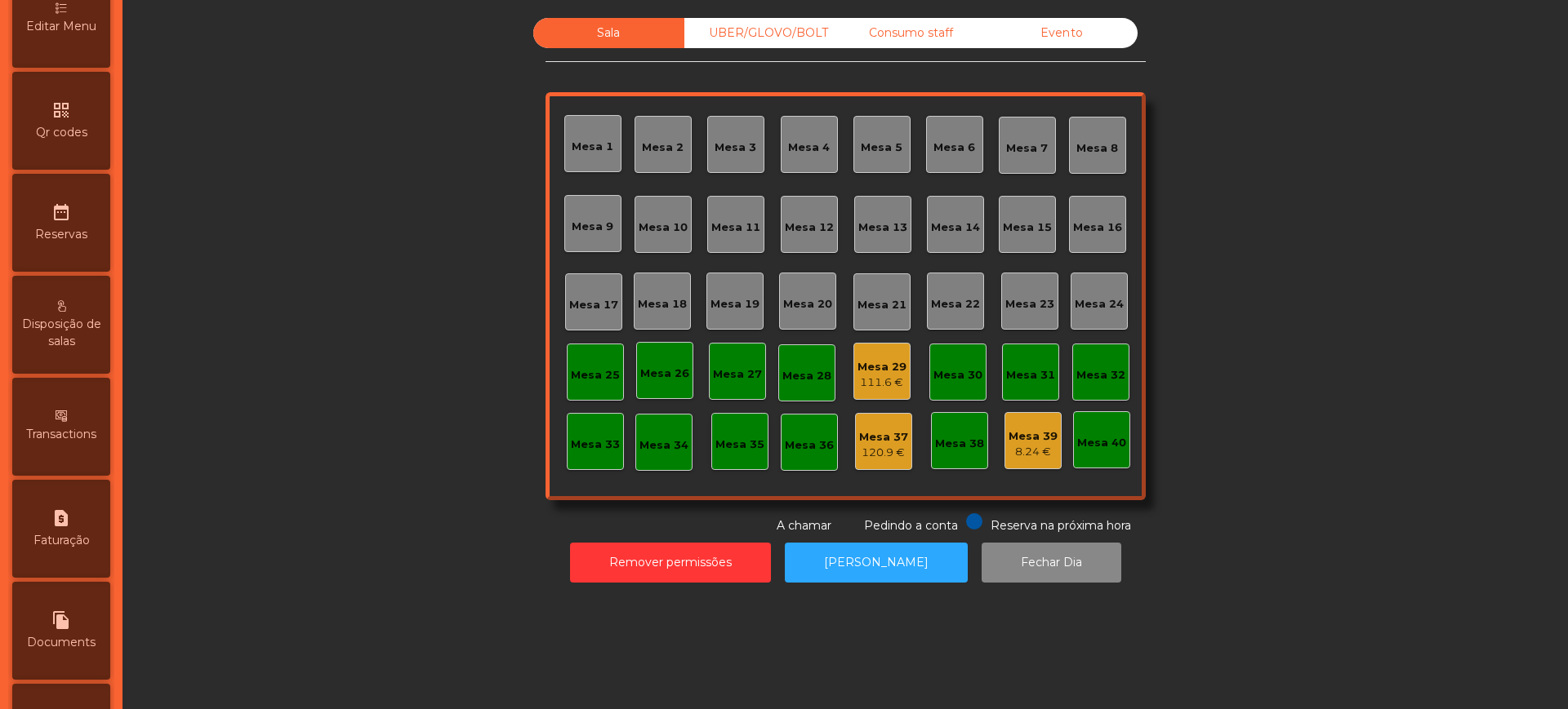
click at [858, 366] on div "Mesa 29" at bounding box center [881, 367] width 49 height 16
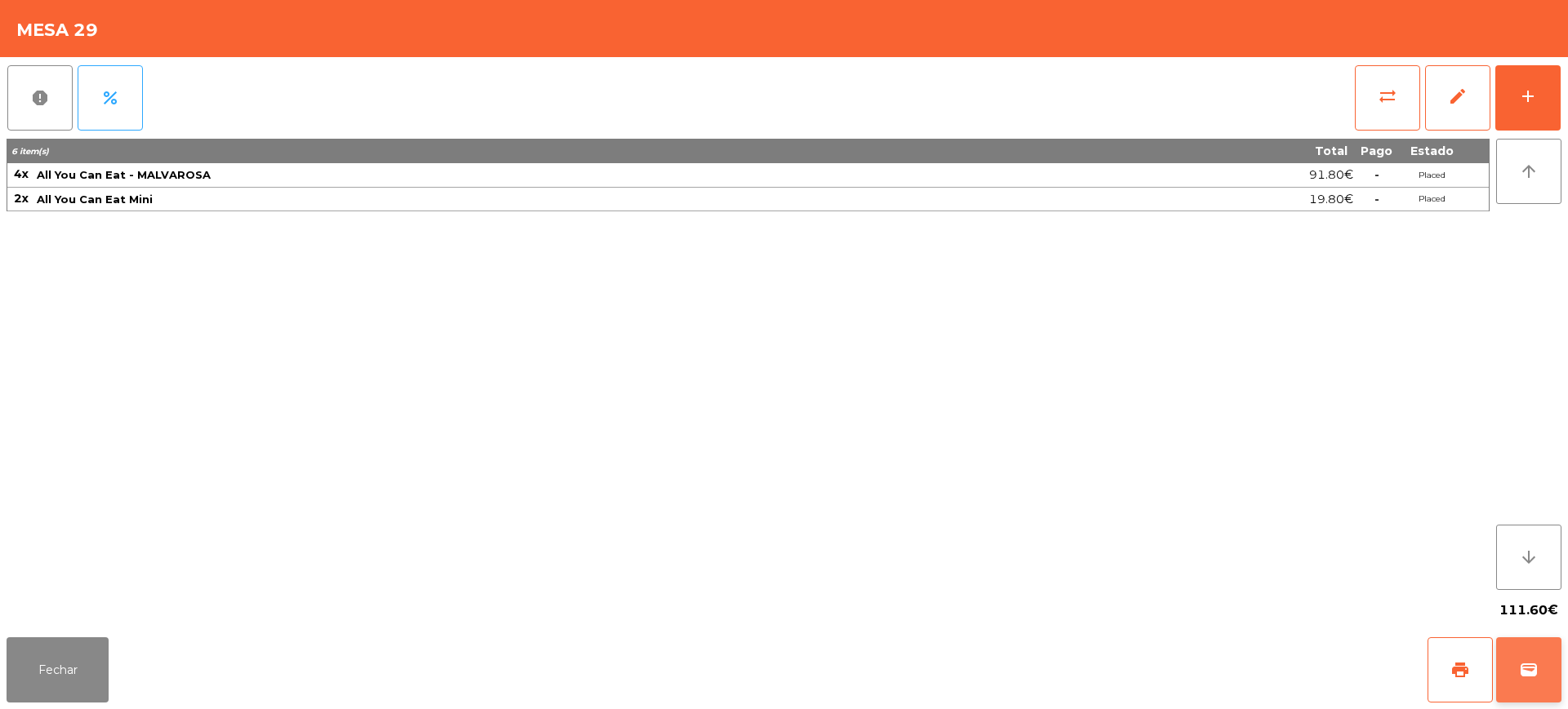
click at [1512, 658] on button "wallet" at bounding box center [1528, 670] width 66 height 66
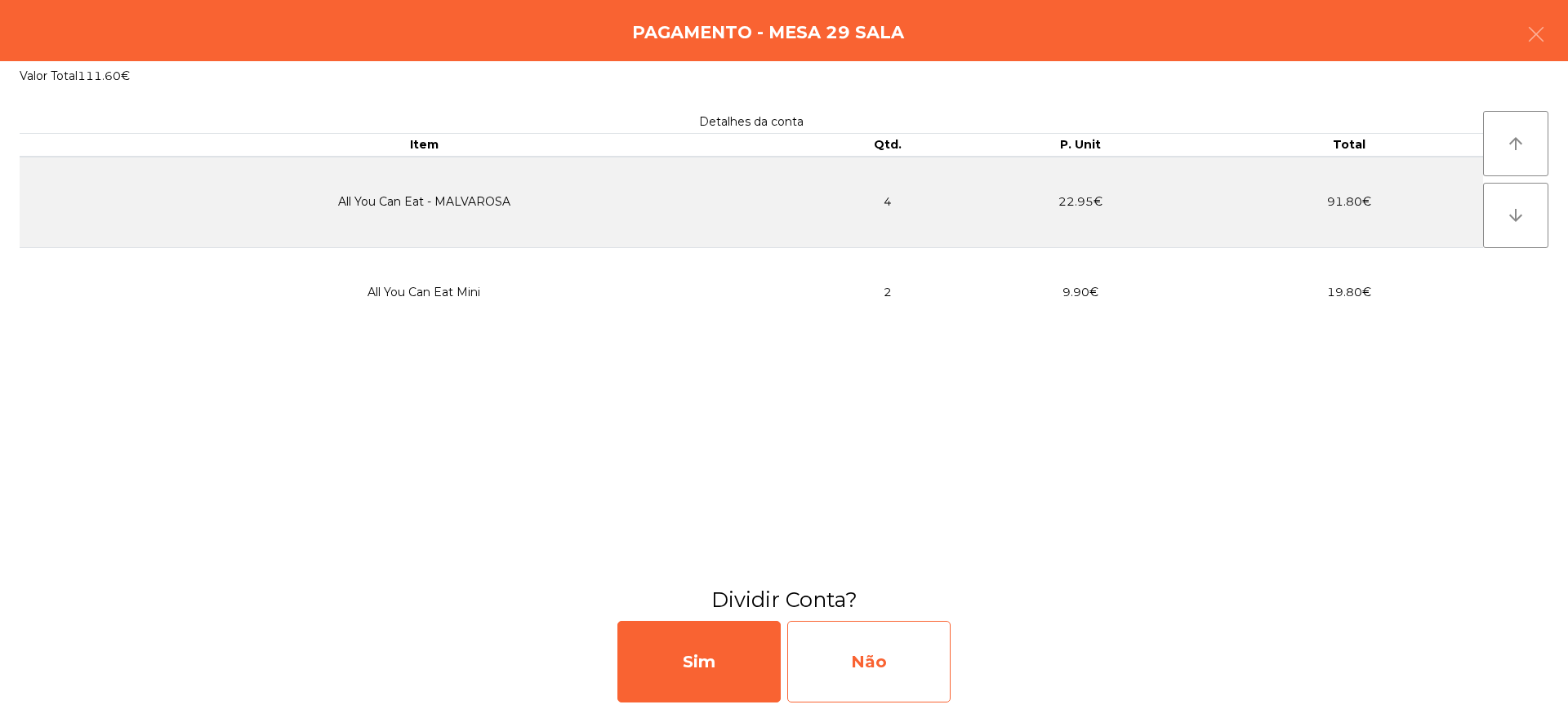
click at [868, 659] on div "Não" at bounding box center [869, 662] width 163 height 81
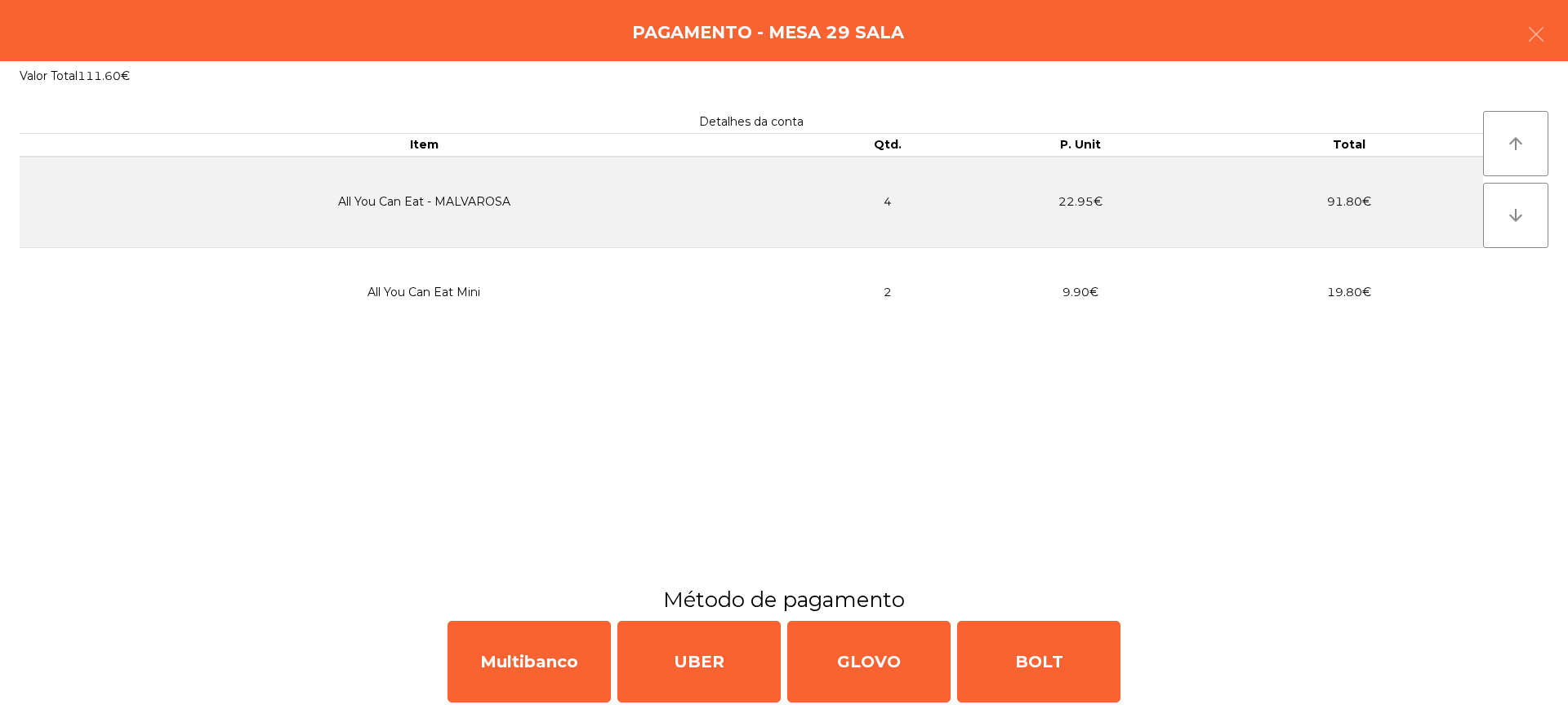
click at [614, 658] on div "Multibanco UBER GLOVO BOLT" at bounding box center [784, 661] width 1568 height 95
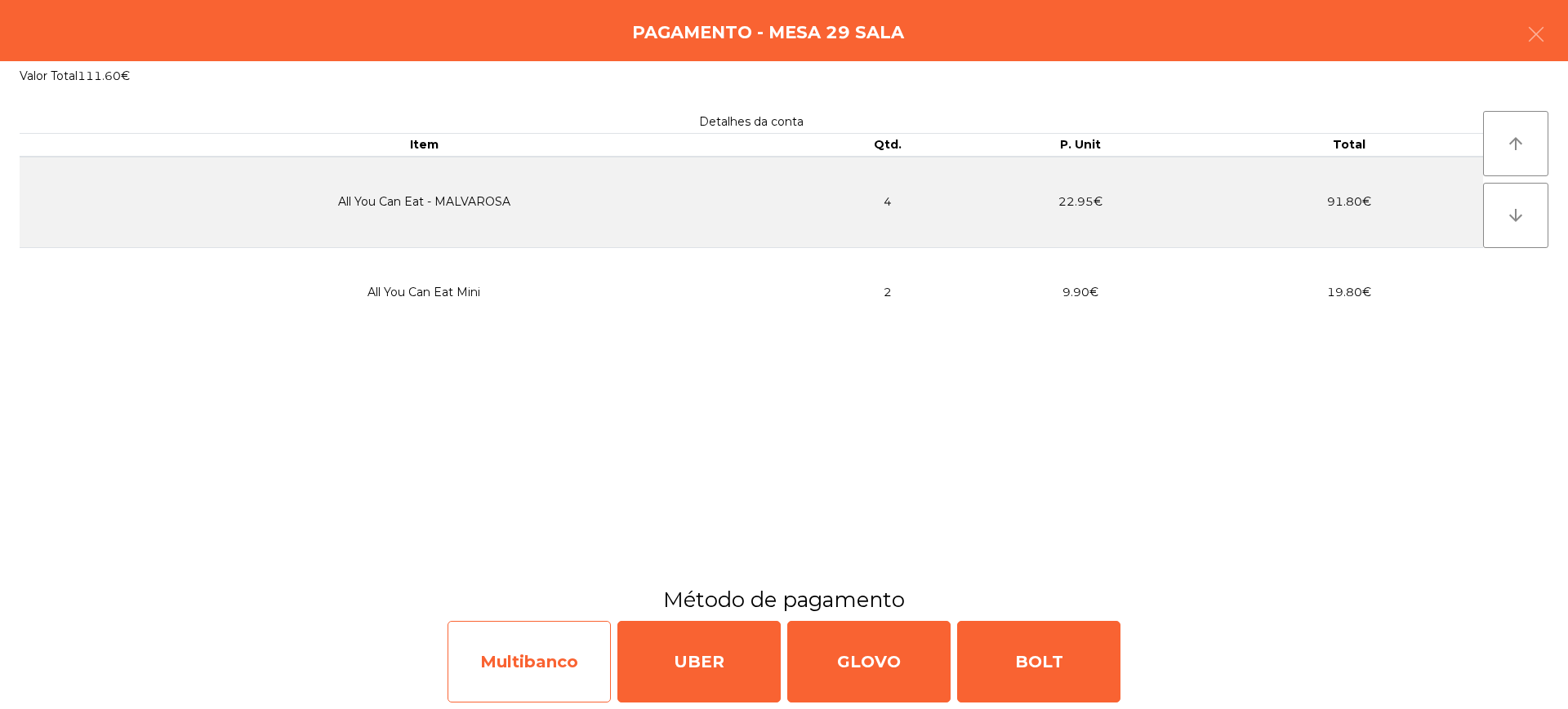
click at [571, 663] on div "Multibanco" at bounding box center [529, 662] width 163 height 81
select select "**"
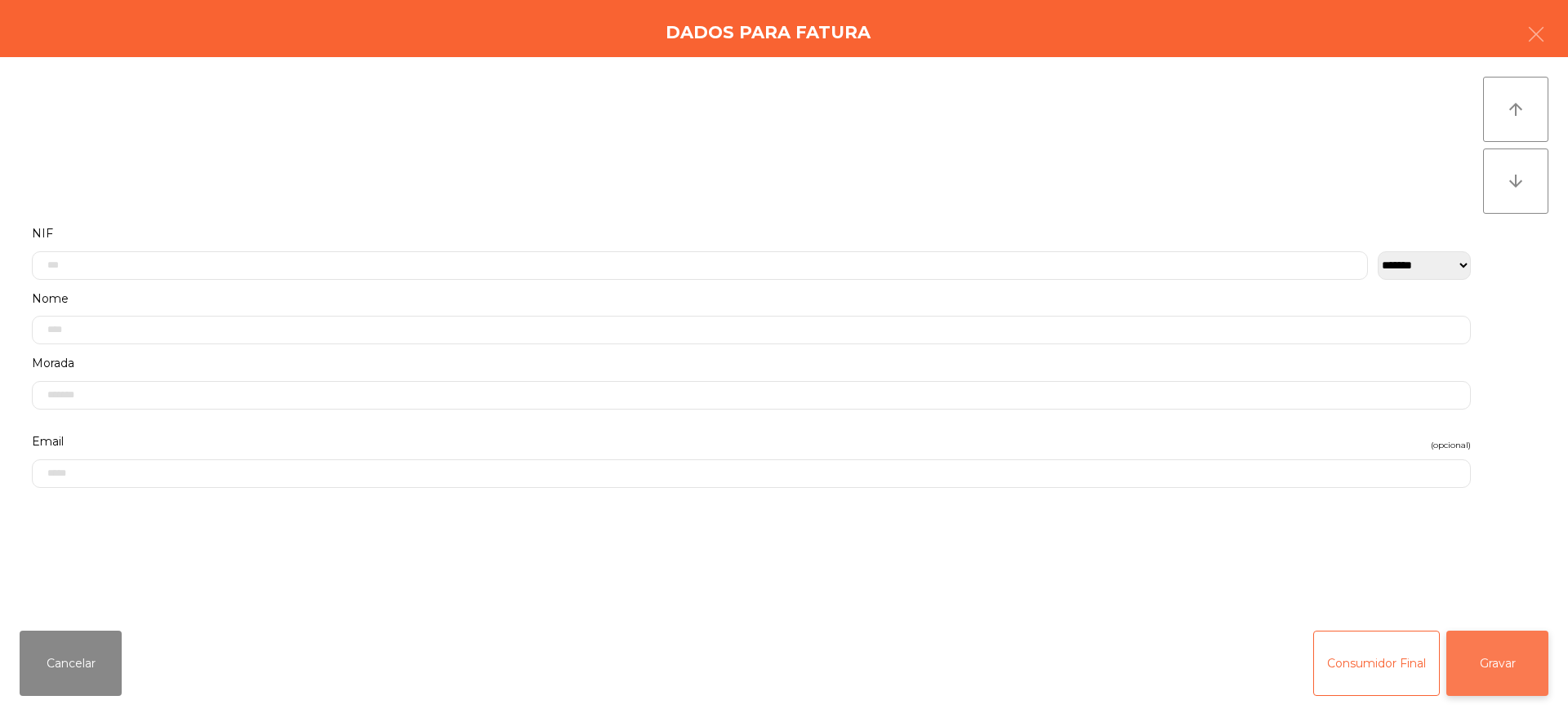
click at [1508, 654] on button "Gravar" at bounding box center [1496, 664] width 102 height 66
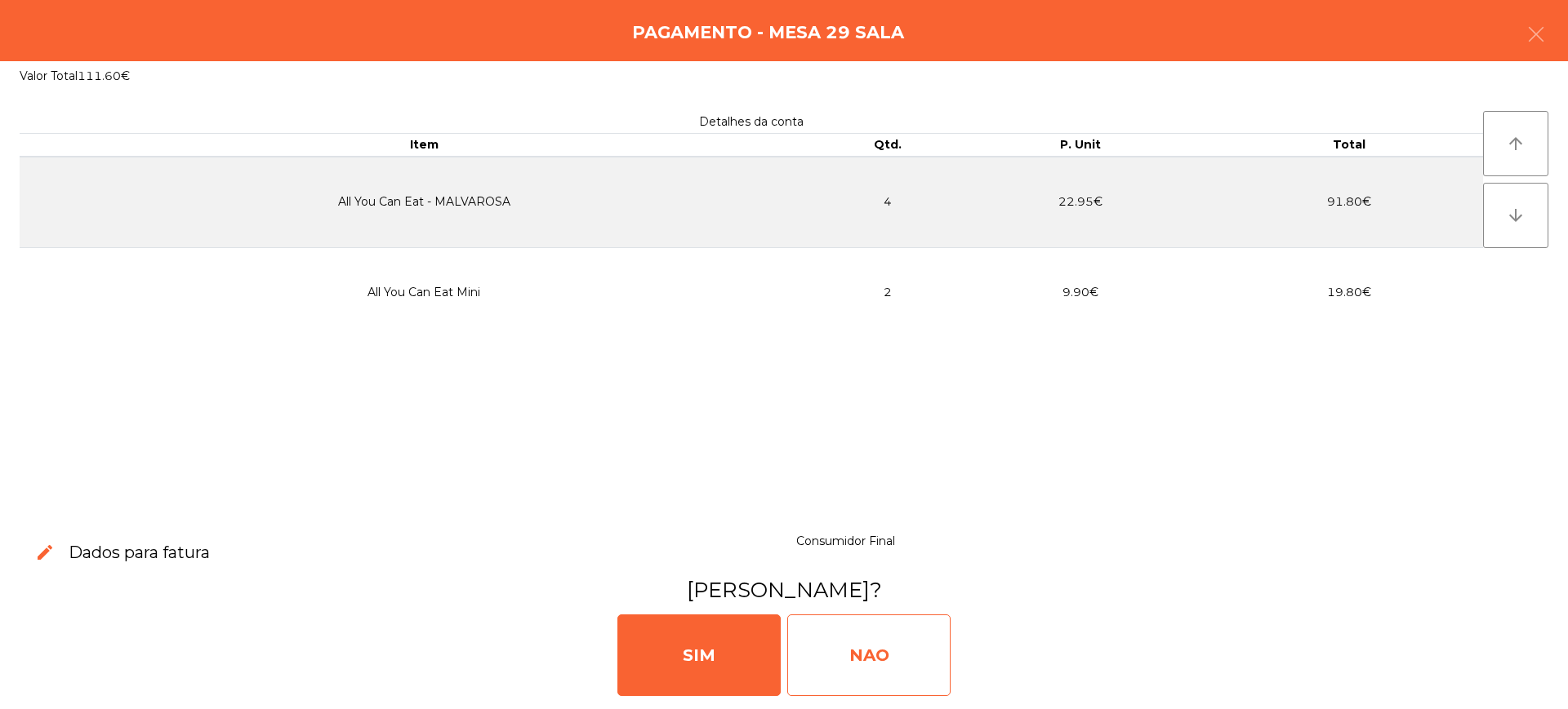
click at [883, 659] on div "NAO" at bounding box center [869, 655] width 163 height 81
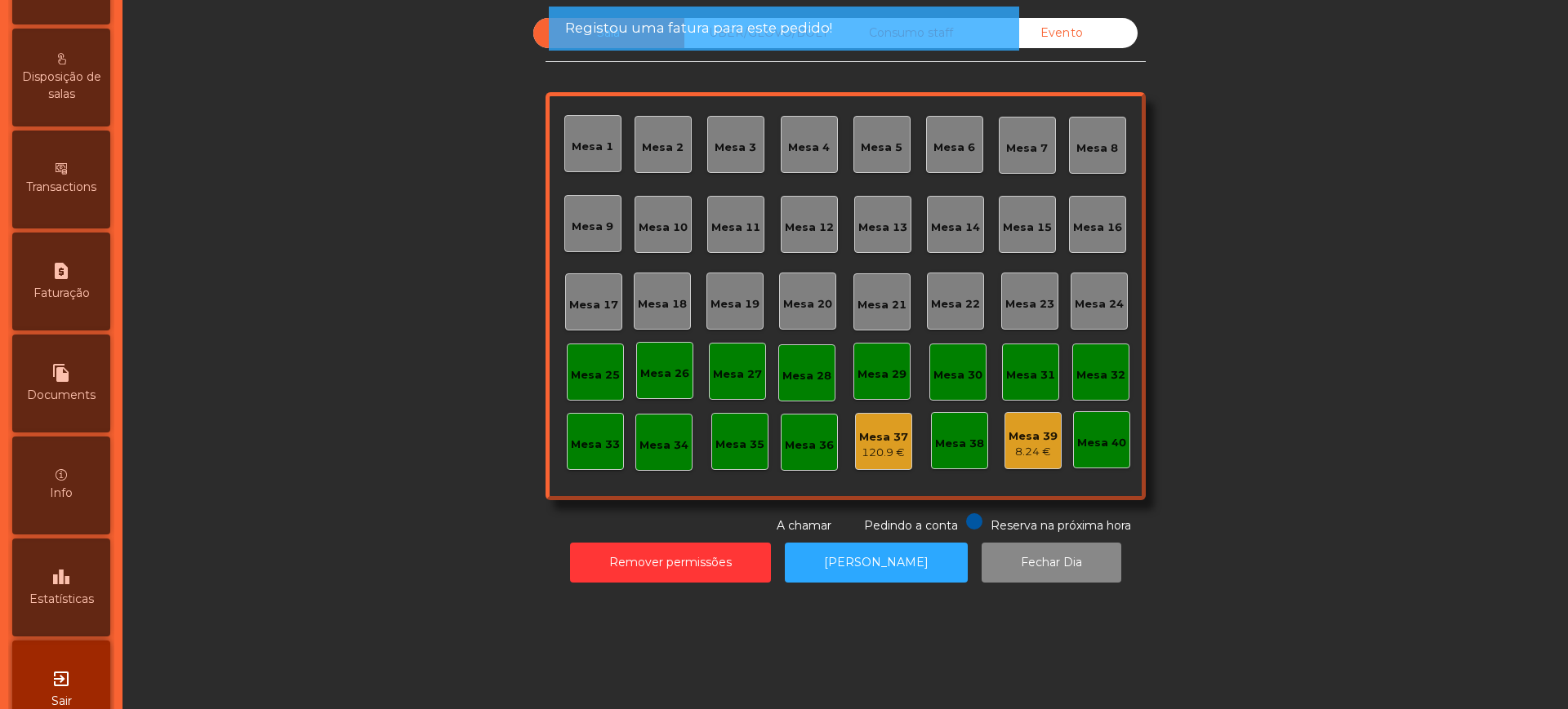
scroll to position [707, 0]
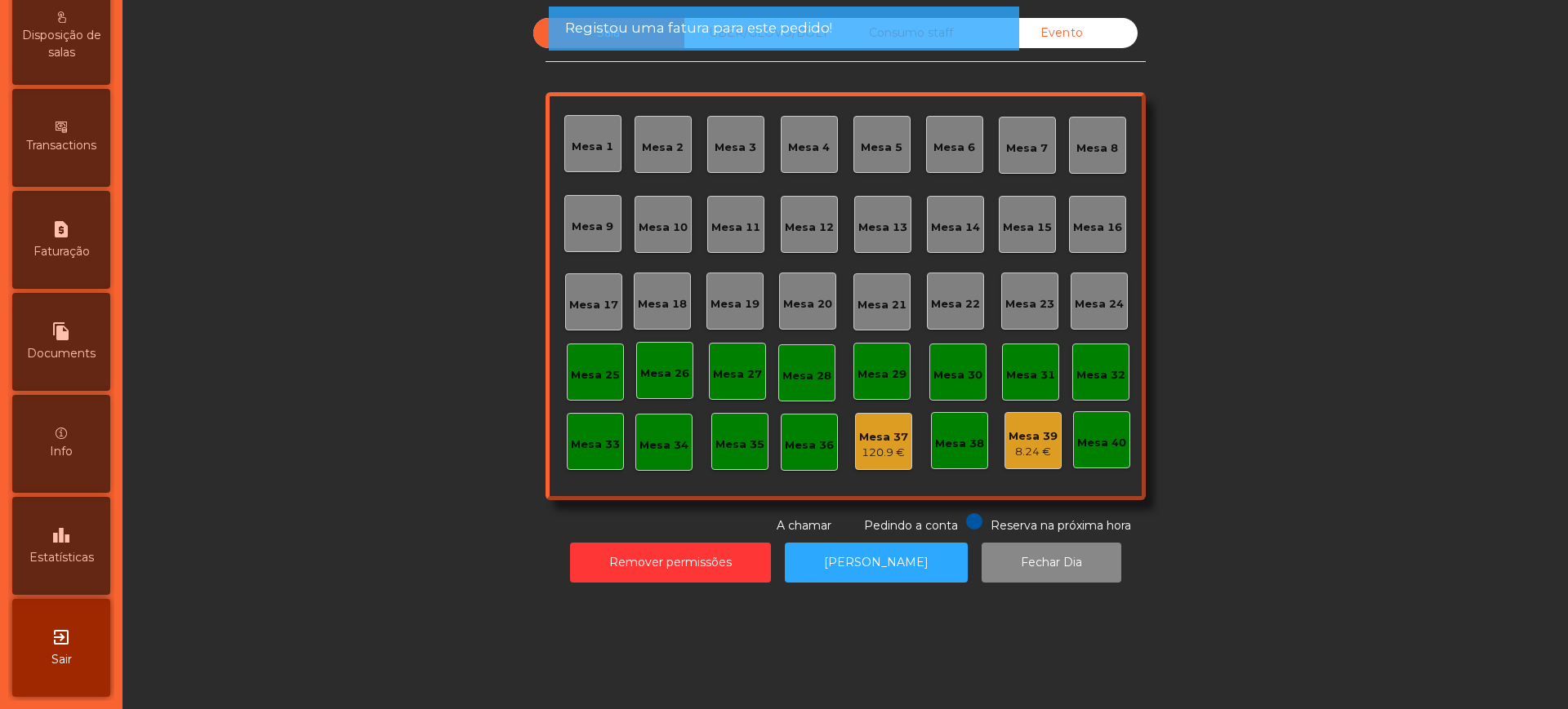
click at [65, 565] on span "Estatísticas" at bounding box center [61, 558] width 65 height 17
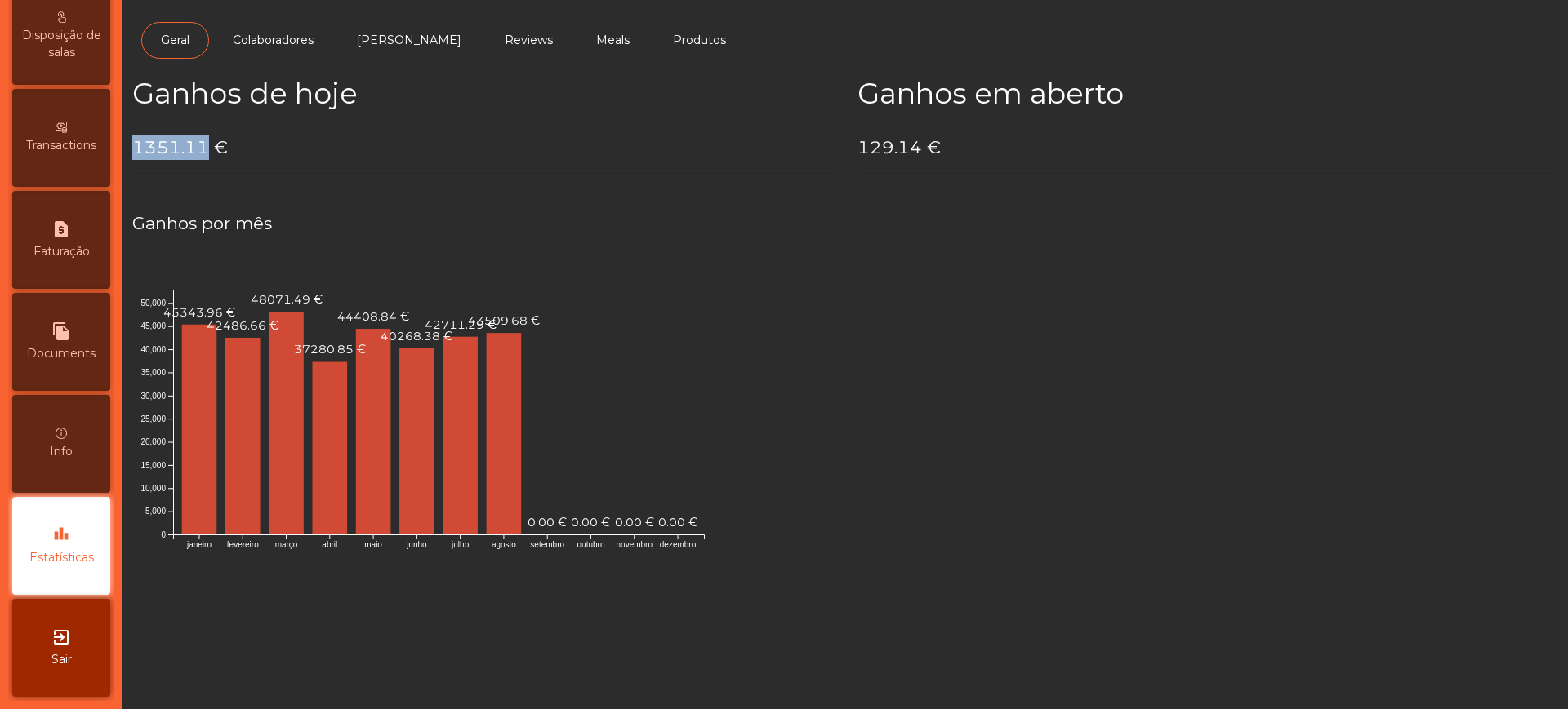
drag, startPoint x: 136, startPoint y: 149, endPoint x: 203, endPoint y: 152, distance: 67.1
click at [203, 152] on h4 "1351.11 €" at bounding box center [482, 148] width 700 height 25
copy h4 "1351.11"
